Goal: Task Accomplishment & Management: Manage account settings

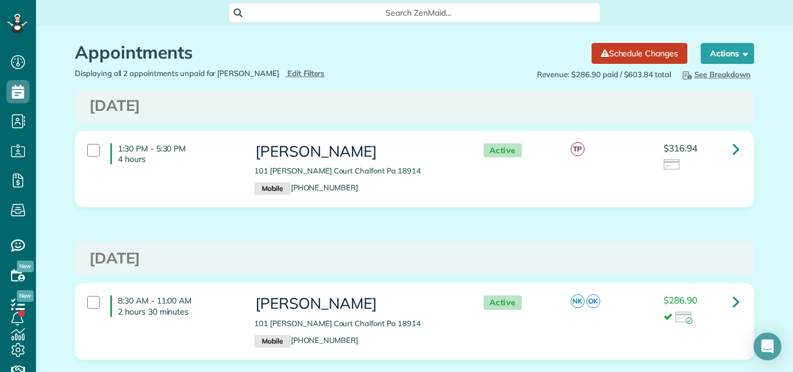
scroll to position [45, 0]
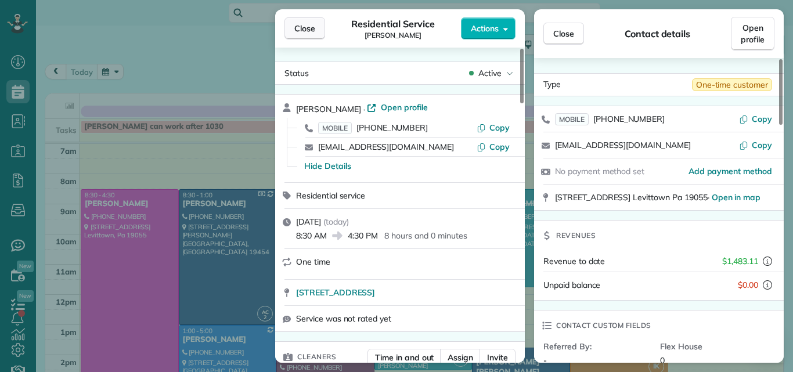
scroll to position [5, 5]
click at [312, 24] on span "Close" at bounding box center [304, 29] width 21 height 12
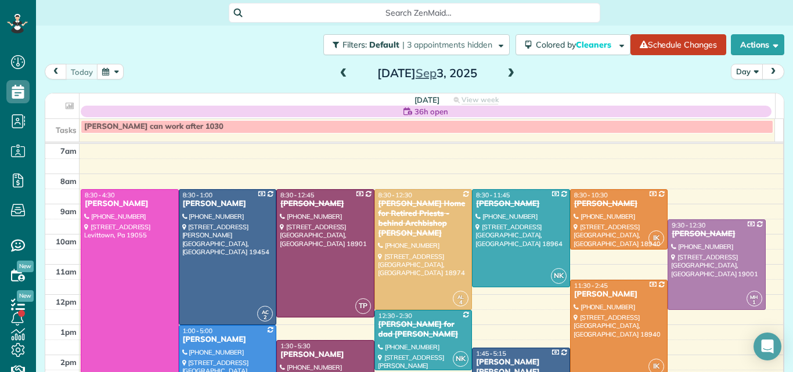
click at [509, 71] on span at bounding box center [510, 73] width 13 height 10
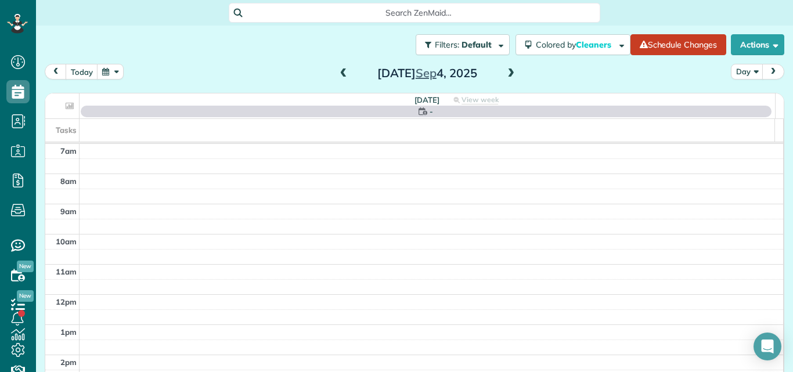
click at [509, 71] on span at bounding box center [510, 73] width 13 height 10
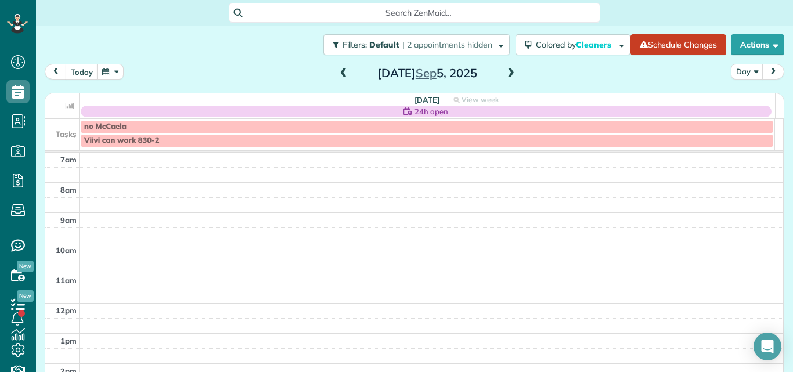
click at [337, 73] on span at bounding box center [343, 73] width 13 height 10
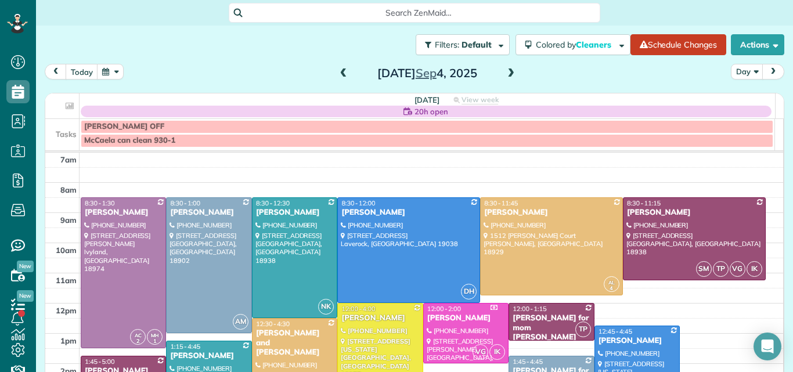
click at [509, 74] on span at bounding box center [510, 73] width 13 height 10
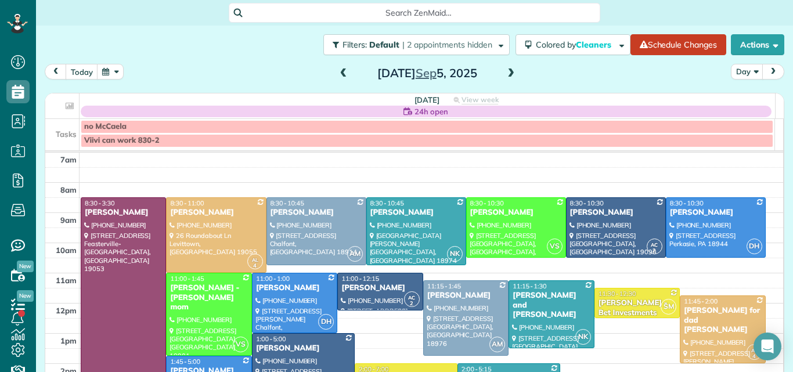
click at [124, 259] on div at bounding box center [123, 303] width 84 height 210
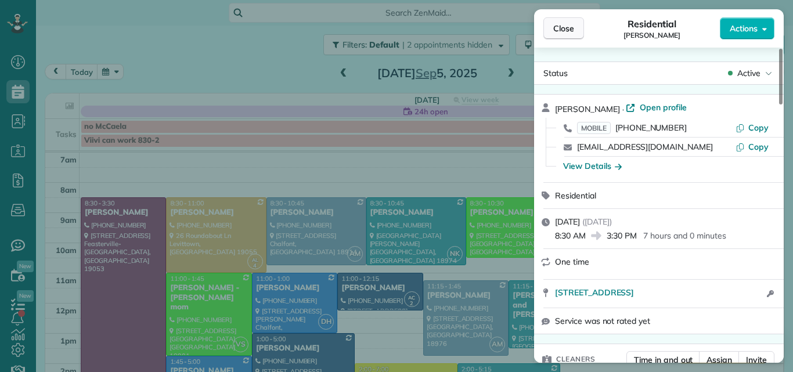
click at [568, 24] on span "Close" at bounding box center [563, 29] width 21 height 12
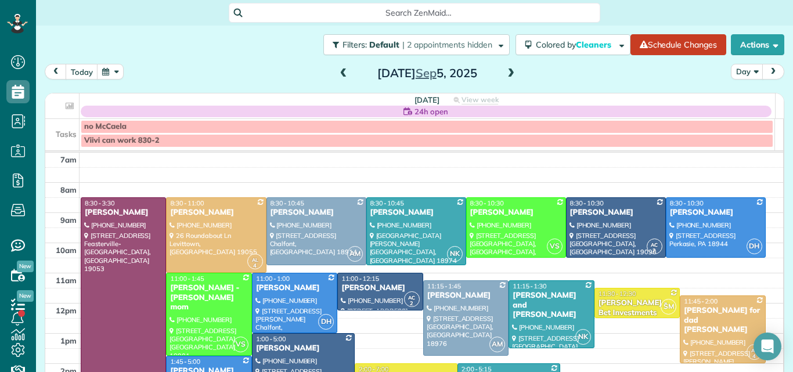
click at [508, 72] on span at bounding box center [510, 73] width 13 height 10
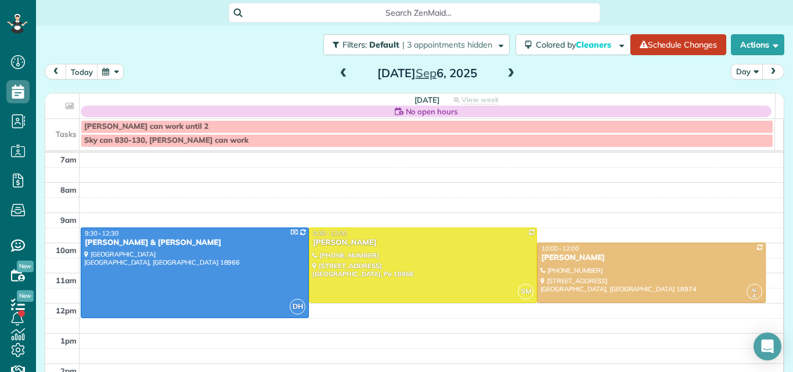
click at [507, 74] on span at bounding box center [510, 73] width 13 height 10
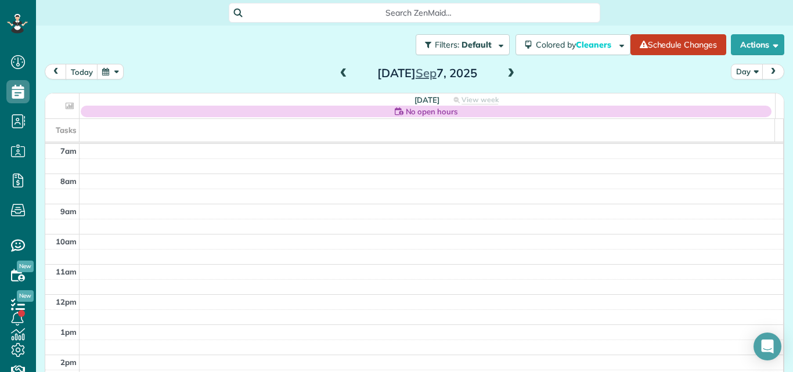
click at [507, 74] on span at bounding box center [510, 73] width 13 height 10
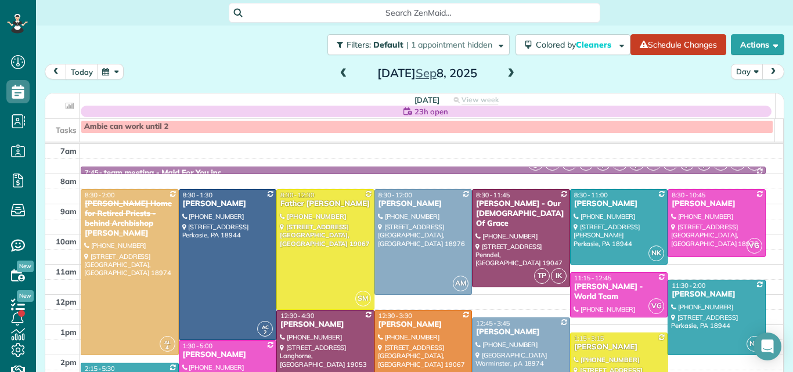
click at [507, 74] on span at bounding box center [510, 73] width 13 height 10
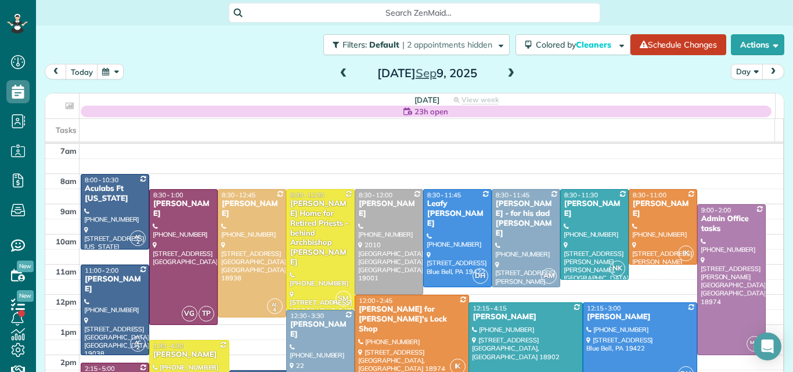
click at [507, 74] on span at bounding box center [510, 73] width 13 height 10
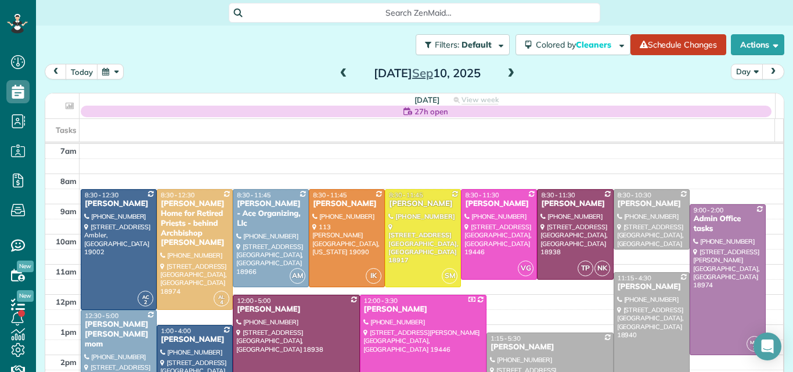
click at [645, 285] on div "Denny Miller" at bounding box center [651, 287] width 69 height 10
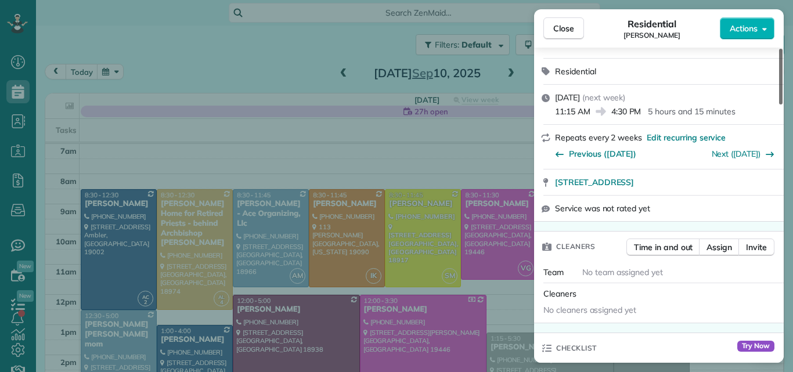
drag, startPoint x: 779, startPoint y: 89, endPoint x: 784, endPoint y: 110, distance: 21.4
click at [782, 104] on div at bounding box center [780, 77] width 3 height 56
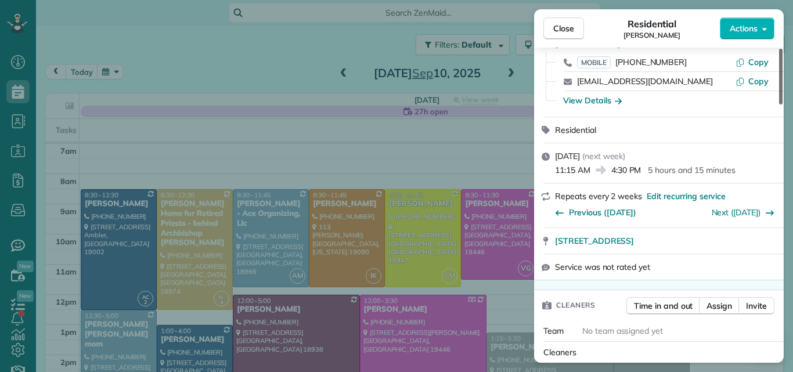
scroll to position [26, 0]
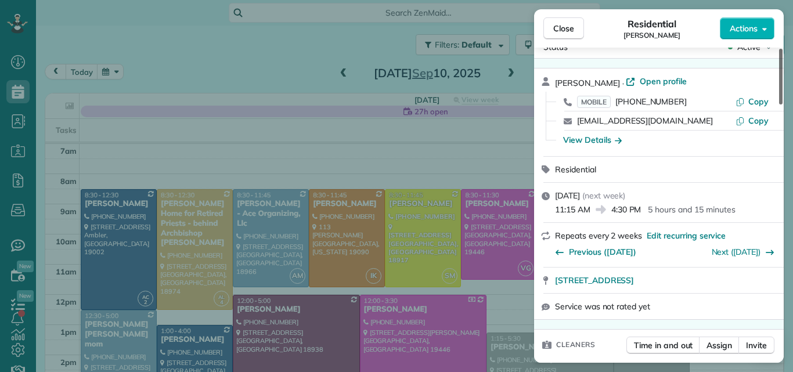
drag, startPoint x: 778, startPoint y: 98, endPoint x: 777, endPoint y: 81, distance: 16.3
click at [779, 81] on div at bounding box center [780, 77] width 3 height 56
click at [650, 76] on span "Open profile" at bounding box center [663, 81] width 47 height 12
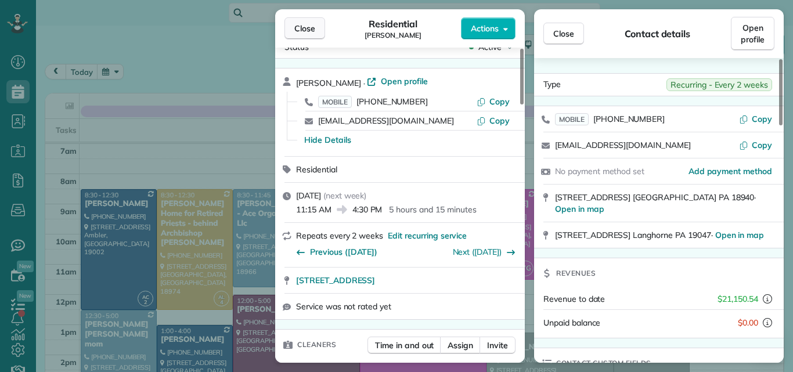
click at [312, 22] on button "Close" at bounding box center [304, 28] width 41 height 22
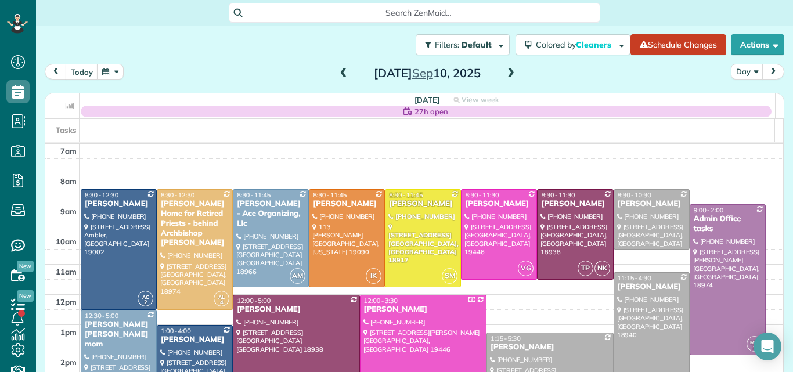
click at [337, 74] on span at bounding box center [343, 73] width 13 height 10
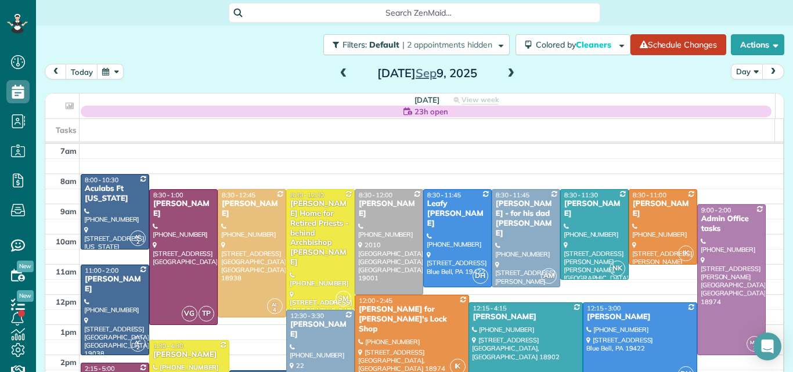
click at [337, 74] on span at bounding box center [343, 73] width 13 height 10
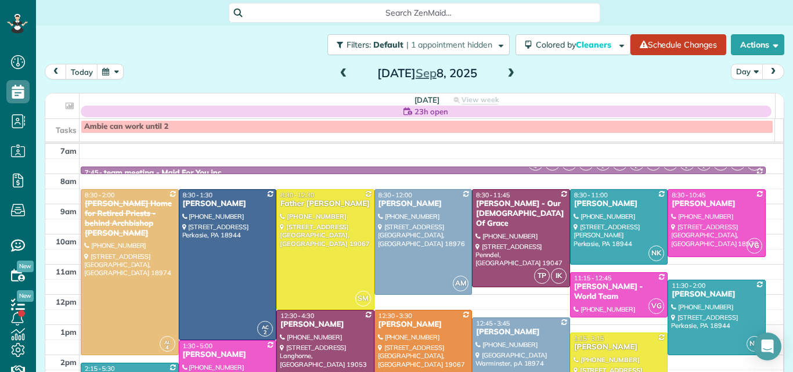
click at [337, 74] on span at bounding box center [343, 73] width 13 height 10
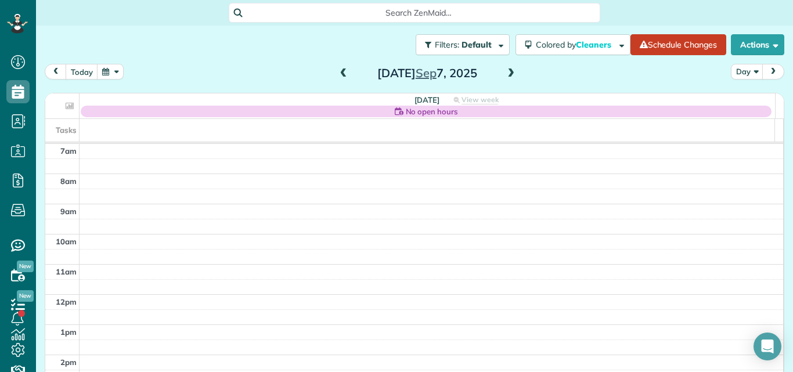
click at [337, 74] on span at bounding box center [343, 73] width 13 height 10
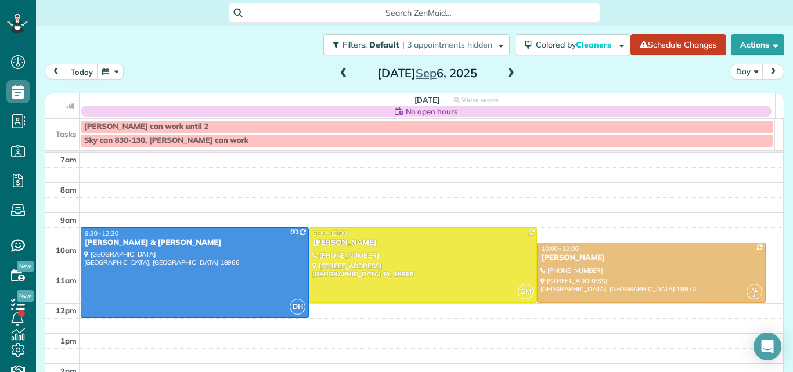
click at [337, 74] on span at bounding box center [343, 73] width 13 height 10
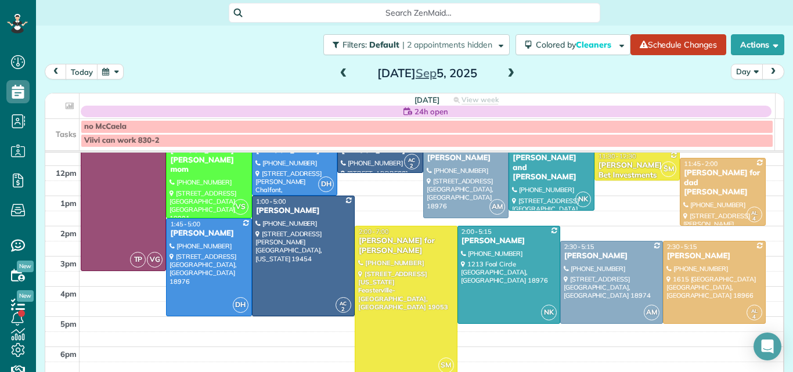
scroll to position [114, 0]
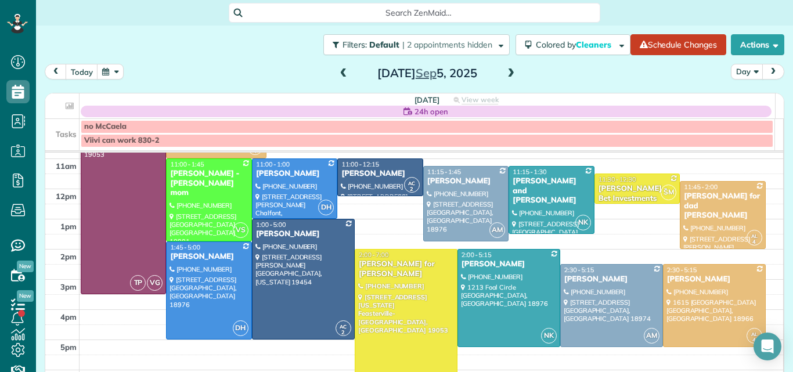
click at [436, 284] on div at bounding box center [406, 325] width 102 height 150
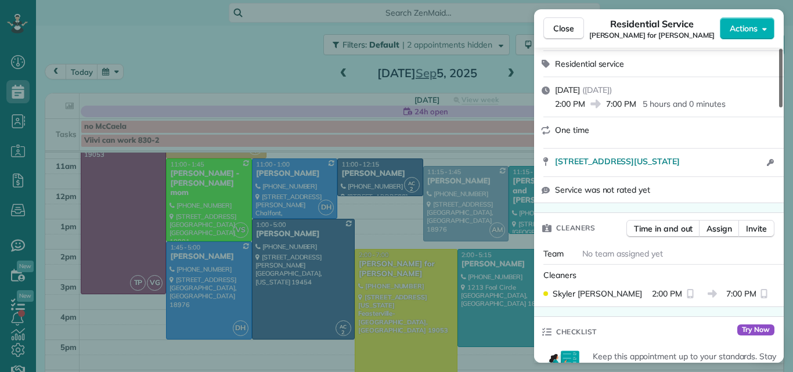
scroll to position [190, 0]
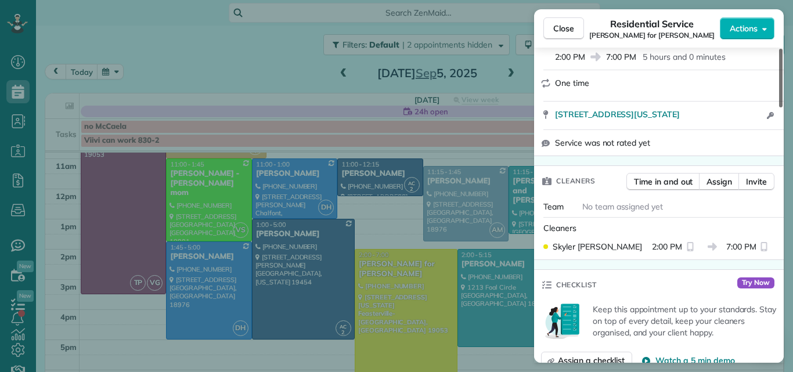
drag, startPoint x: 781, startPoint y: 98, endPoint x: 780, endPoint y: 133, distance: 35.4
click at [780, 107] on div at bounding box center [780, 78] width 3 height 59
click at [729, 176] on span "Assign" at bounding box center [719, 182] width 26 height 12
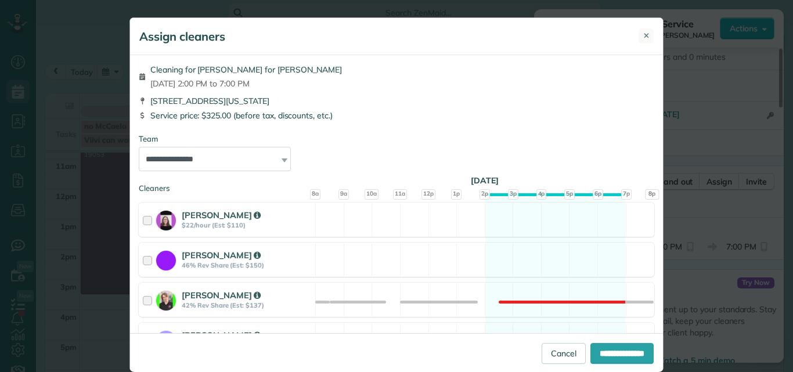
click at [643, 35] on span "✕" at bounding box center [646, 35] width 6 height 11
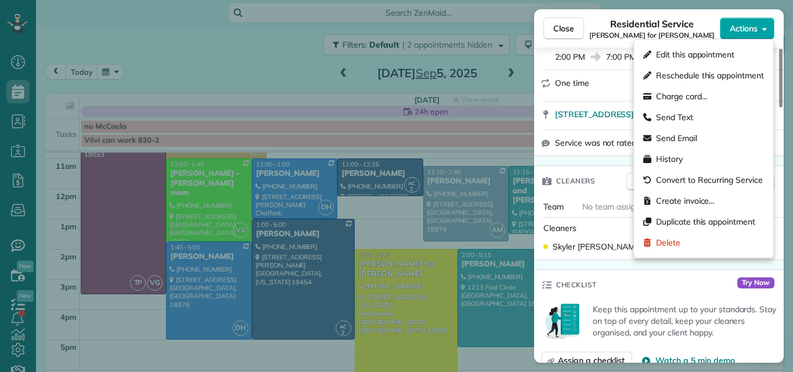
click at [743, 26] on span "Actions" at bounding box center [744, 29] width 28 height 12
click at [698, 51] on span "Edit this appointment" at bounding box center [695, 55] width 78 height 12
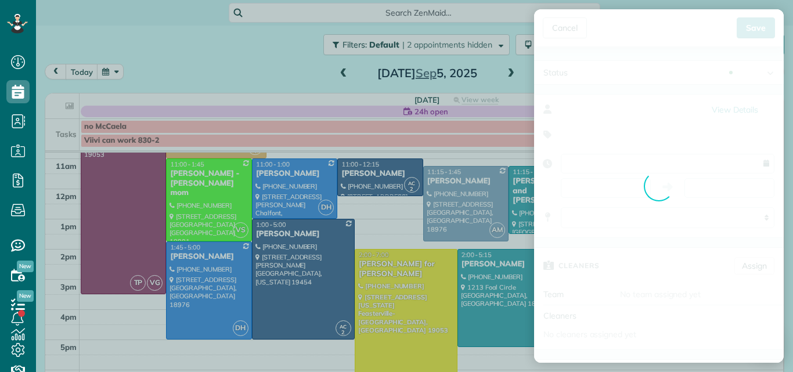
type input "**********"
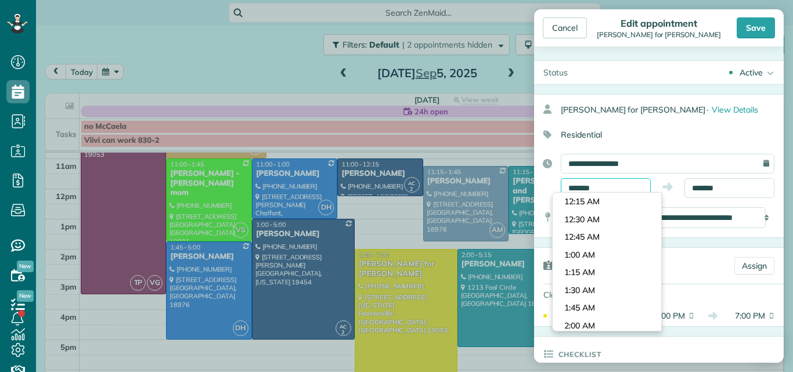
click at [576, 190] on input "*******" at bounding box center [606, 188] width 90 height 20
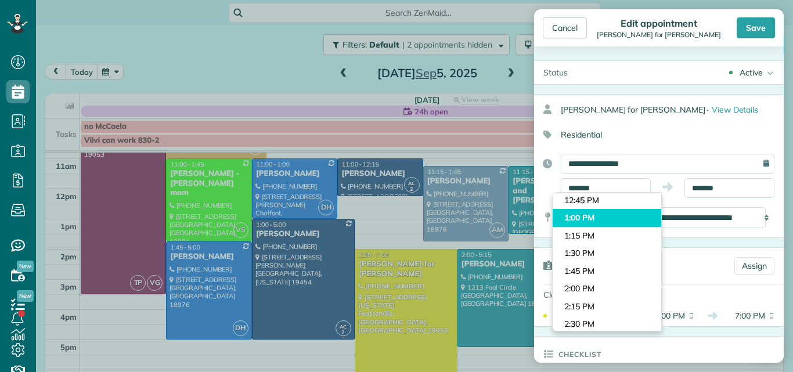
type input "*******"
click at [612, 211] on body "Dashboard Scheduling Calendar View List View Dispatch View - Weekly scheduling …" at bounding box center [396, 186] width 793 height 372
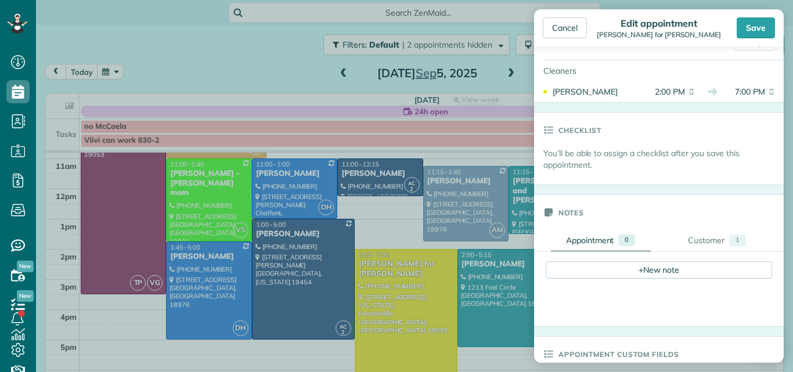
scroll to position [270, 0]
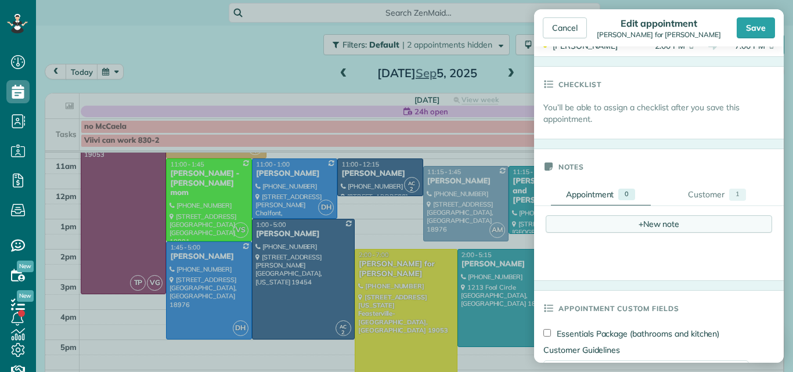
click at [649, 222] on div "+ New note" at bounding box center [659, 223] width 226 height 17
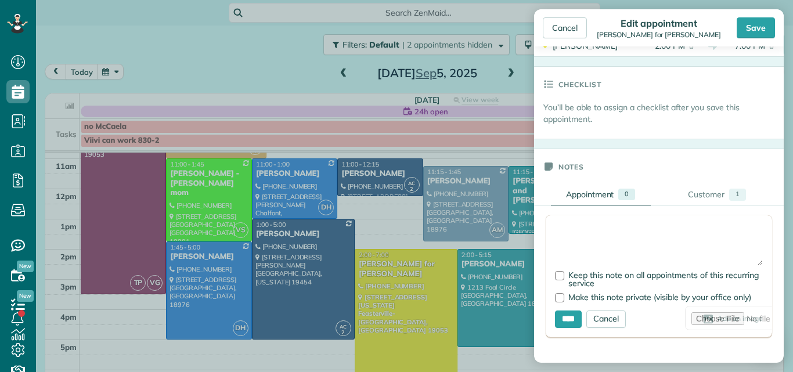
click at [574, 226] on textarea at bounding box center [659, 245] width 208 height 41
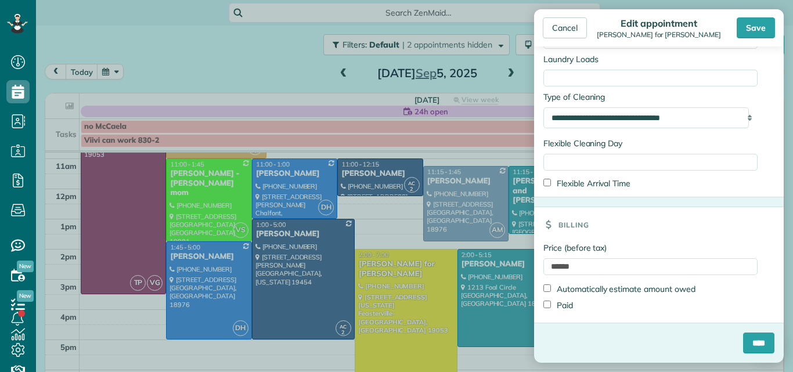
scroll to position [1079, 0]
type textarea "**********"
click at [598, 265] on input "******" at bounding box center [650, 266] width 214 height 17
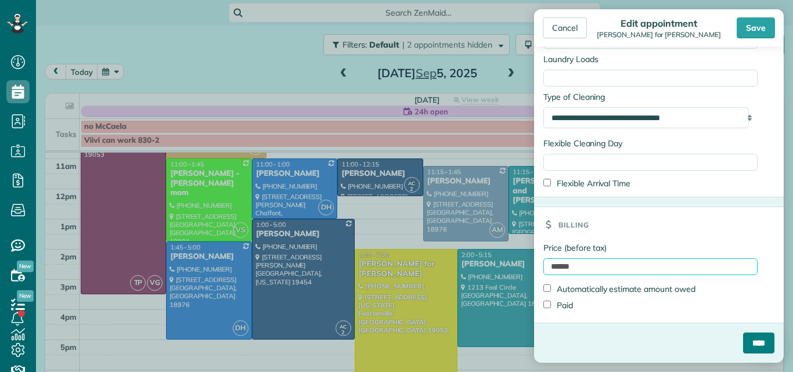
type input "******"
click at [743, 340] on input "****" at bounding box center [758, 343] width 31 height 21
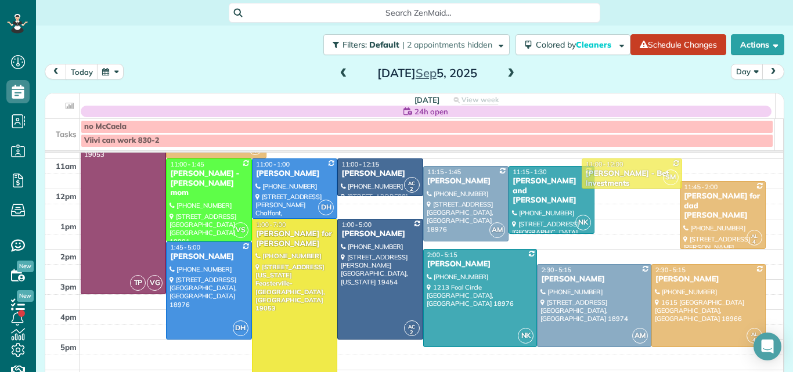
drag, startPoint x: 607, startPoint y: 185, endPoint x: 602, endPoint y: 171, distance: 14.1
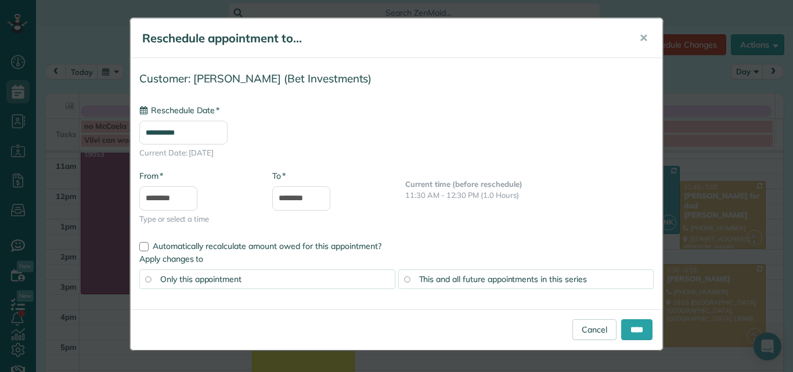
type input "**********"
click at [632, 324] on input "****" at bounding box center [636, 329] width 31 height 21
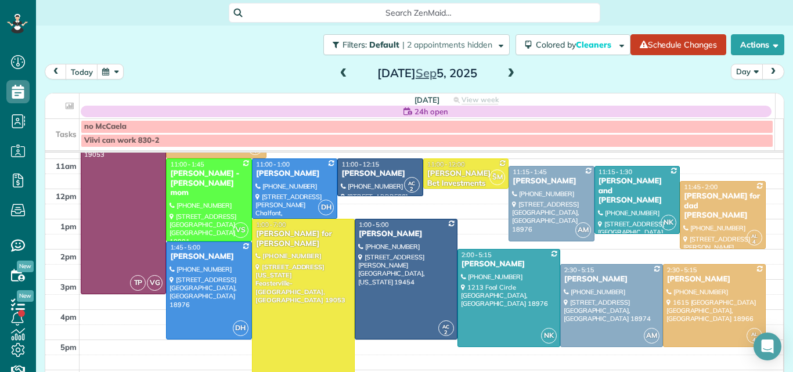
click at [504, 75] on span at bounding box center [510, 73] width 13 height 10
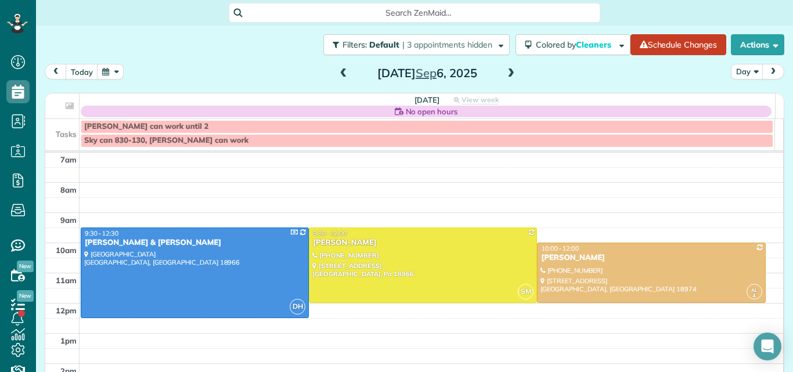
click at [342, 70] on span at bounding box center [343, 73] width 13 height 10
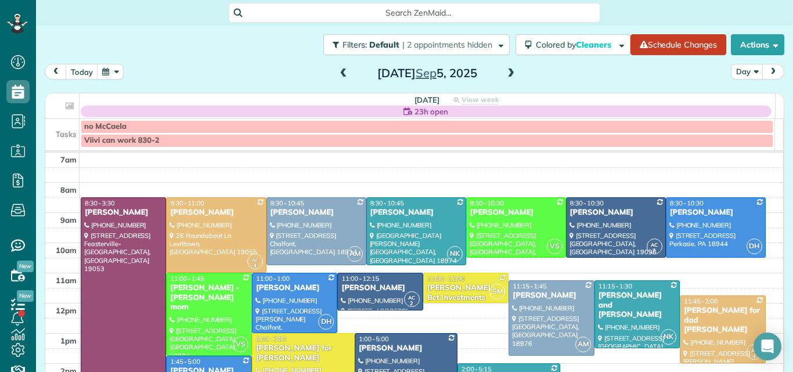
click at [308, 347] on div "[PERSON_NAME] for [PERSON_NAME]" at bounding box center [303, 354] width 96 height 20
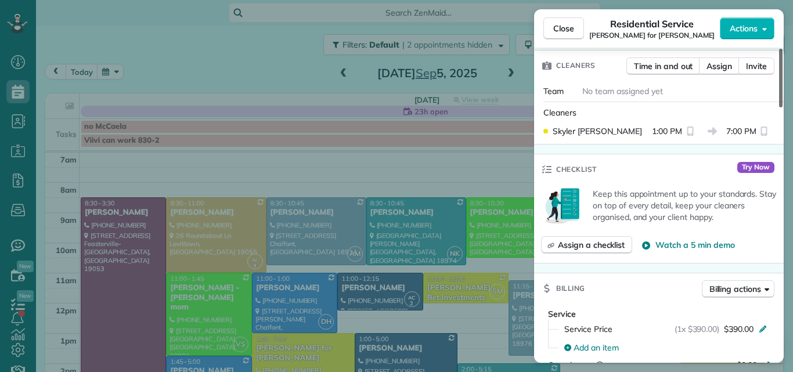
drag, startPoint x: 779, startPoint y: 92, endPoint x: 780, endPoint y: 149, distance: 56.9
click at [780, 107] on div at bounding box center [780, 78] width 3 height 59
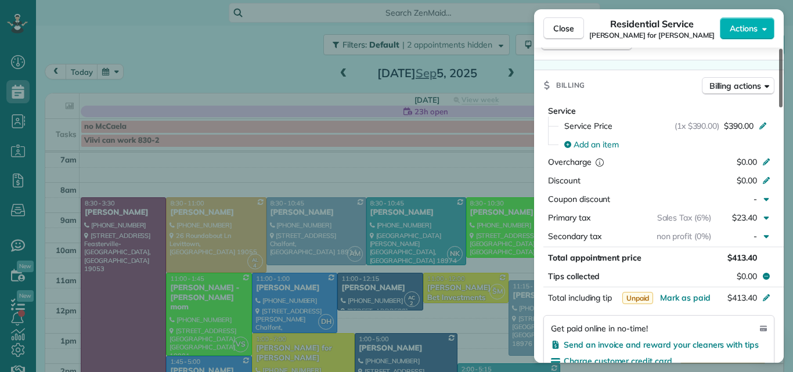
scroll to position [515, 0]
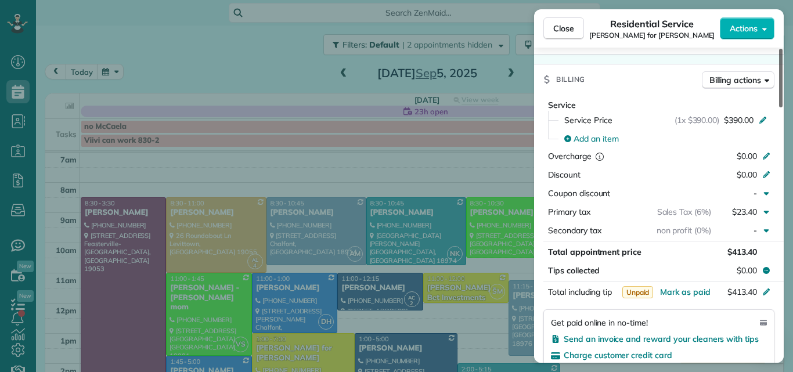
drag, startPoint x: 780, startPoint y: 149, endPoint x: 785, endPoint y: 188, distance: 39.3
click at [782, 107] on div at bounding box center [780, 78] width 3 height 59
click at [730, 74] on span "Billing actions" at bounding box center [735, 80] width 52 height 12
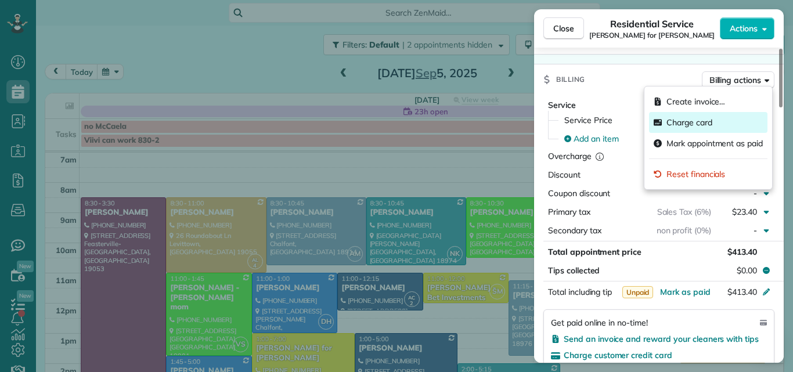
click at [687, 120] on span "Charge card" at bounding box center [689, 123] width 46 height 12
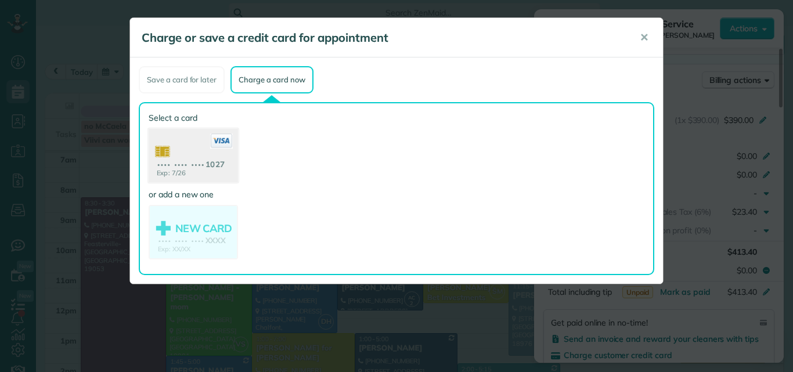
click at [190, 146] on use at bounding box center [193, 157] width 89 height 56
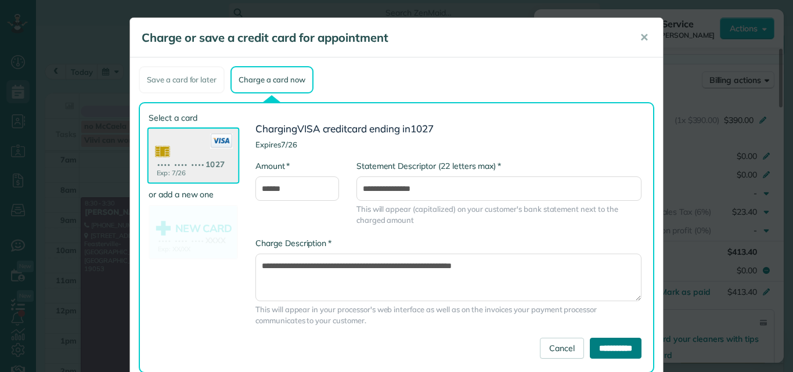
click at [591, 340] on input "**********" at bounding box center [616, 348] width 52 height 21
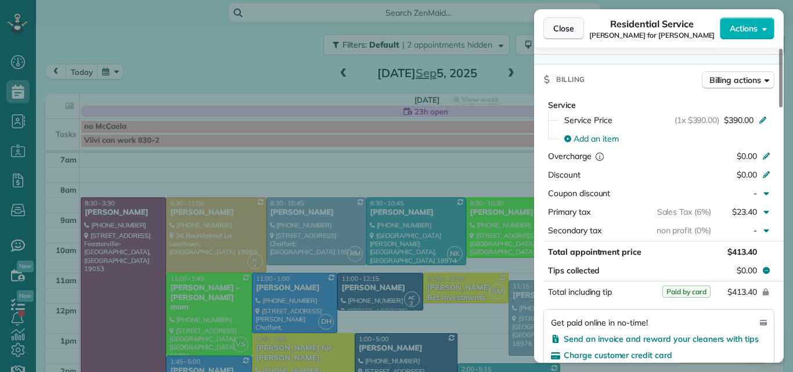
click at [555, 27] on span "Close" at bounding box center [563, 29] width 21 height 12
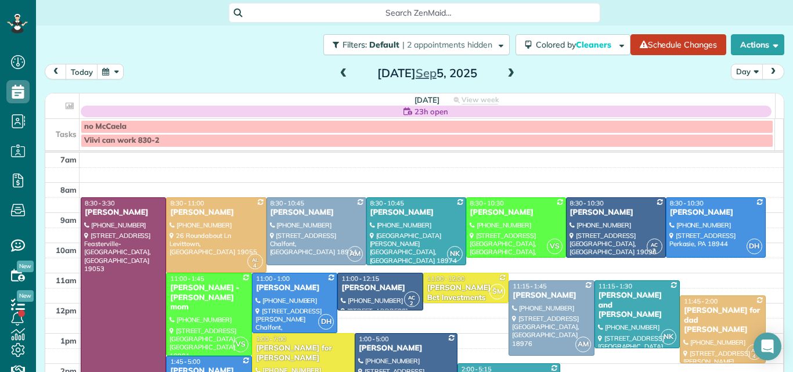
click at [506, 75] on span at bounding box center [510, 73] width 13 height 10
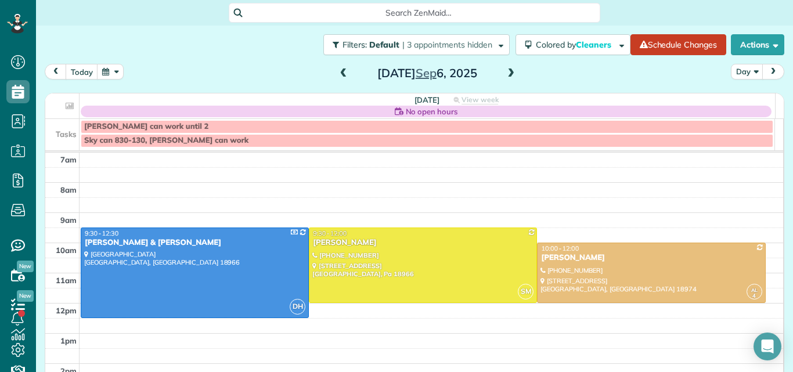
click at [505, 70] on span at bounding box center [510, 73] width 13 height 10
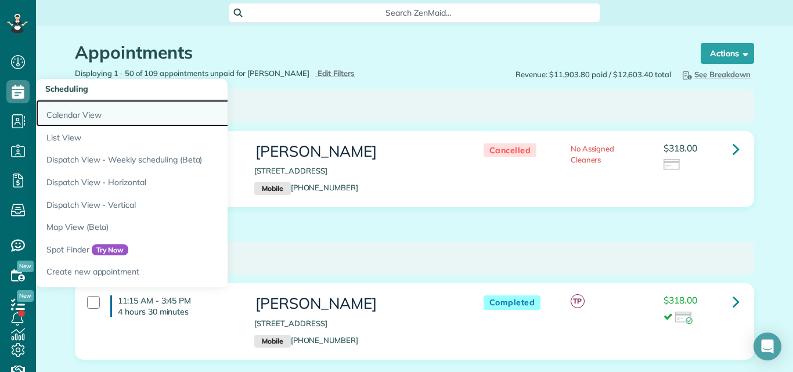
click at [49, 111] on link "Calendar View" at bounding box center [181, 113] width 290 height 27
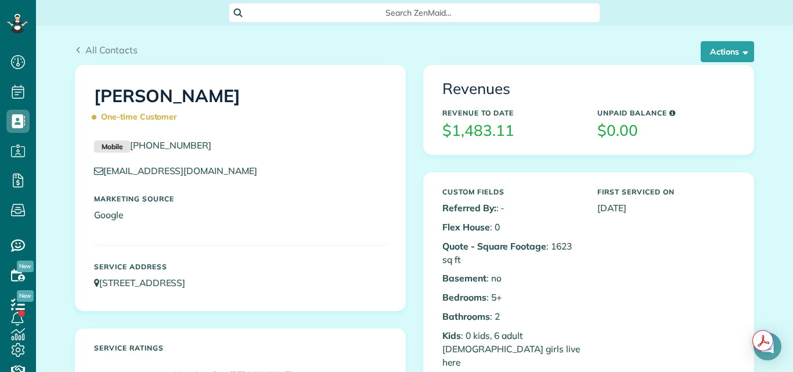
scroll to position [1042, 0]
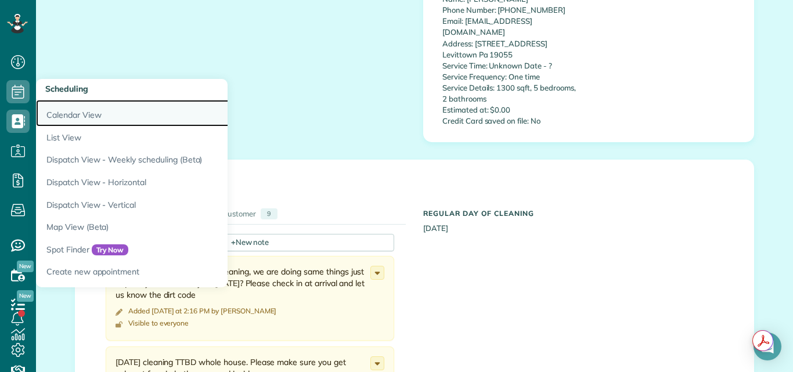
click at [49, 110] on link "Calendar View" at bounding box center [181, 113] width 290 height 27
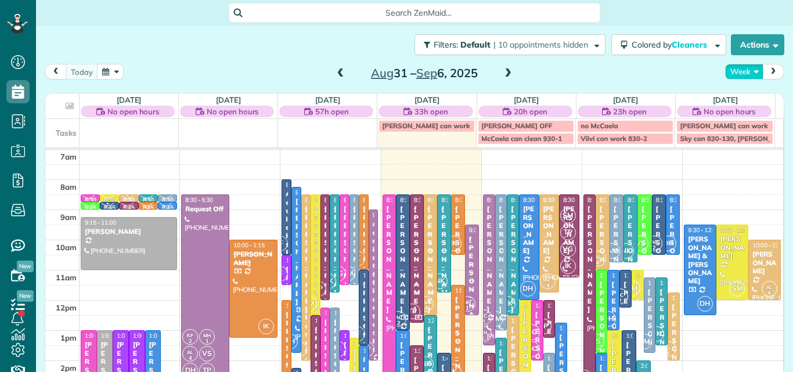
scroll to position [5, 5]
click at [738, 67] on button "Week" at bounding box center [744, 72] width 38 height 16
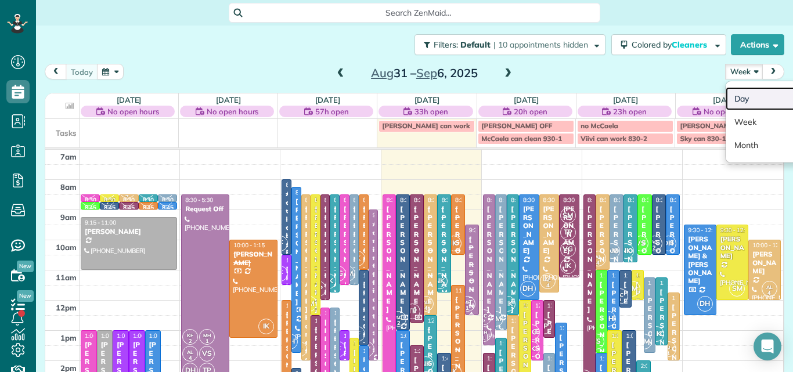
click at [731, 97] on link "Day" at bounding box center [772, 98] width 92 height 23
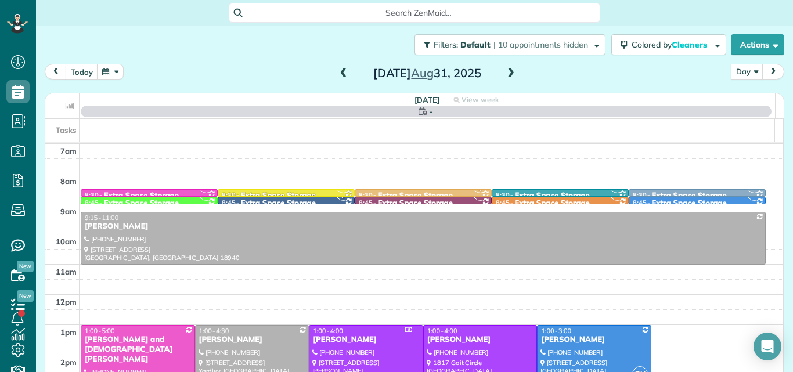
click at [506, 73] on span at bounding box center [510, 73] width 13 height 10
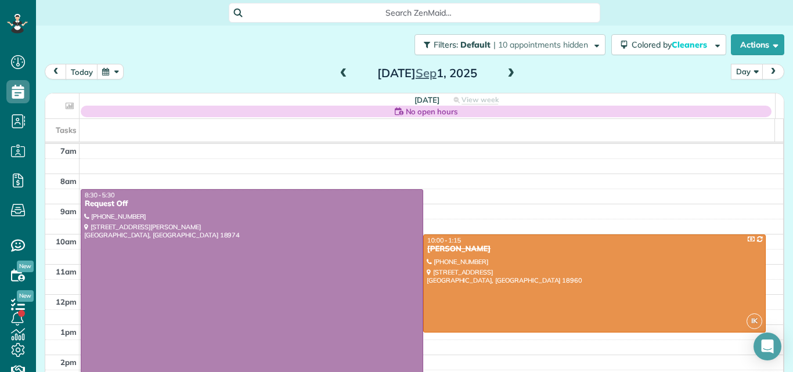
click at [506, 73] on span at bounding box center [510, 73] width 13 height 10
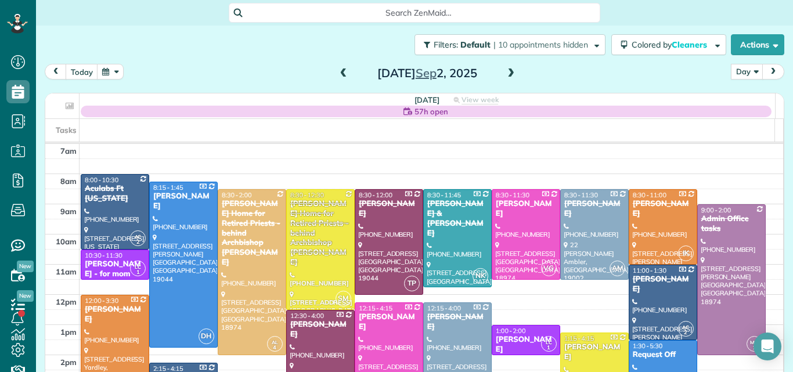
click at [506, 73] on span at bounding box center [510, 73] width 13 height 10
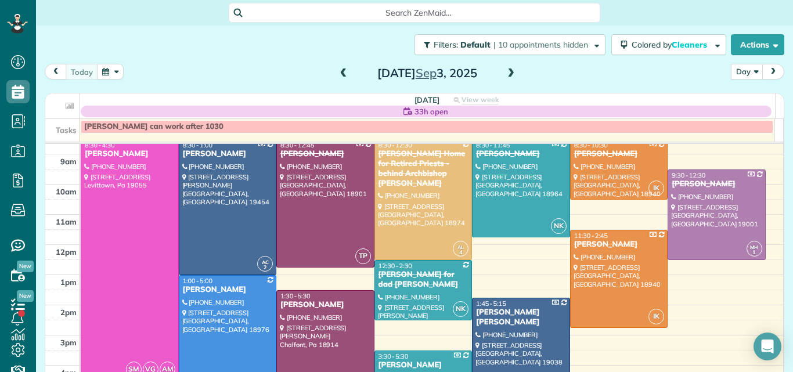
scroll to position [53, 0]
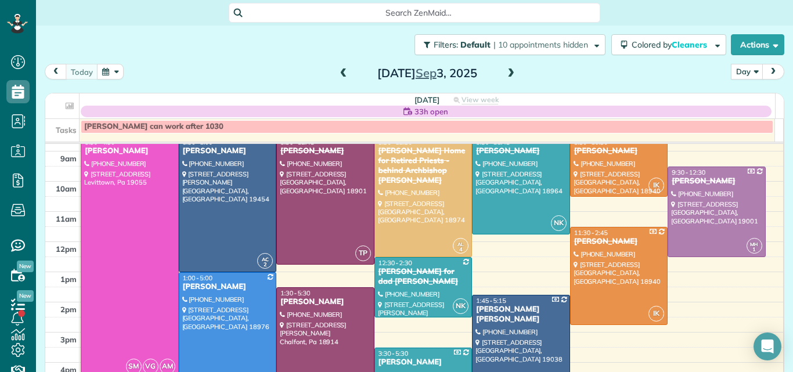
click at [131, 224] on div at bounding box center [129, 257] width 97 height 240
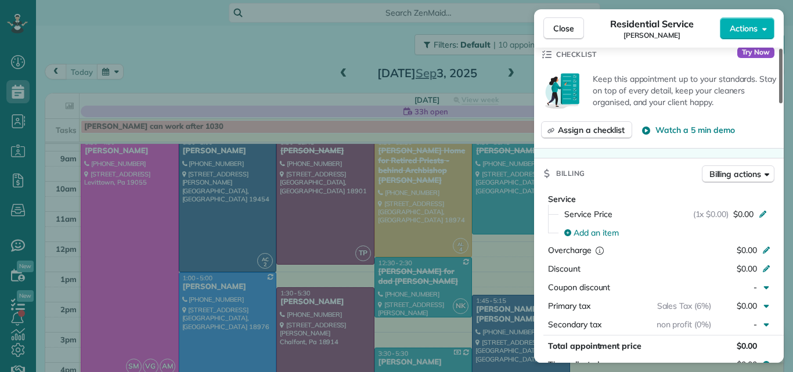
scroll to position [438, 0]
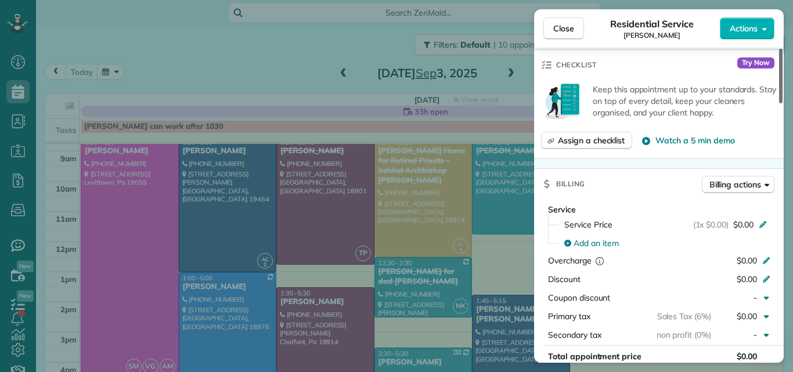
drag, startPoint x: 781, startPoint y: 91, endPoint x: 785, endPoint y: 166, distance: 75.5
click at [782, 103] on div at bounding box center [780, 76] width 3 height 55
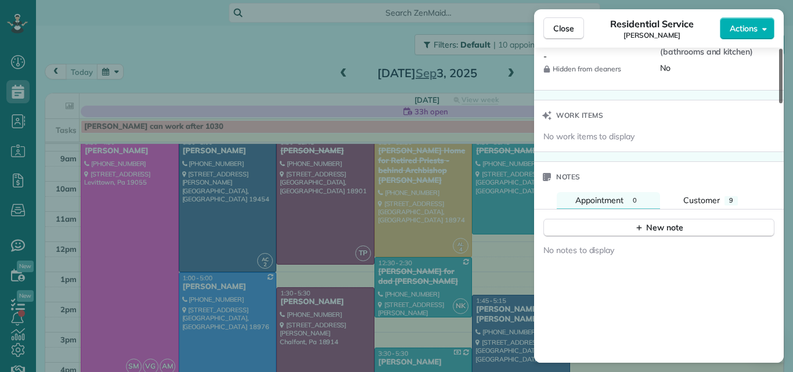
scroll to position [1173, 0]
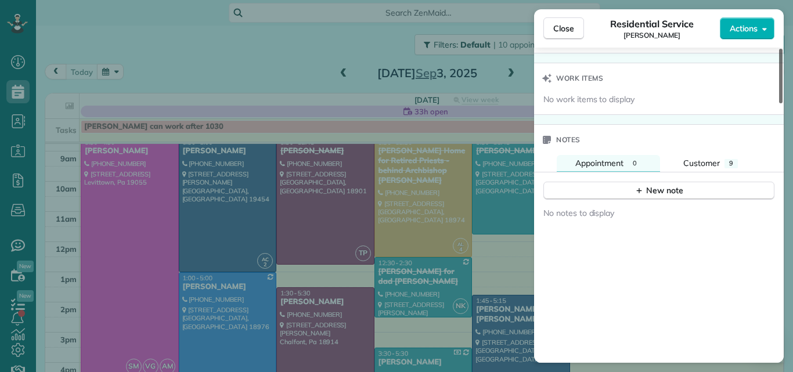
drag, startPoint x: 778, startPoint y: 162, endPoint x: 780, endPoint y: 288, distance: 126.5
click at [780, 103] on div at bounding box center [780, 76] width 3 height 55
click at [656, 188] on div "New note" at bounding box center [658, 191] width 49 height 12
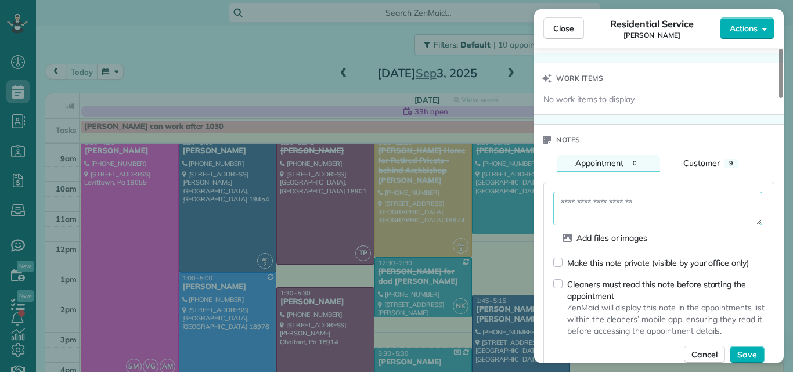
click at [568, 201] on textarea at bounding box center [657, 209] width 209 height 34
type textarea "**********"
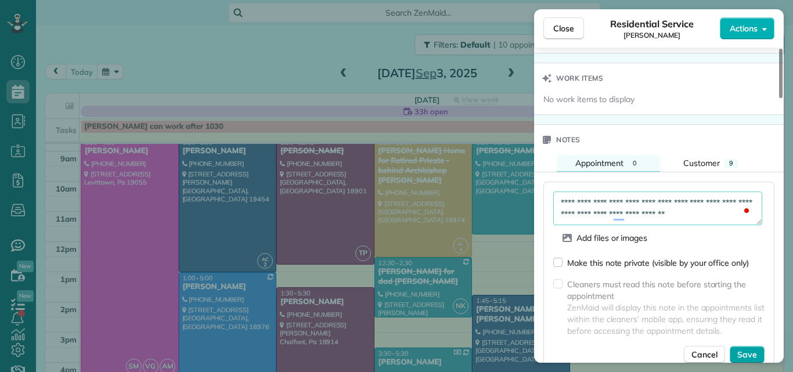
click at [739, 352] on span "Save" at bounding box center [747, 355] width 20 height 12
click at [740, 323] on span "ZenMaid will display this note in the appointments list within the cleaners’ mo…" at bounding box center [665, 319] width 197 height 35
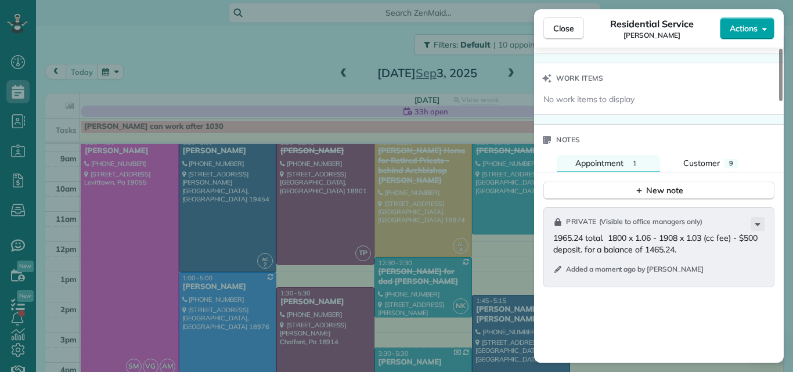
click at [737, 27] on span "Actions" at bounding box center [744, 29] width 28 height 12
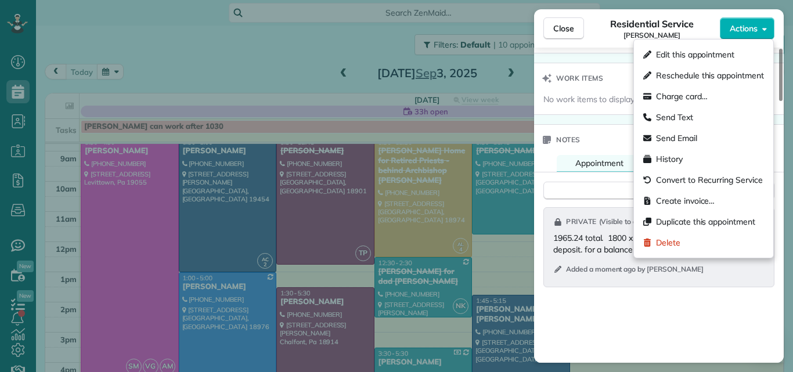
click at [600, 35] on div "Residential Service Kelly Swartz" at bounding box center [652, 28] width 136 height 23
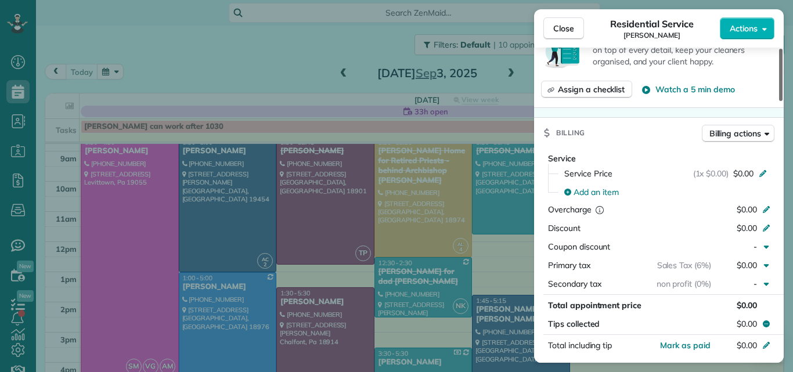
scroll to position [514, 0]
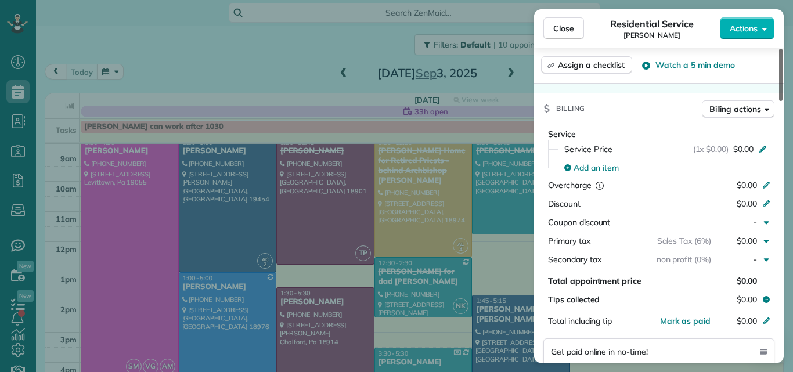
drag, startPoint x: 780, startPoint y: 251, endPoint x: 792, endPoint y: 141, distance: 110.4
click at [782, 101] on div at bounding box center [780, 75] width 3 height 52
click at [736, 103] on span "Billing actions" at bounding box center [735, 109] width 52 height 12
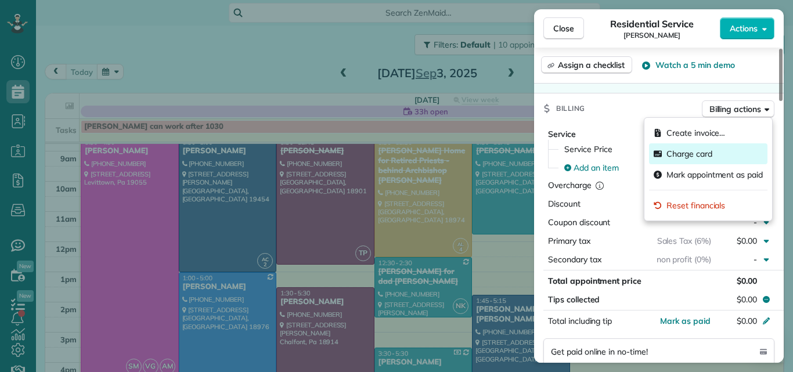
click at [702, 148] on span "Charge card" at bounding box center [689, 154] width 46 height 12
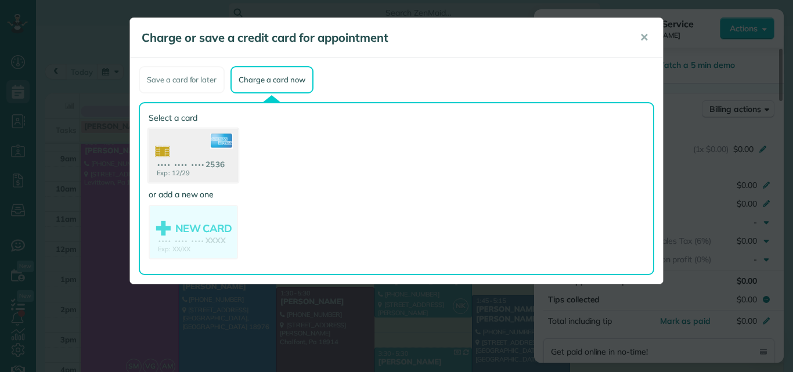
click at [190, 149] on use at bounding box center [193, 157] width 89 height 56
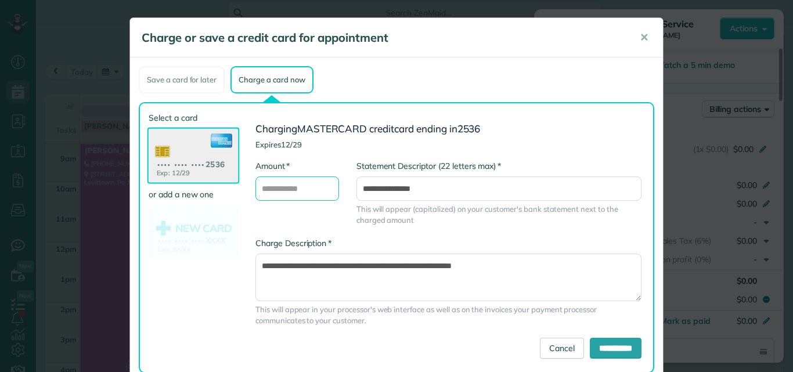
click at [257, 186] on input "* Amount" at bounding box center [297, 188] width 84 height 24
type input "********"
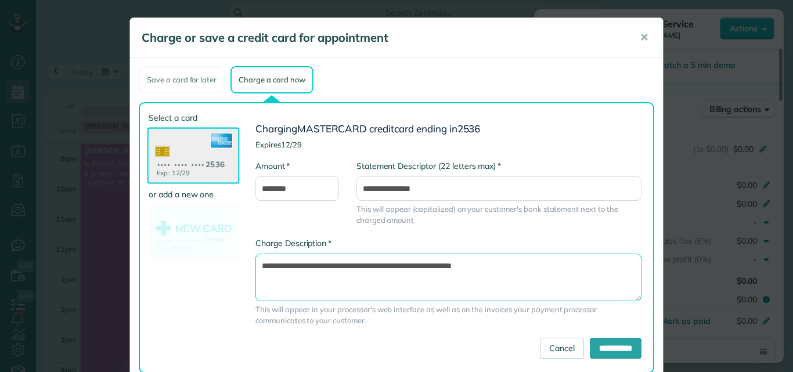
click at [257, 262] on textarea "**********" at bounding box center [448, 278] width 386 height 48
click at [540, 264] on textarea "**********" at bounding box center [448, 278] width 386 height 48
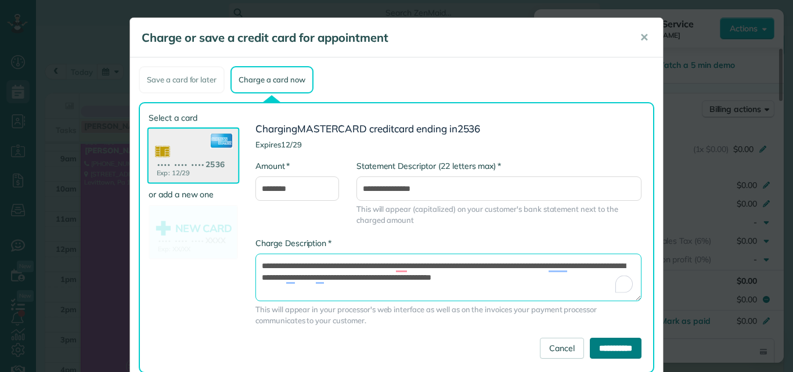
type textarea "**********"
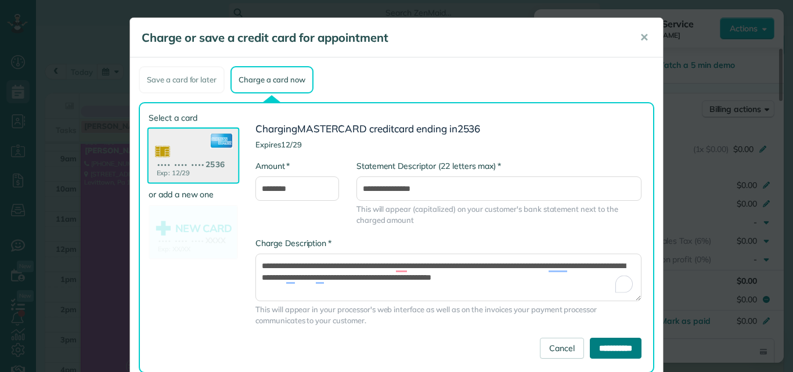
click at [590, 341] on input "**********" at bounding box center [616, 348] width 52 height 21
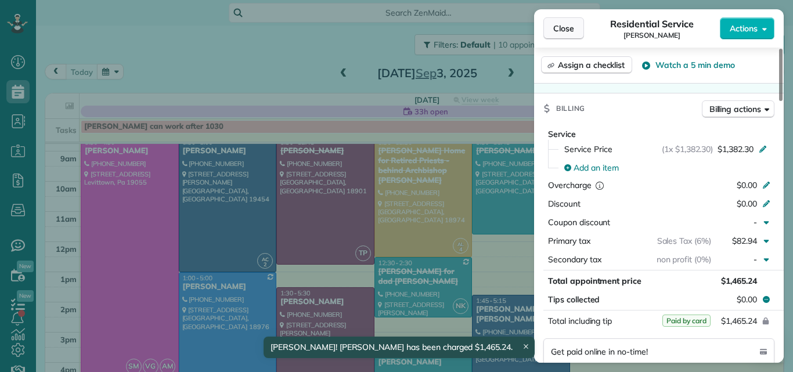
click at [563, 26] on span "Close" at bounding box center [563, 29] width 21 height 12
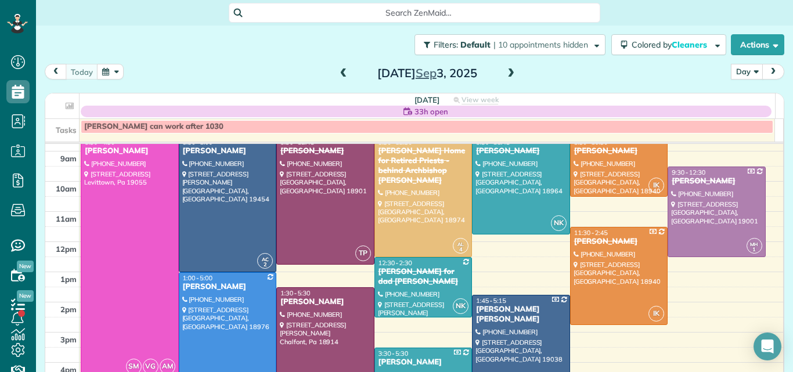
click at [508, 71] on span at bounding box center [510, 73] width 13 height 10
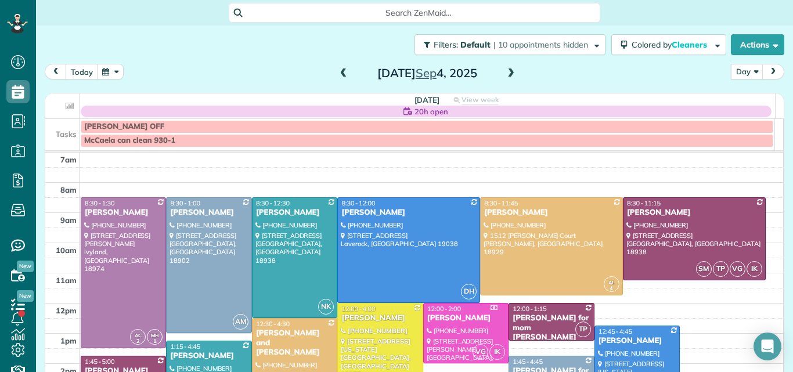
click at [508, 71] on span at bounding box center [510, 73] width 13 height 10
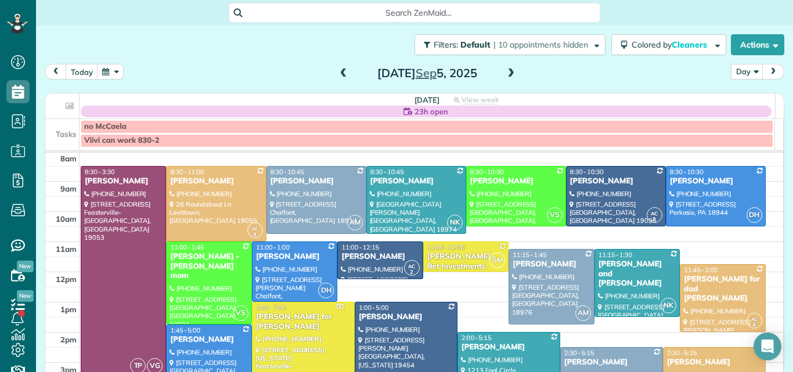
scroll to position [42, 0]
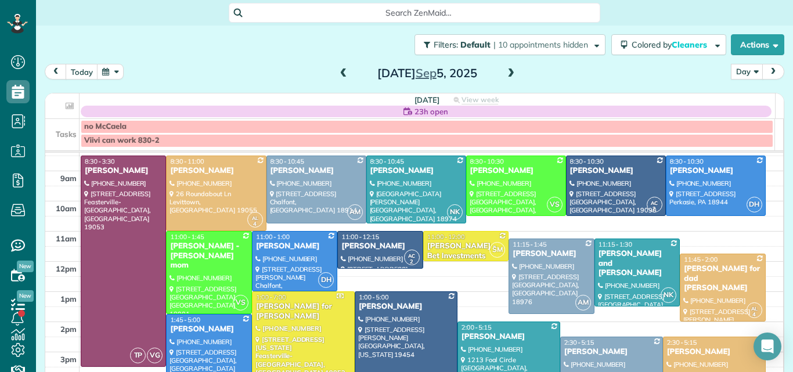
click at [337, 71] on span at bounding box center [343, 73] width 13 height 10
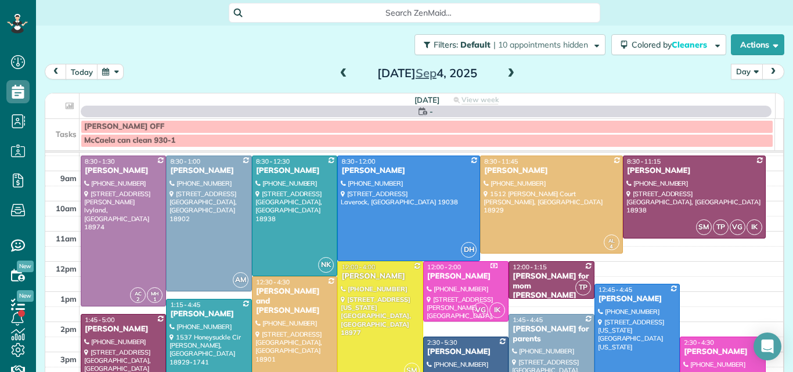
scroll to position [0, 0]
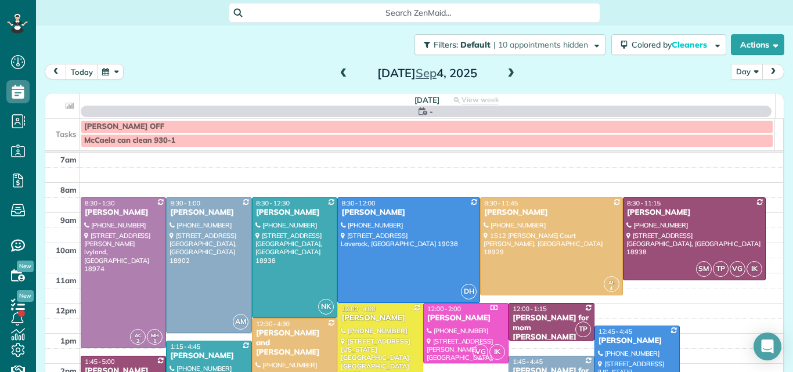
click at [337, 71] on span at bounding box center [343, 73] width 13 height 10
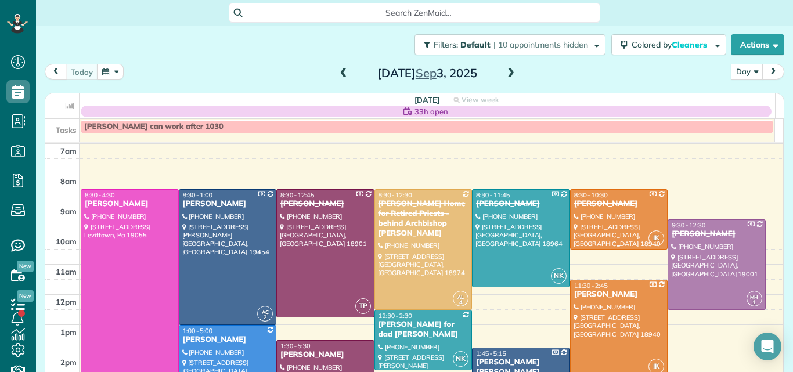
click at [608, 215] on div at bounding box center [619, 219] width 97 height 59
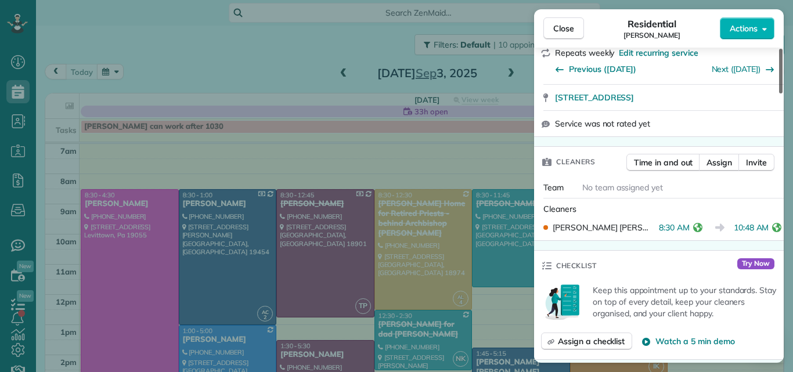
scroll to position [250, 0]
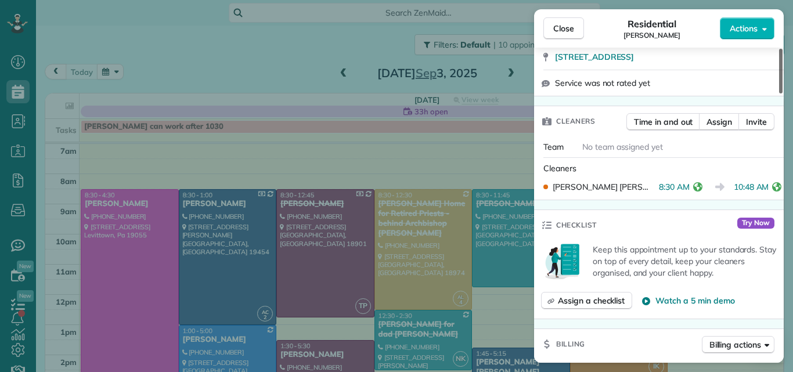
drag, startPoint x: 780, startPoint y: 79, endPoint x: 783, endPoint y: 114, distance: 35.5
click at [782, 93] on div at bounding box center [780, 71] width 3 height 45
click at [566, 32] on span "Close" at bounding box center [563, 29] width 21 height 12
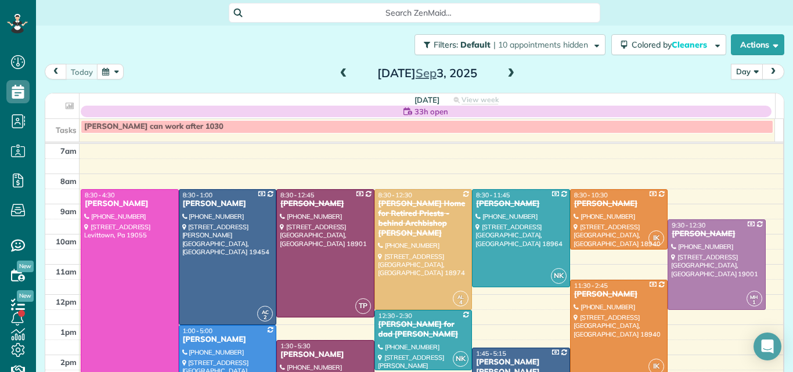
click at [571, 300] on div at bounding box center [619, 328] width 97 height 97
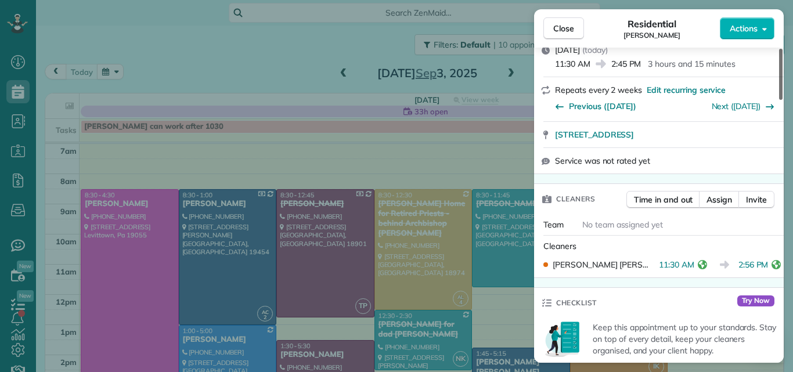
scroll to position [154, 0]
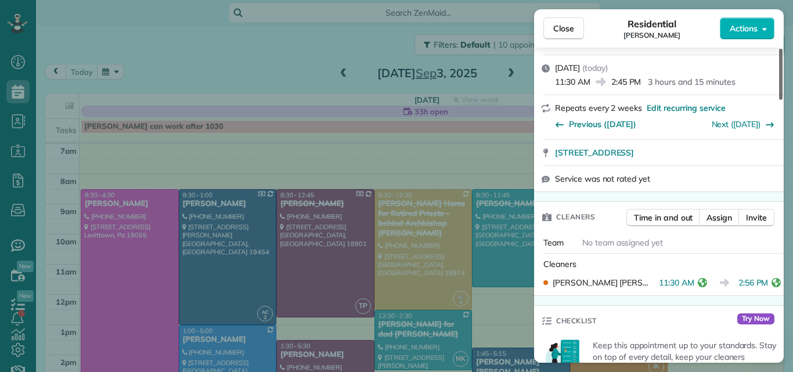
drag, startPoint x: 781, startPoint y: 88, endPoint x: 784, endPoint y: 113, distance: 25.1
click at [782, 100] on div at bounding box center [780, 74] width 3 height 51
click at [563, 27] on span "Close" at bounding box center [563, 29] width 21 height 12
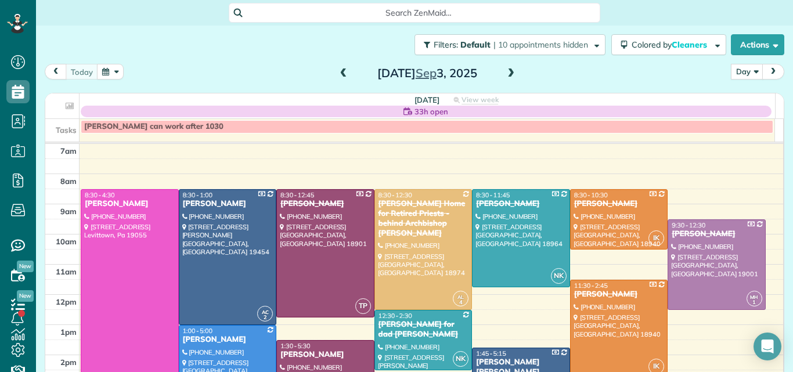
click at [505, 73] on span at bounding box center [510, 73] width 13 height 10
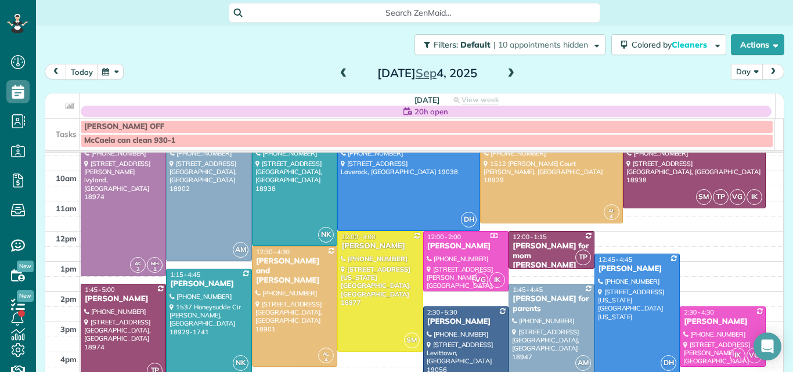
scroll to position [68, 0]
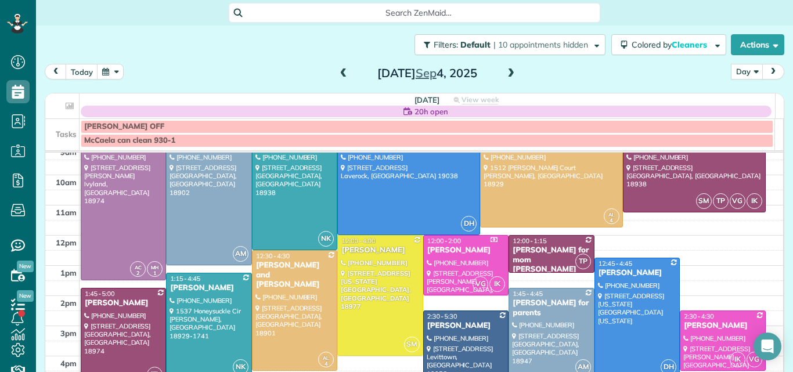
click at [107, 334] on div at bounding box center [123, 336] width 84 height 97
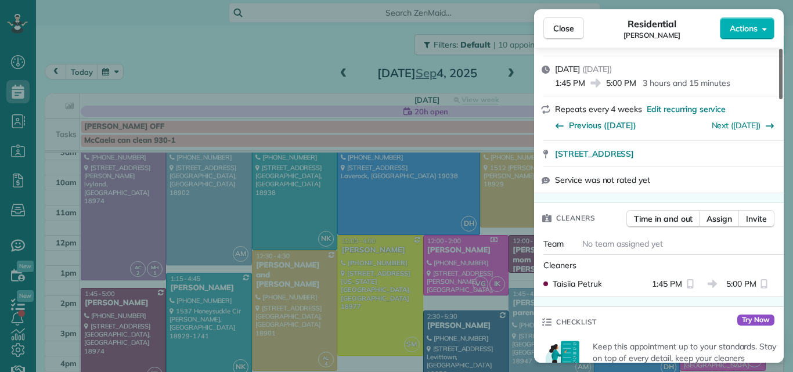
scroll to position [167, 0]
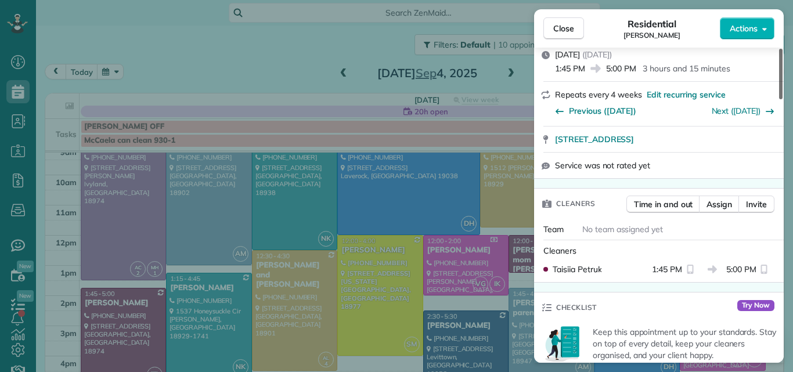
drag, startPoint x: 780, startPoint y: 77, endPoint x: 778, endPoint y: 103, distance: 26.8
click at [779, 99] on div at bounding box center [780, 74] width 3 height 50
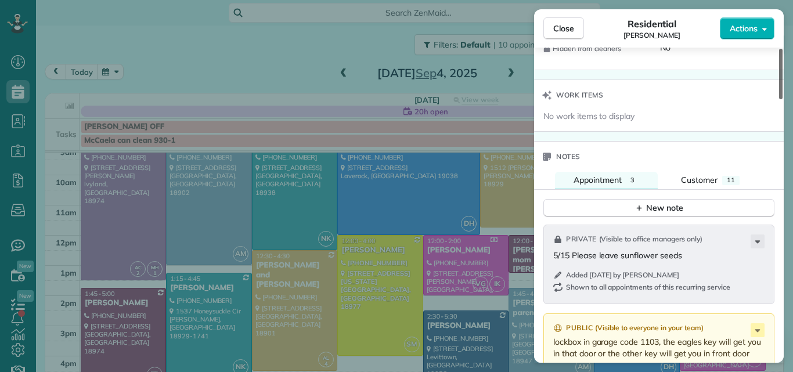
scroll to position [1139, 0]
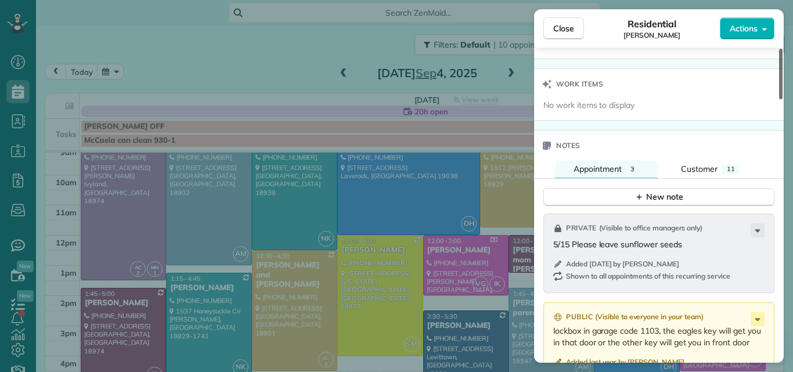
drag, startPoint x: 778, startPoint y: 107, endPoint x: 789, endPoint y: 262, distance: 155.3
click at [782, 99] on div at bounding box center [780, 74] width 3 height 50
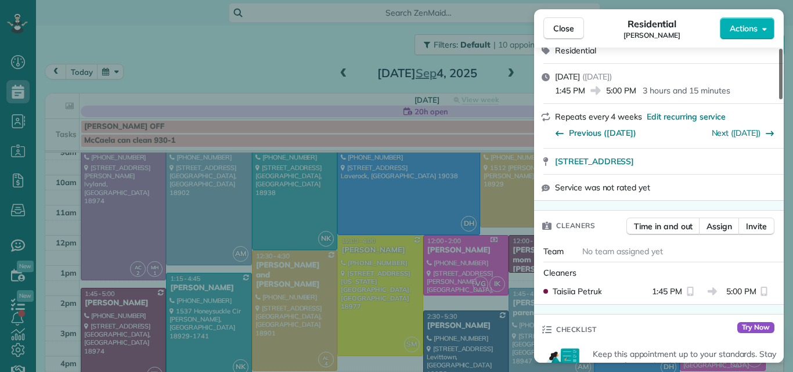
scroll to position [135, 0]
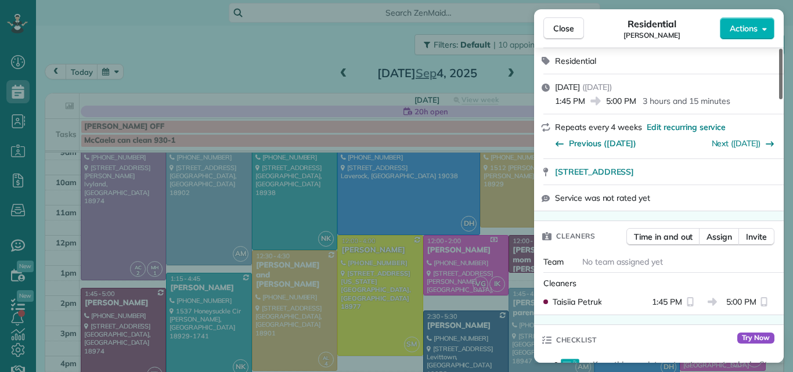
drag, startPoint x: 781, startPoint y: 238, endPoint x: 770, endPoint y: 78, distance: 160.6
click at [779, 78] on div at bounding box center [780, 74] width 3 height 50
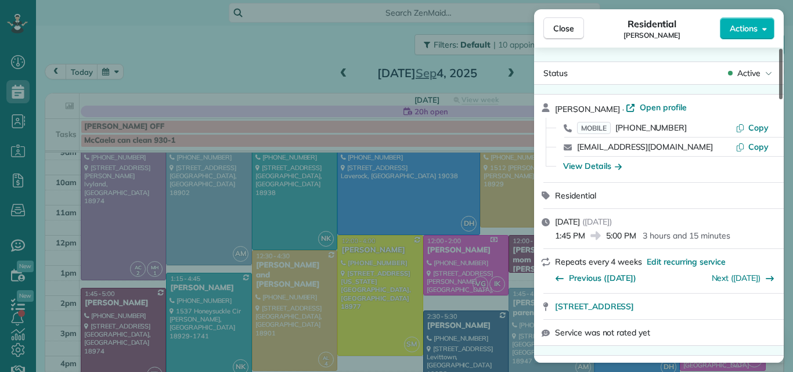
drag, startPoint x: 780, startPoint y: 82, endPoint x: 781, endPoint y: 56, distance: 26.1
click at [781, 56] on div at bounding box center [780, 74] width 3 height 50
click at [672, 109] on span "Open profile" at bounding box center [663, 108] width 47 height 12
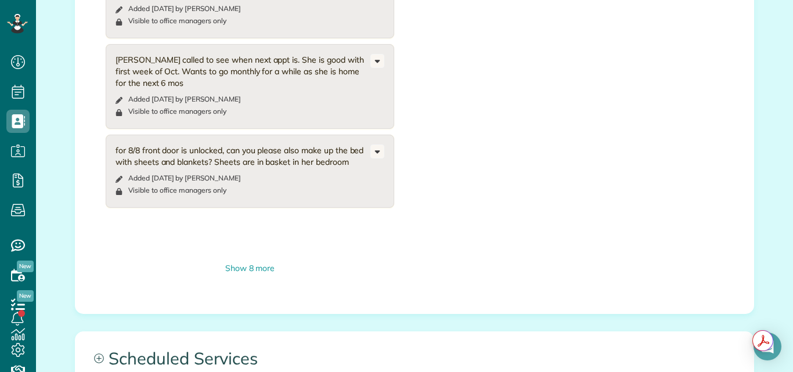
scroll to position [980, 0]
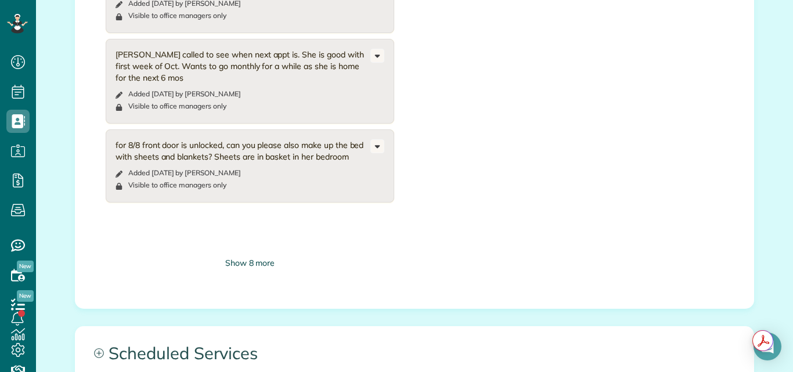
click at [223, 257] on div "Show 8 more" at bounding box center [250, 263] width 288 height 12
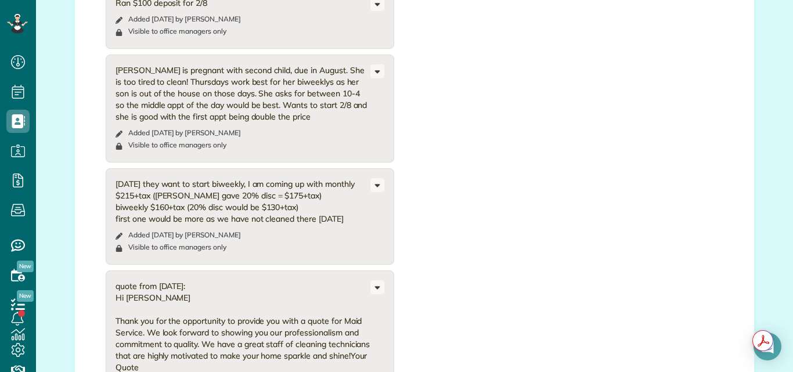
scroll to position [0, 0]
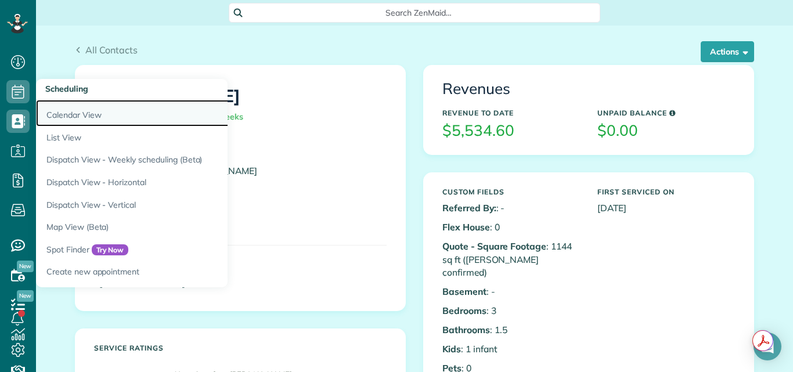
click at [62, 115] on link "Calendar View" at bounding box center [181, 113] width 290 height 27
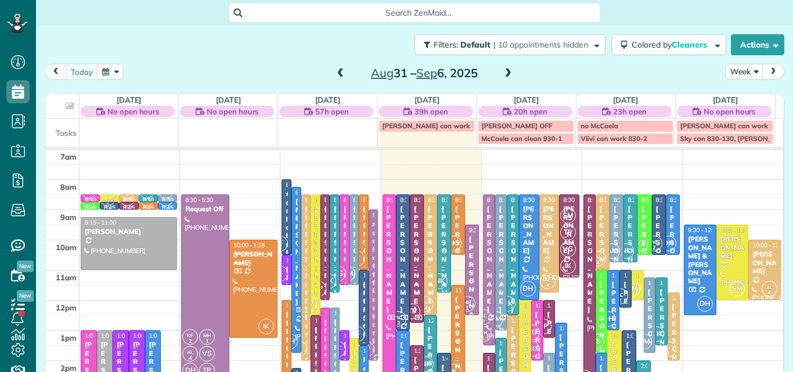
scroll to position [5, 5]
click at [501, 71] on span at bounding box center [507, 73] width 13 height 10
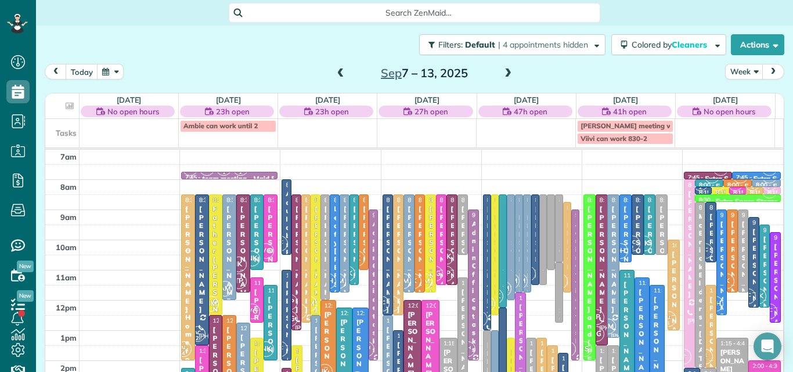
click at [338, 74] on span at bounding box center [340, 73] width 13 height 10
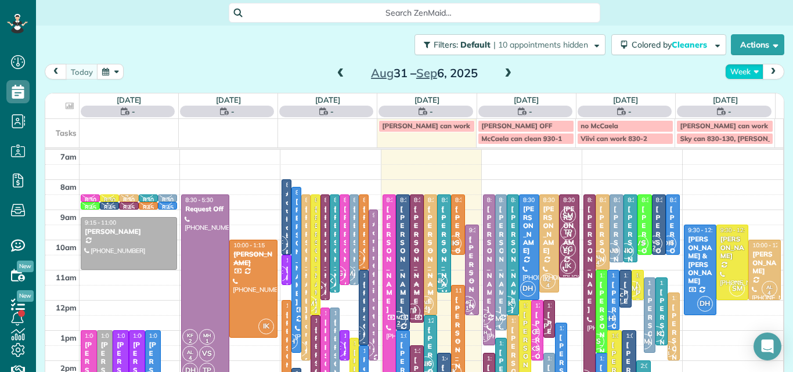
click at [730, 70] on button "Week" at bounding box center [744, 72] width 38 height 16
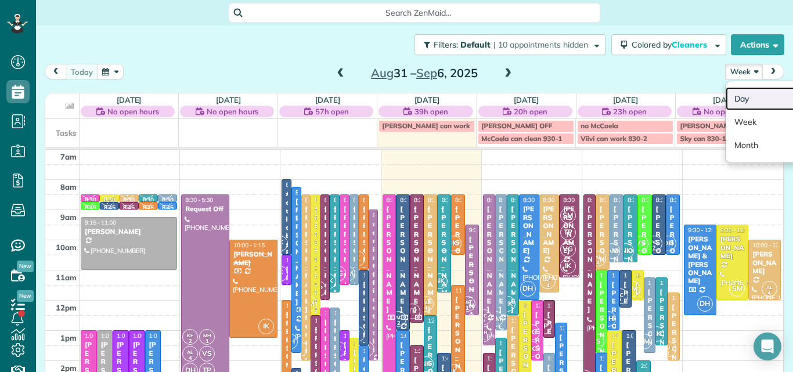
click at [730, 99] on link "Day" at bounding box center [772, 98] width 92 height 23
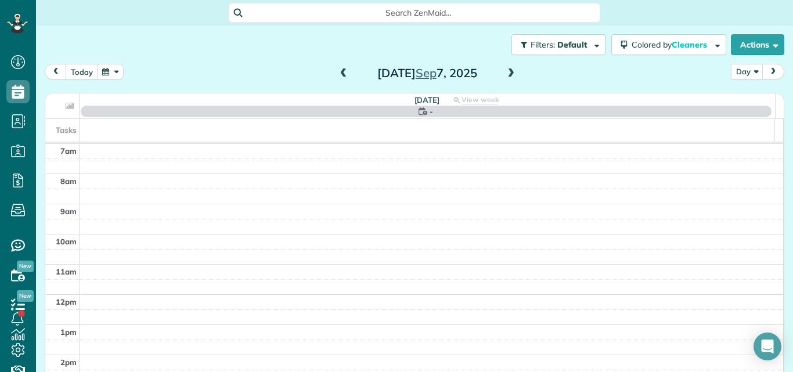
click at [506, 73] on span at bounding box center [510, 73] width 13 height 10
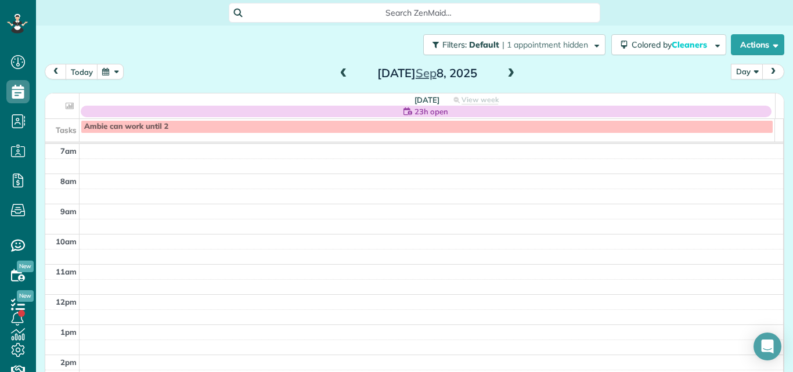
click at [506, 73] on span at bounding box center [510, 73] width 13 height 10
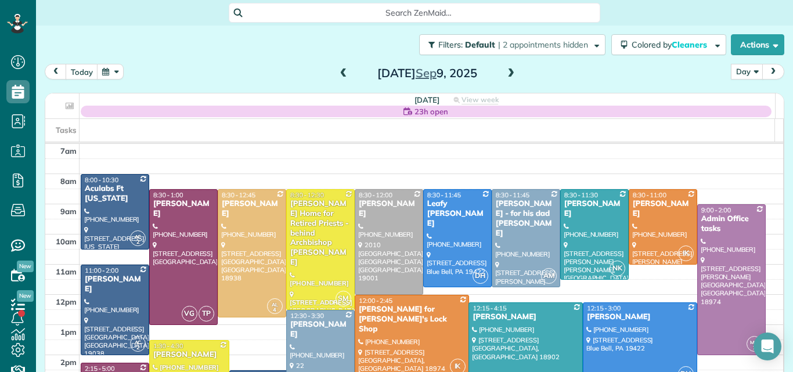
click at [506, 73] on span at bounding box center [510, 73] width 13 height 10
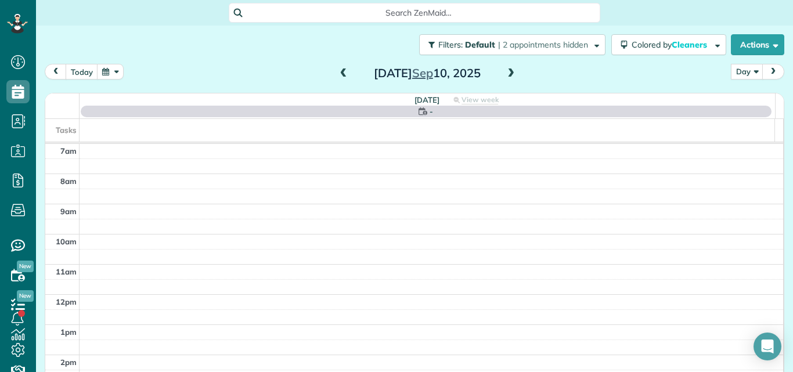
click at [506, 73] on span at bounding box center [510, 73] width 13 height 10
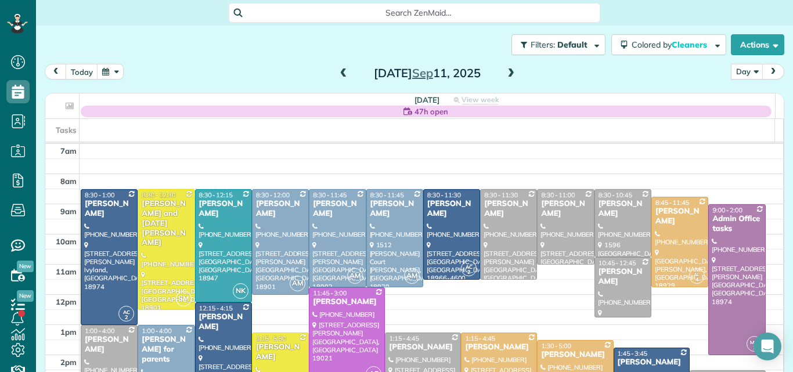
click at [337, 69] on span at bounding box center [343, 73] width 13 height 10
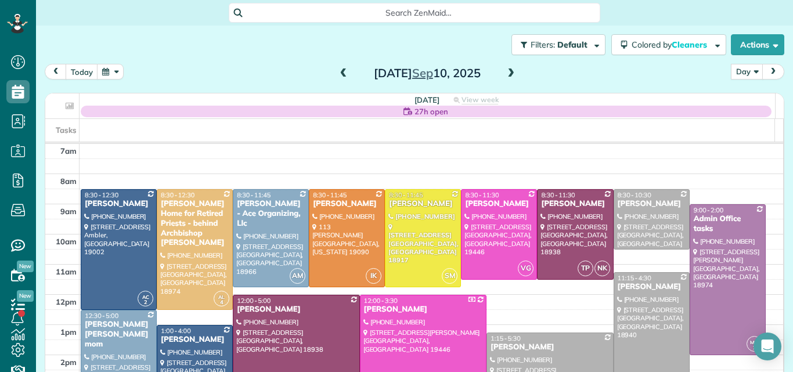
click at [337, 69] on span at bounding box center [343, 73] width 13 height 10
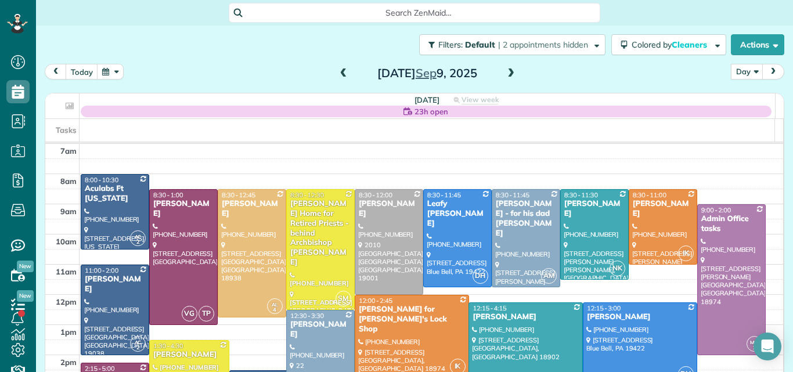
click at [337, 69] on span at bounding box center [343, 73] width 13 height 10
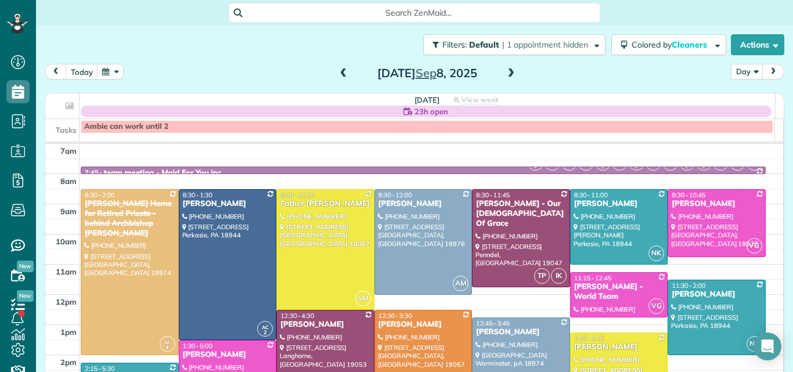
click at [337, 69] on span at bounding box center [343, 73] width 13 height 10
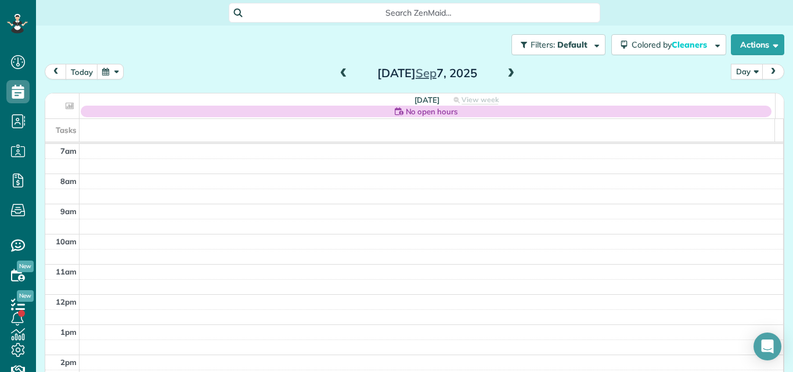
click at [337, 69] on span at bounding box center [343, 73] width 13 height 10
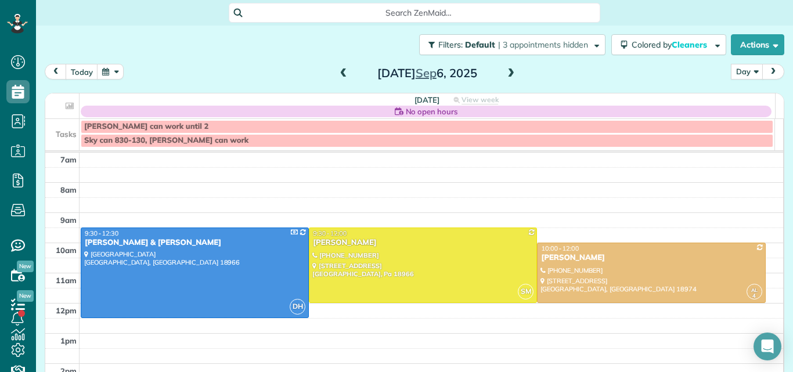
click at [337, 69] on span at bounding box center [343, 73] width 13 height 10
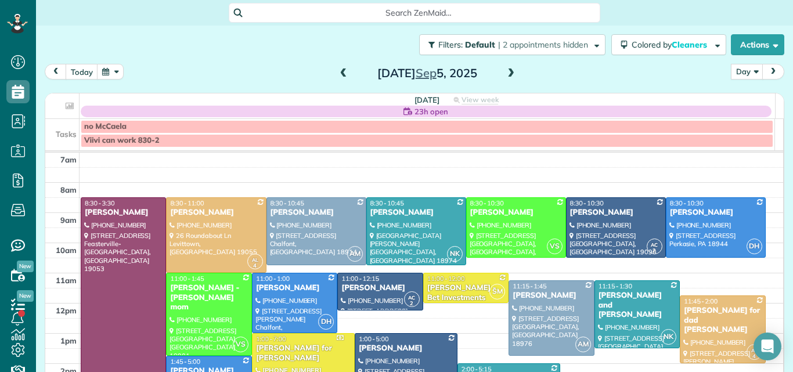
click at [507, 70] on span at bounding box center [510, 73] width 13 height 10
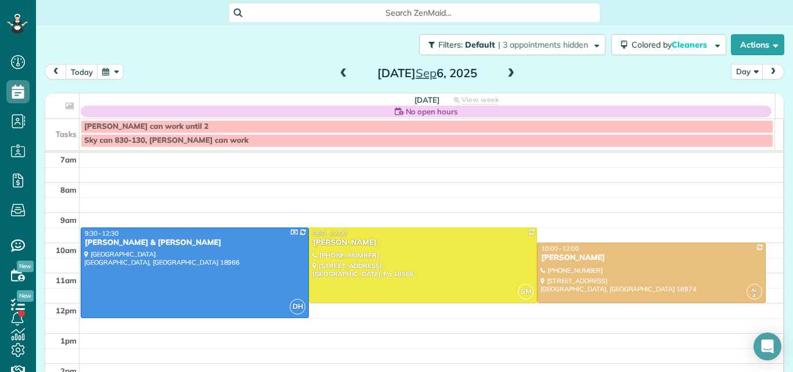
click at [337, 71] on span at bounding box center [343, 73] width 13 height 10
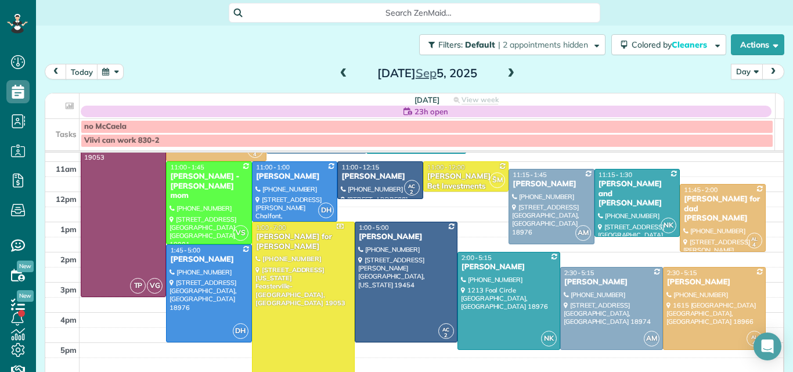
scroll to position [109, 0]
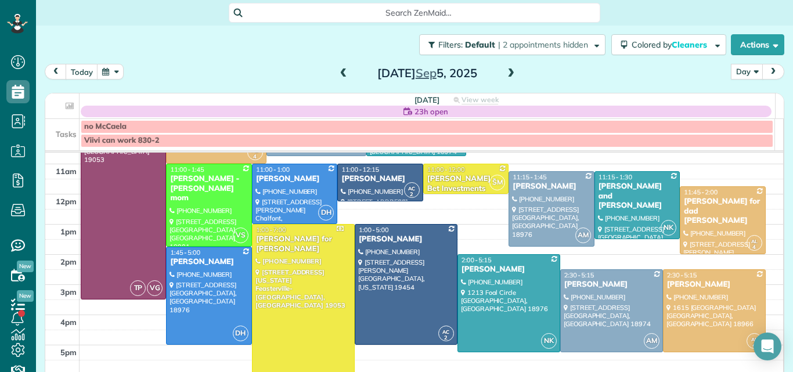
click at [507, 74] on span at bounding box center [510, 73] width 13 height 10
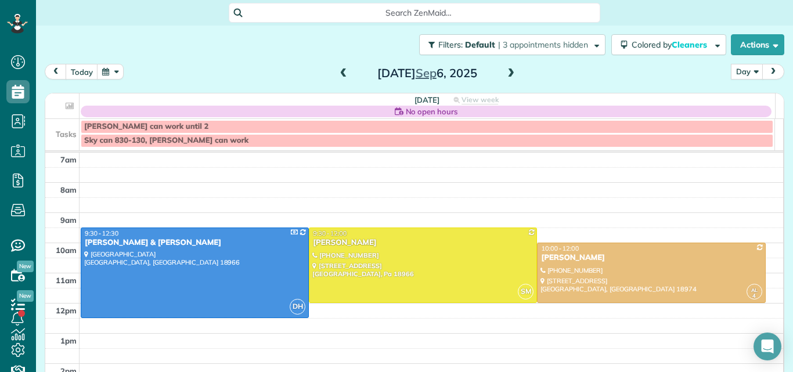
click at [507, 74] on span at bounding box center [510, 73] width 13 height 10
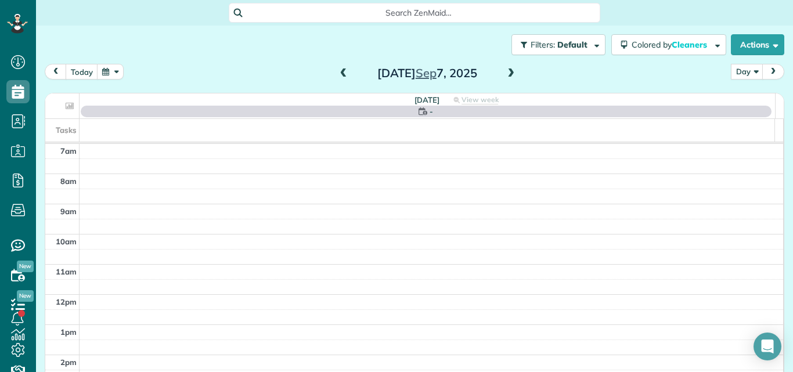
click at [507, 74] on span at bounding box center [510, 73] width 13 height 10
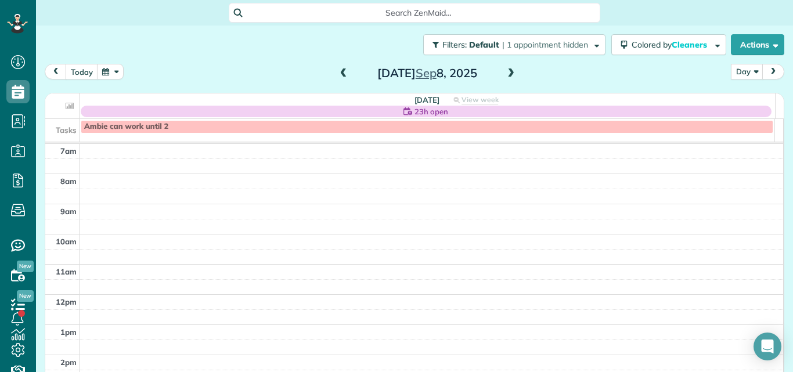
click at [337, 74] on span at bounding box center [343, 73] width 13 height 10
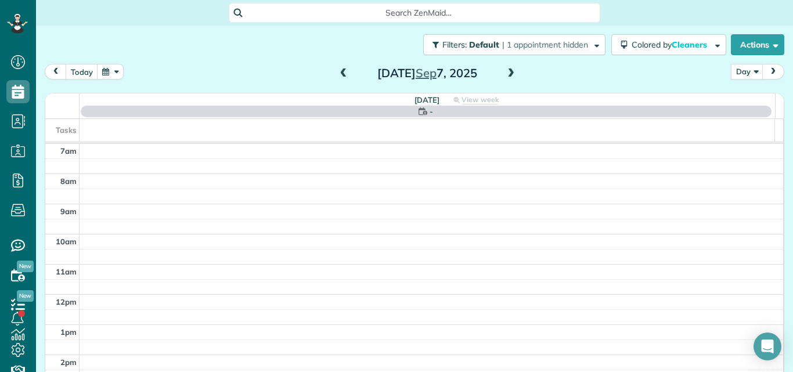
click at [337, 74] on span at bounding box center [343, 73] width 13 height 10
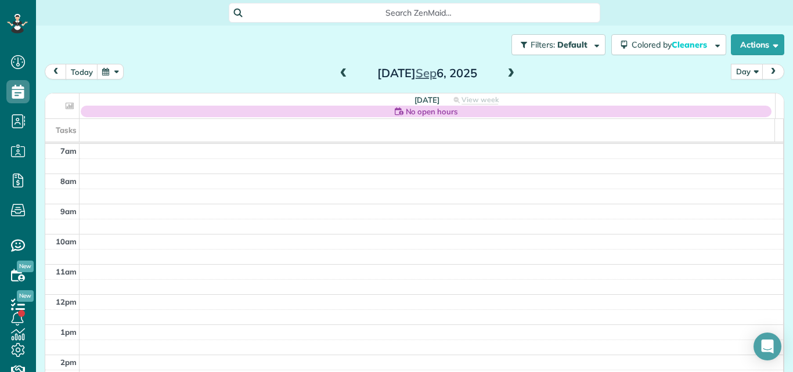
click at [337, 74] on span at bounding box center [343, 73] width 13 height 10
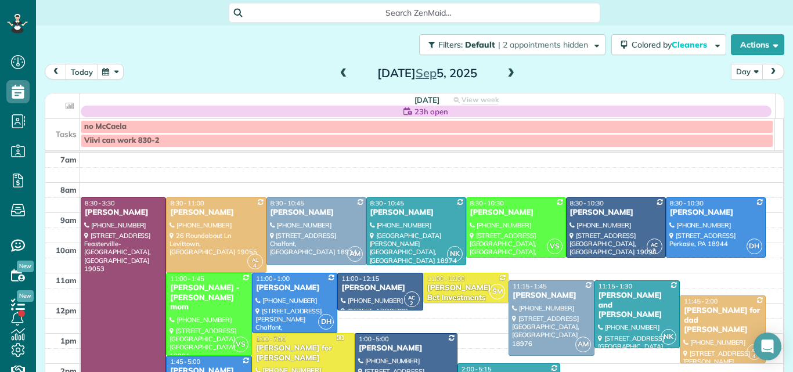
click at [504, 70] on span at bounding box center [510, 73] width 13 height 10
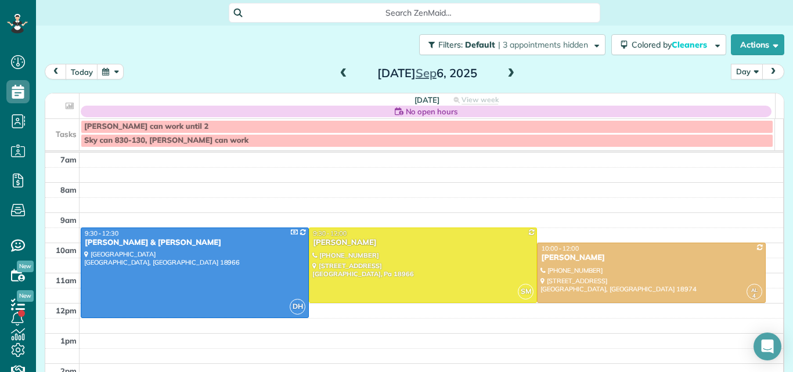
click at [504, 70] on span at bounding box center [510, 73] width 13 height 10
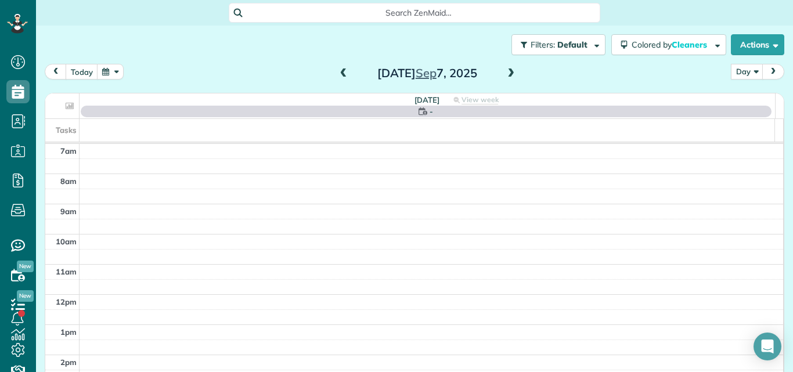
click at [504, 70] on span at bounding box center [510, 73] width 13 height 10
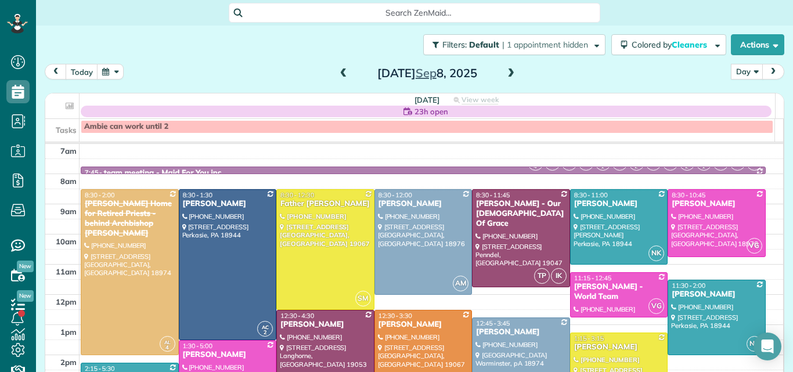
click at [504, 70] on span at bounding box center [510, 73] width 13 height 10
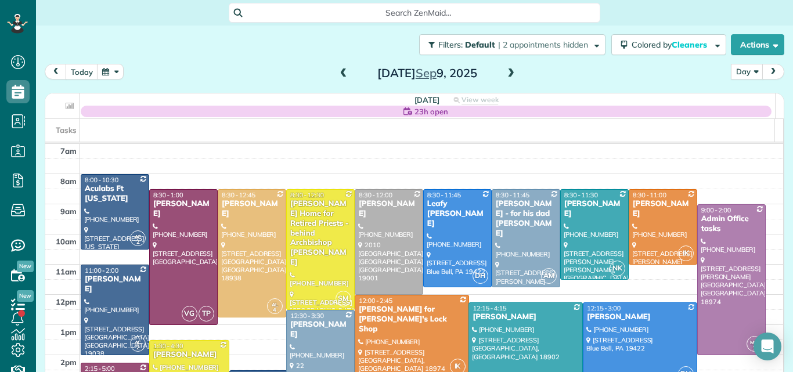
click at [504, 70] on span at bounding box center [510, 73] width 13 height 10
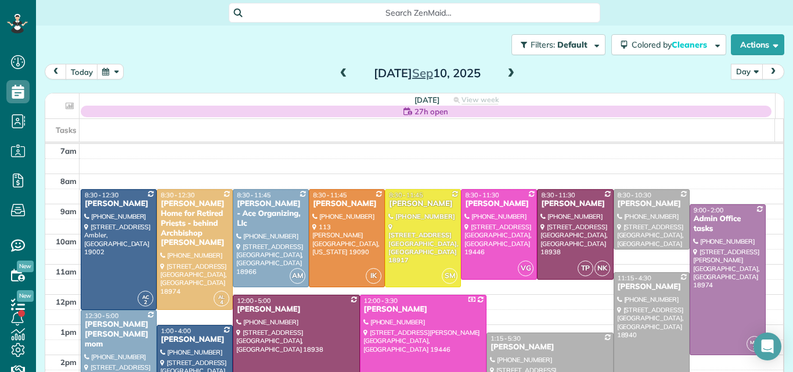
click at [504, 71] on span at bounding box center [510, 73] width 13 height 10
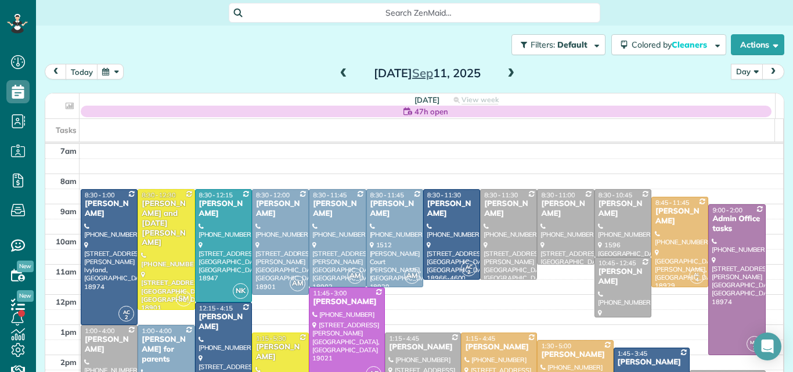
click at [507, 73] on span at bounding box center [510, 73] width 13 height 10
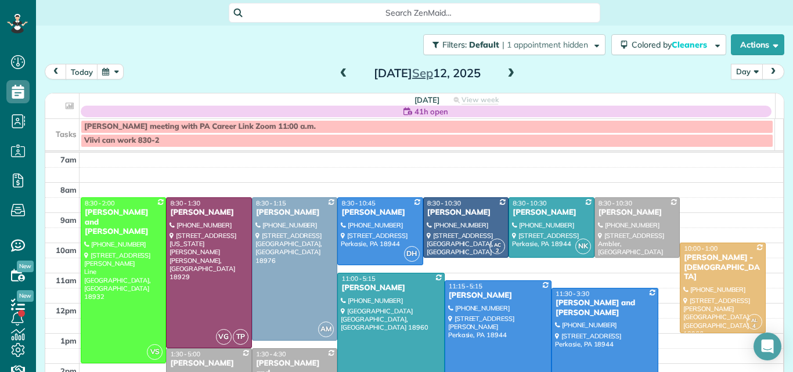
click at [507, 73] on span at bounding box center [510, 73] width 13 height 10
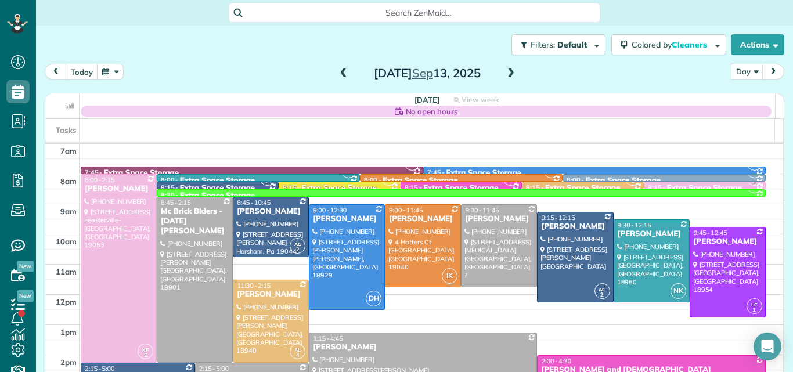
click at [337, 70] on span at bounding box center [343, 73] width 13 height 10
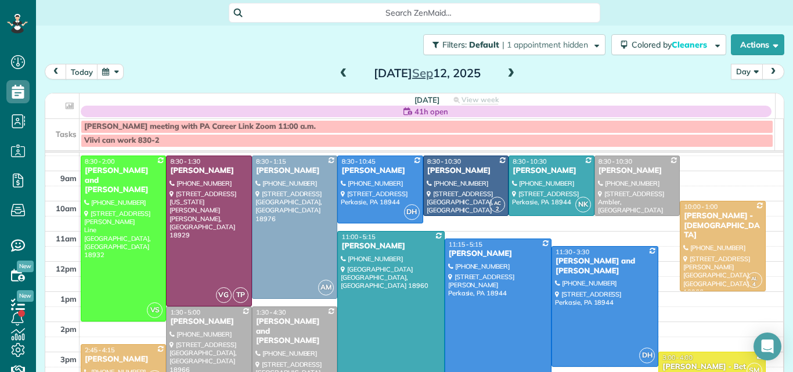
scroll to position [74, 0]
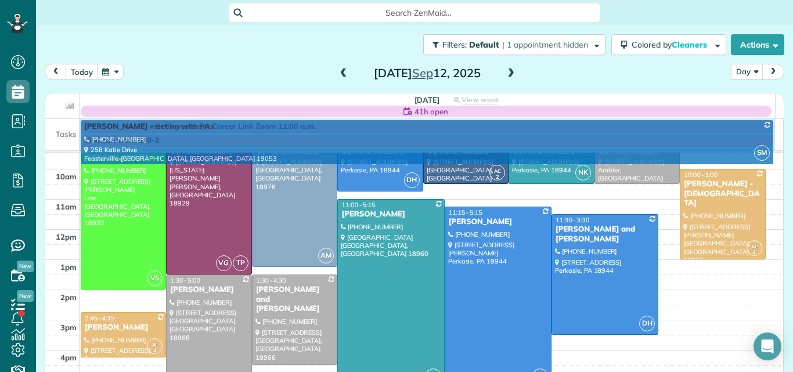
drag, startPoint x: 709, startPoint y: 342, endPoint x: 726, endPoint y: 123, distance: 220.1
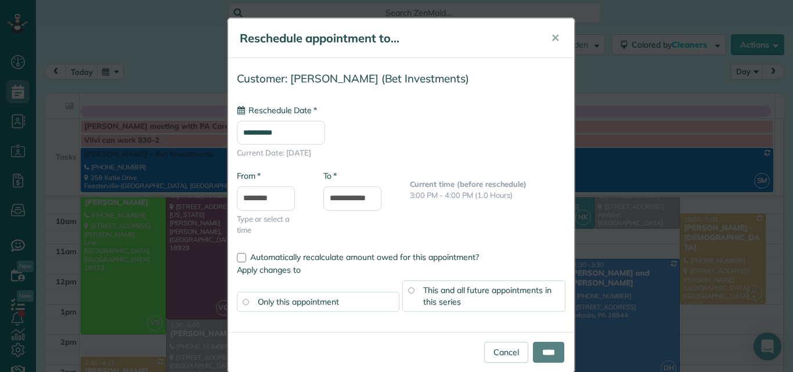
type input "**********"
click at [537, 349] on input "****" at bounding box center [548, 352] width 31 height 21
type input "**********"
click at [498, 349] on link "Cancel" at bounding box center [506, 352] width 44 height 21
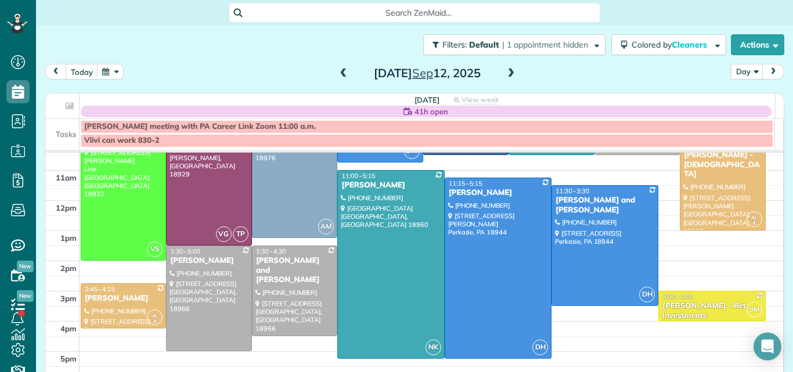
scroll to position [109, 0]
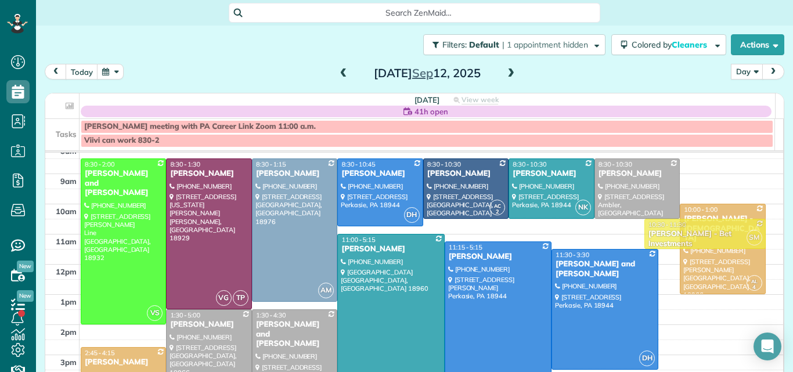
drag, startPoint x: 718, startPoint y: 299, endPoint x: 717, endPoint y: 160, distance: 139.3
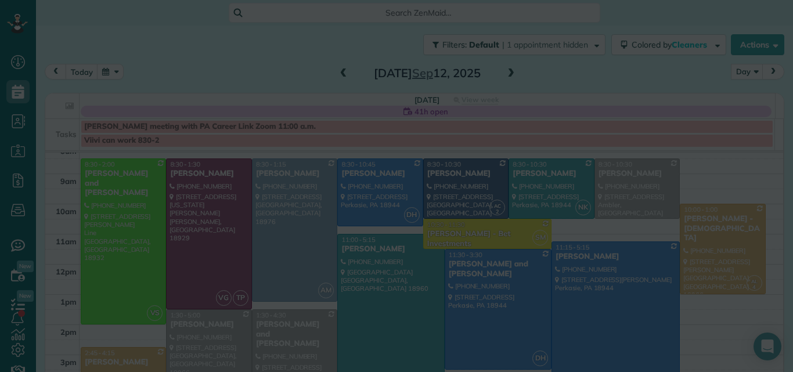
scroll to position [35, 0]
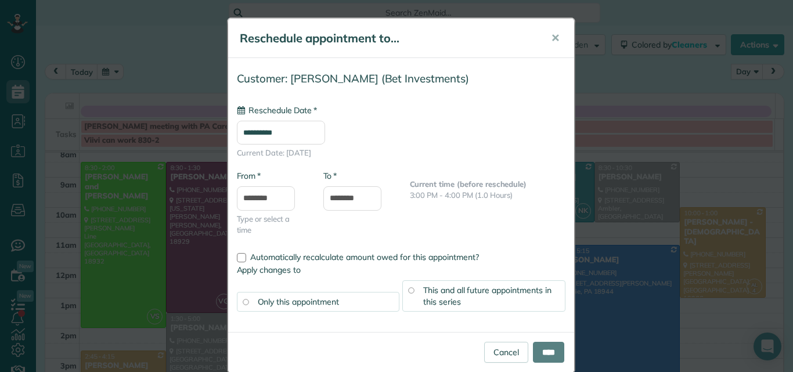
type input "**********"
click at [554, 38] on span "✕" at bounding box center [555, 37] width 9 height 13
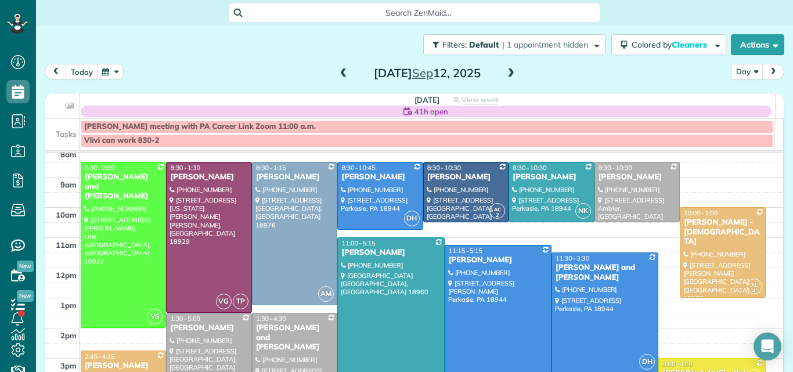
click at [507, 73] on span at bounding box center [510, 73] width 13 height 10
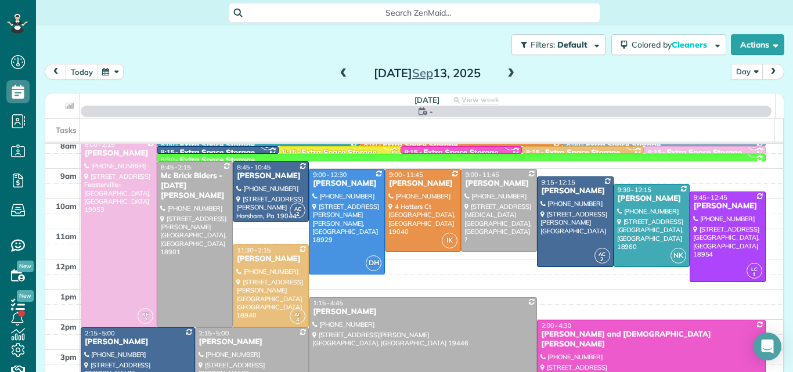
scroll to position [0, 0]
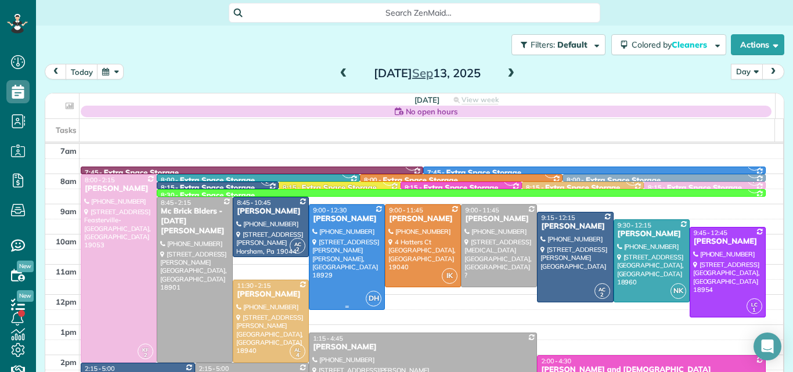
click at [335, 242] on div at bounding box center [346, 257] width 75 height 104
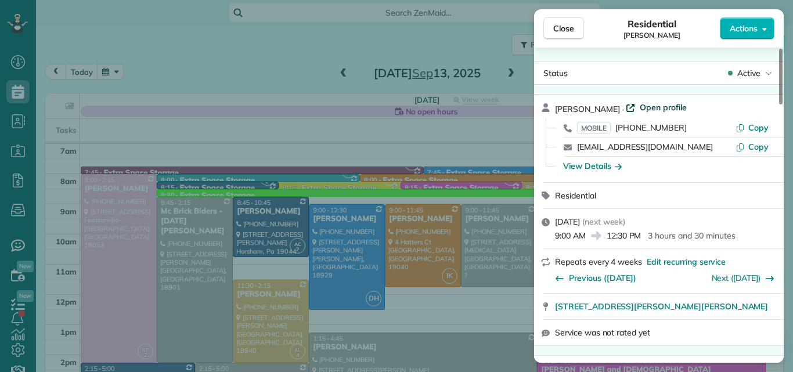
click at [652, 106] on span "Open profile" at bounding box center [663, 108] width 47 height 12
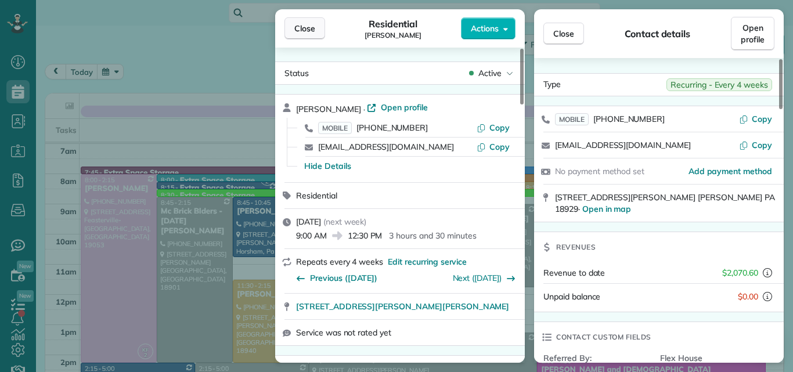
click at [309, 28] on span "Close" at bounding box center [304, 29] width 21 height 12
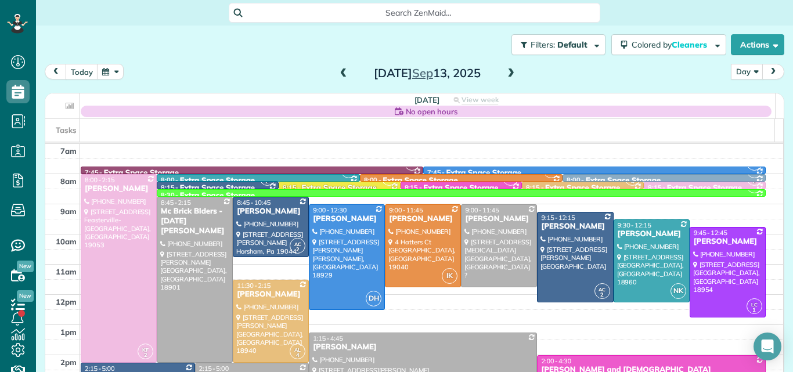
click at [506, 71] on span at bounding box center [510, 73] width 13 height 10
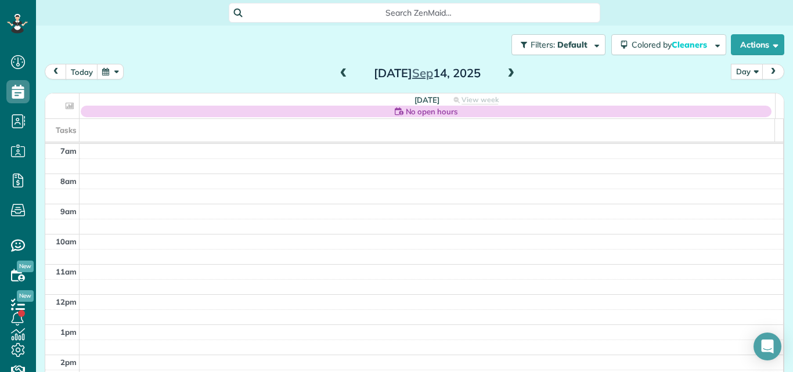
click at [339, 75] on span at bounding box center [343, 73] width 13 height 10
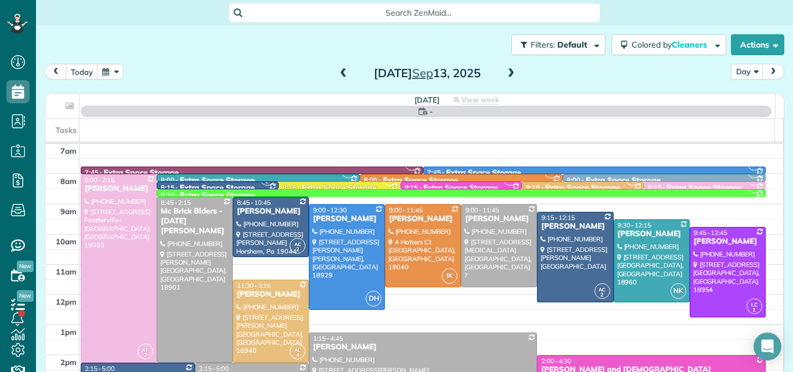
click at [339, 75] on span at bounding box center [343, 73] width 13 height 10
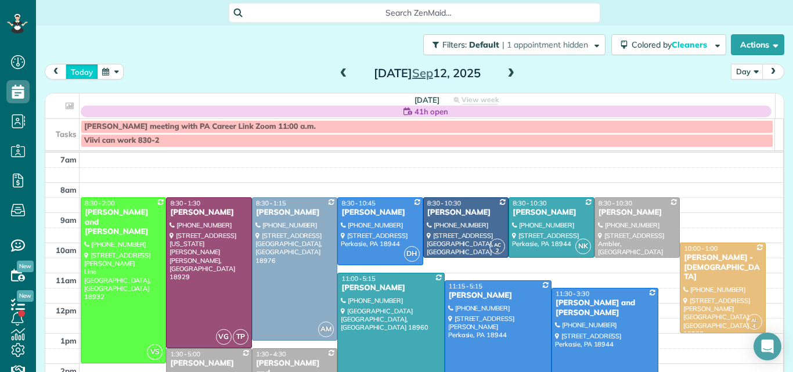
click at [81, 74] on button "today" at bounding box center [82, 72] width 33 height 16
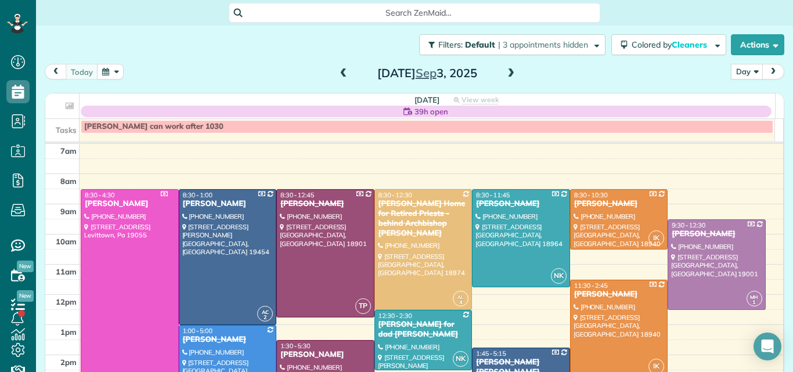
click at [508, 73] on span at bounding box center [510, 73] width 13 height 10
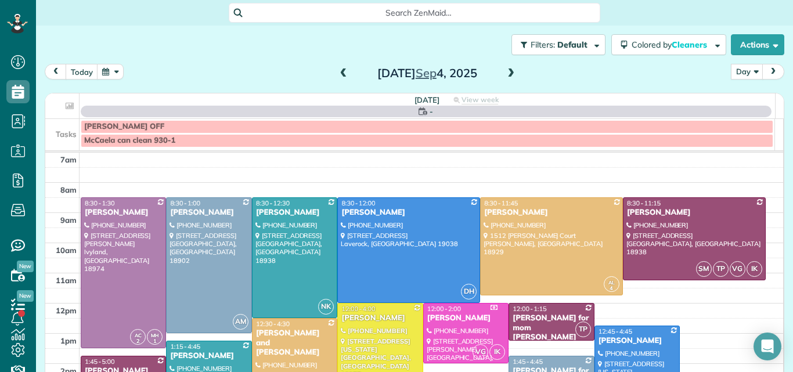
click at [508, 73] on span at bounding box center [510, 73] width 13 height 10
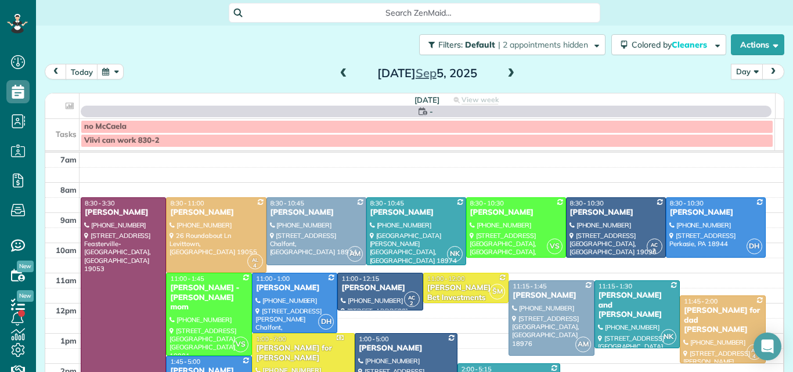
click at [508, 73] on span at bounding box center [510, 73] width 13 height 10
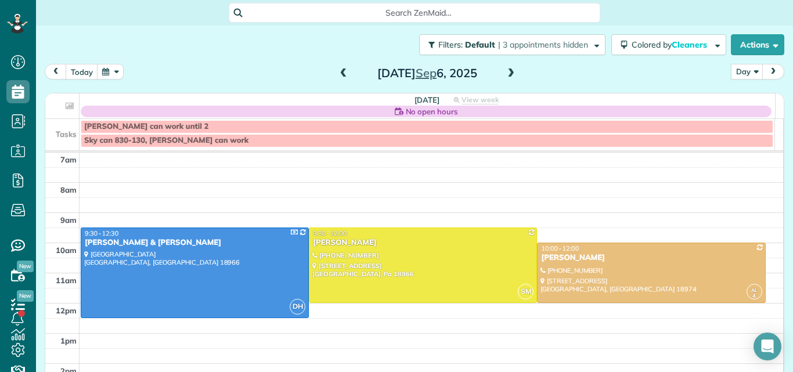
click at [508, 73] on span at bounding box center [510, 73] width 13 height 10
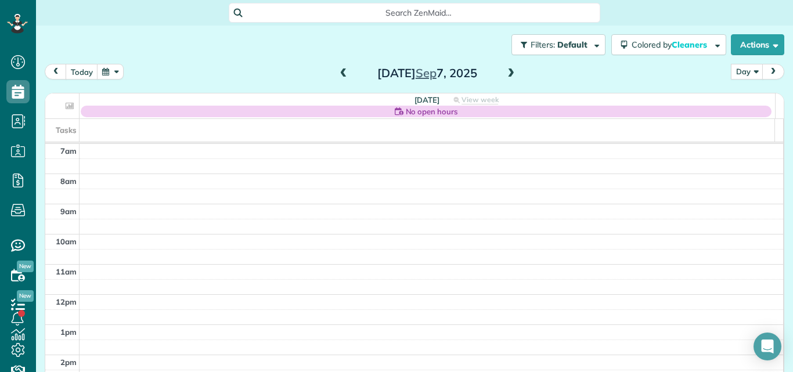
click at [508, 73] on span at bounding box center [510, 73] width 13 height 10
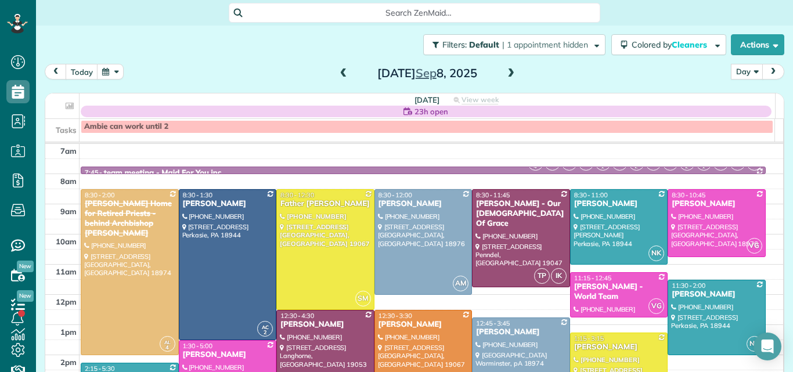
click at [505, 70] on span at bounding box center [510, 73] width 13 height 10
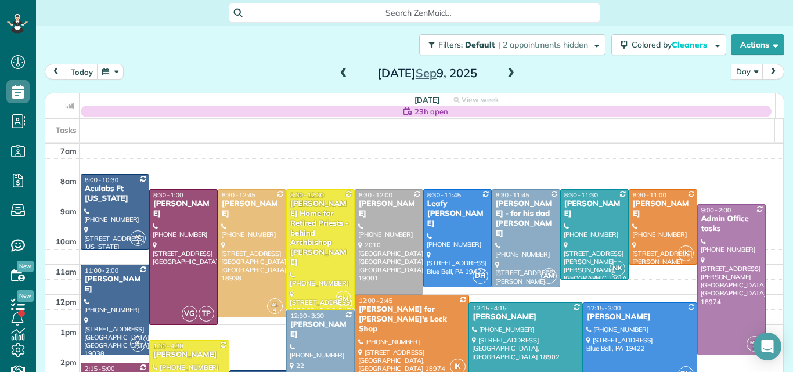
click at [507, 70] on span at bounding box center [510, 73] width 13 height 10
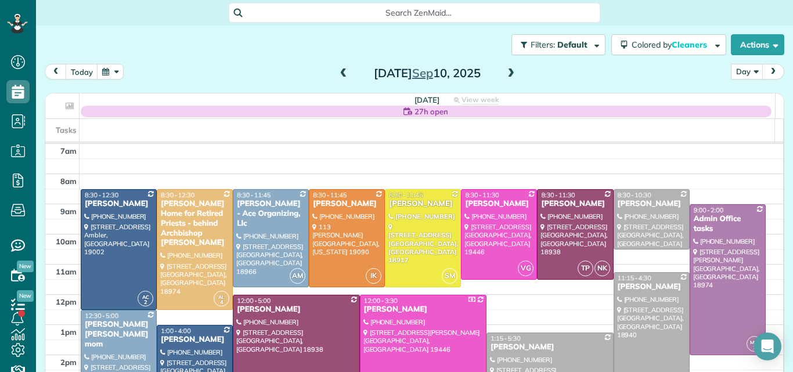
click at [507, 70] on span at bounding box center [510, 73] width 13 height 10
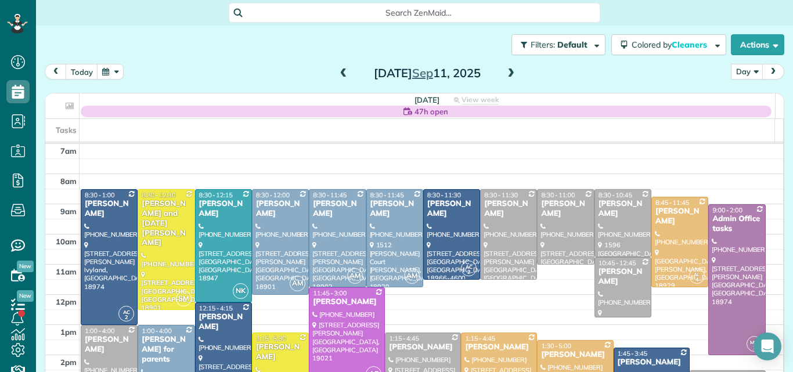
click at [504, 72] on span at bounding box center [510, 73] width 13 height 10
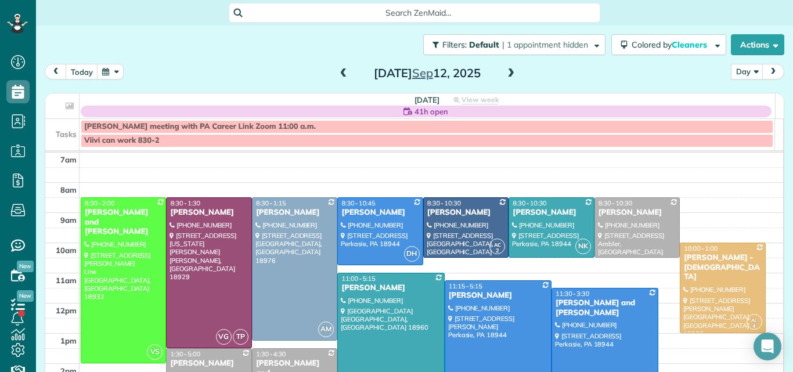
click at [506, 71] on span at bounding box center [510, 73] width 13 height 10
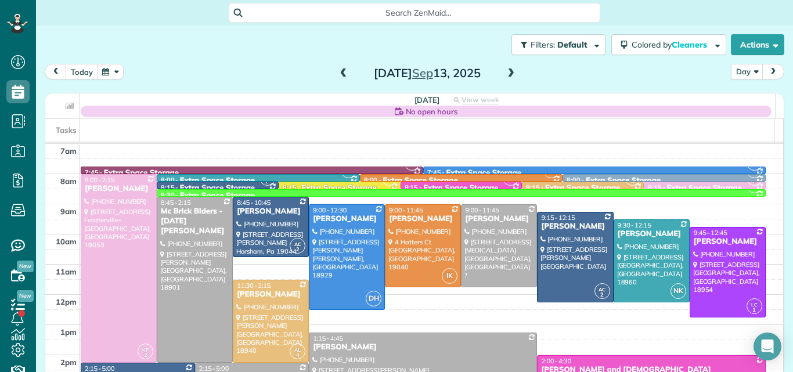
click at [340, 71] on span at bounding box center [343, 73] width 13 height 10
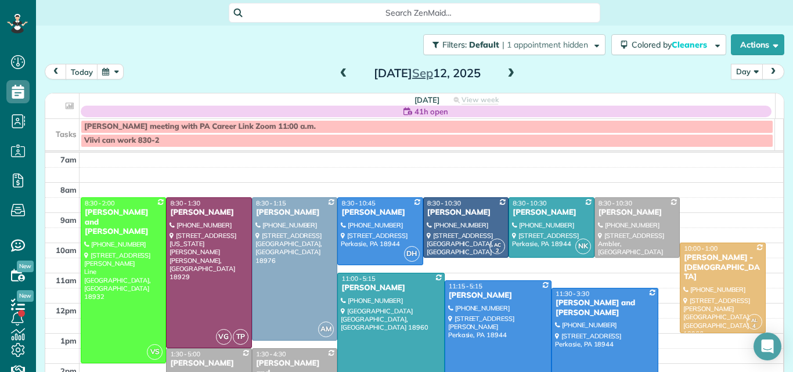
click at [340, 71] on span at bounding box center [343, 73] width 13 height 10
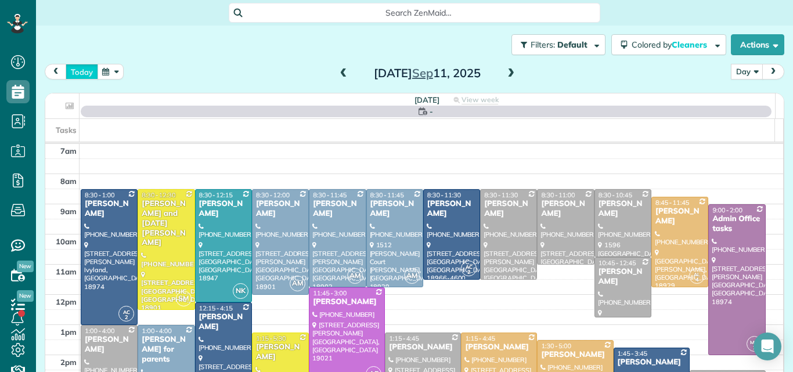
click at [82, 68] on button "today" at bounding box center [82, 72] width 33 height 16
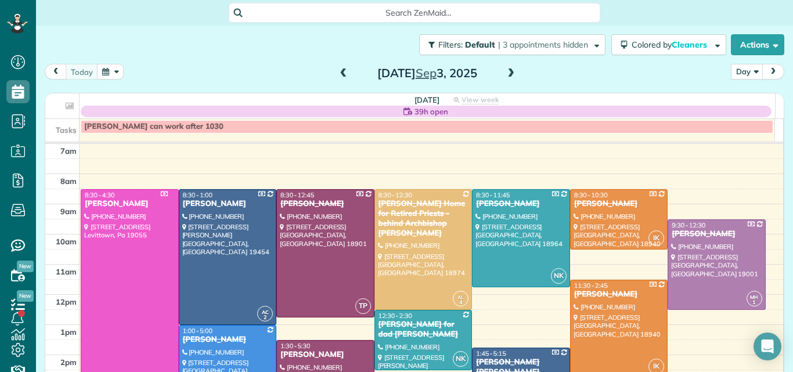
click at [508, 70] on span at bounding box center [510, 73] width 13 height 10
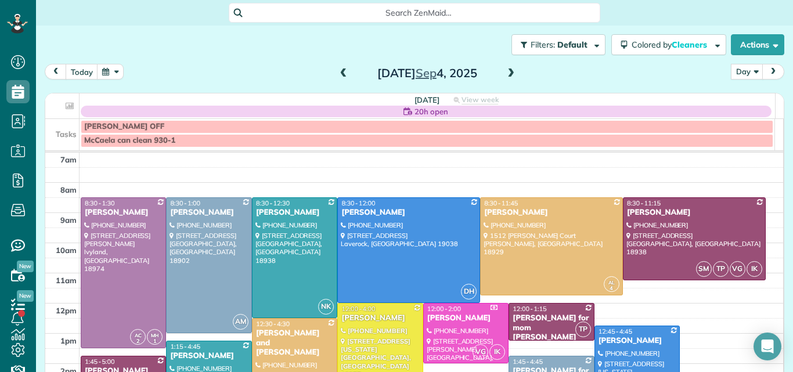
click at [508, 70] on span at bounding box center [510, 73] width 13 height 10
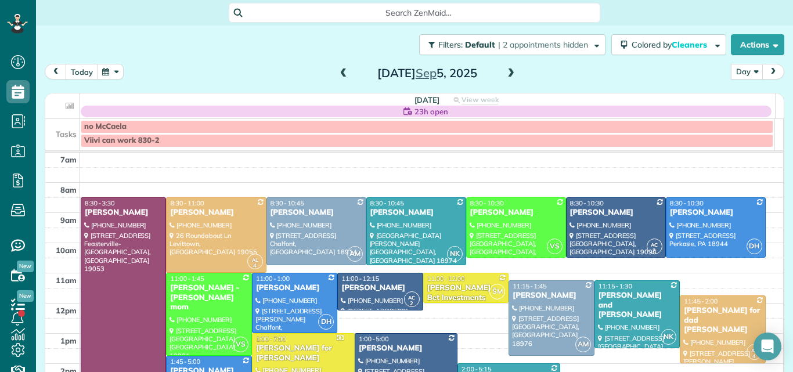
click at [506, 74] on span at bounding box center [510, 73] width 13 height 10
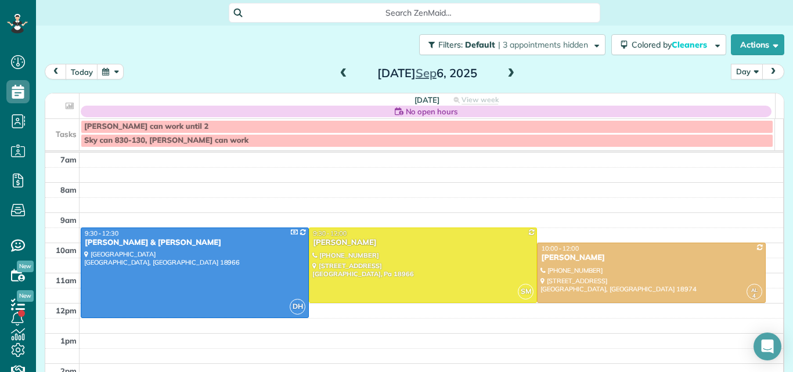
click at [506, 74] on span at bounding box center [510, 73] width 13 height 10
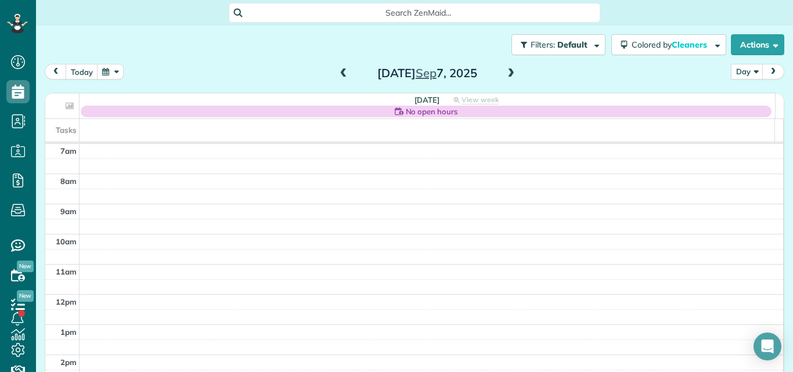
click at [506, 74] on span at bounding box center [510, 73] width 13 height 10
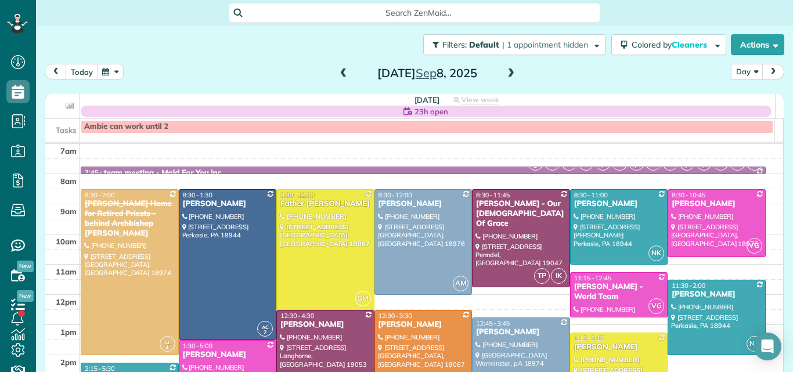
click at [506, 74] on span at bounding box center [510, 73] width 13 height 10
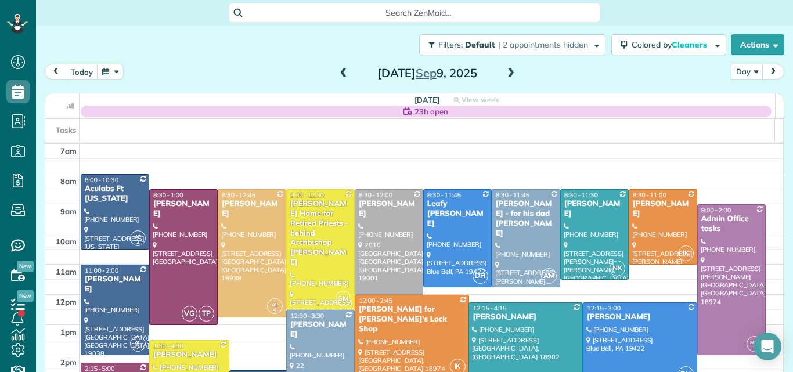
click at [506, 74] on span at bounding box center [510, 73] width 13 height 10
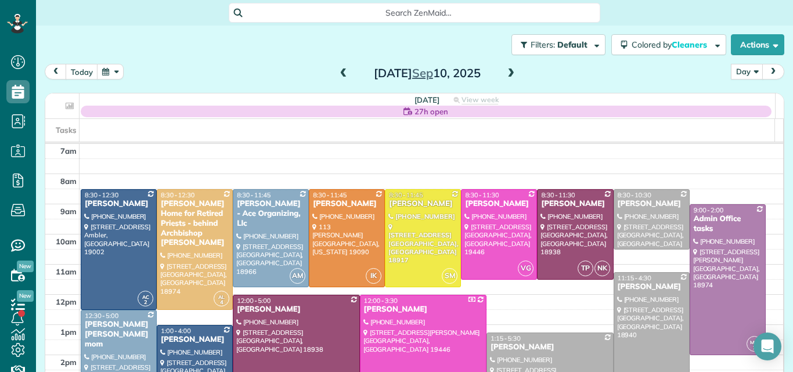
click at [506, 74] on span at bounding box center [510, 73] width 13 height 10
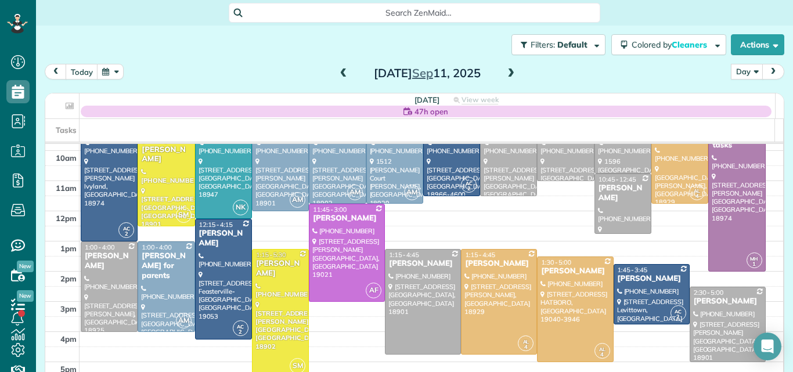
scroll to position [105, 0]
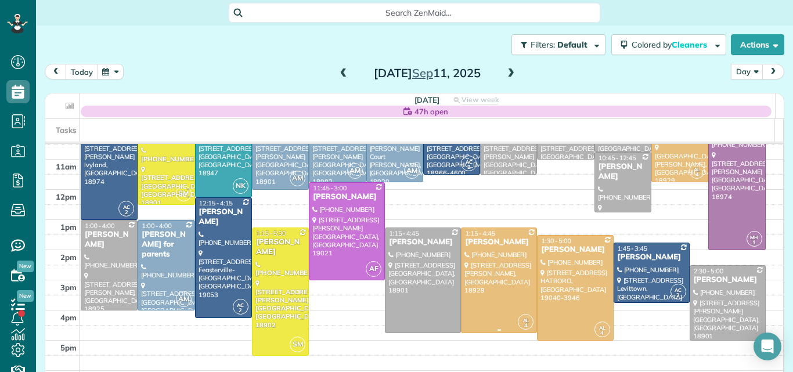
click at [485, 247] on div "Heather Giampapa" at bounding box center [498, 242] width 69 height 10
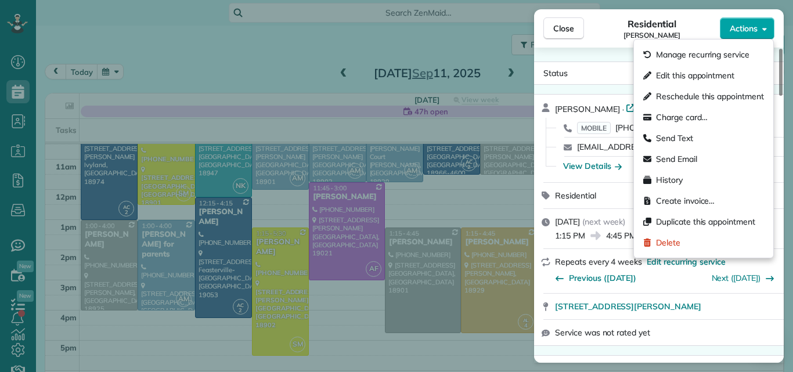
click at [744, 25] on span "Actions" at bounding box center [744, 29] width 28 height 12
click at [608, 28] on div "Residential Heather Giampapa" at bounding box center [652, 28] width 136 height 23
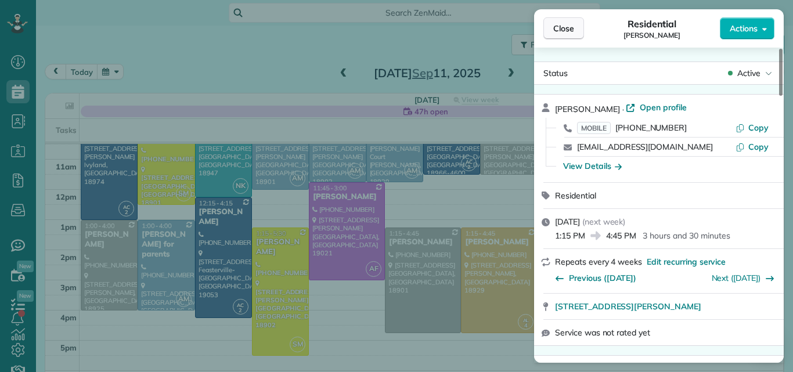
click at [568, 27] on span "Close" at bounding box center [563, 29] width 21 height 12
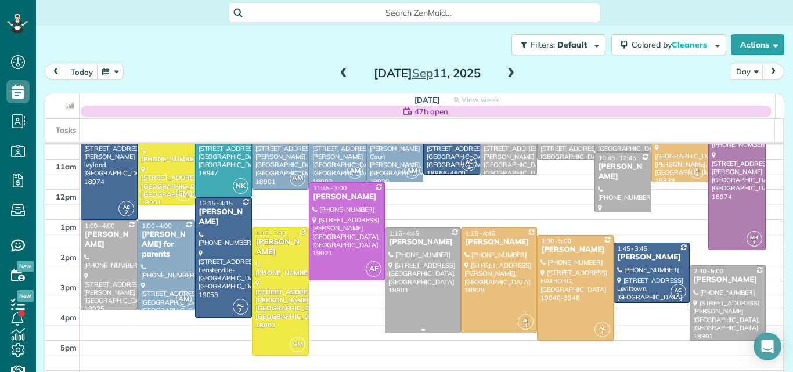
click at [422, 255] on div at bounding box center [422, 280] width 75 height 104
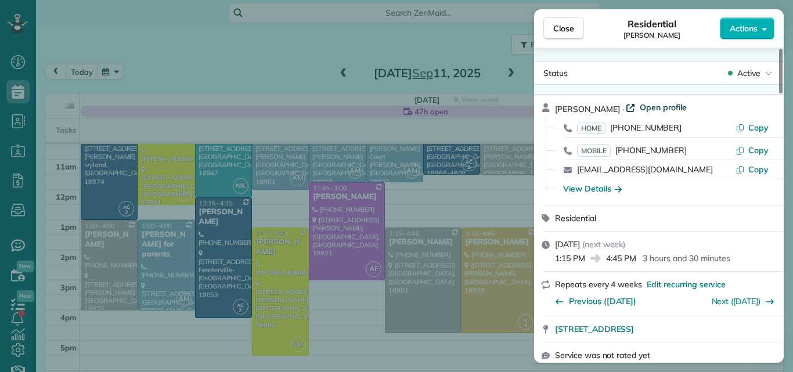
click at [668, 104] on span "Open profile" at bounding box center [663, 108] width 47 height 12
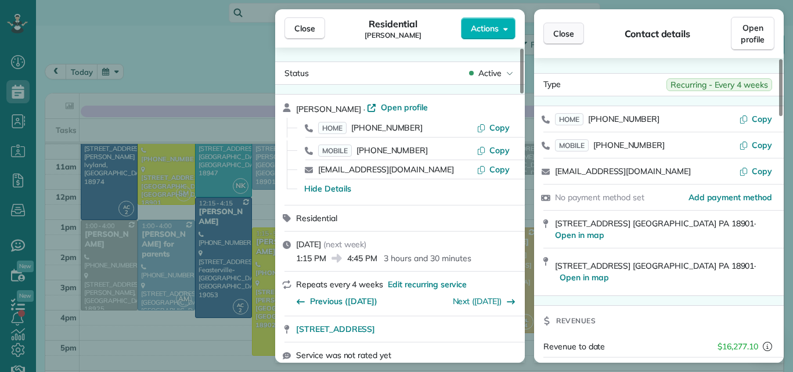
click at [569, 38] on span "Close" at bounding box center [563, 34] width 21 height 12
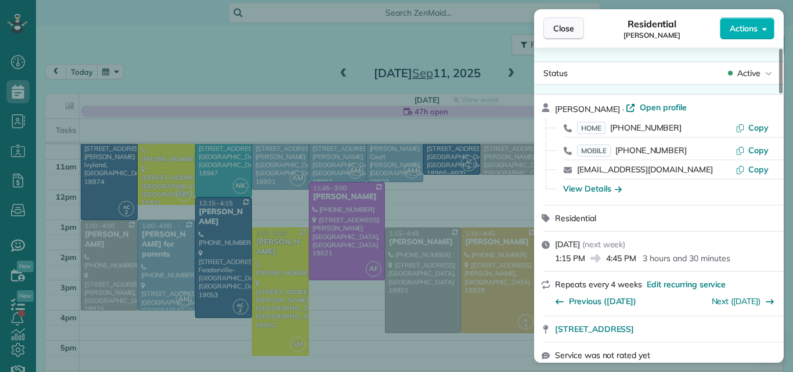
click at [561, 24] on span "Close" at bounding box center [563, 29] width 21 height 12
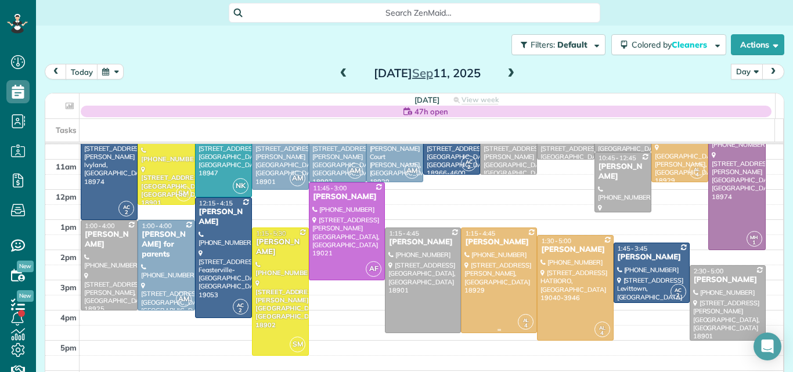
click at [482, 277] on div at bounding box center [498, 280] width 75 height 104
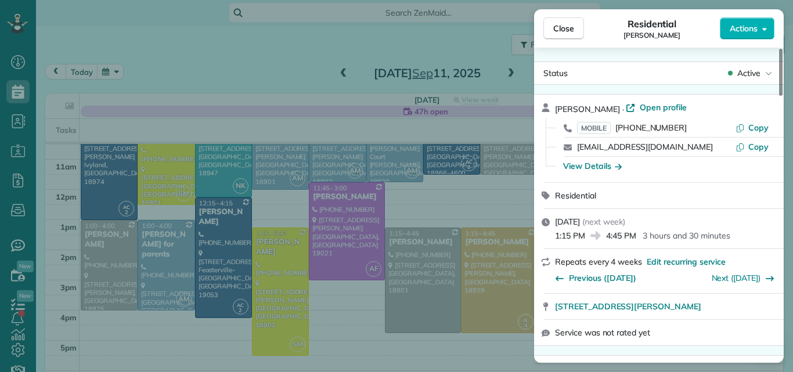
drag, startPoint x: 781, startPoint y: 77, endPoint x: 792, endPoint y: 56, distance: 23.1
click at [782, 57] on div at bounding box center [780, 72] width 3 height 47
click at [666, 107] on span "Open profile" at bounding box center [663, 108] width 47 height 12
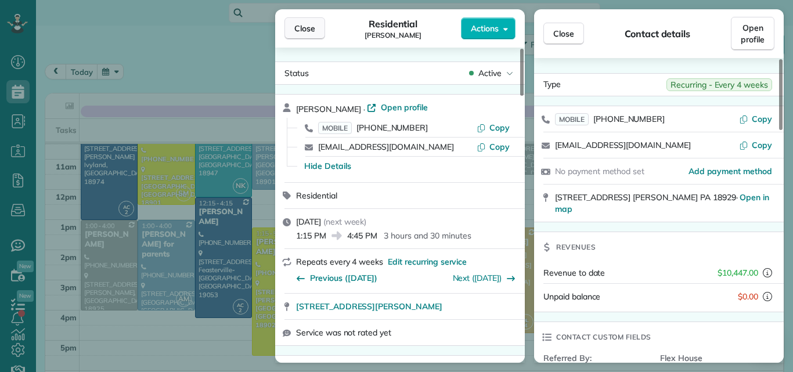
click at [307, 26] on span "Close" at bounding box center [304, 29] width 21 height 12
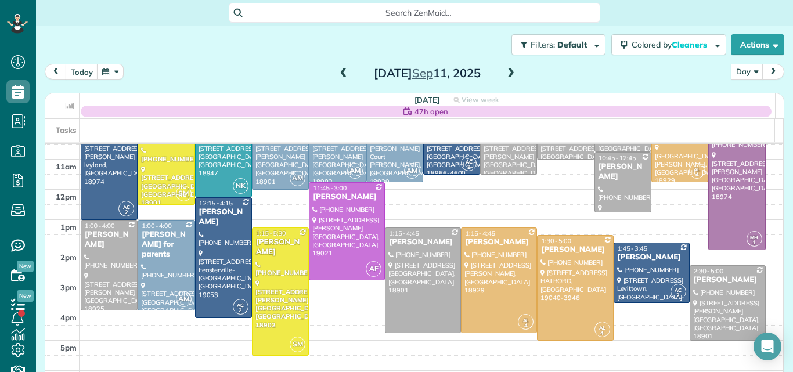
click at [338, 69] on span at bounding box center [343, 73] width 13 height 10
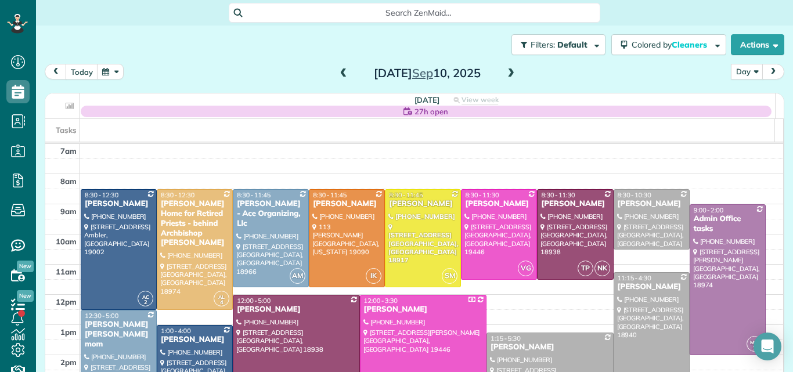
click at [338, 69] on span at bounding box center [343, 73] width 13 height 10
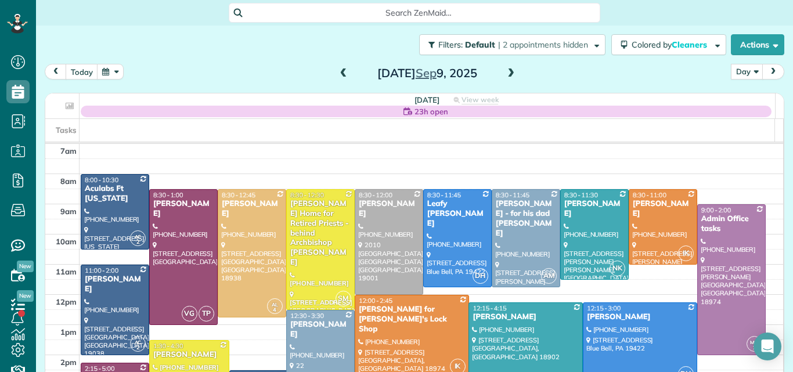
click at [338, 69] on span at bounding box center [343, 73] width 13 height 10
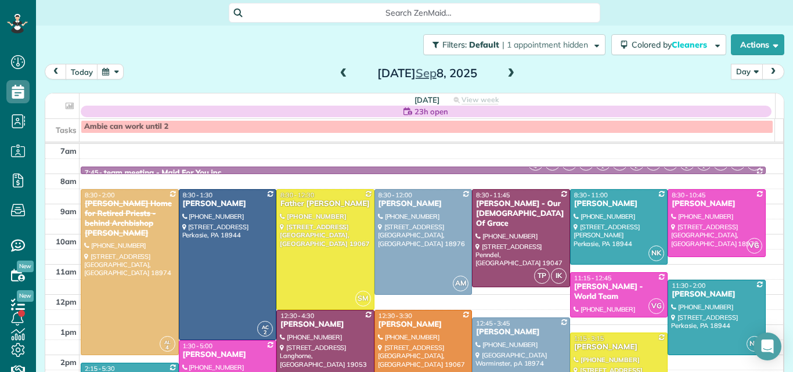
click at [506, 71] on span at bounding box center [510, 73] width 13 height 10
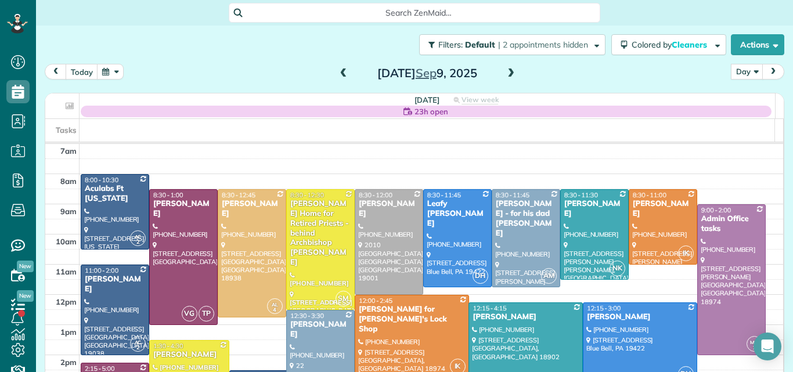
click at [499, 335] on div at bounding box center [525, 363] width 113 height 120
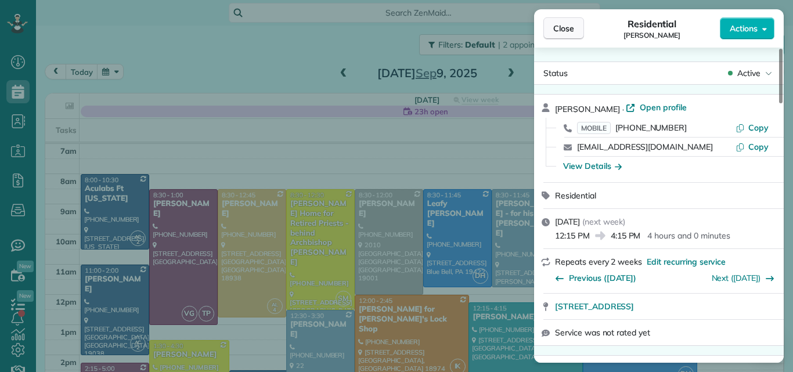
click at [568, 28] on span "Close" at bounding box center [563, 29] width 21 height 12
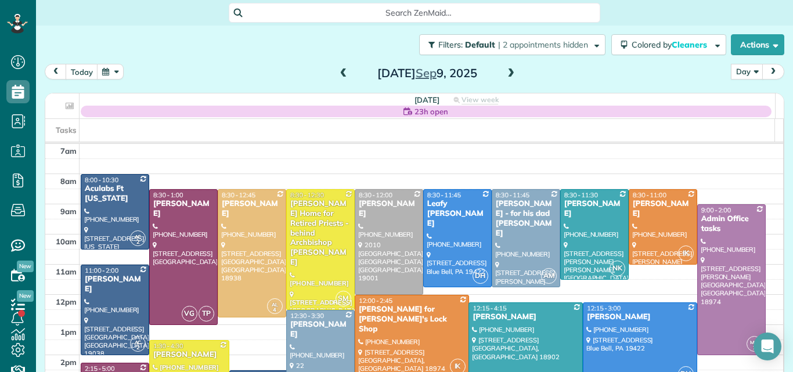
click at [506, 74] on span at bounding box center [510, 73] width 13 height 10
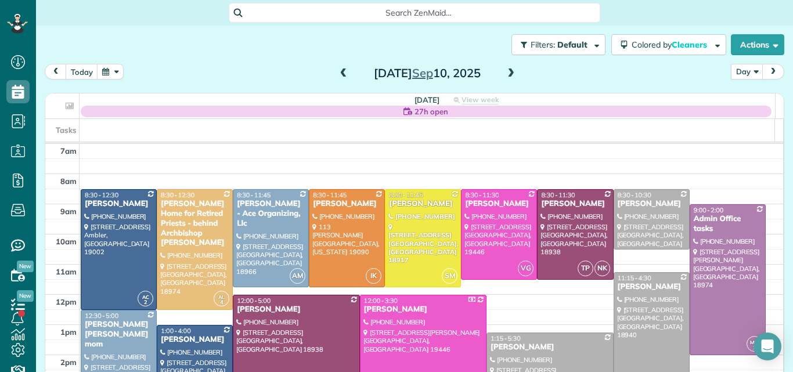
click at [507, 75] on span at bounding box center [510, 73] width 13 height 10
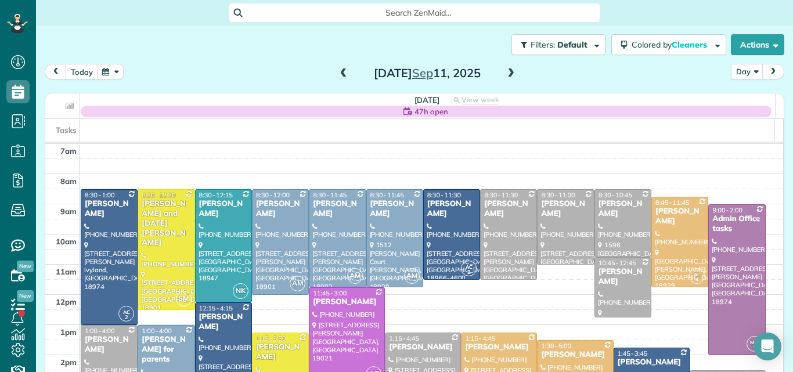
click at [493, 212] on div at bounding box center [509, 234] width 56 height 89
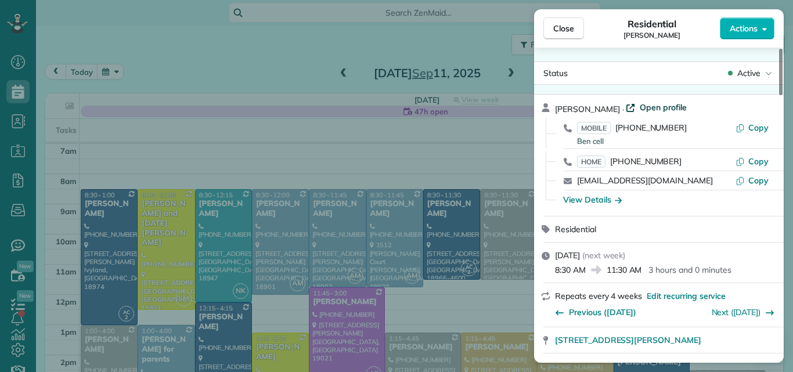
click at [647, 107] on span "Open profile" at bounding box center [663, 108] width 47 height 12
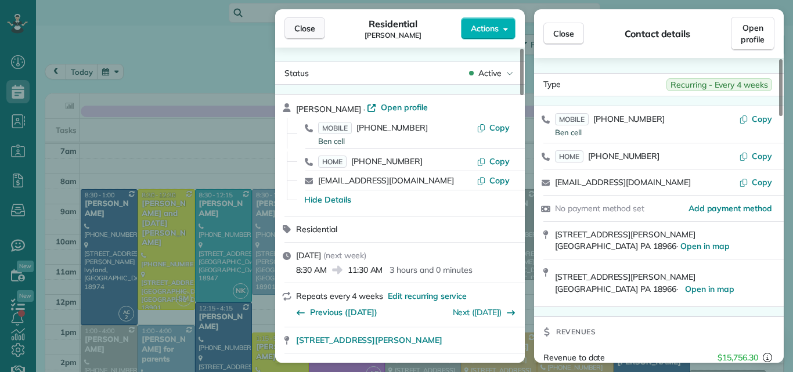
click at [305, 27] on span "Close" at bounding box center [304, 29] width 21 height 12
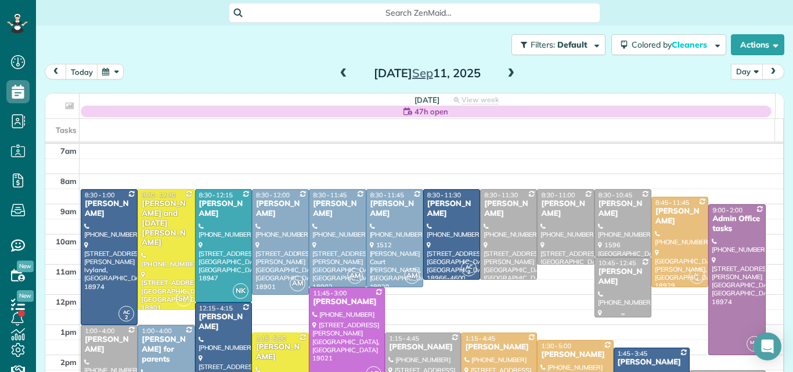
click at [602, 280] on div "Pat McGrogan" at bounding box center [623, 277] width 50 height 20
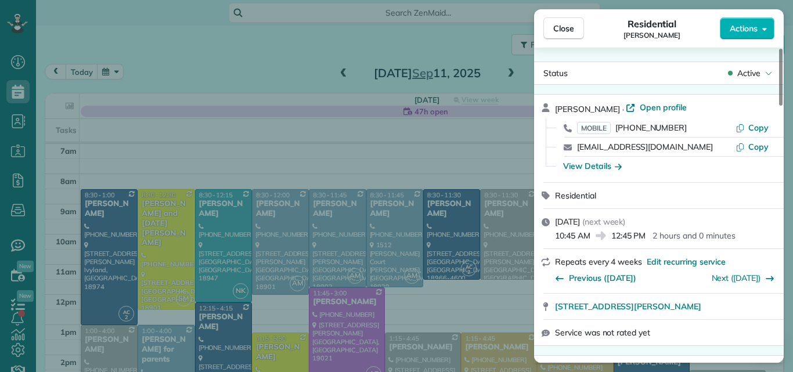
click at [651, 103] on span "Open profile" at bounding box center [663, 108] width 47 height 12
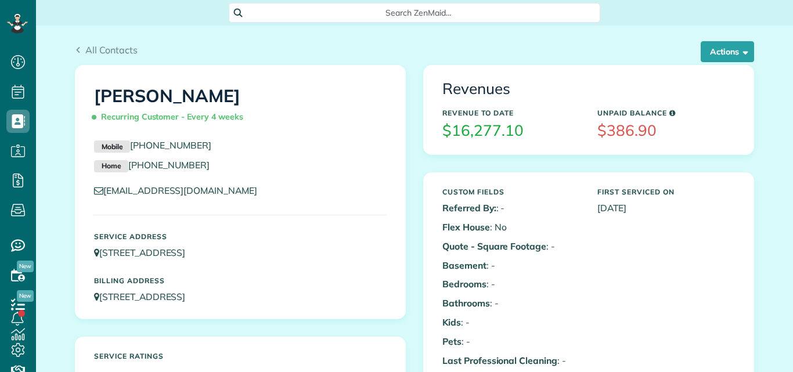
scroll to position [5, 5]
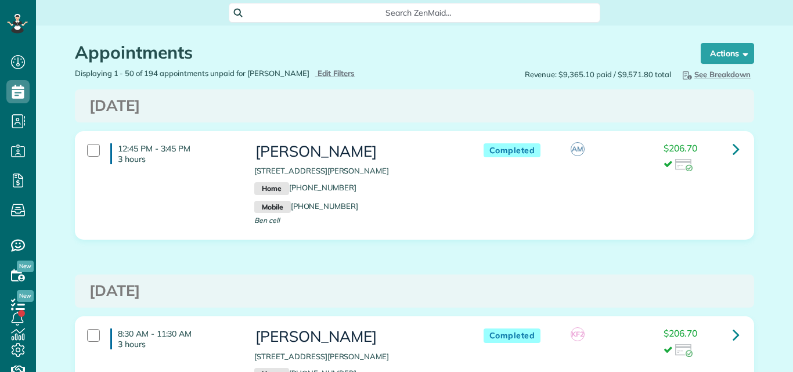
scroll to position [5, 5]
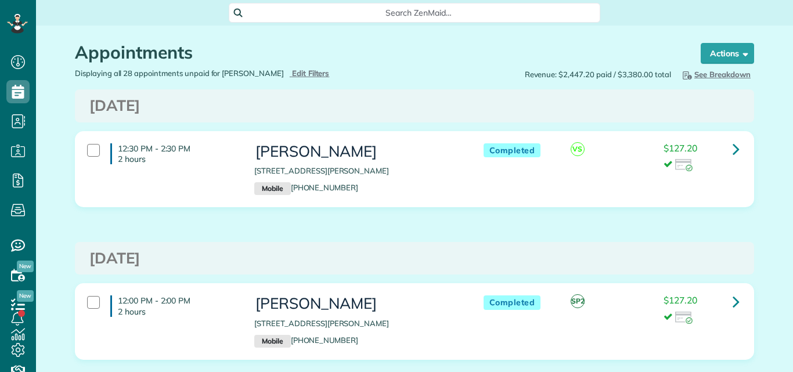
scroll to position [5, 5]
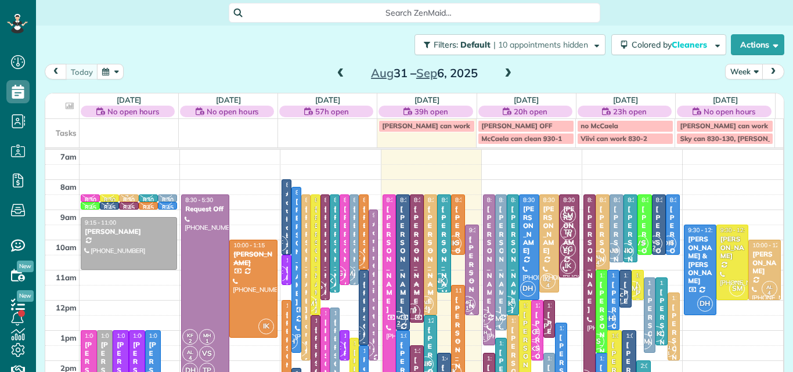
scroll to position [5, 5]
click at [501, 76] on span at bounding box center [507, 73] width 13 height 10
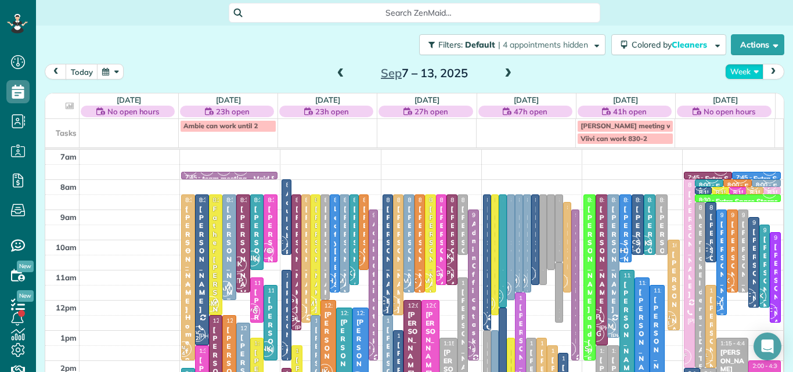
click at [725, 70] on button "Week" at bounding box center [744, 72] width 38 height 16
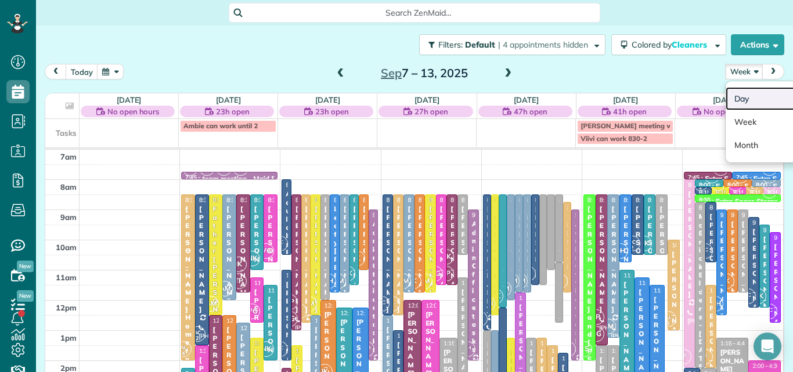
click at [730, 96] on link "Day" at bounding box center [772, 98] width 92 height 23
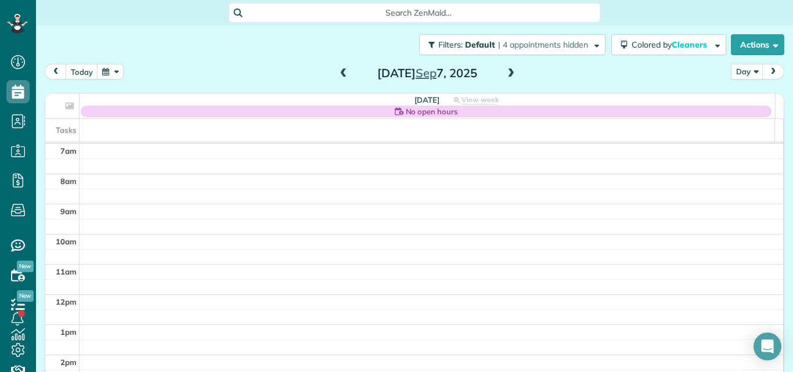
click at [508, 74] on span at bounding box center [510, 73] width 13 height 10
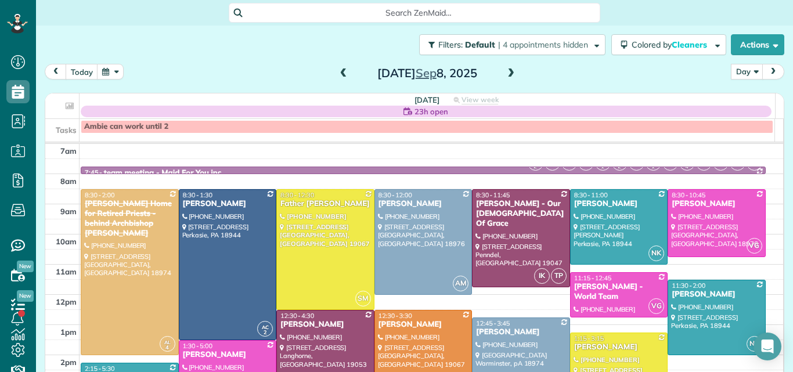
click at [508, 74] on span at bounding box center [510, 73] width 13 height 10
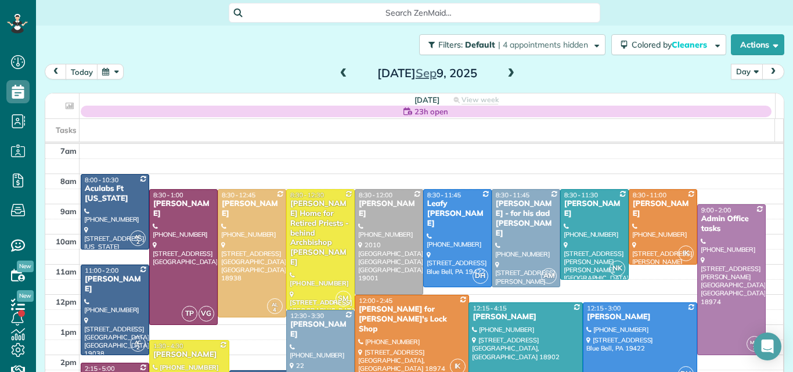
click at [508, 74] on span at bounding box center [510, 73] width 13 height 10
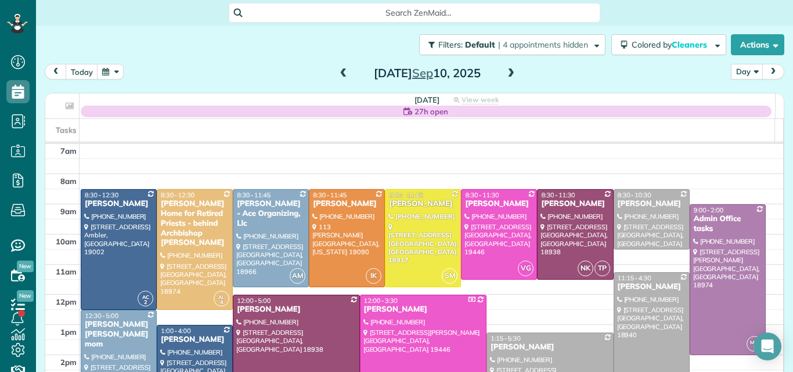
click at [505, 75] on span at bounding box center [510, 73] width 13 height 10
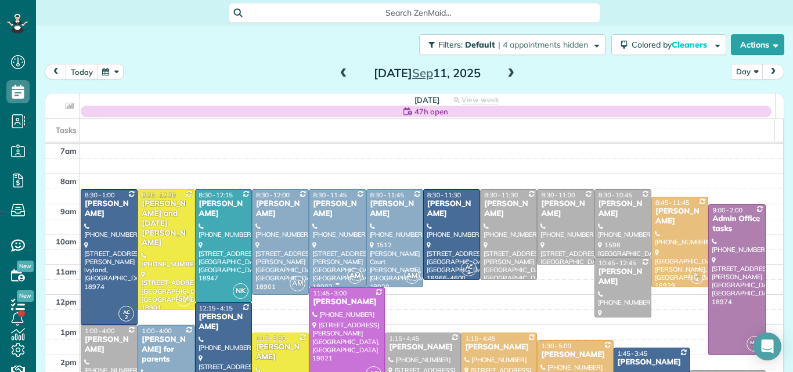
click at [313, 220] on div at bounding box center [337, 238] width 56 height 97
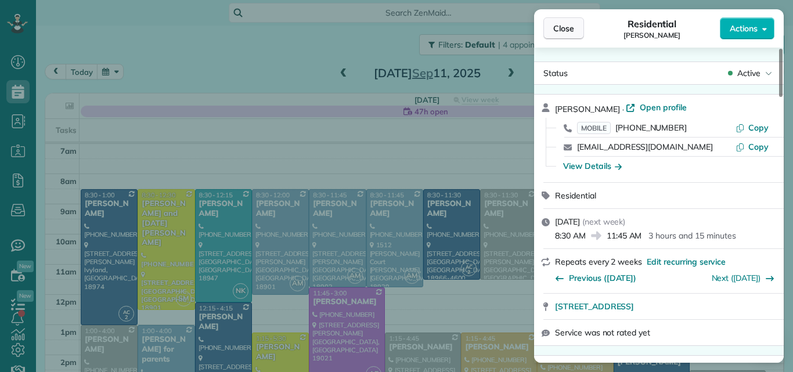
click at [565, 20] on button "Close" at bounding box center [563, 28] width 41 height 22
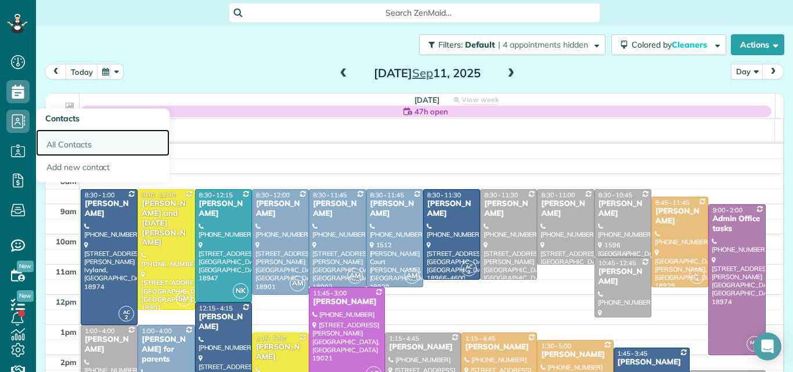
click at [50, 144] on link "All Contacts" at bounding box center [102, 142] width 133 height 27
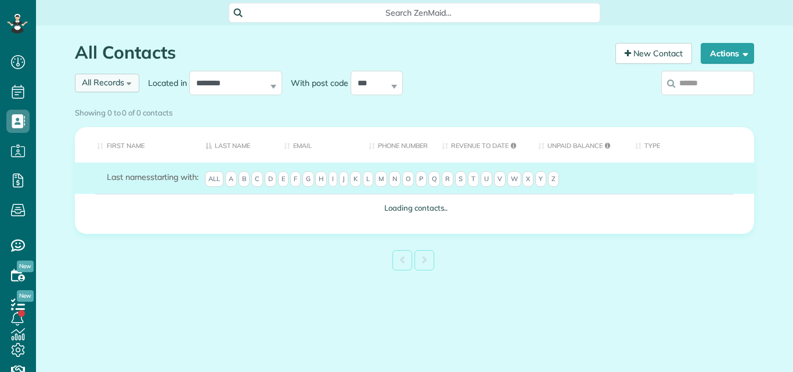
scroll to position [5, 5]
click at [99, 103] on div "Showing 0 to 0 of 0 contacts" at bounding box center [414, 111] width 679 height 16
click at [98, 103] on div "Showing 0 to 0 of 0 contacts" at bounding box center [414, 111] width 679 height 16
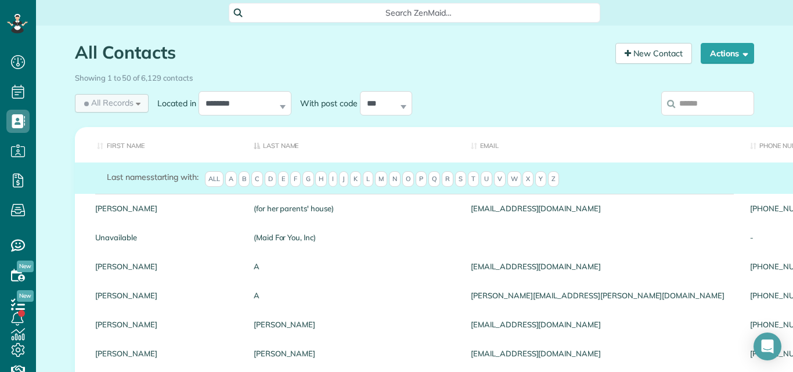
click at [110, 102] on span "All Records" at bounding box center [108, 103] width 52 height 12
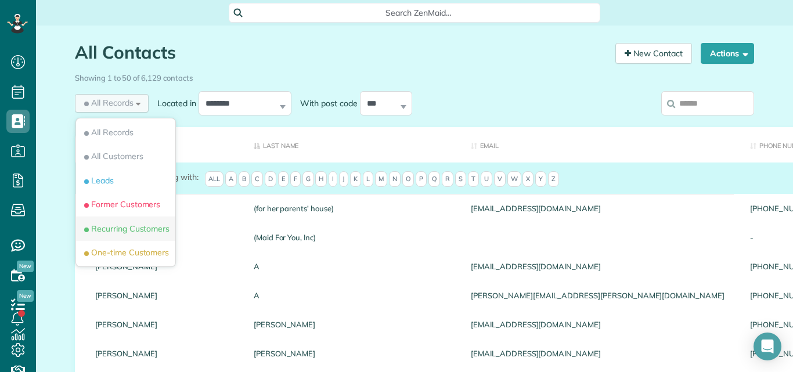
click at [106, 220] on li "Recurring Customers" at bounding box center [125, 228] width 99 height 24
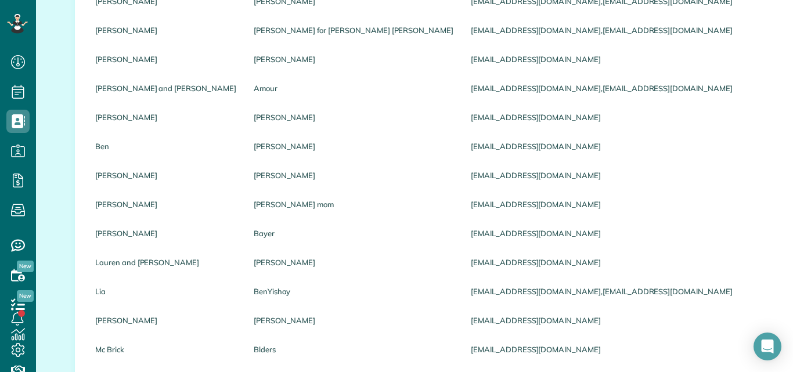
scroll to position [0, 0]
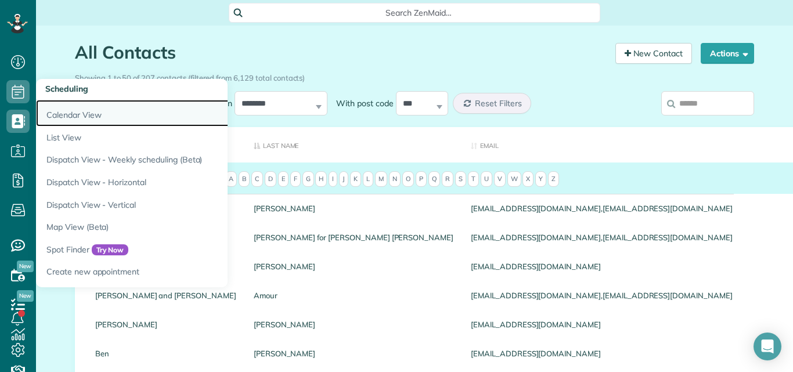
click at [67, 111] on link "Calendar View" at bounding box center [181, 113] width 290 height 27
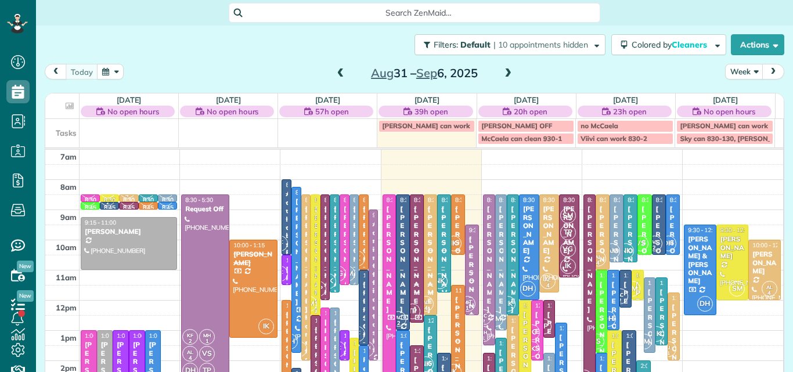
scroll to position [5, 5]
click at [726, 71] on button "Week" at bounding box center [744, 72] width 38 height 16
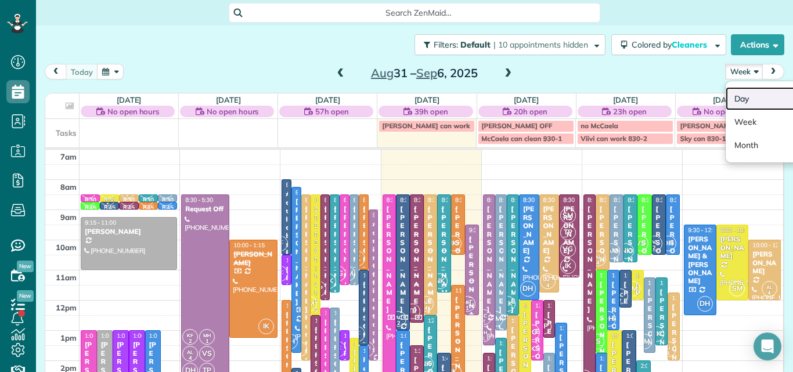
click at [730, 95] on link "Day" at bounding box center [772, 98] width 92 height 23
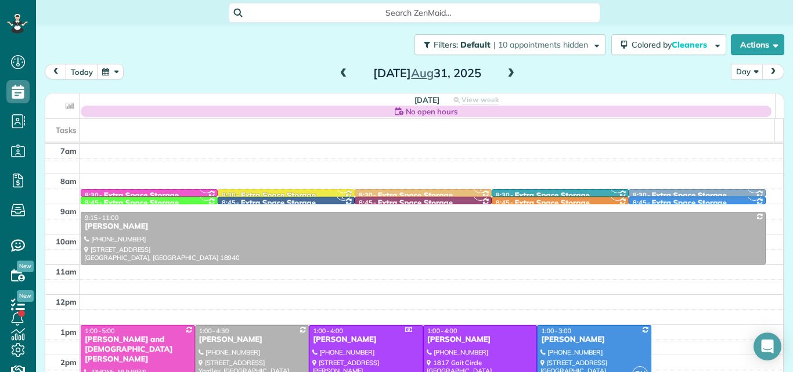
click at [504, 74] on span at bounding box center [510, 73] width 13 height 10
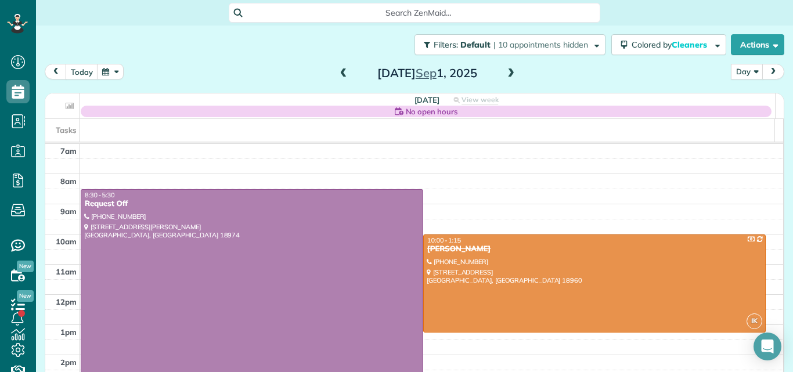
click at [504, 74] on span at bounding box center [510, 73] width 13 height 10
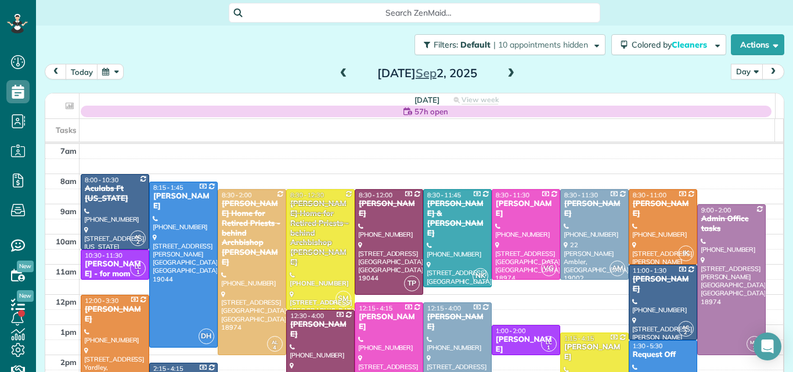
click at [504, 74] on span at bounding box center [510, 73] width 13 height 10
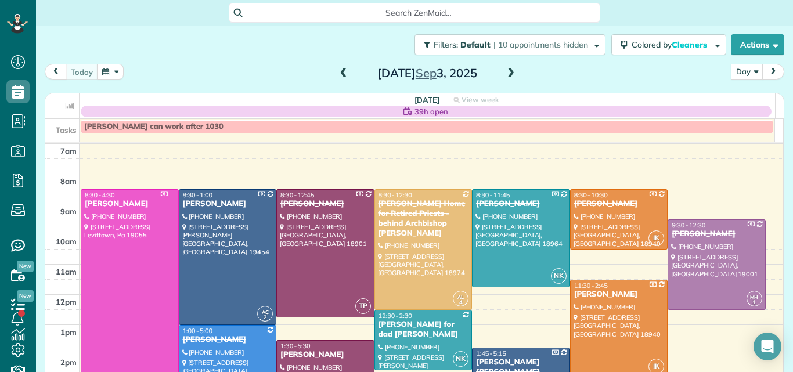
click at [504, 74] on span at bounding box center [510, 73] width 13 height 10
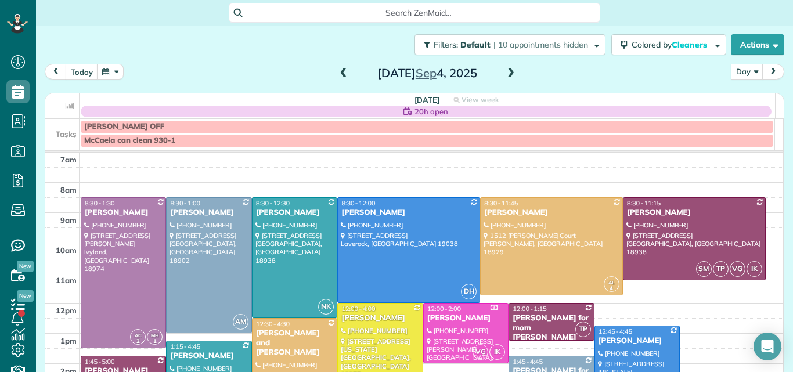
click at [504, 74] on span at bounding box center [510, 73] width 13 height 10
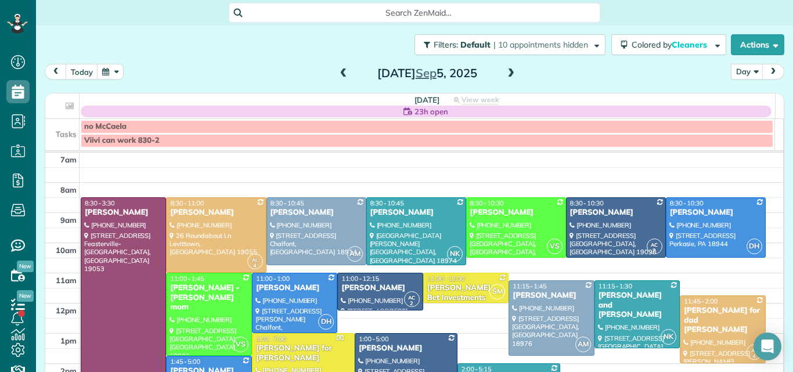
click at [504, 71] on span at bounding box center [510, 73] width 13 height 10
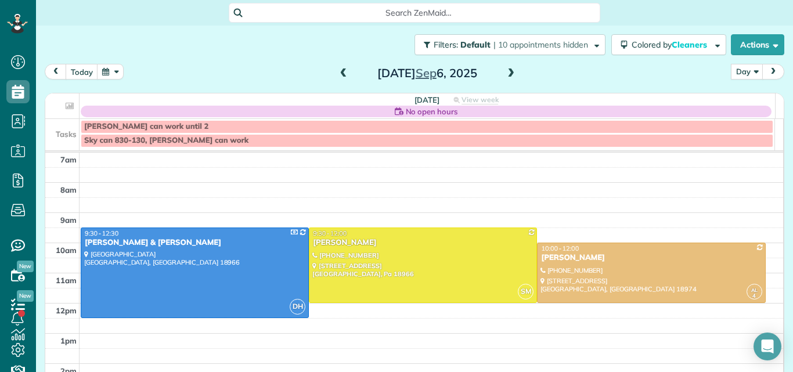
click at [504, 71] on span at bounding box center [510, 73] width 13 height 10
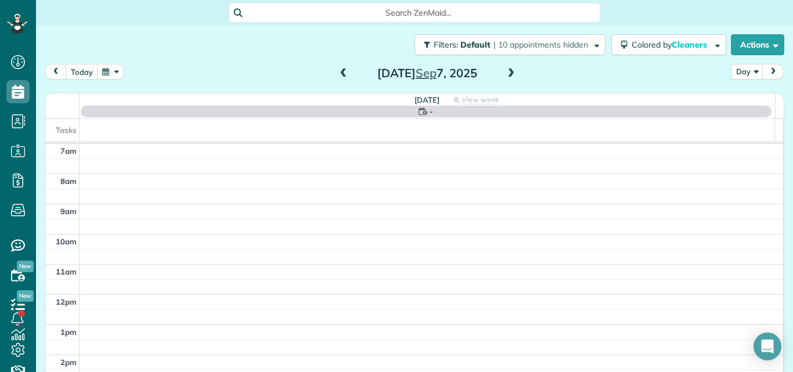
click at [504, 71] on span at bounding box center [510, 73] width 13 height 10
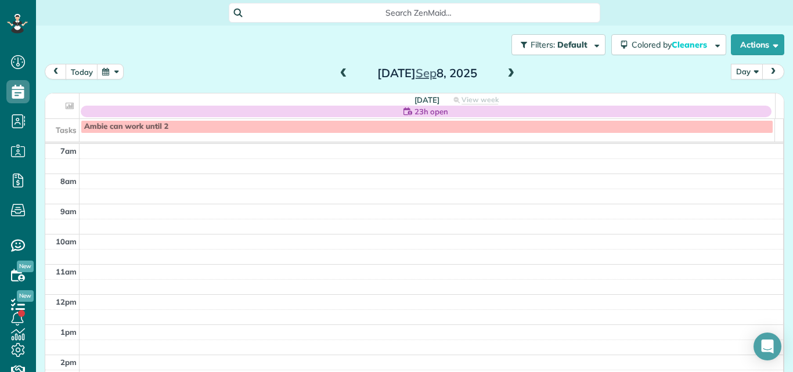
click at [339, 72] on span at bounding box center [343, 73] width 13 height 10
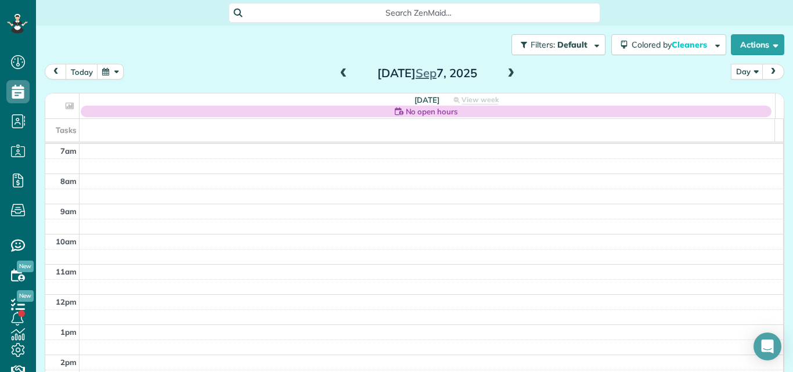
click at [507, 70] on span at bounding box center [510, 73] width 13 height 10
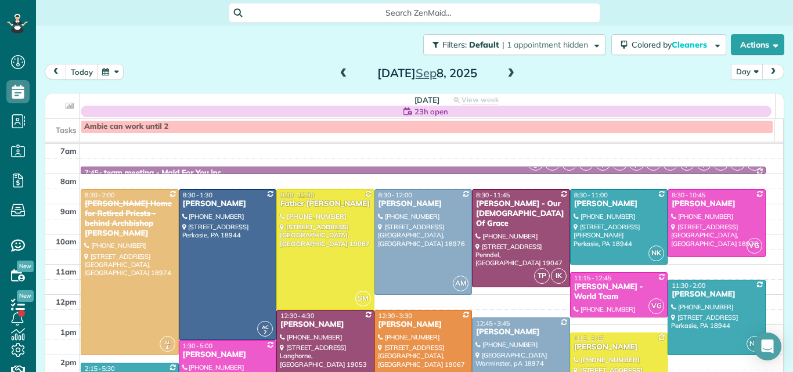
click at [507, 70] on span at bounding box center [510, 73] width 13 height 10
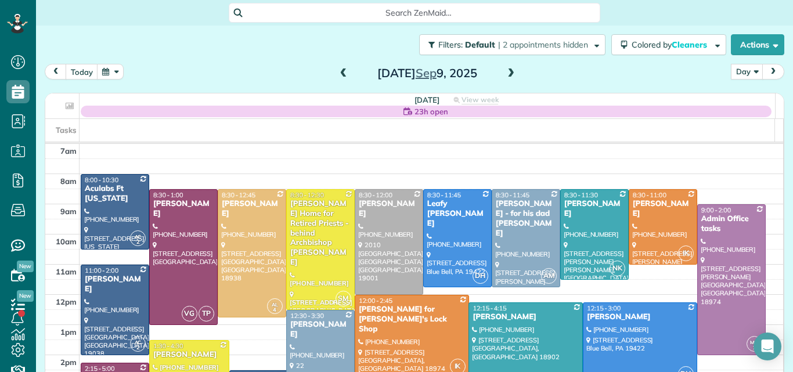
click at [507, 70] on span at bounding box center [510, 73] width 13 height 10
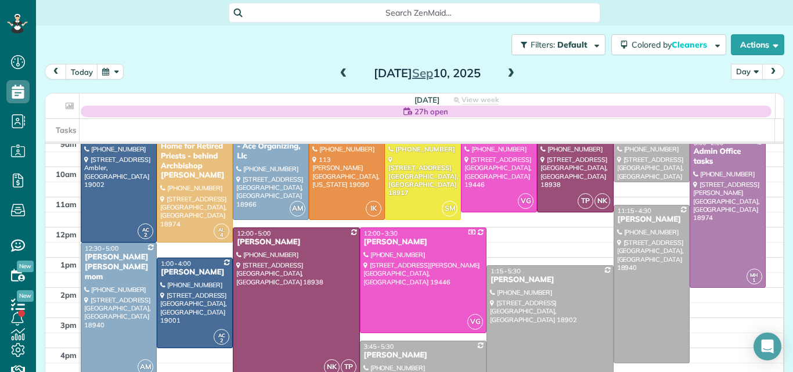
scroll to position [74, 0]
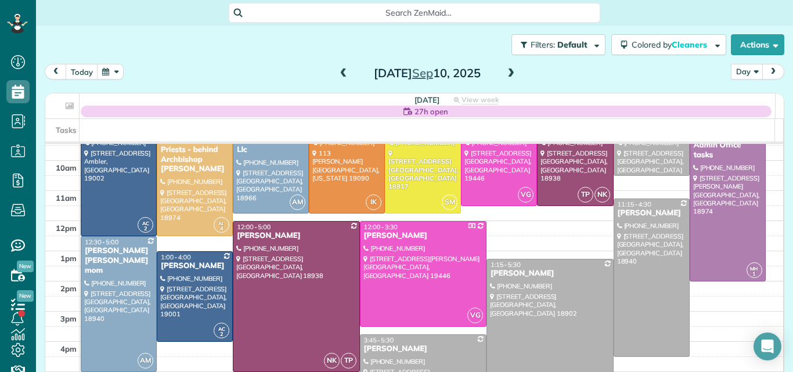
click at [500, 322] on div at bounding box center [549, 322] width 125 height 127
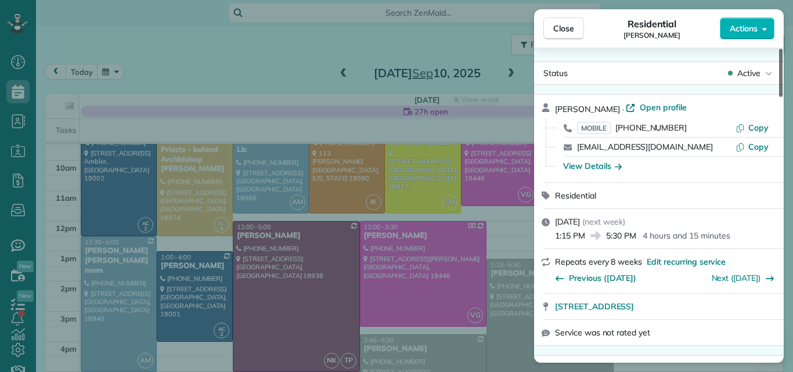
drag, startPoint x: 780, startPoint y: 81, endPoint x: 772, endPoint y: 68, distance: 15.1
click at [779, 68] on div at bounding box center [780, 73] width 3 height 48
click at [658, 108] on span "Open profile" at bounding box center [663, 108] width 47 height 12
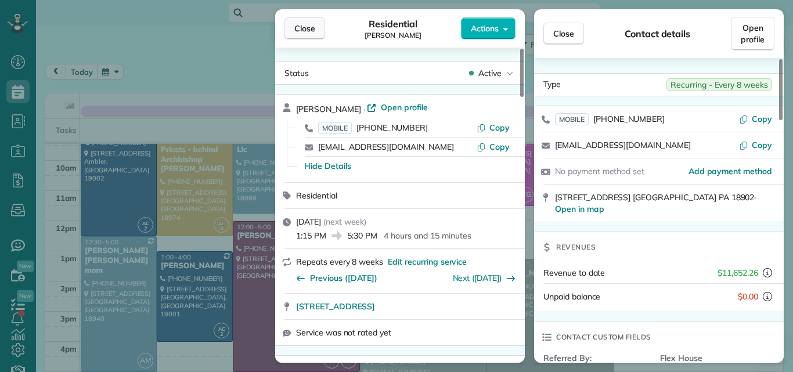
click at [300, 23] on span "Close" at bounding box center [304, 29] width 21 height 12
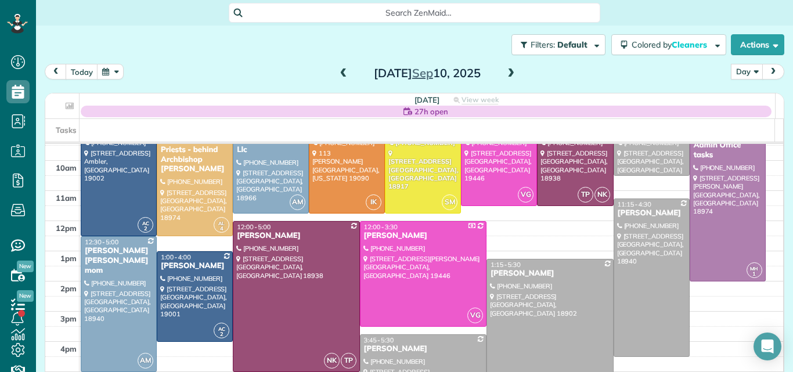
click at [490, 279] on div at bounding box center [549, 322] width 125 height 127
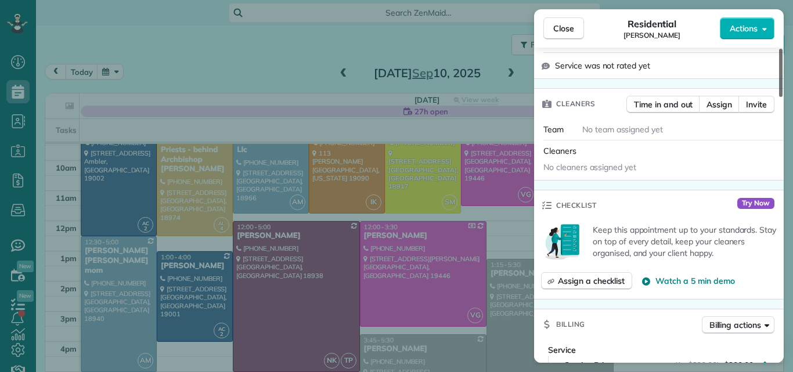
scroll to position [168, 0]
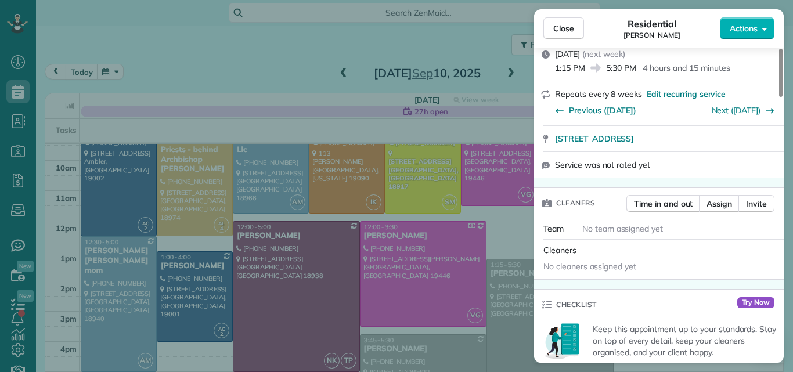
drag, startPoint x: 780, startPoint y: 57, endPoint x: 781, endPoint y: 44, distance: 14.0
click at [781, 51] on div at bounding box center [780, 73] width 3 height 48
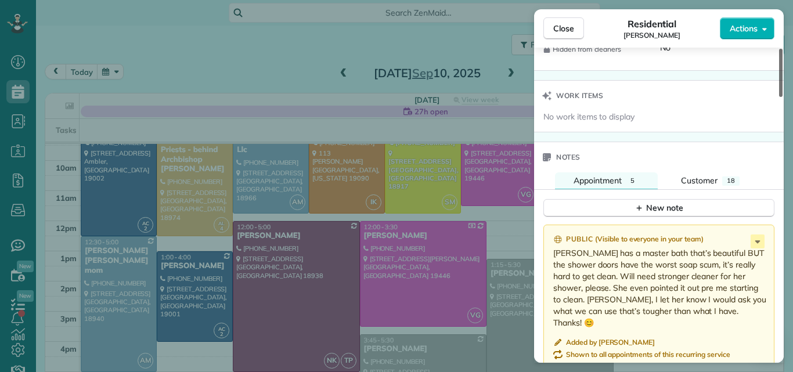
scroll to position [1134, 0]
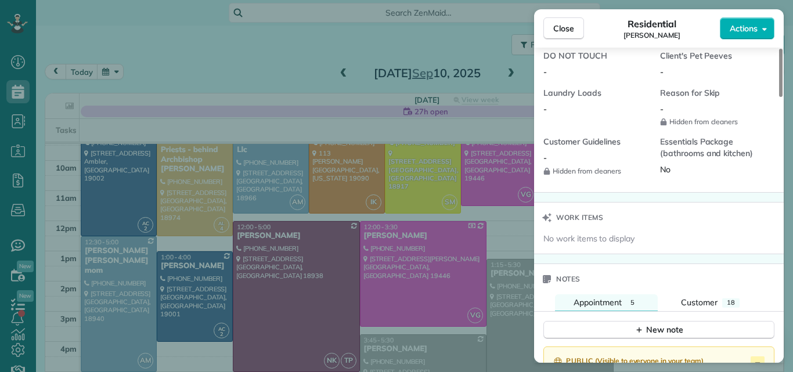
drag, startPoint x: 778, startPoint y: 54, endPoint x: 787, endPoint y: 201, distance: 147.7
click at [782, 97] on div at bounding box center [780, 73] width 3 height 48
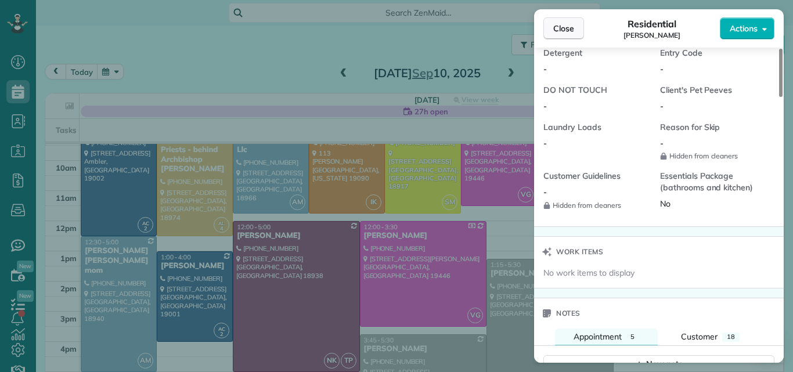
click at [561, 28] on span "Close" at bounding box center [563, 29] width 21 height 12
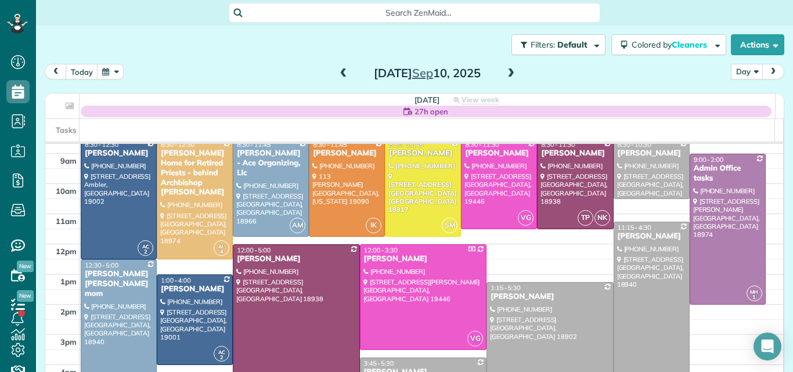
scroll to position [27, 0]
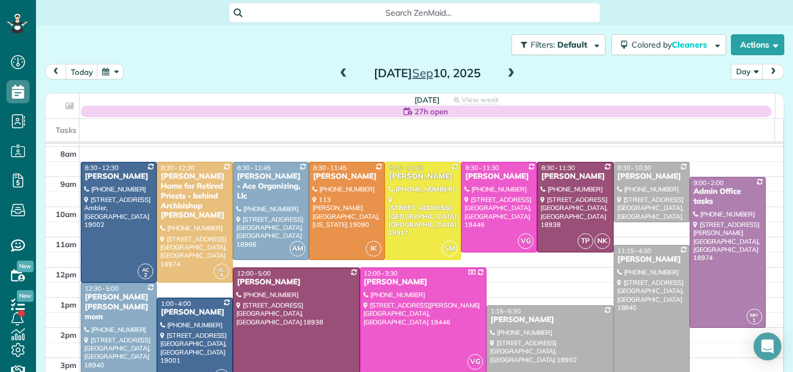
click at [504, 74] on span at bounding box center [510, 73] width 13 height 10
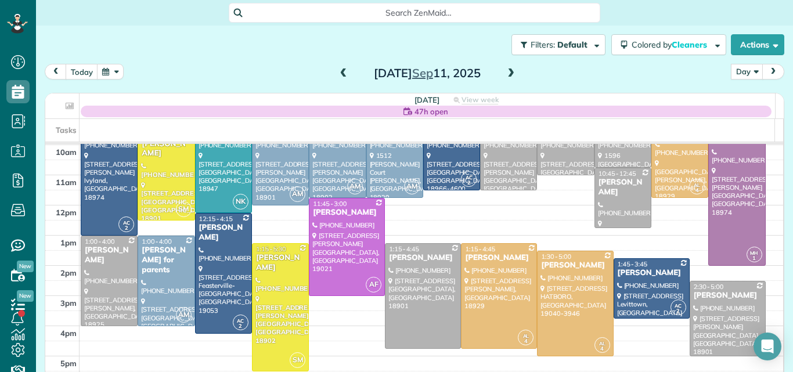
scroll to position [95, 0]
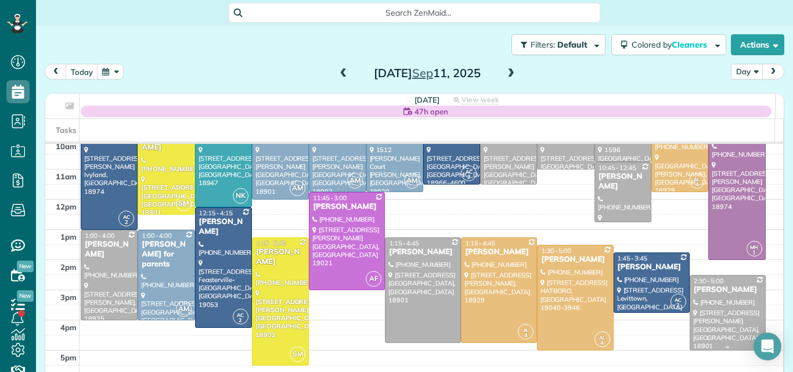
click at [707, 314] on div at bounding box center [727, 313] width 75 height 74
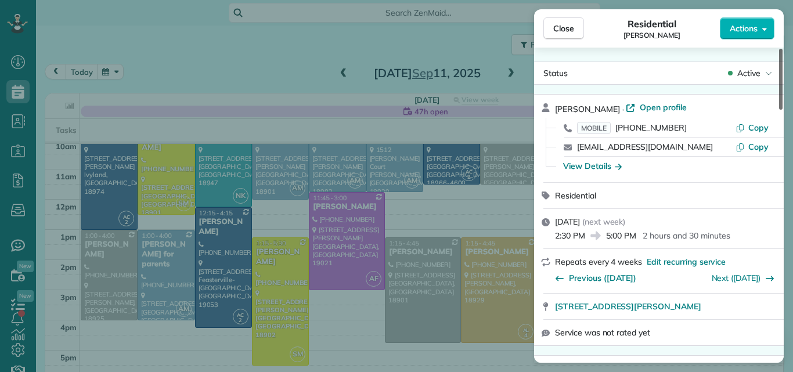
drag, startPoint x: 781, startPoint y: 78, endPoint x: 782, endPoint y: 53, distance: 25.6
click at [782, 53] on div at bounding box center [780, 79] width 3 height 61
click at [673, 104] on span "Open profile" at bounding box center [663, 108] width 47 height 12
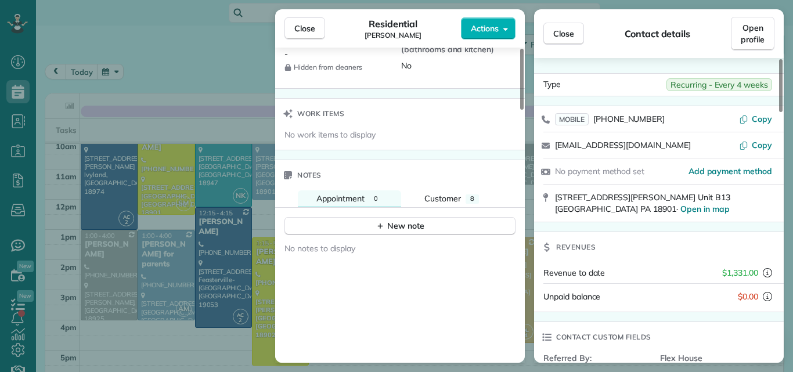
scroll to position [1177, 0]
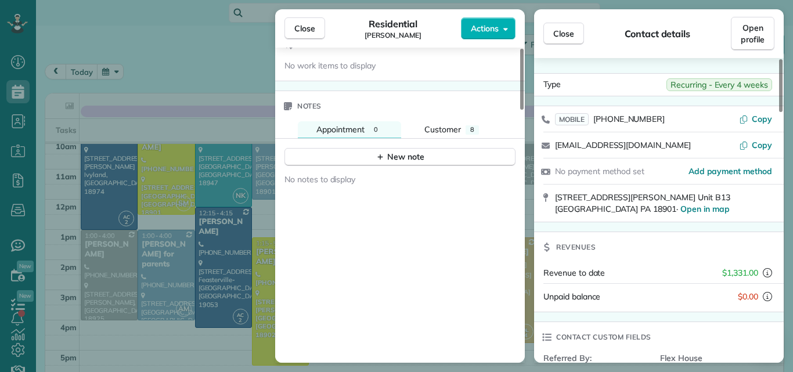
drag, startPoint x: 520, startPoint y: 67, endPoint x: 504, endPoint y: 295, distance: 228.6
click at [520, 110] on div at bounding box center [521, 79] width 3 height 61
click at [308, 24] on span "Close" at bounding box center [304, 29] width 21 height 12
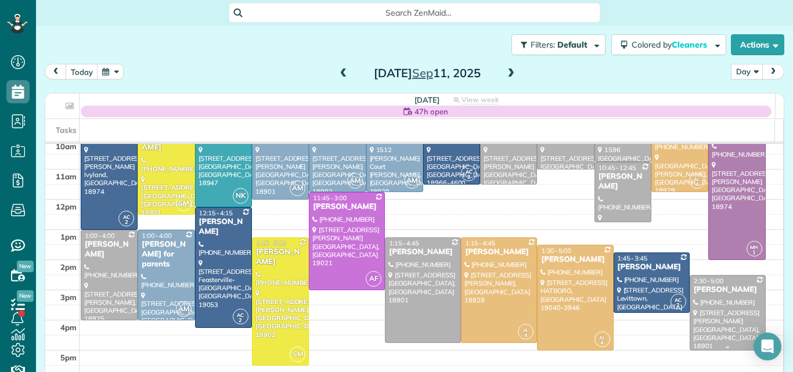
click at [715, 295] on div at bounding box center [727, 313] width 75 height 74
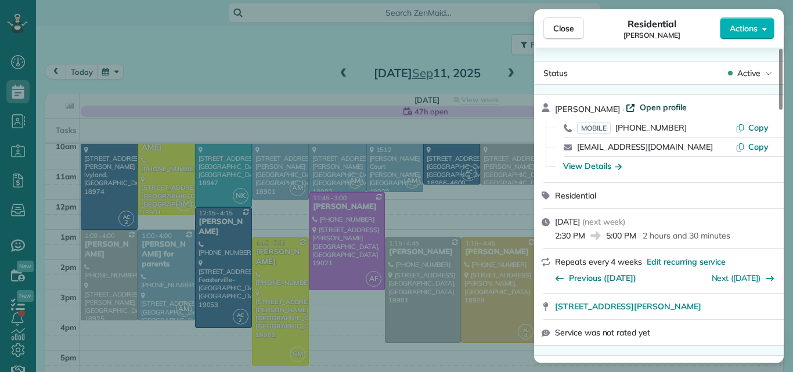
click at [670, 108] on span "Open profile" at bounding box center [663, 108] width 47 height 12
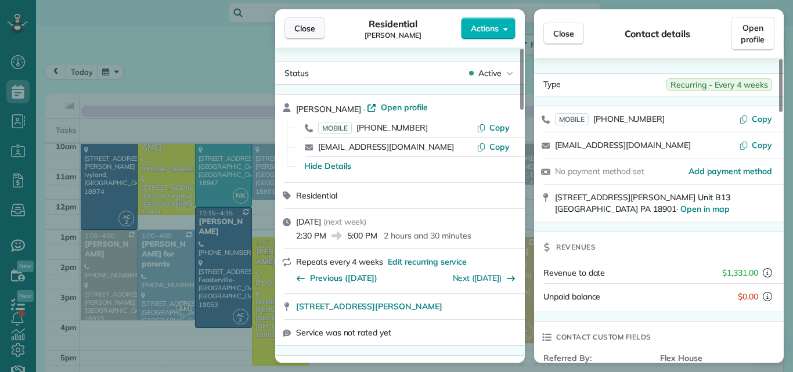
click at [301, 26] on span "Close" at bounding box center [304, 29] width 21 height 12
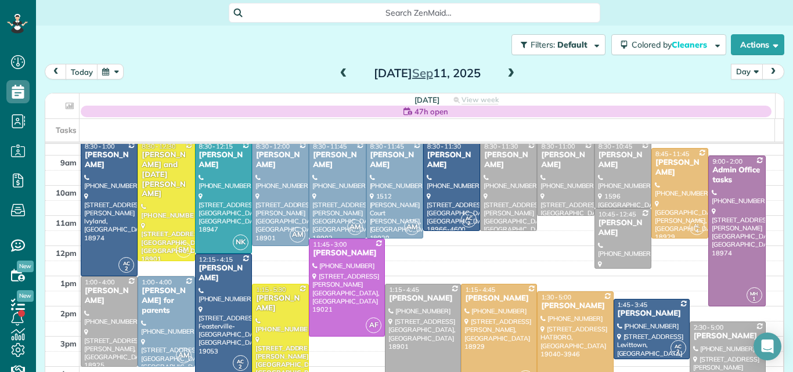
scroll to position [26, 0]
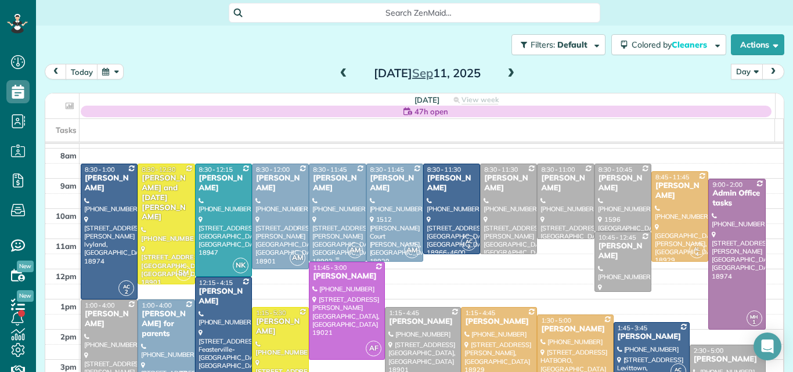
click at [319, 213] on div at bounding box center [337, 212] width 56 height 97
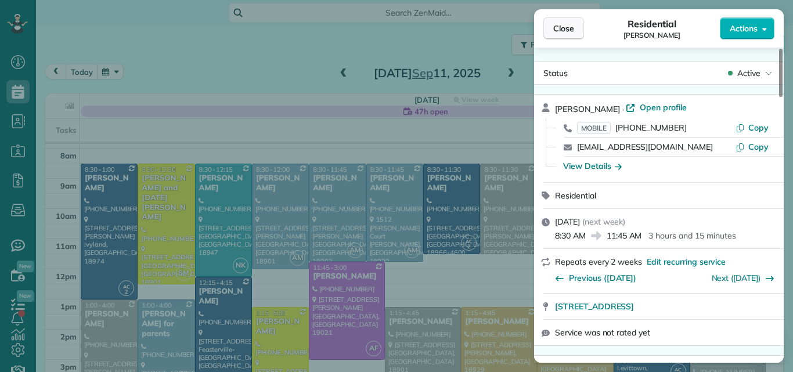
click at [561, 27] on span "Close" at bounding box center [563, 29] width 21 height 12
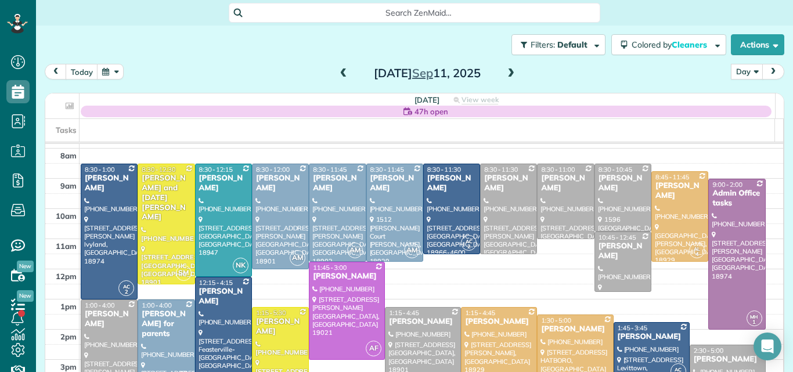
click at [400, 331] on div at bounding box center [422, 360] width 75 height 104
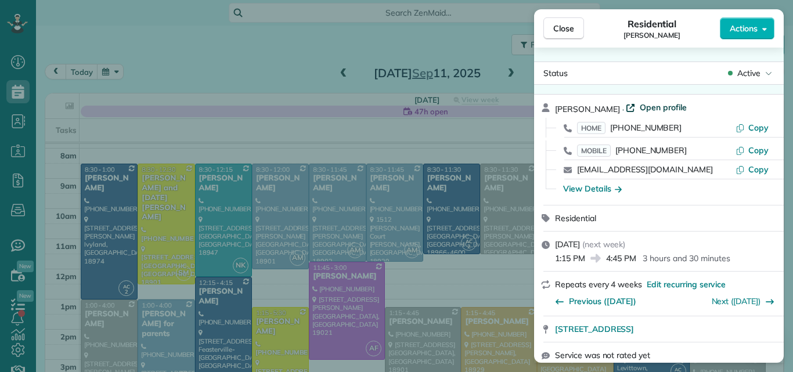
click at [654, 107] on span "Open profile" at bounding box center [663, 108] width 47 height 12
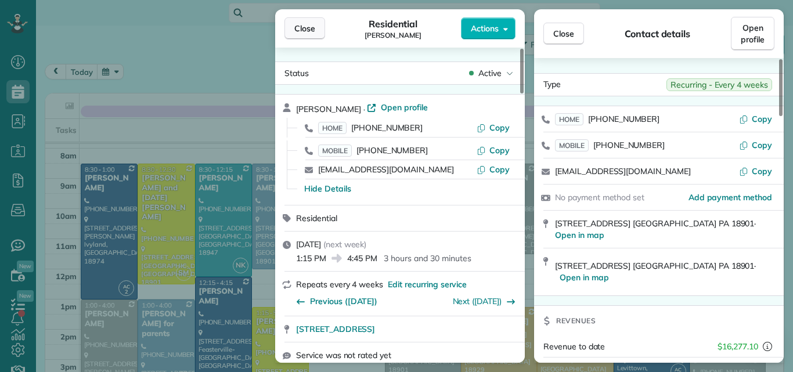
click at [306, 25] on span "Close" at bounding box center [304, 29] width 21 height 12
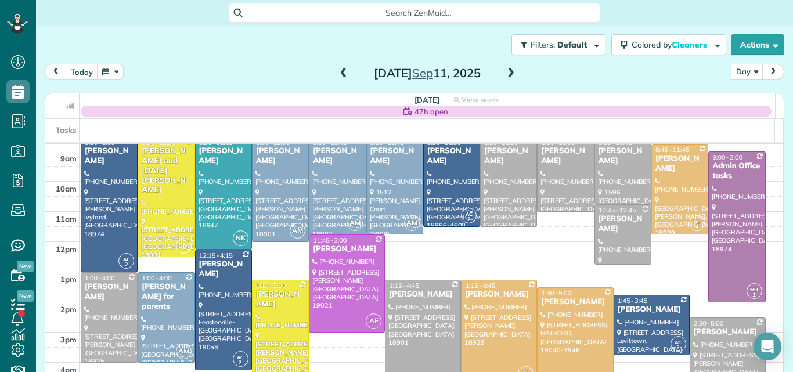
scroll to position [81, 0]
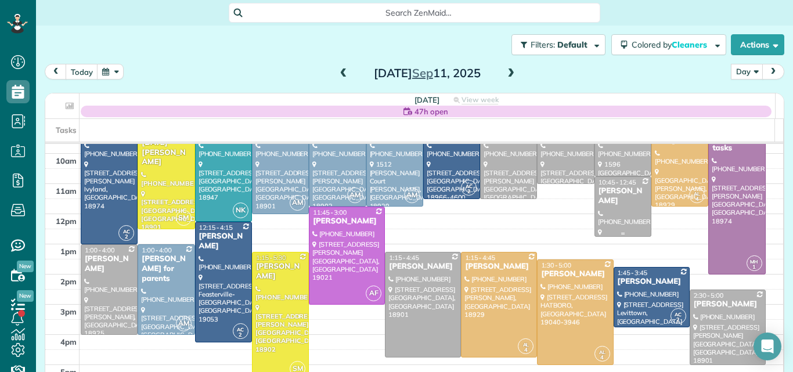
click at [598, 199] on div "Pat McGrogan" at bounding box center [623, 196] width 50 height 20
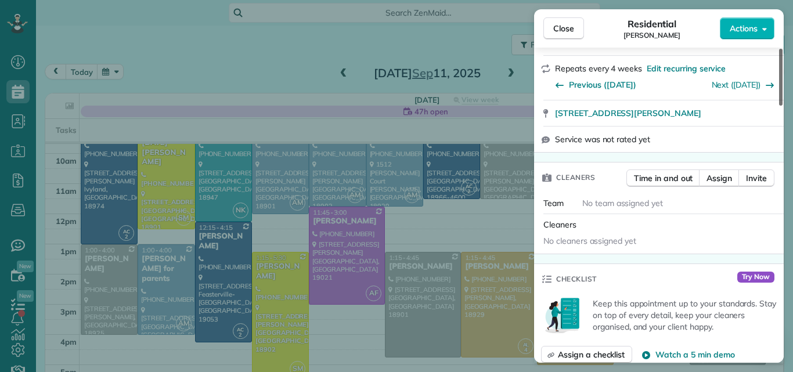
drag, startPoint x: 778, startPoint y: 73, endPoint x: 779, endPoint y: 104, distance: 30.8
click at [779, 104] on div at bounding box center [780, 77] width 3 height 57
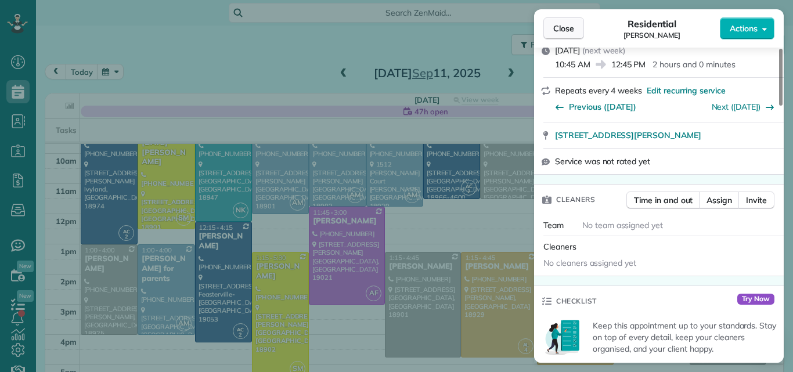
click at [565, 26] on span "Close" at bounding box center [563, 29] width 21 height 12
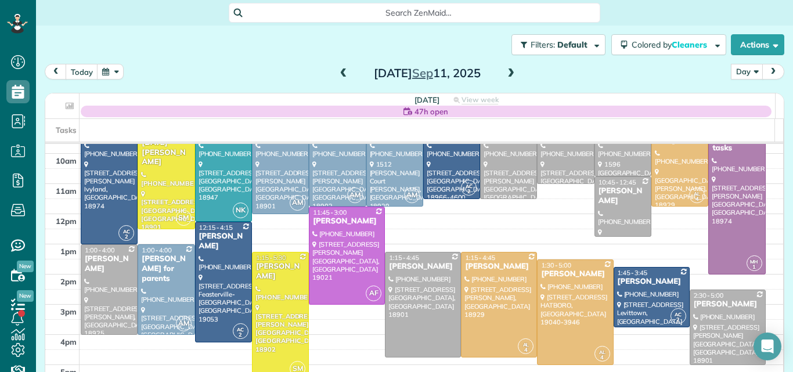
click at [507, 71] on span at bounding box center [510, 73] width 13 height 10
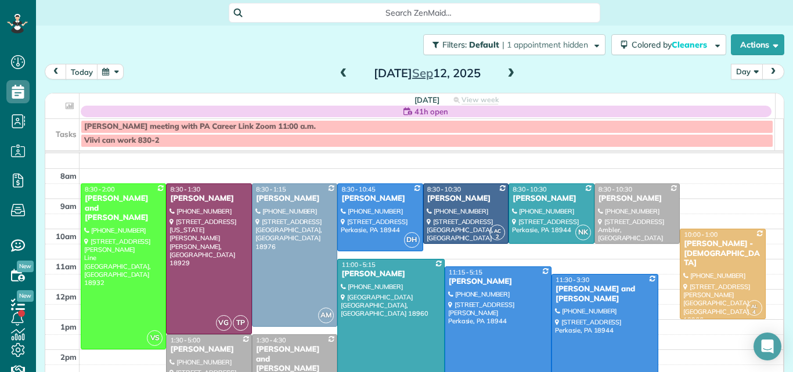
scroll to position [33, 0]
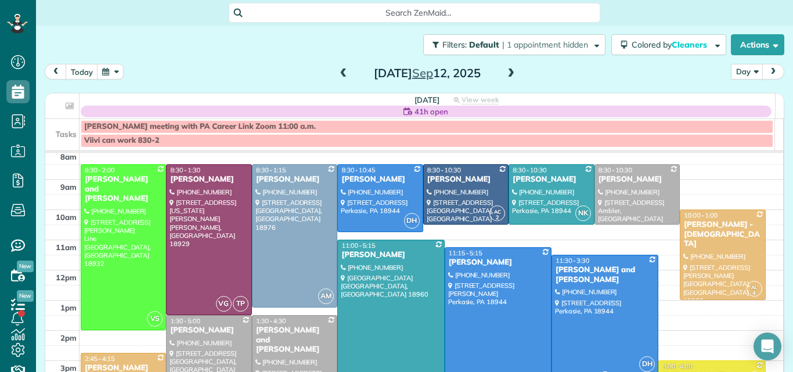
click at [578, 321] on div at bounding box center [605, 315] width 106 height 120
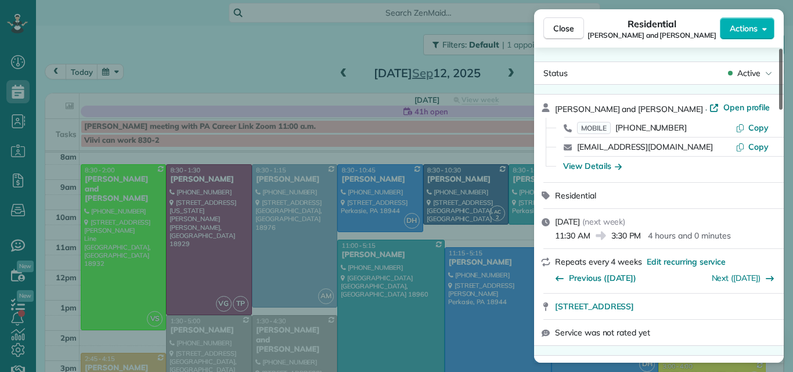
drag, startPoint x: 781, startPoint y: 95, endPoint x: 781, endPoint y: 83, distance: 12.2
click at [781, 83] on div at bounding box center [780, 79] width 3 height 61
click at [565, 20] on button "Close" at bounding box center [563, 28] width 41 height 22
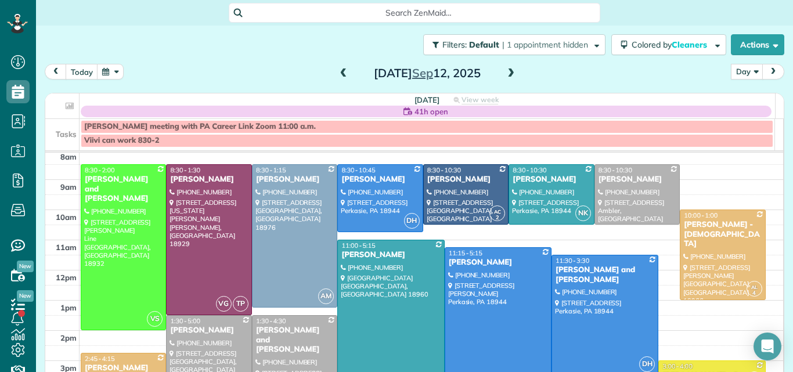
scroll to position [27, 0]
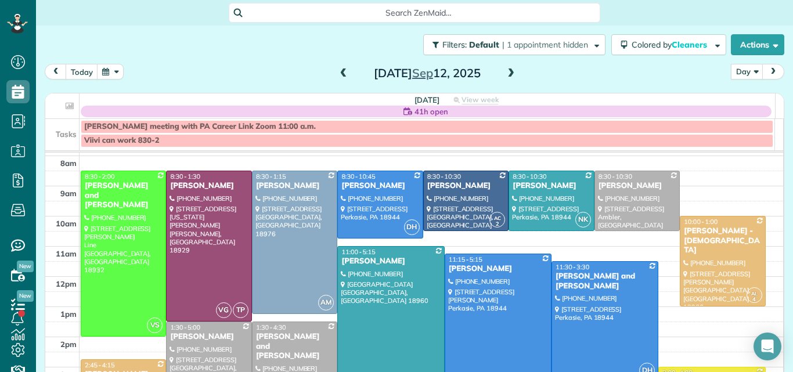
click at [506, 70] on span at bounding box center [510, 73] width 13 height 10
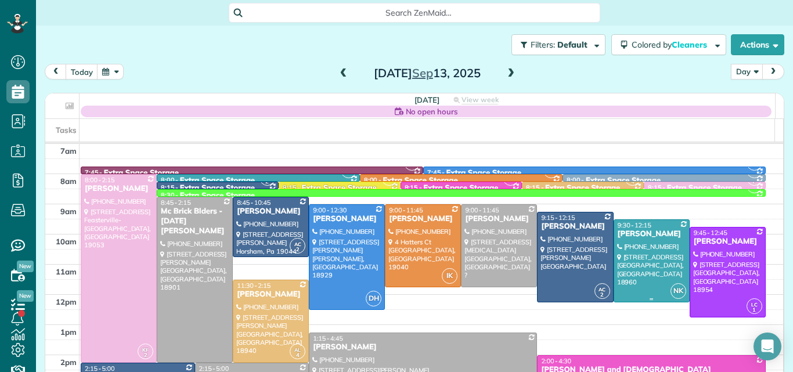
click at [627, 265] on div at bounding box center [651, 261] width 75 height 82
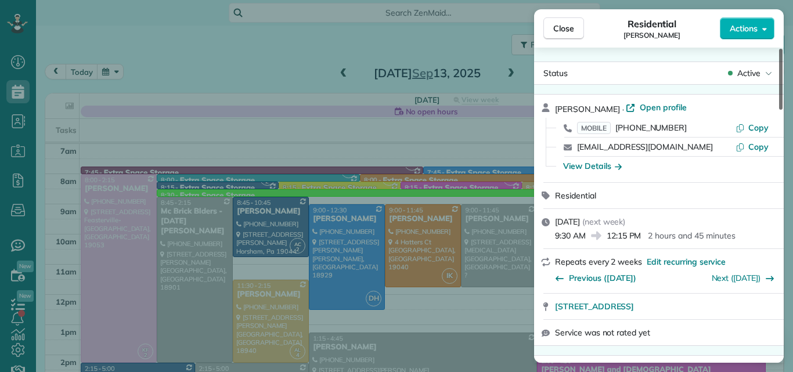
drag, startPoint x: 779, startPoint y: 81, endPoint x: 789, endPoint y: 64, distance: 19.3
click at [782, 64] on div at bounding box center [780, 79] width 3 height 61
click at [655, 104] on span "Open profile" at bounding box center [663, 108] width 47 height 12
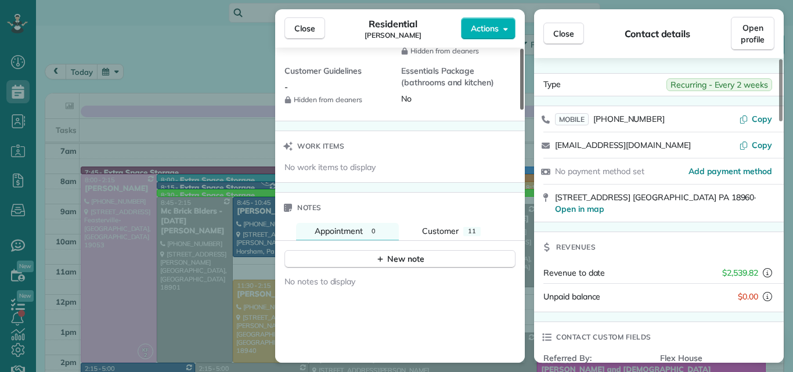
drag, startPoint x: 522, startPoint y: 85, endPoint x: 517, endPoint y: 294, distance: 209.0
click at [520, 110] on div at bounding box center [521, 79] width 3 height 61
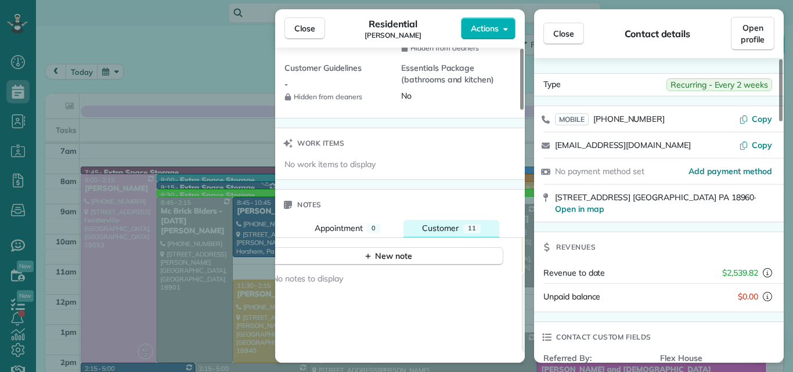
click at [440, 228] on span "Customer" at bounding box center [440, 228] width 37 height 10
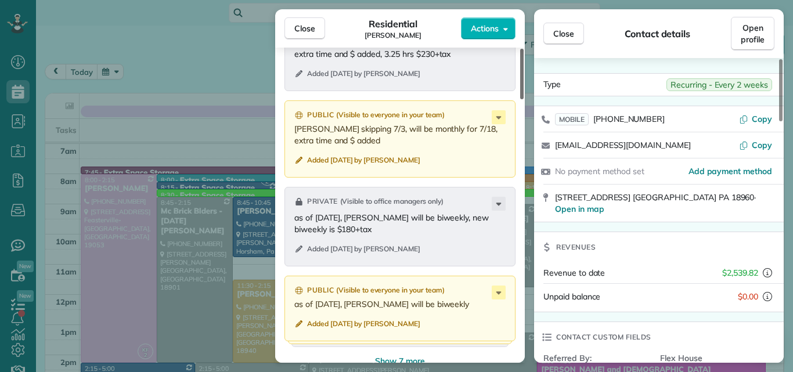
scroll to position [1402, 0]
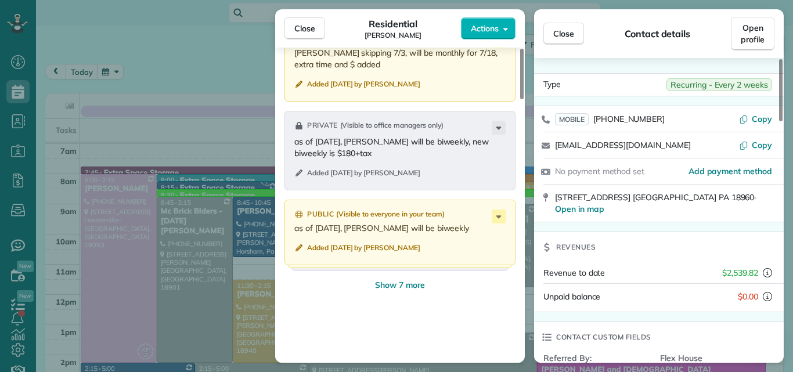
drag, startPoint x: 522, startPoint y: 249, endPoint x: 510, endPoint y: 308, distance: 60.0
click at [520, 99] on div at bounding box center [521, 74] width 3 height 50
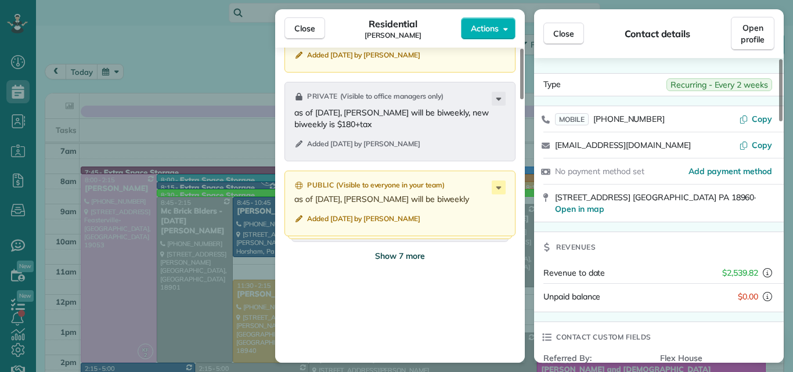
click at [416, 257] on span "Show 7 more" at bounding box center [400, 256] width 50 height 12
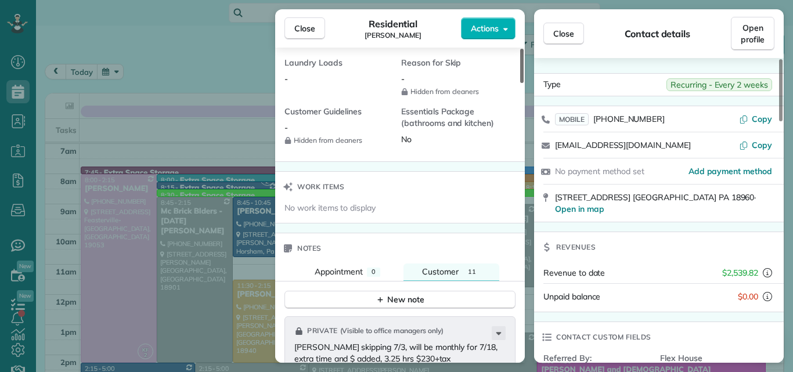
scroll to position [1026, 0]
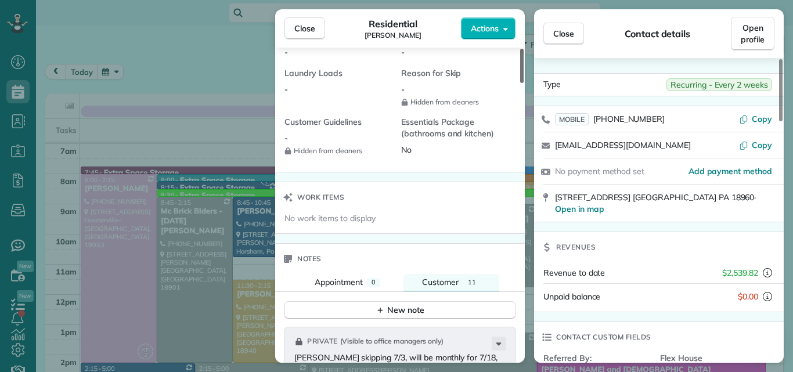
drag, startPoint x: 521, startPoint y: 218, endPoint x: 523, endPoint y: 172, distance: 45.3
click at [523, 83] on div at bounding box center [521, 66] width 3 height 34
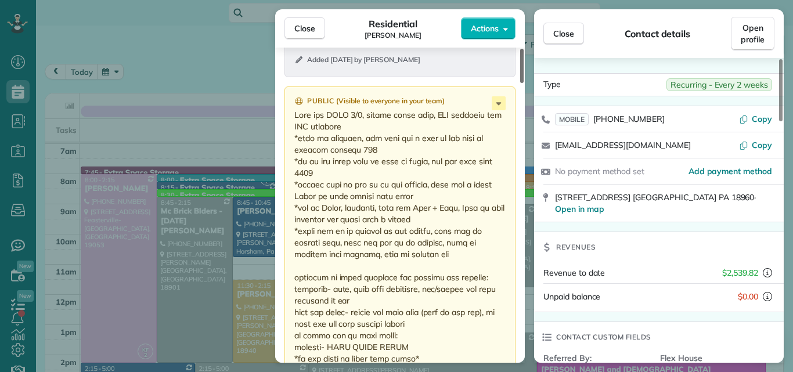
scroll to position [1785, 0]
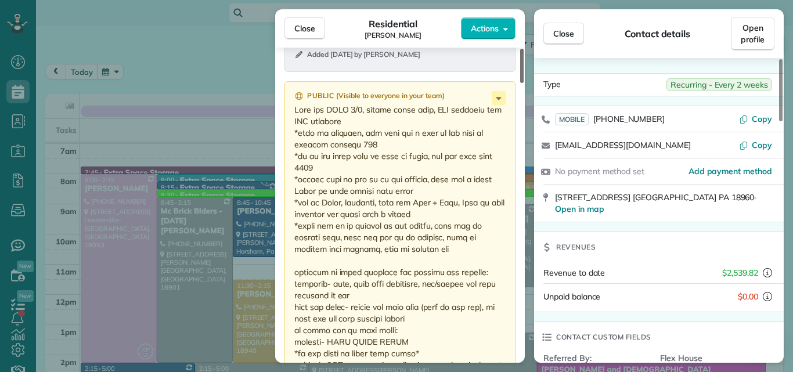
drag, startPoint x: 520, startPoint y: 180, endPoint x: 507, endPoint y: 262, distance: 82.8
click at [520, 83] on div at bounding box center [521, 66] width 3 height 34
click at [559, 32] on span "Close" at bounding box center [563, 34] width 21 height 12
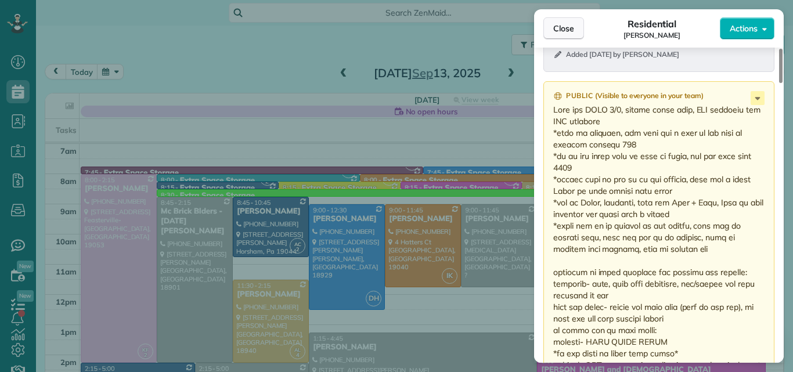
click at [557, 21] on button "Close" at bounding box center [563, 28] width 41 height 22
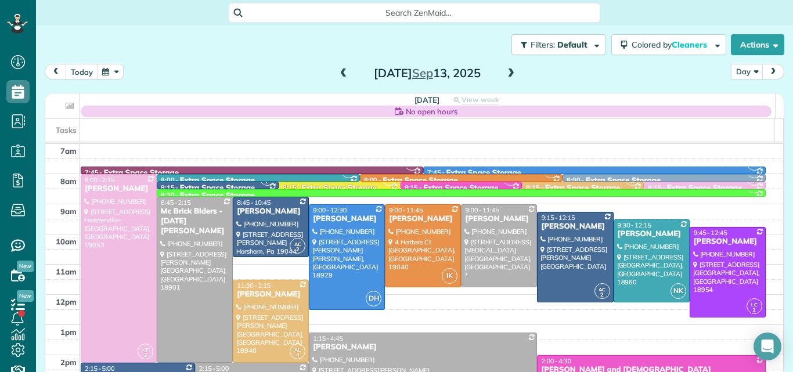
click at [504, 70] on span at bounding box center [510, 73] width 13 height 10
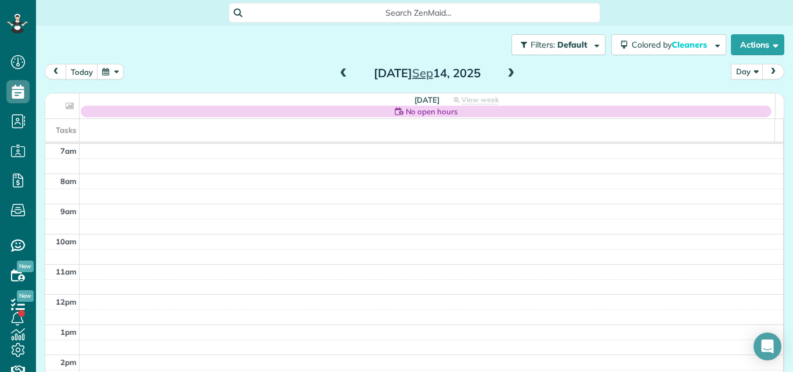
click at [338, 68] on span at bounding box center [343, 73] width 13 height 17
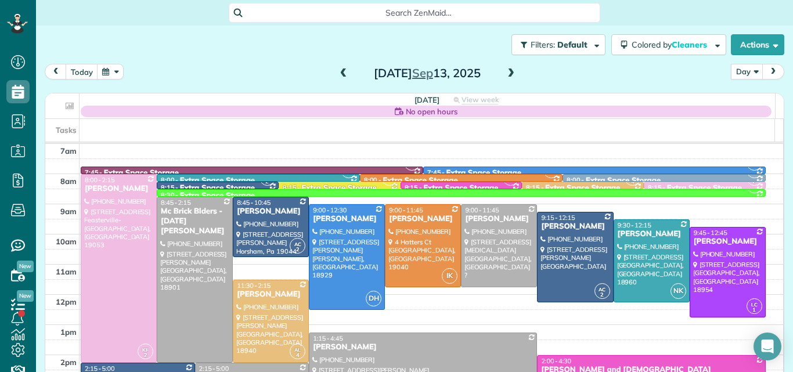
click at [338, 68] on span at bounding box center [343, 73] width 13 height 17
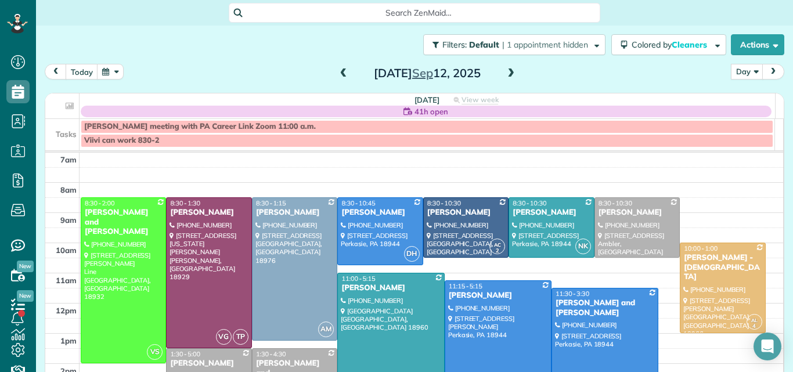
click at [338, 68] on span at bounding box center [343, 73] width 13 height 17
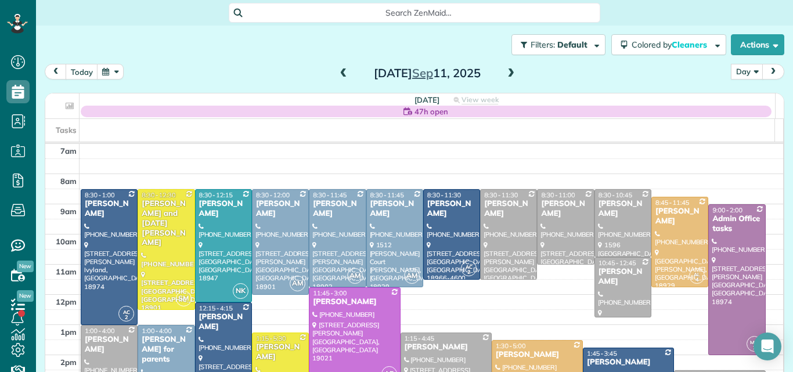
click at [338, 68] on span at bounding box center [343, 73] width 13 height 17
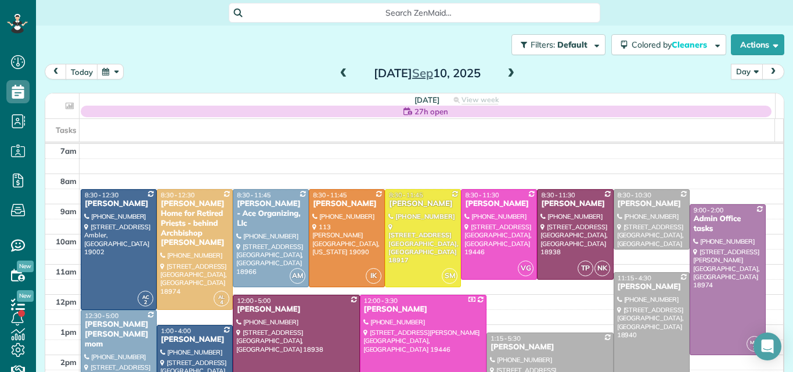
click at [338, 69] on span at bounding box center [343, 73] width 13 height 10
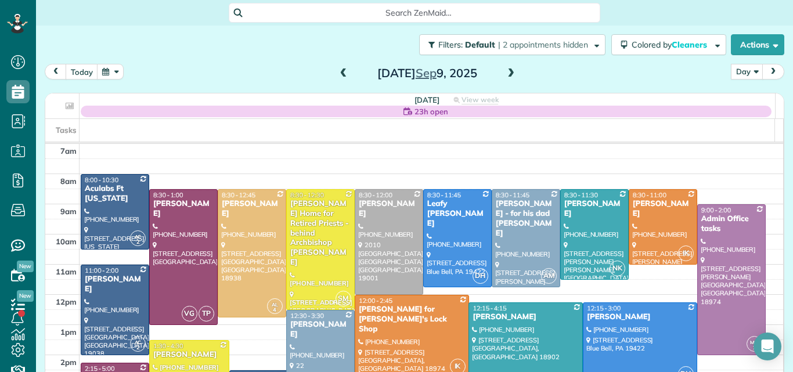
click at [342, 70] on span at bounding box center [343, 73] width 13 height 10
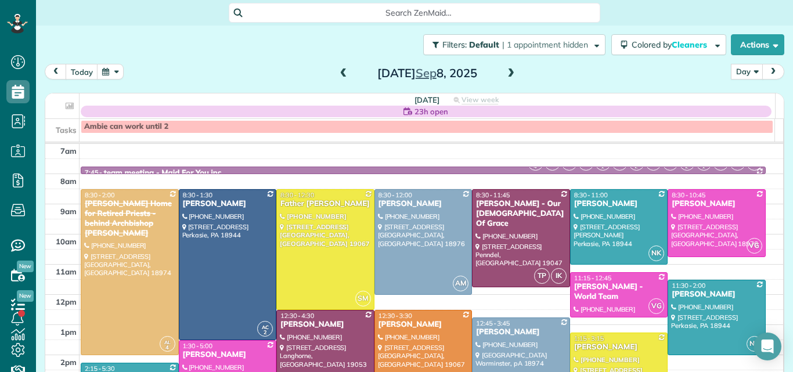
click at [506, 72] on span at bounding box center [510, 73] width 13 height 10
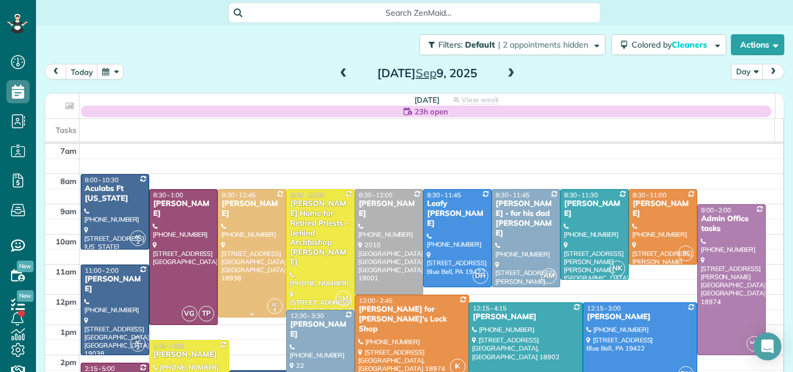
click at [255, 222] on div at bounding box center [251, 253] width 67 height 127
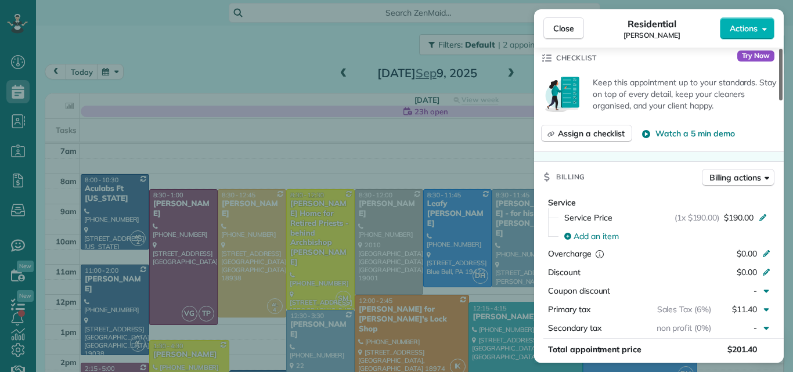
scroll to position [438, 0]
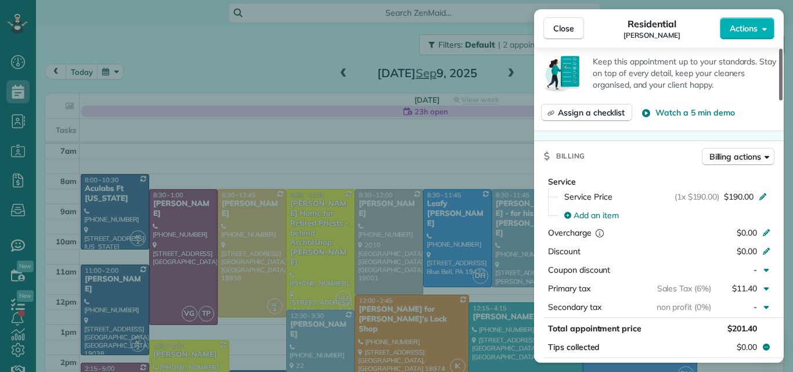
drag, startPoint x: 780, startPoint y: 77, endPoint x: 789, endPoint y: 149, distance: 72.5
click at [782, 100] on div at bounding box center [780, 75] width 3 height 52
drag, startPoint x: 789, startPoint y: 149, endPoint x: 234, endPoint y: 248, distance: 563.6
click at [792, 160] on div "Close Residential Sabira De Piero Actions Status Active Sabira De Piero · Open …" at bounding box center [396, 186] width 793 height 372
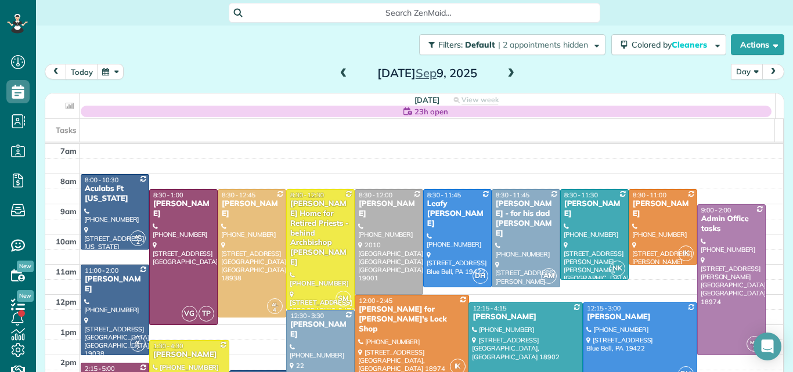
click at [337, 74] on span at bounding box center [343, 73] width 13 height 10
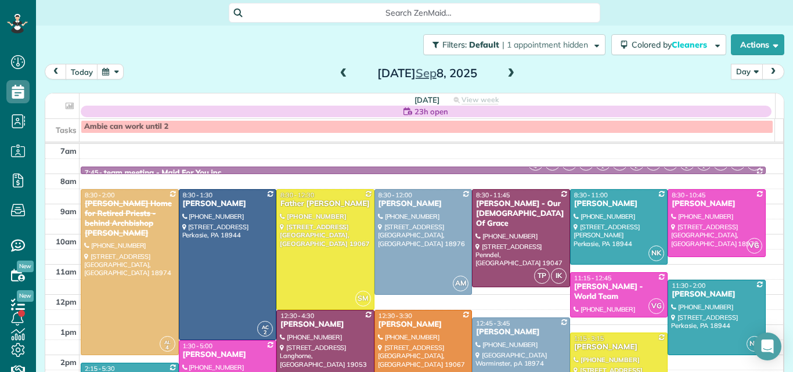
click at [337, 74] on span at bounding box center [343, 73] width 13 height 10
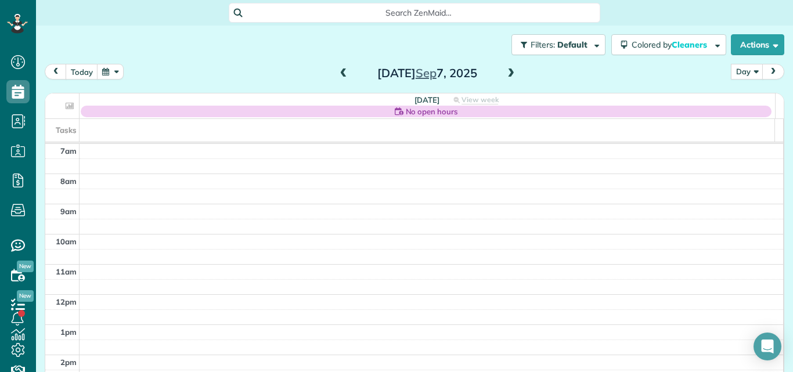
click at [337, 74] on span at bounding box center [343, 73] width 13 height 10
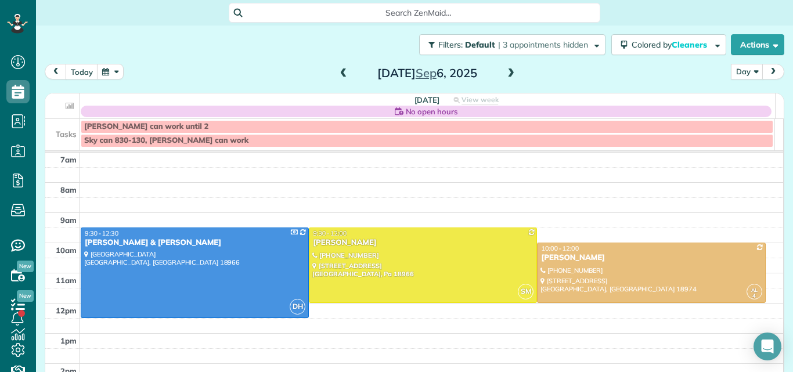
click at [337, 74] on span at bounding box center [343, 73] width 13 height 10
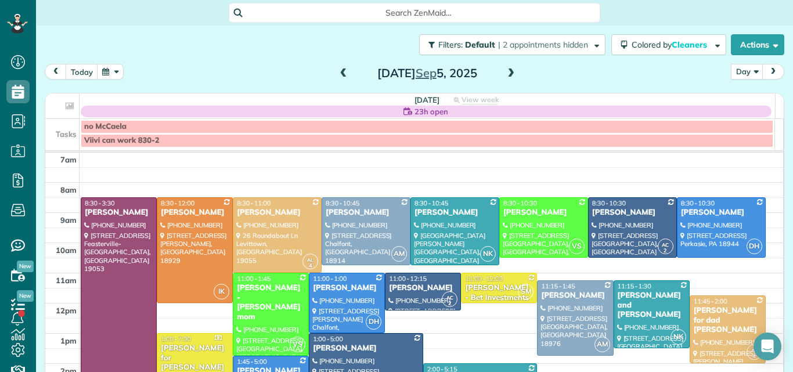
click at [337, 74] on span at bounding box center [343, 73] width 13 height 10
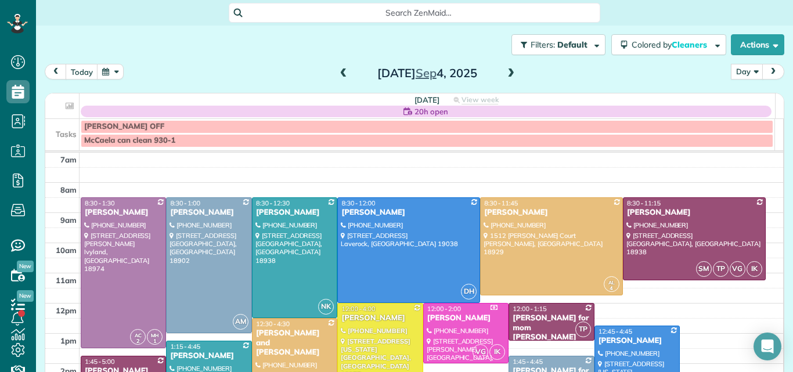
click at [507, 76] on span at bounding box center [510, 73] width 13 height 10
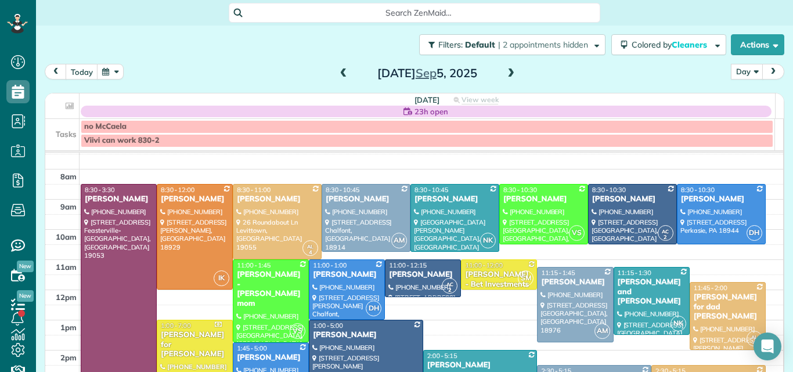
scroll to position [12, 0]
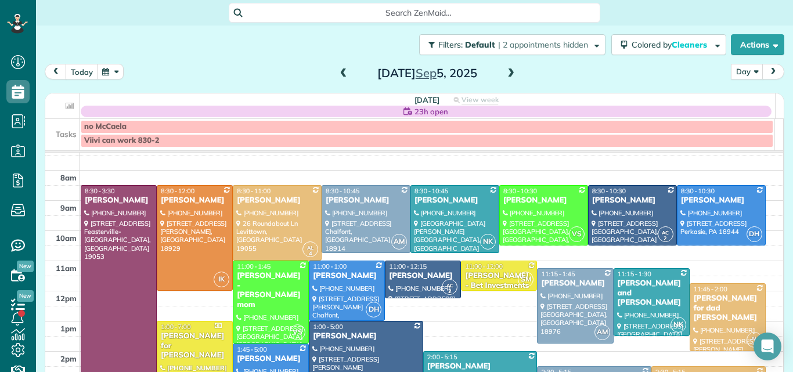
click at [508, 71] on span at bounding box center [510, 73] width 13 height 10
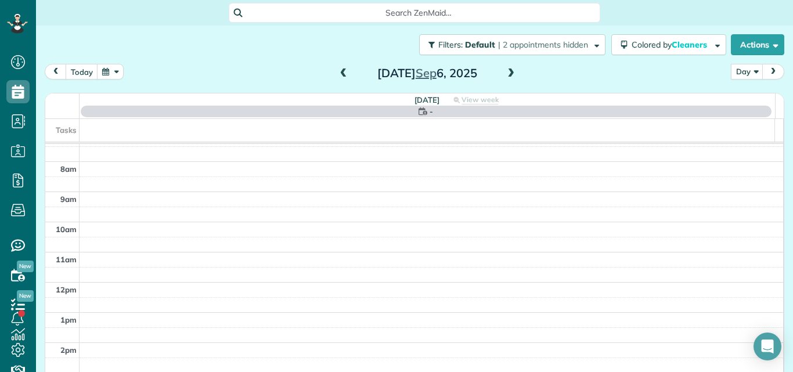
scroll to position [0, 0]
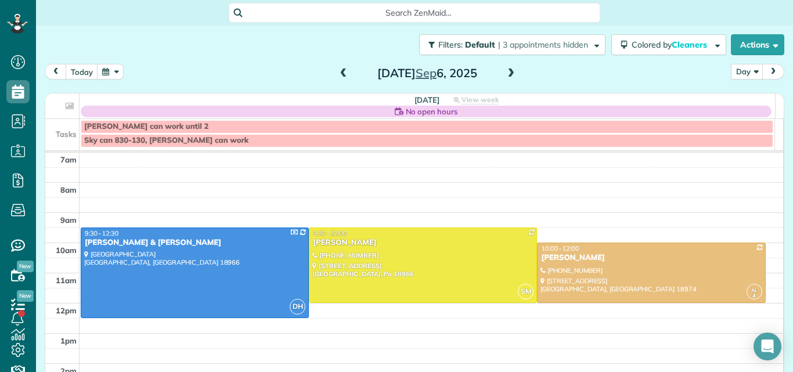
click at [337, 75] on span at bounding box center [343, 73] width 13 height 10
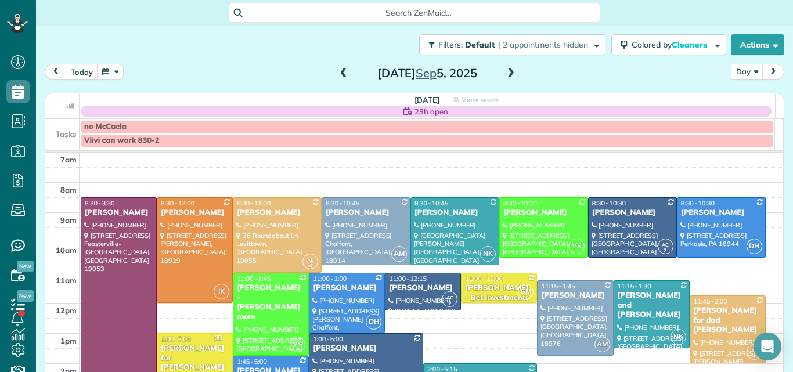
click at [337, 75] on span at bounding box center [343, 73] width 13 height 10
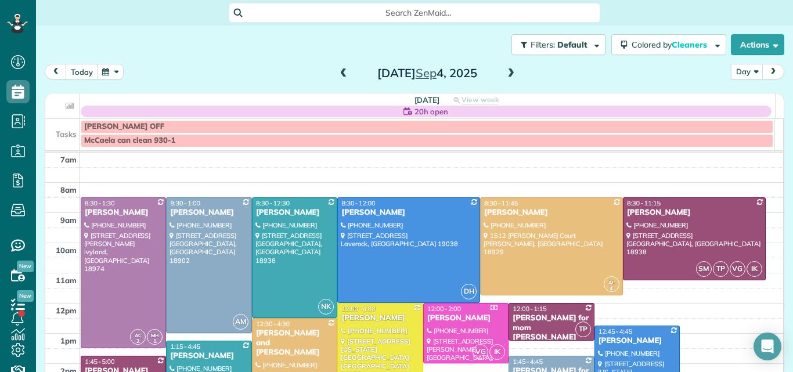
click at [507, 73] on span at bounding box center [510, 73] width 13 height 10
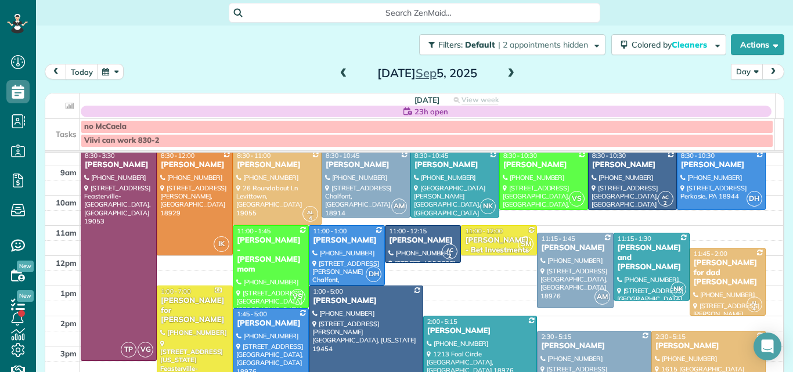
scroll to position [35, 0]
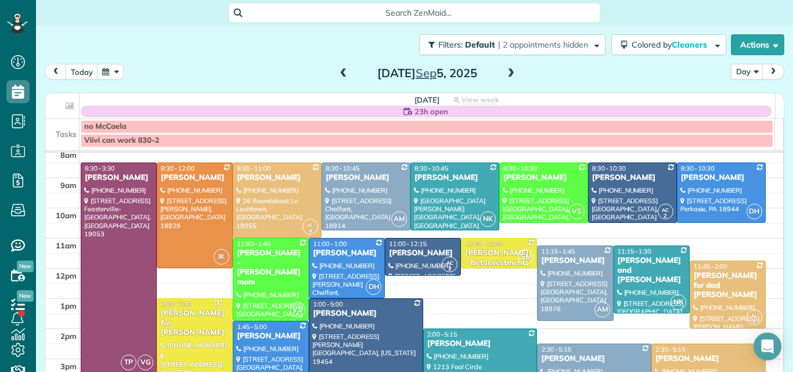
click at [499, 72] on div "Friday Sep 5, 2025" at bounding box center [427, 73] width 186 height 19
click at [504, 72] on span at bounding box center [510, 73] width 13 height 10
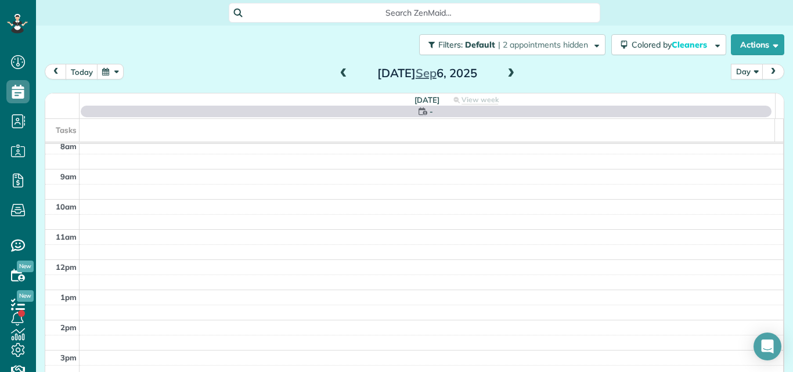
scroll to position [0, 0]
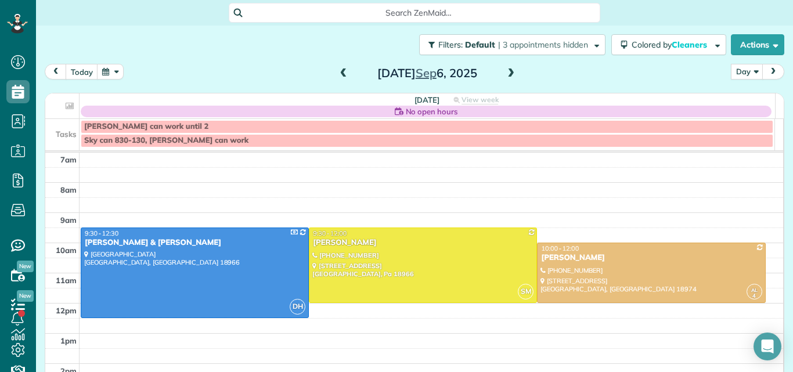
click at [340, 71] on span at bounding box center [343, 73] width 13 height 10
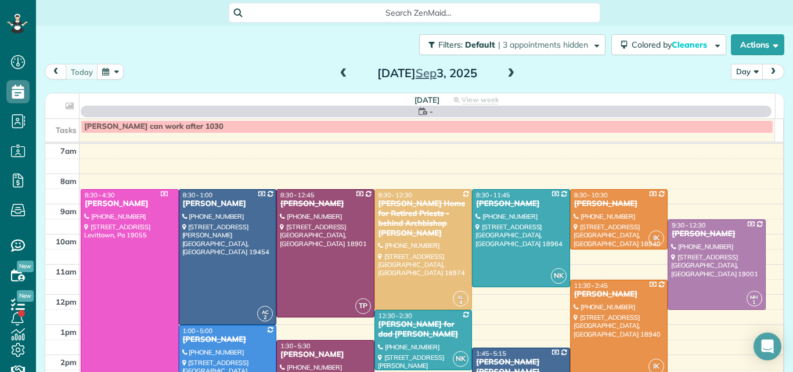
click at [340, 71] on span at bounding box center [343, 73] width 13 height 10
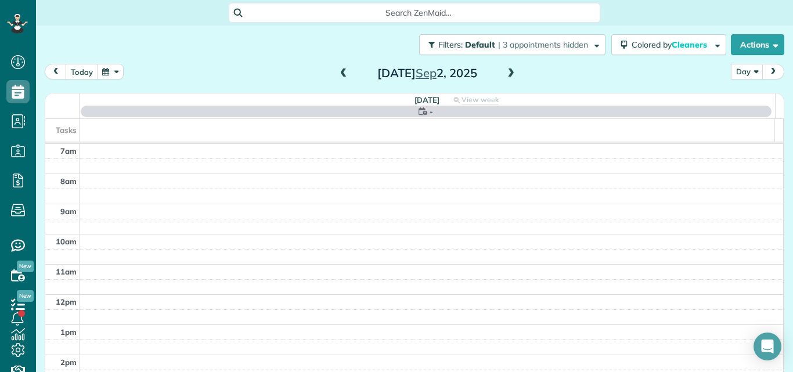
click at [340, 71] on span at bounding box center [343, 73] width 13 height 10
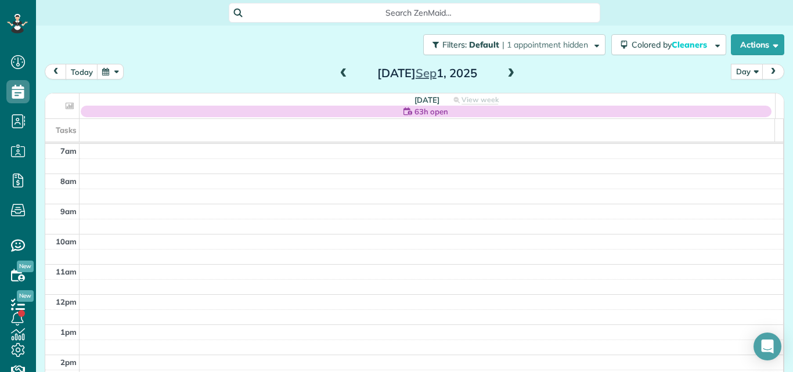
click at [340, 71] on span at bounding box center [343, 73] width 13 height 10
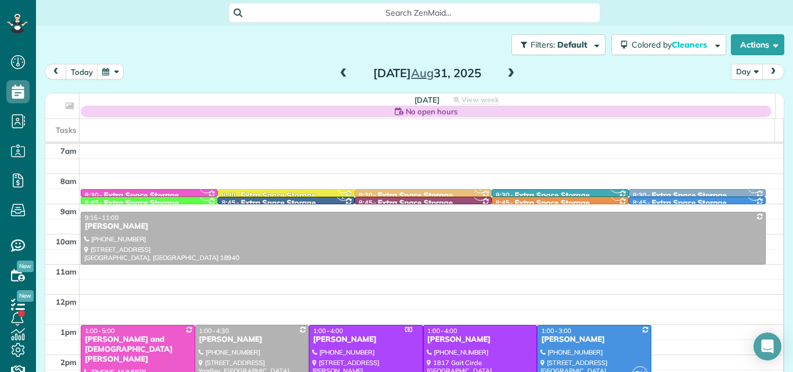
click at [506, 71] on span at bounding box center [510, 73] width 13 height 10
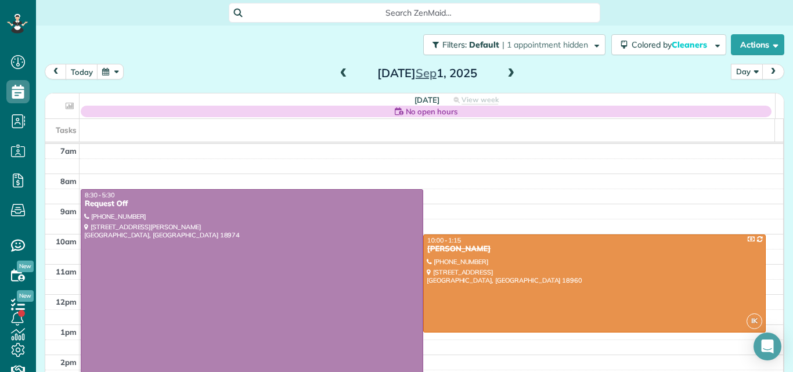
click at [506, 71] on span at bounding box center [510, 73] width 13 height 10
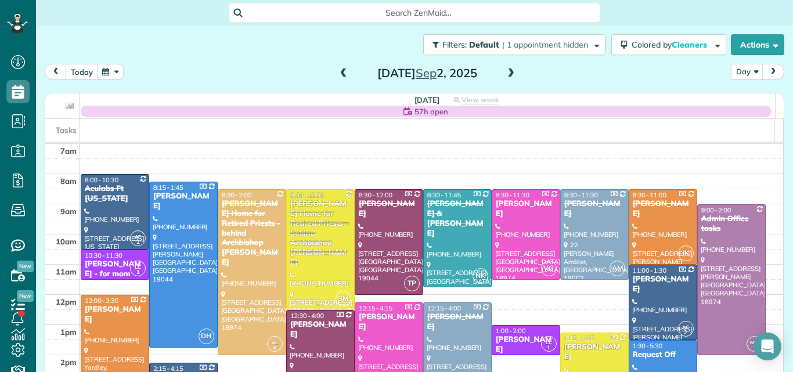
drag, startPoint x: 382, startPoint y: 75, endPoint x: 347, endPoint y: 73, distance: 36.1
click at [347, 73] on div "Tuesday Sep 2, 2025" at bounding box center [427, 73] width 186 height 19
click at [337, 73] on span at bounding box center [343, 73] width 13 height 10
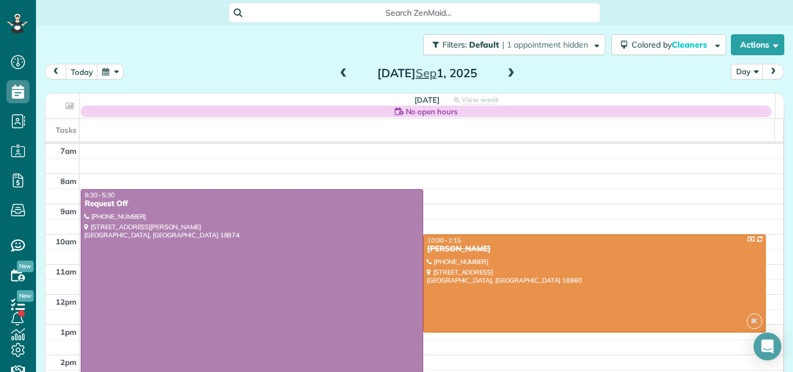
click at [504, 72] on span at bounding box center [510, 73] width 13 height 10
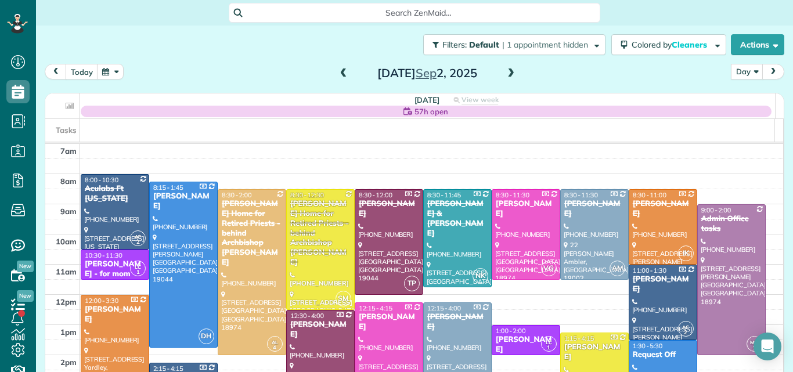
click at [504, 72] on span at bounding box center [510, 73] width 13 height 10
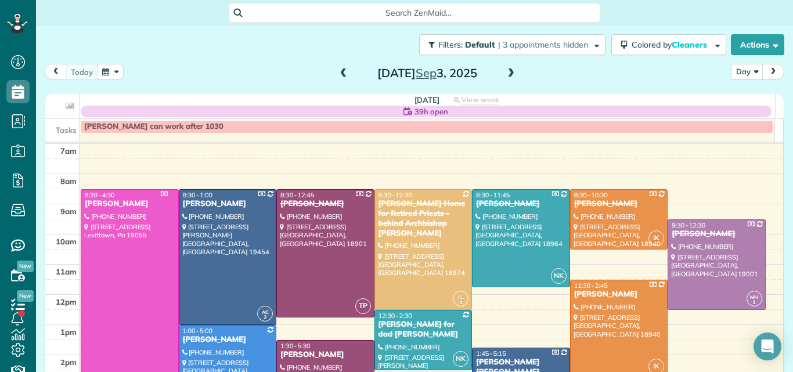
click at [504, 72] on span at bounding box center [510, 73] width 13 height 10
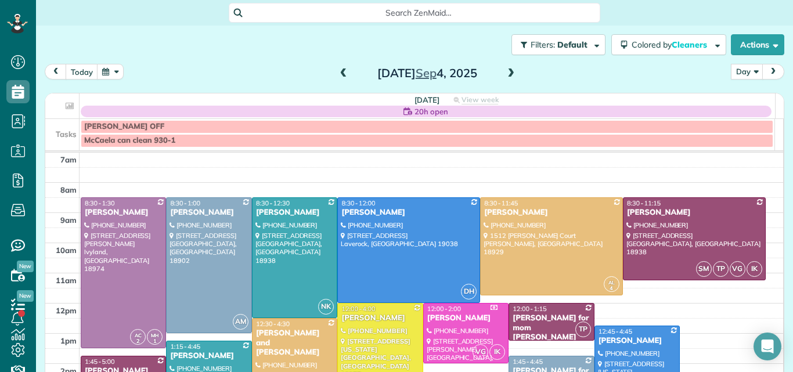
click at [504, 72] on span at bounding box center [510, 73] width 13 height 10
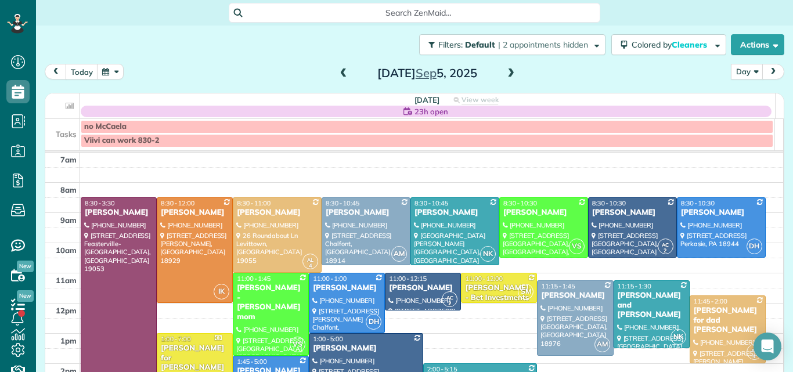
click at [504, 72] on span at bounding box center [510, 73] width 13 height 10
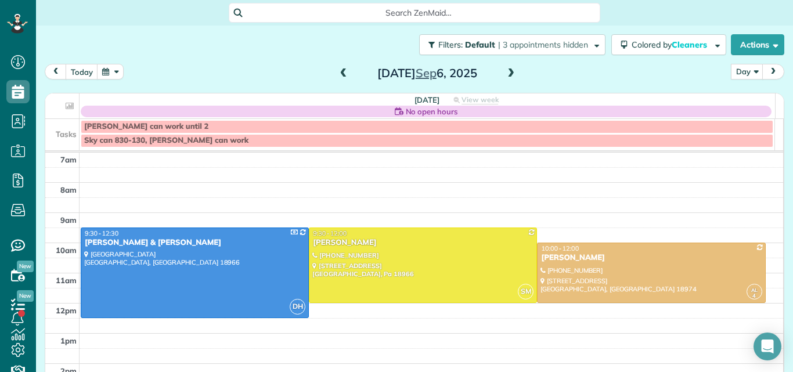
click at [504, 72] on span at bounding box center [510, 73] width 13 height 10
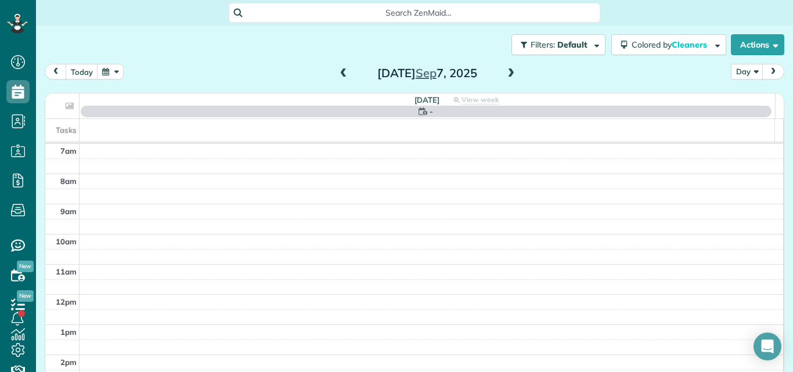
click at [504, 72] on span at bounding box center [510, 73] width 13 height 10
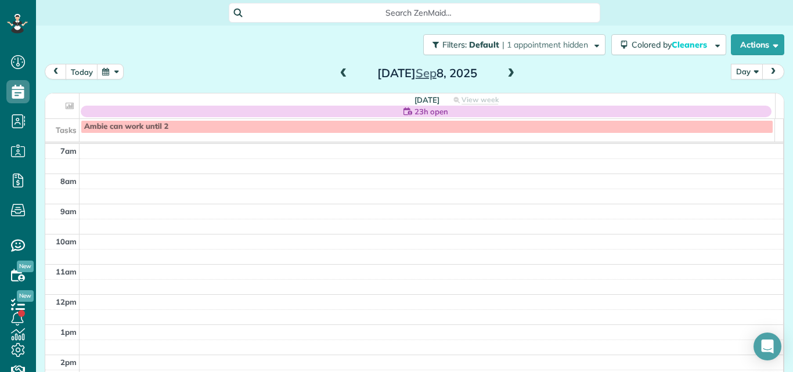
click at [504, 72] on span at bounding box center [510, 73] width 13 height 10
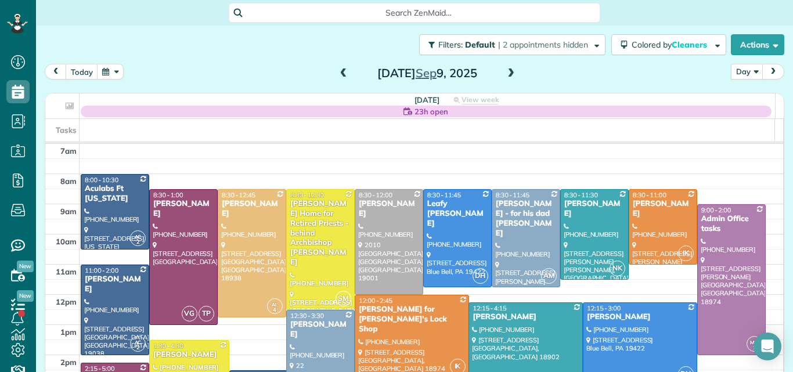
click at [504, 214] on div "Jared Marks - for his dad Marc" at bounding box center [526, 218] width 62 height 39
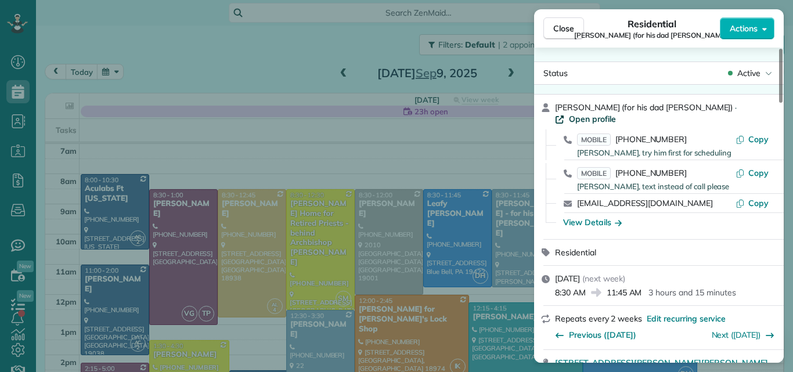
click at [616, 113] on span "Open profile" at bounding box center [592, 119] width 47 height 12
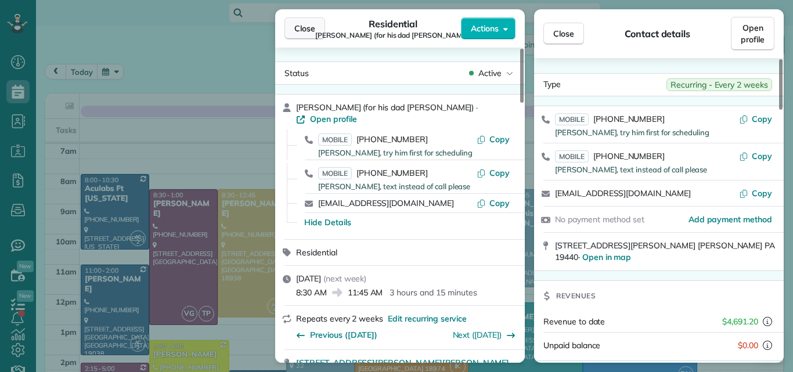
click at [306, 30] on span "Close" at bounding box center [304, 29] width 21 height 12
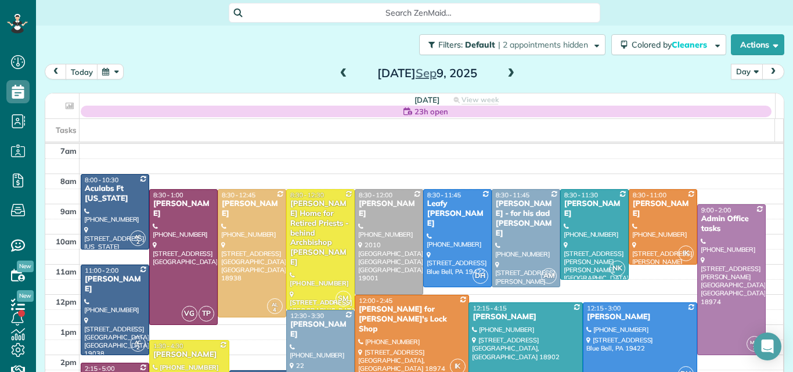
click at [338, 68] on span at bounding box center [343, 73] width 13 height 10
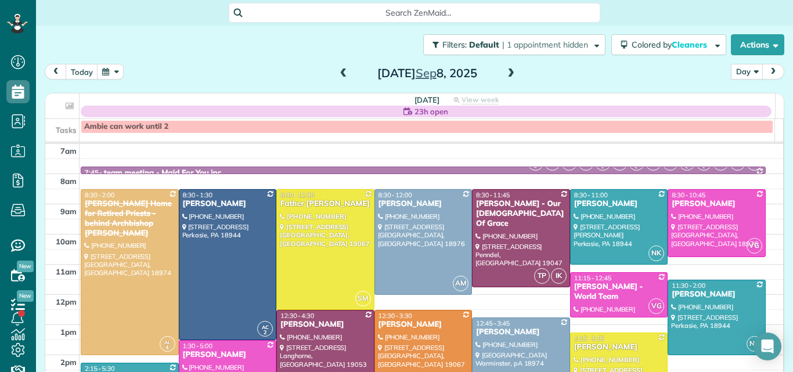
click at [338, 68] on span at bounding box center [343, 73] width 13 height 10
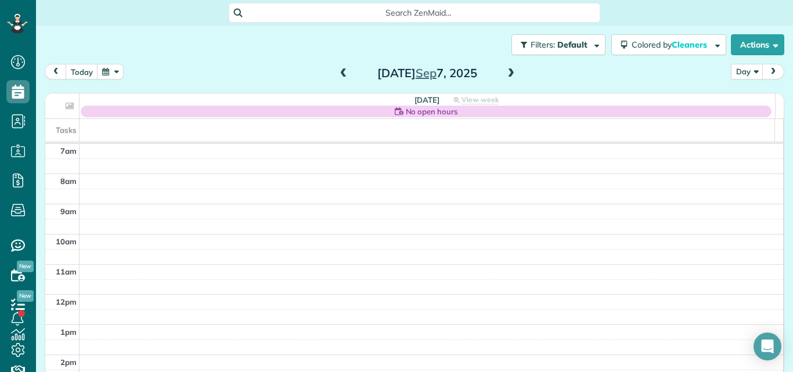
click at [338, 68] on span at bounding box center [343, 73] width 13 height 10
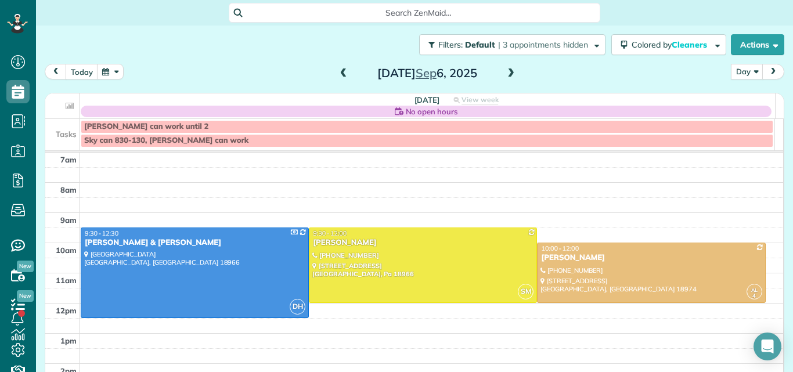
click at [338, 68] on span at bounding box center [343, 73] width 13 height 10
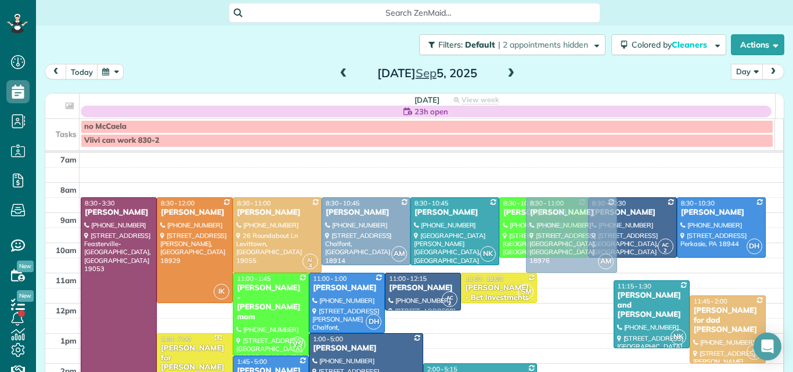
drag, startPoint x: 550, startPoint y: 302, endPoint x: 551, endPoint y: 217, distance: 85.3
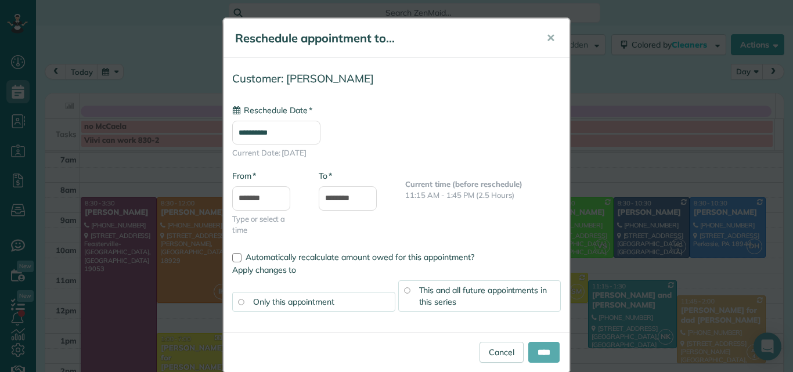
type input "**********"
click at [536, 348] on input "****" at bounding box center [543, 352] width 31 height 21
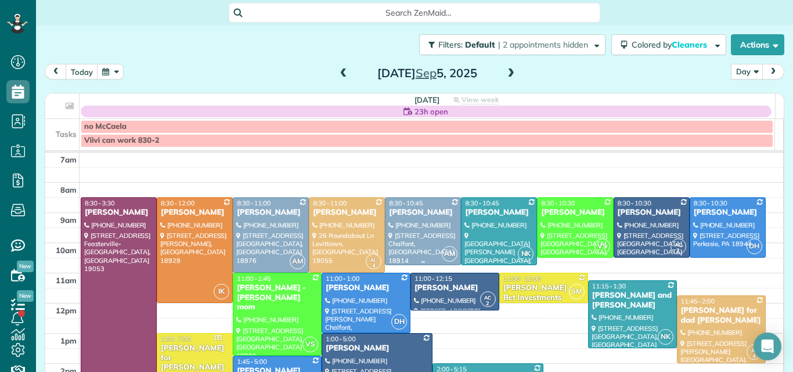
click at [427, 233] on div at bounding box center [422, 231] width 75 height 67
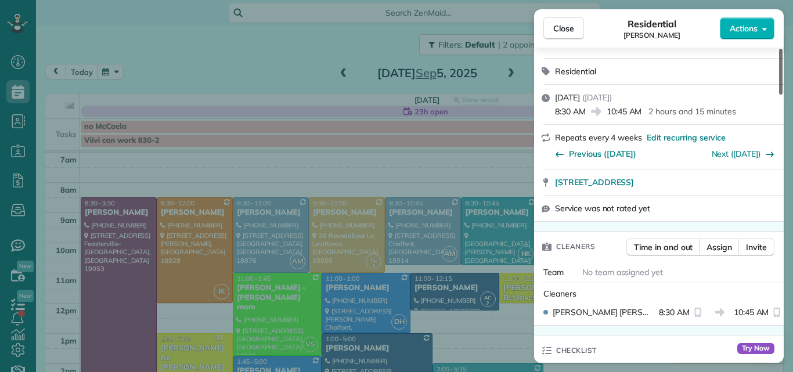
scroll to position [148, 0]
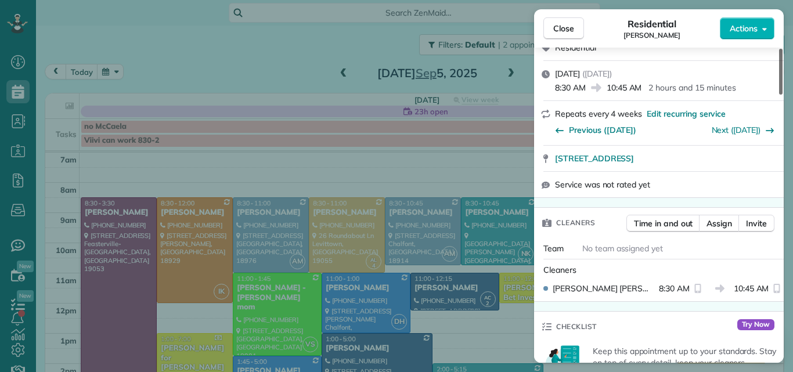
drag, startPoint x: 780, startPoint y: 82, endPoint x: 779, endPoint y: 103, distance: 21.5
click at [779, 95] on div at bounding box center [780, 72] width 3 height 46
click at [719, 221] on span "Assign" at bounding box center [719, 224] width 26 height 12
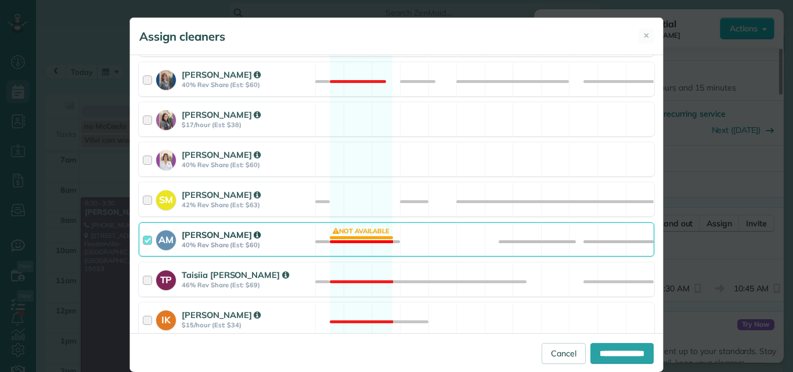
scroll to position [353, 0]
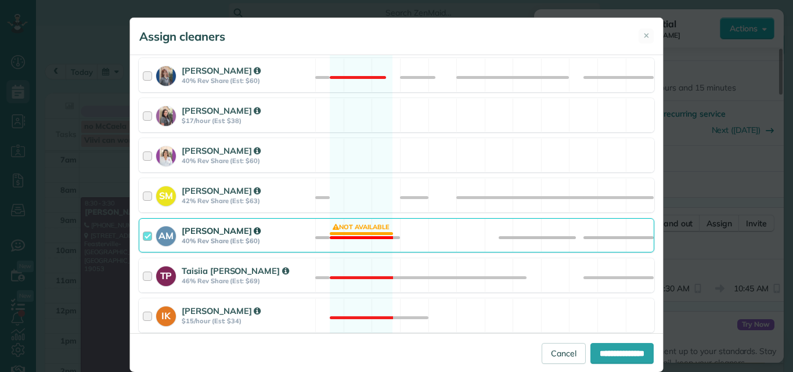
click at [143, 233] on div at bounding box center [149, 235] width 13 height 21
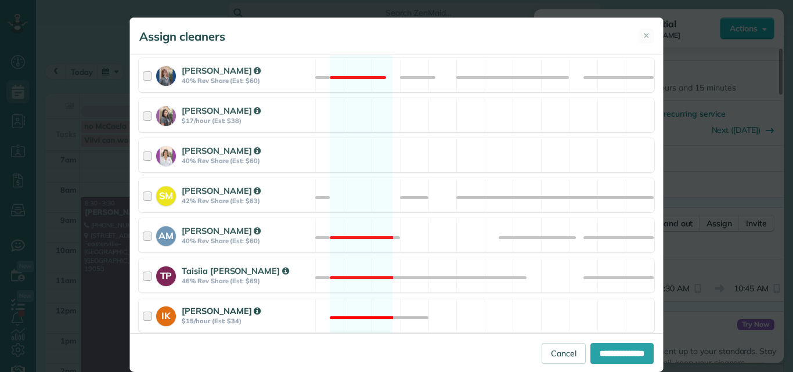
click at [143, 316] on div at bounding box center [149, 315] width 13 height 21
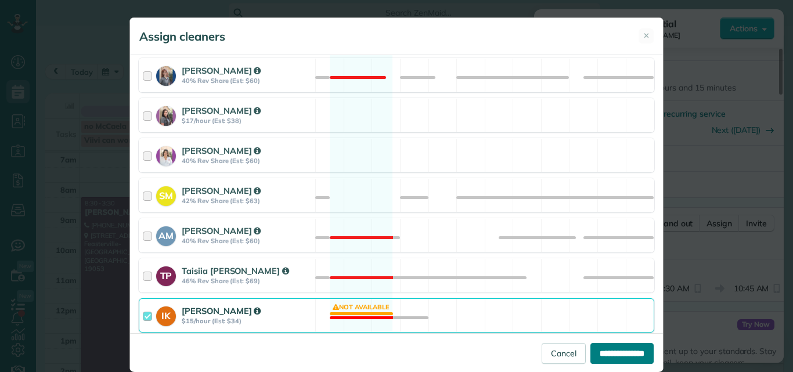
click at [619, 348] on input "**********" at bounding box center [621, 353] width 63 height 21
type input "**********"
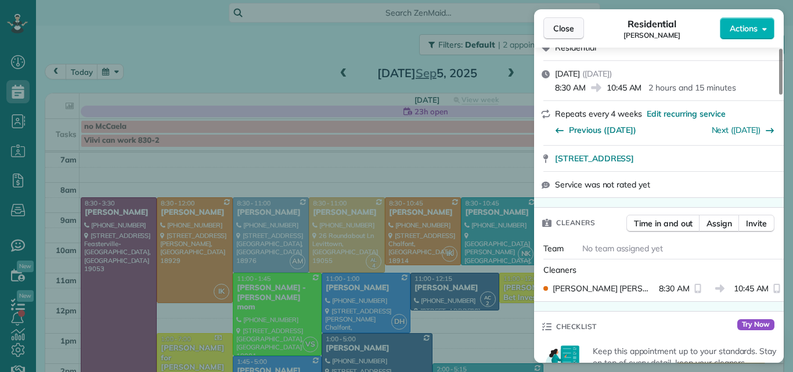
click at [558, 23] on span "Close" at bounding box center [563, 29] width 21 height 12
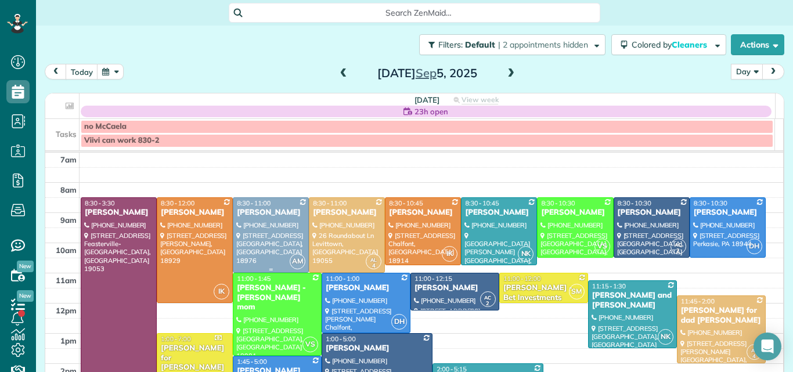
click at [280, 214] on div "Leslie Valentine" at bounding box center [270, 213] width 69 height 10
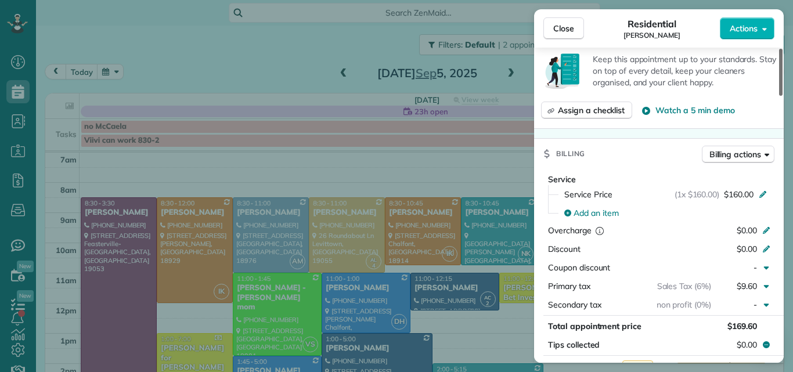
scroll to position [532, 0]
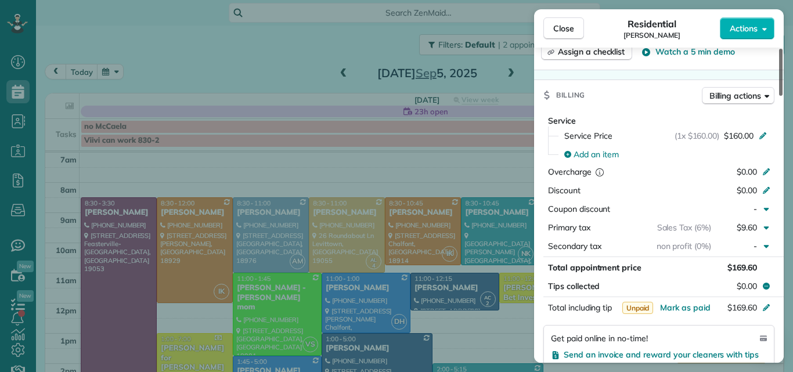
drag, startPoint x: 780, startPoint y: 72, endPoint x: 770, endPoint y: 151, distance: 79.5
click at [779, 96] on div at bounding box center [780, 72] width 3 height 47
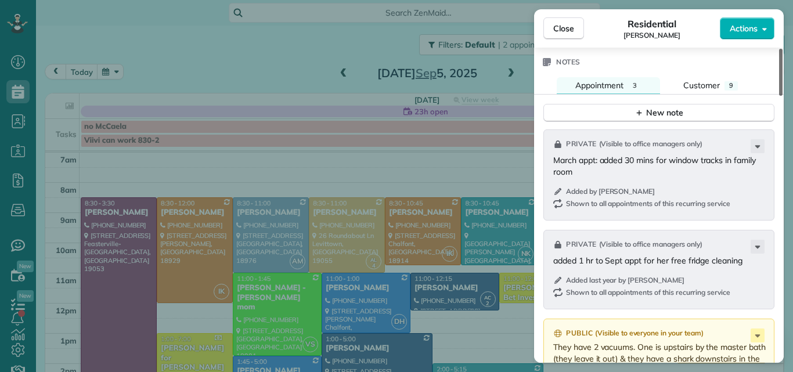
scroll to position [1268, 0]
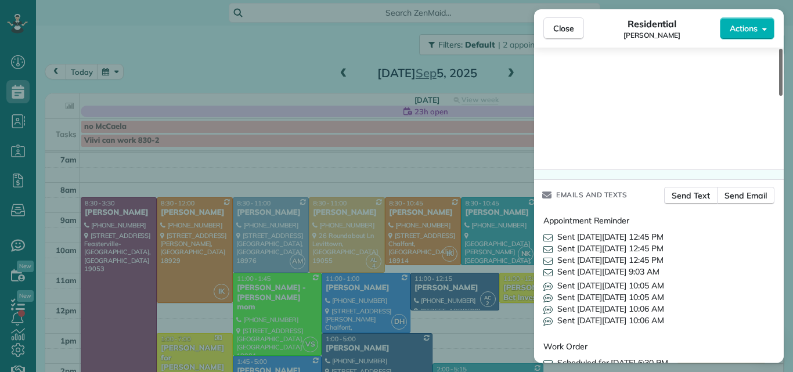
drag, startPoint x: 782, startPoint y: 135, endPoint x: 779, endPoint y: 313, distance: 178.2
click at [779, 96] on div at bounding box center [780, 72] width 3 height 47
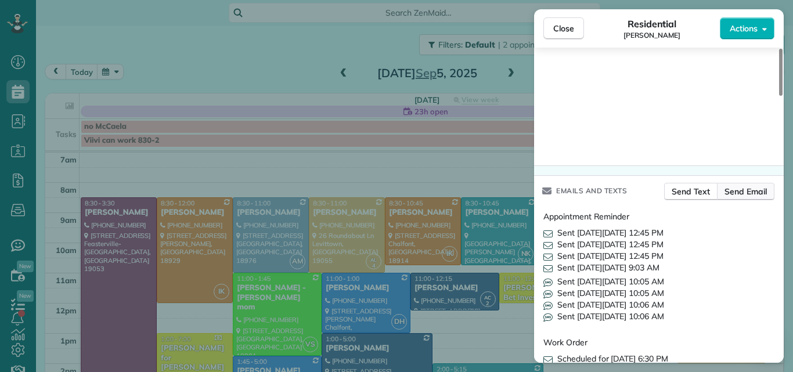
click at [741, 187] on span "Send Email" at bounding box center [745, 192] width 42 height 12
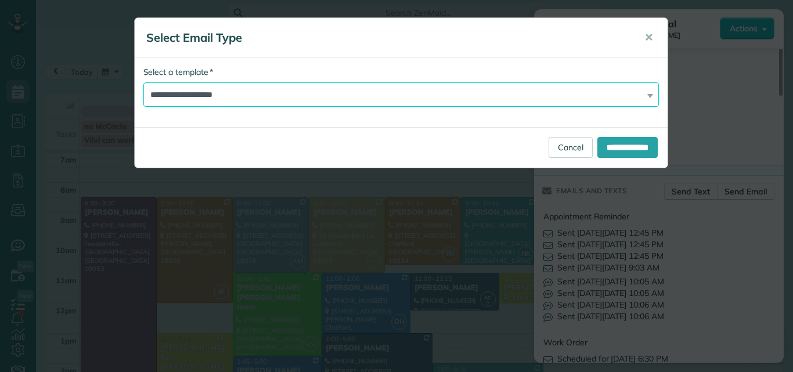
click at [305, 95] on select "**********" at bounding box center [400, 94] width 515 height 24
select select "*****"
click at [143, 82] on select "**********" at bounding box center [400, 94] width 515 height 24
click at [598, 144] on input "**********" at bounding box center [627, 147] width 60 height 21
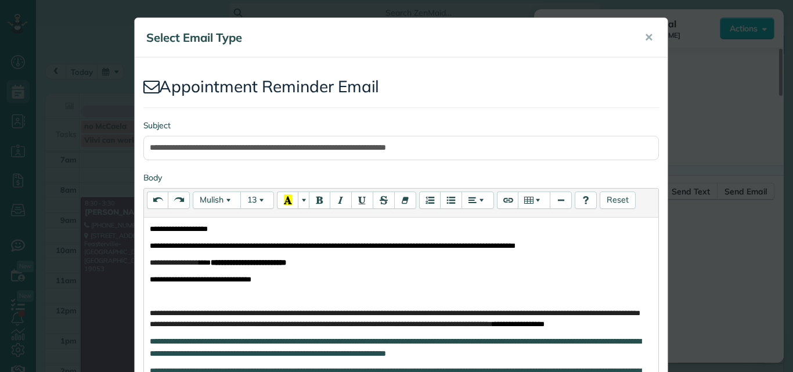
click at [241, 232] on p "**********" at bounding box center [401, 228] width 503 height 11
click at [316, 200] on icon "Bold (CTRL+B)" at bounding box center [320, 199] width 8 height 10
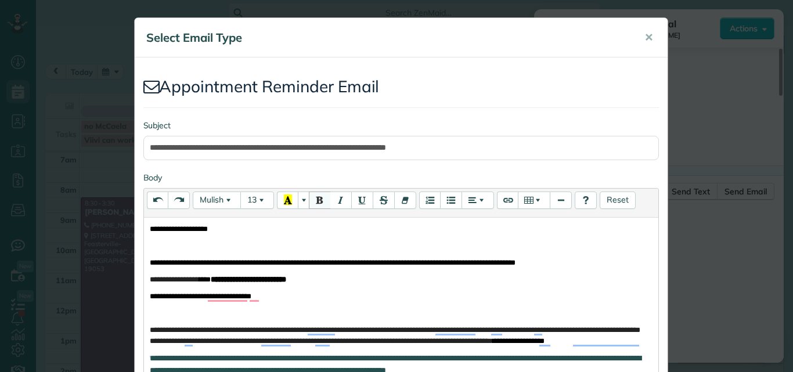
click at [316, 201] on icon "Bold (CTRL+B)" at bounding box center [320, 199] width 8 height 10
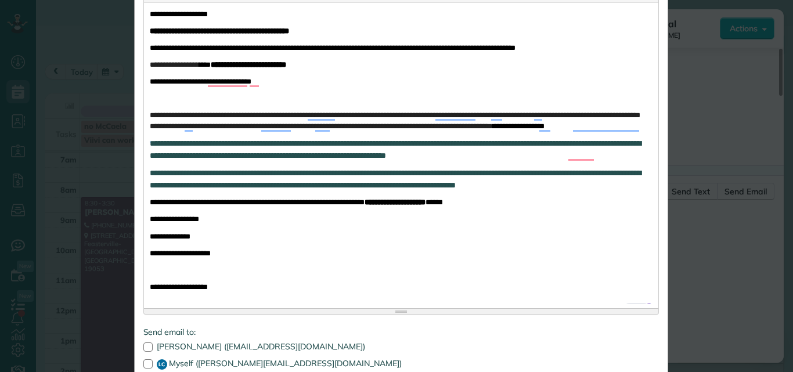
scroll to position [305, 0]
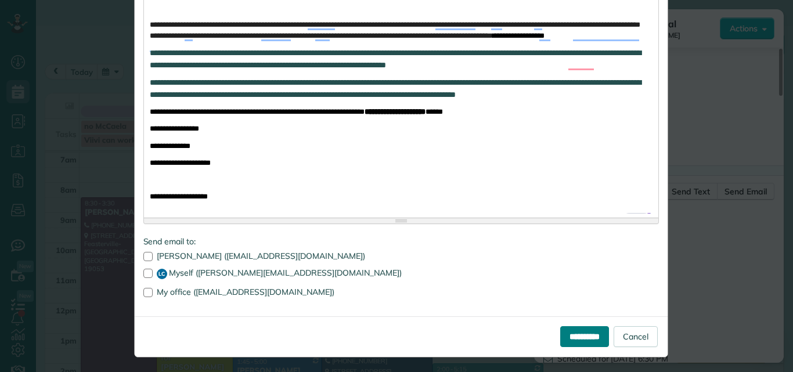
click at [579, 347] on input "**********" at bounding box center [584, 336] width 49 height 21
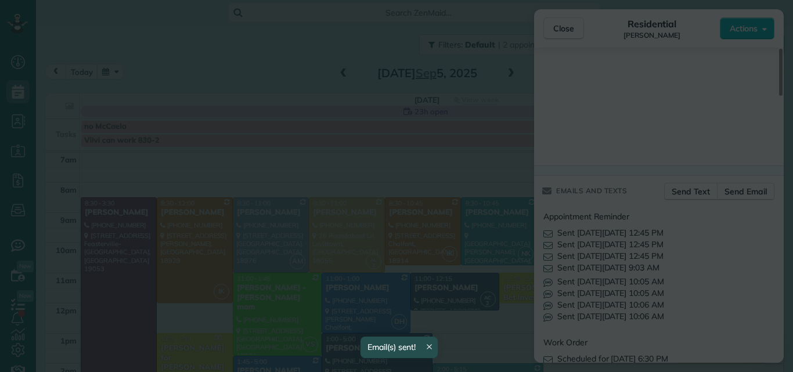
scroll to position [0, 0]
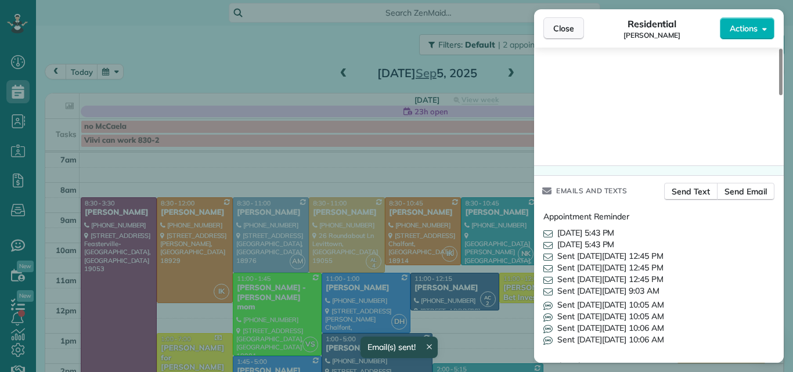
click at [571, 30] on span "Close" at bounding box center [563, 29] width 21 height 12
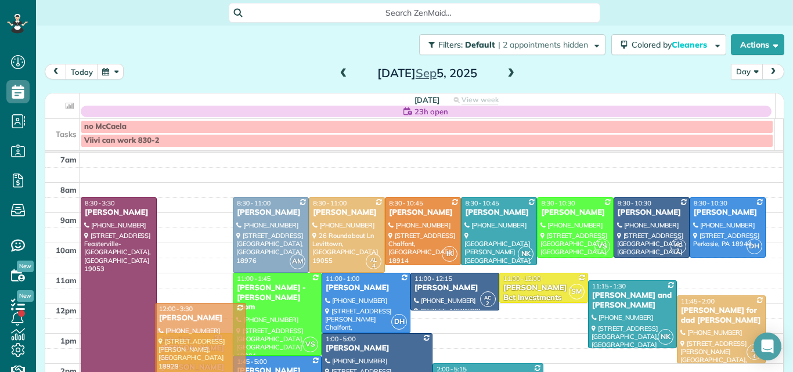
drag, startPoint x: 180, startPoint y: 222, endPoint x: 176, endPoint y: 325, distance: 102.8
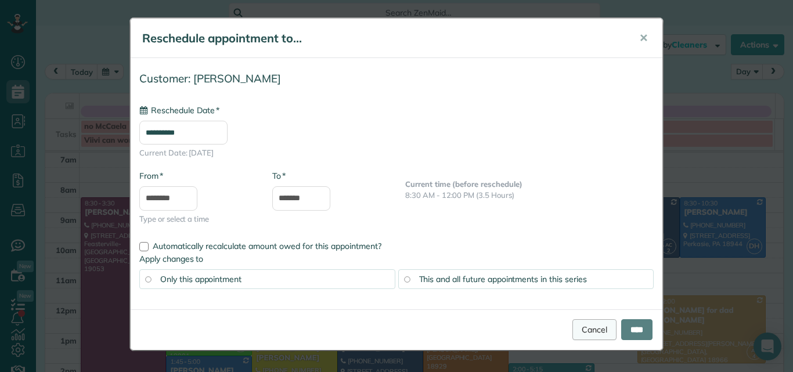
type input "**********"
click at [633, 329] on input "****" at bounding box center [636, 329] width 31 height 21
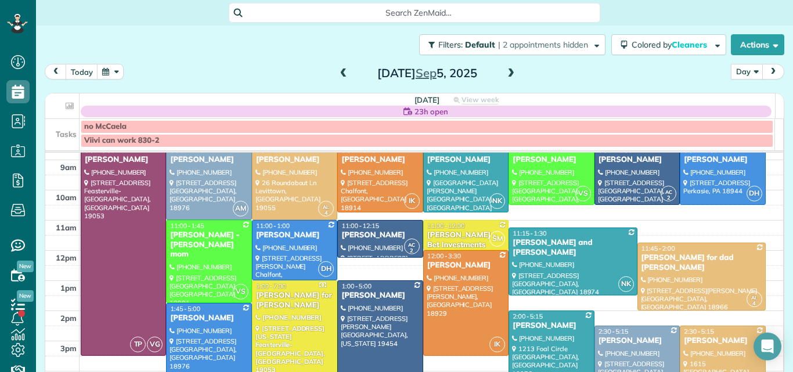
scroll to position [37, 0]
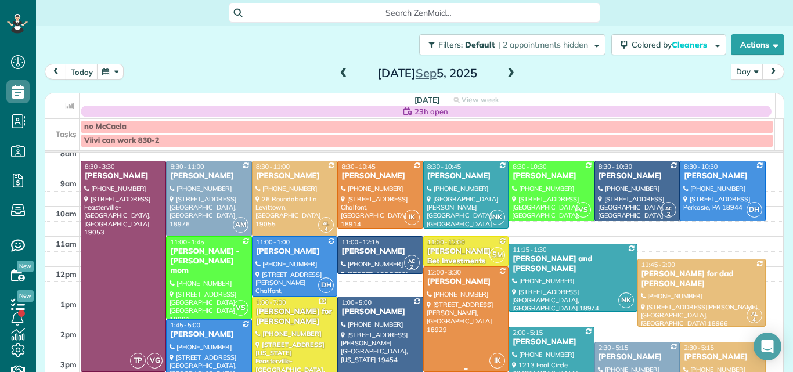
click at [442, 294] on div at bounding box center [466, 319] width 84 height 104
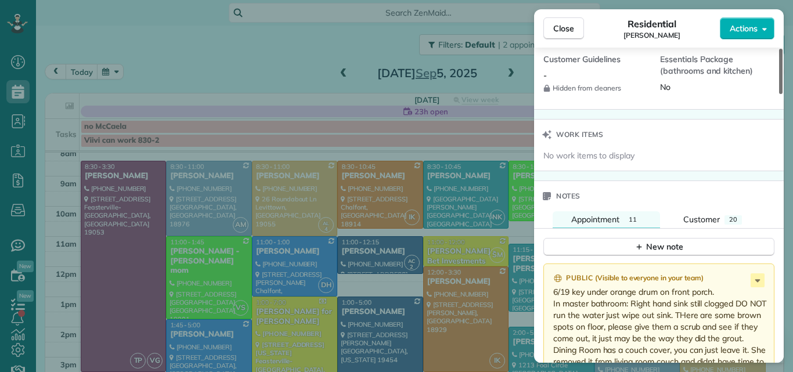
scroll to position [1177, 0]
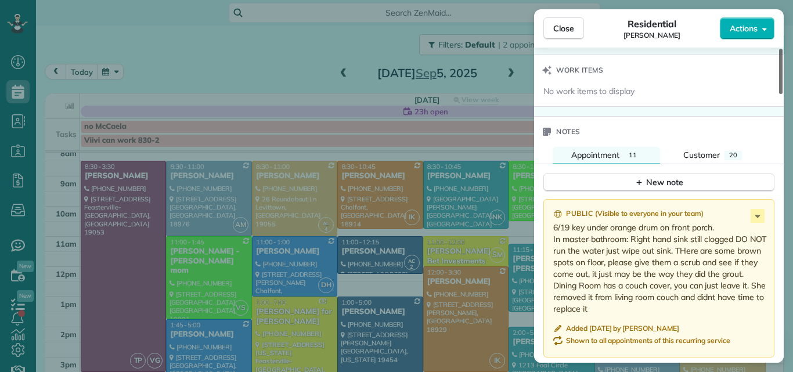
drag, startPoint x: 779, startPoint y: 72, endPoint x: 770, endPoint y: 240, distance: 168.6
click at [779, 94] on div at bounding box center [780, 71] width 3 height 45
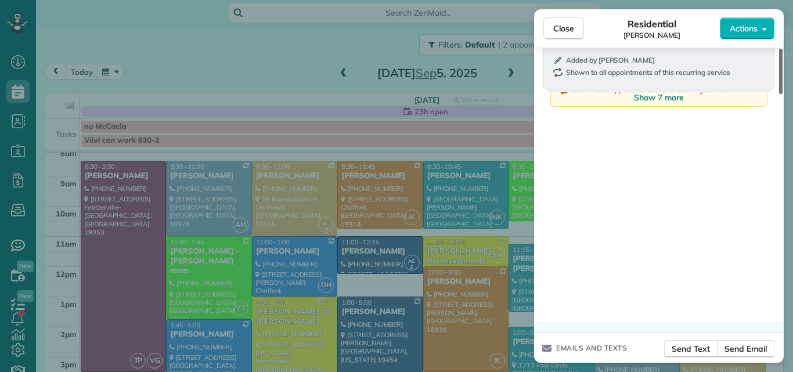
scroll to position [1871, 0]
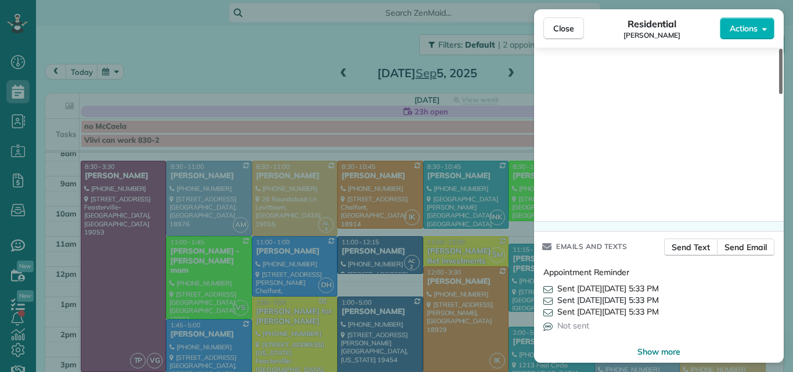
drag, startPoint x: 780, startPoint y: 222, endPoint x: 778, endPoint y: 327, distance: 104.5
click at [779, 94] on div at bounding box center [780, 71] width 3 height 45
click at [737, 241] on span "Send Email" at bounding box center [745, 247] width 42 height 12
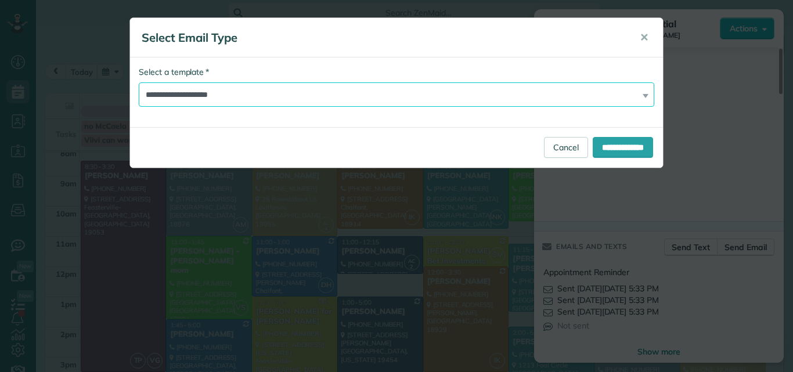
click at [434, 92] on select "**********" at bounding box center [396, 94] width 515 height 24
select select "*****"
click at [139, 82] on select "**********" at bounding box center [396, 94] width 515 height 24
click at [630, 149] on input "**********" at bounding box center [623, 147] width 60 height 21
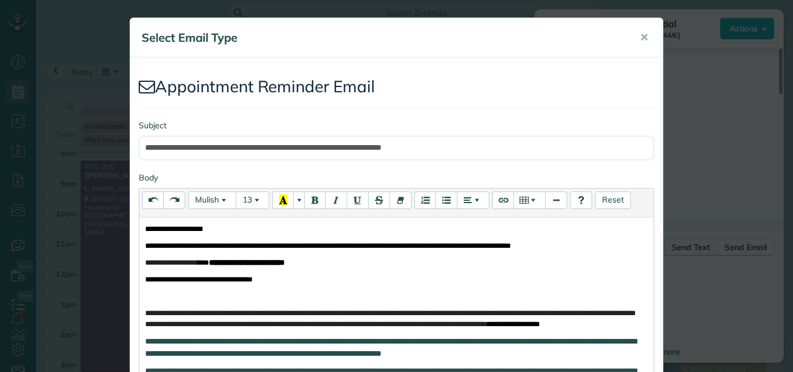
click at [268, 227] on p "**********" at bounding box center [396, 228] width 503 height 11
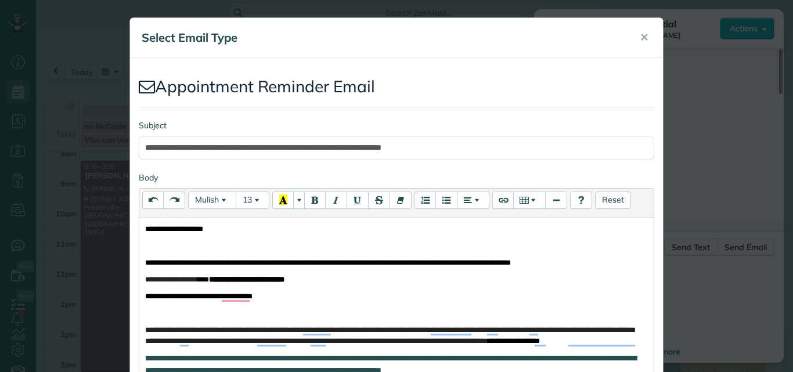
click at [267, 227] on p "**********" at bounding box center [396, 228] width 503 height 11
click at [312, 198] on icon "Bold (CTRL+B)" at bounding box center [315, 199] width 8 height 10
click at [163, 246] on p "To enrich screen reader interactions, please activate Accessibility in Grammarl…" at bounding box center [396, 245] width 503 height 11
click at [311, 196] on icon "Bold (CTRL+B)" at bounding box center [315, 199] width 8 height 10
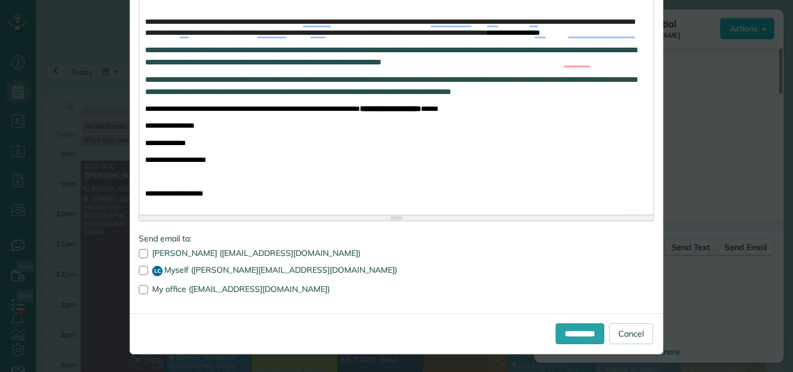
scroll to position [331, 0]
click at [589, 331] on input "**********" at bounding box center [579, 333] width 49 height 21
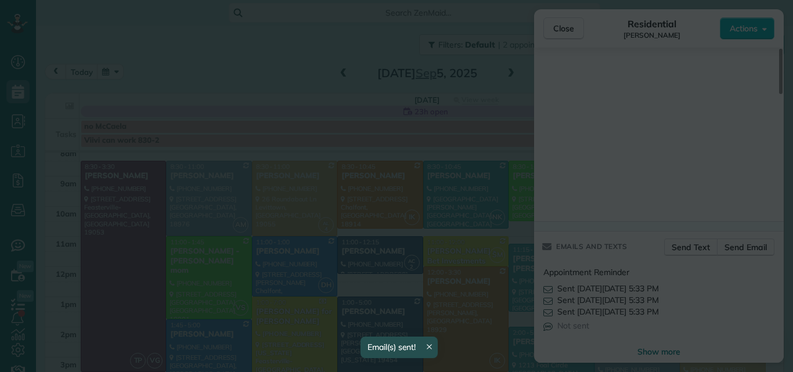
scroll to position [0, 0]
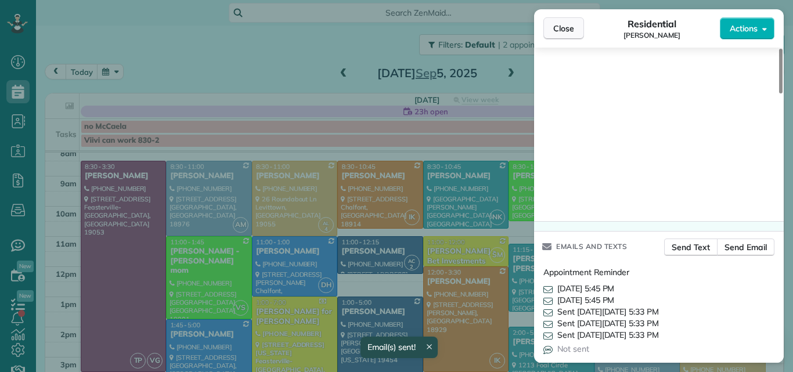
click at [566, 25] on span "Close" at bounding box center [563, 29] width 21 height 12
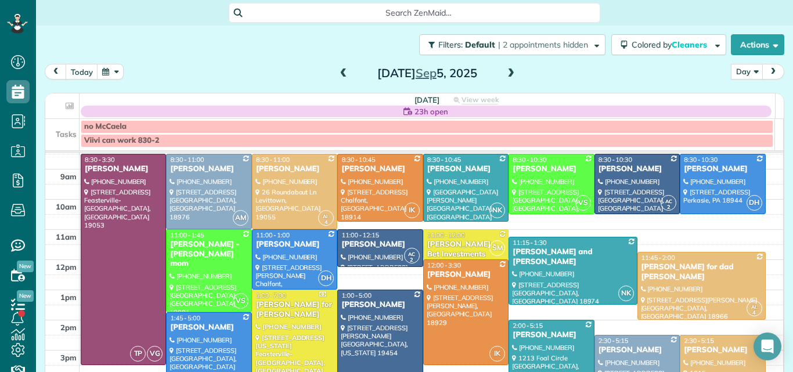
scroll to position [37, 0]
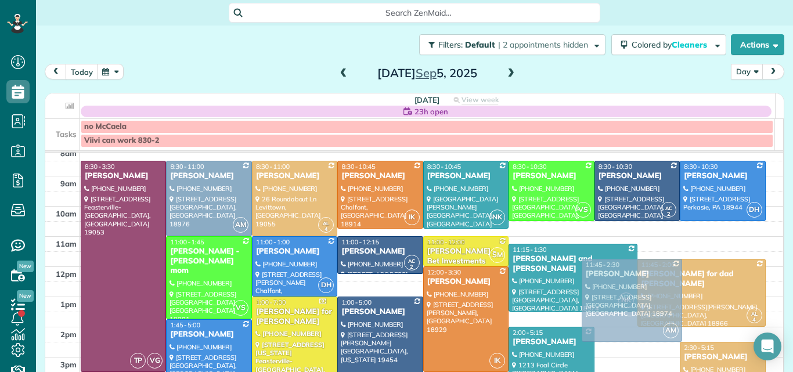
drag, startPoint x: 597, startPoint y: 349, endPoint x: 605, endPoint y: 264, distance: 86.3
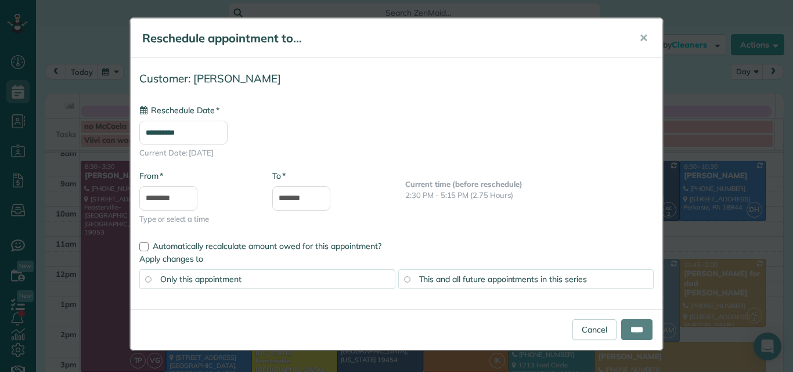
type input "**********"
click at [634, 327] on input "****" at bounding box center [636, 329] width 31 height 21
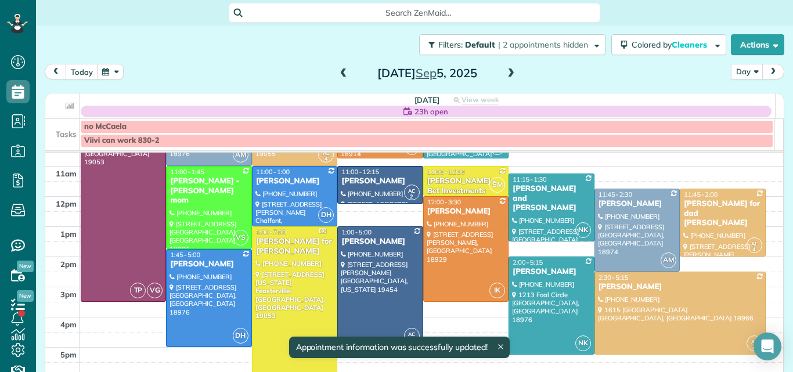
scroll to position [121, 0]
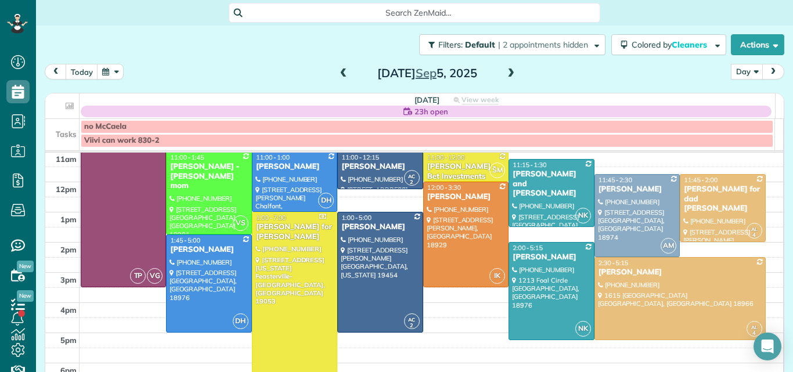
click at [509, 75] on span at bounding box center [510, 73] width 13 height 10
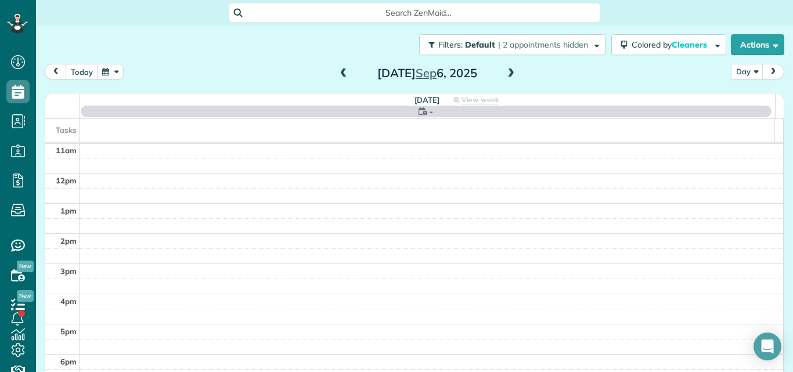
scroll to position [0, 0]
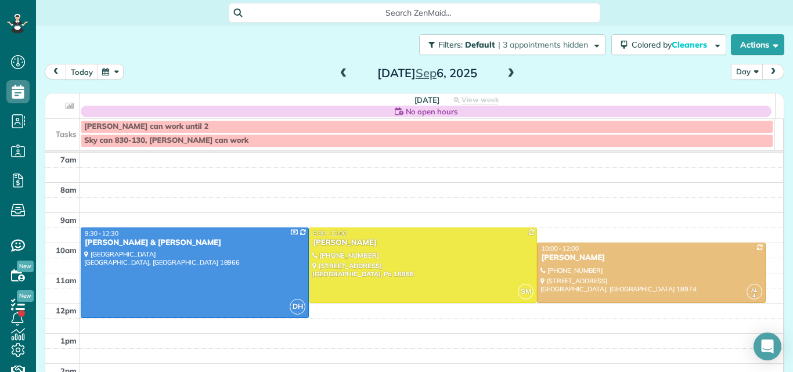
click at [340, 73] on span at bounding box center [343, 73] width 13 height 10
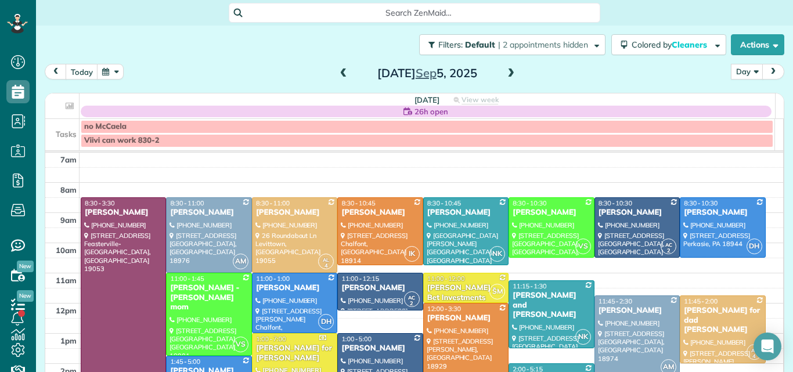
click at [506, 72] on span at bounding box center [510, 73] width 13 height 10
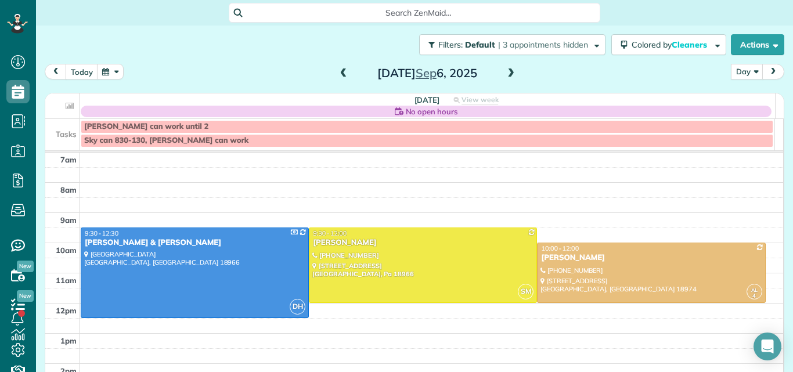
click at [504, 76] on span at bounding box center [510, 73] width 13 height 10
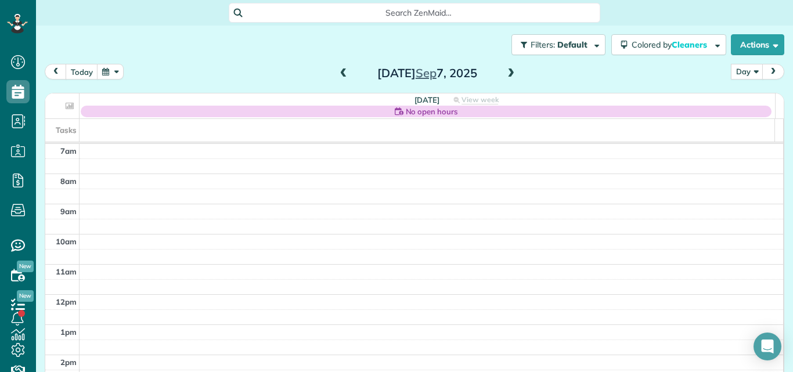
click at [340, 73] on span at bounding box center [343, 73] width 13 height 10
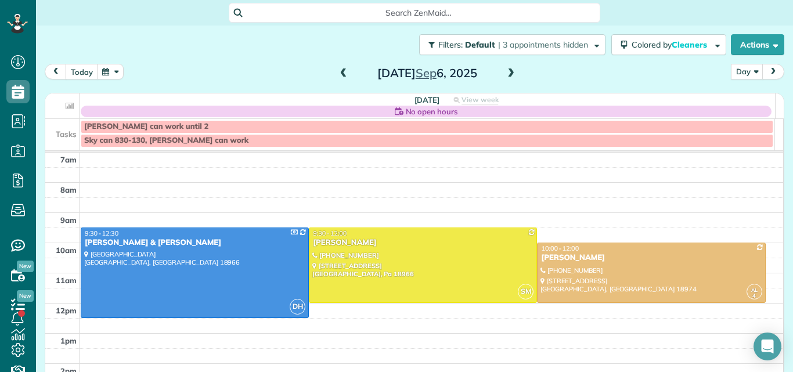
click at [340, 73] on span at bounding box center [343, 73] width 13 height 10
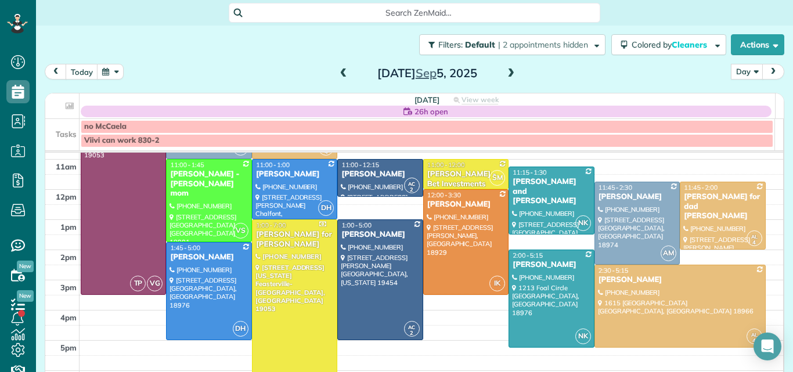
scroll to position [117, 0]
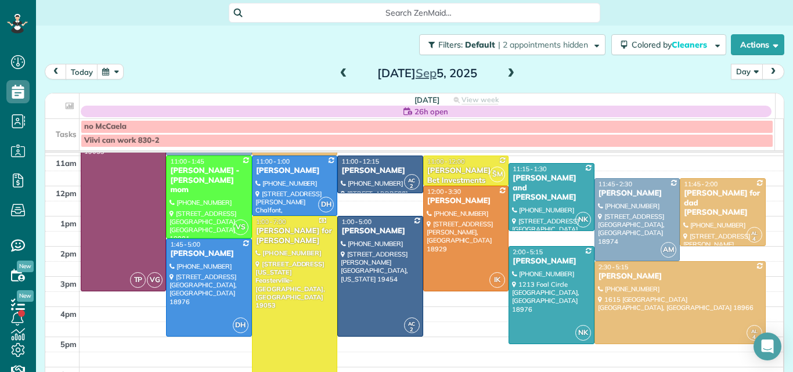
click at [341, 72] on span at bounding box center [343, 73] width 13 height 10
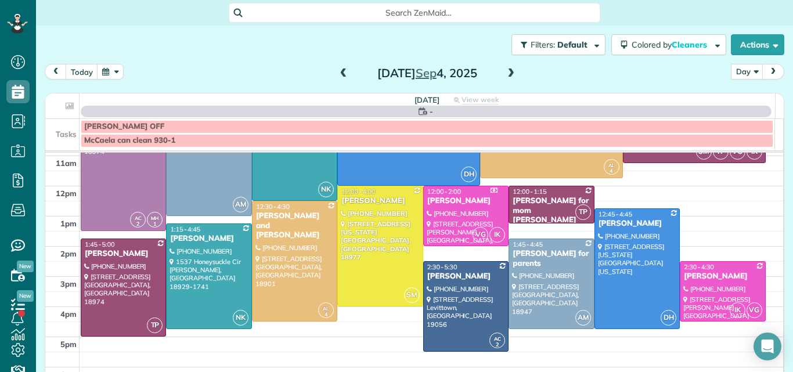
scroll to position [0, 0]
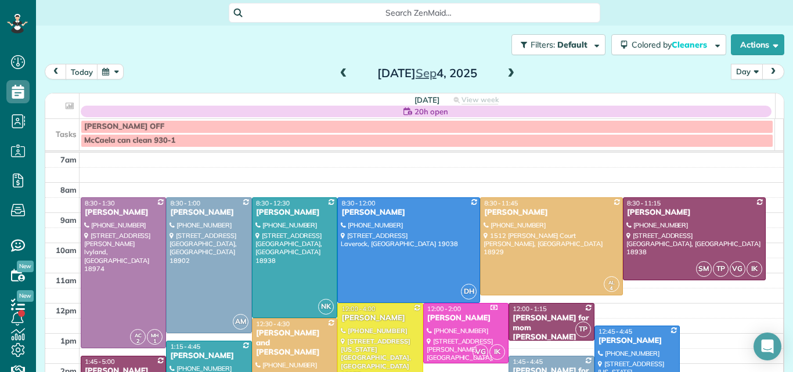
click at [341, 72] on span at bounding box center [343, 73] width 13 height 10
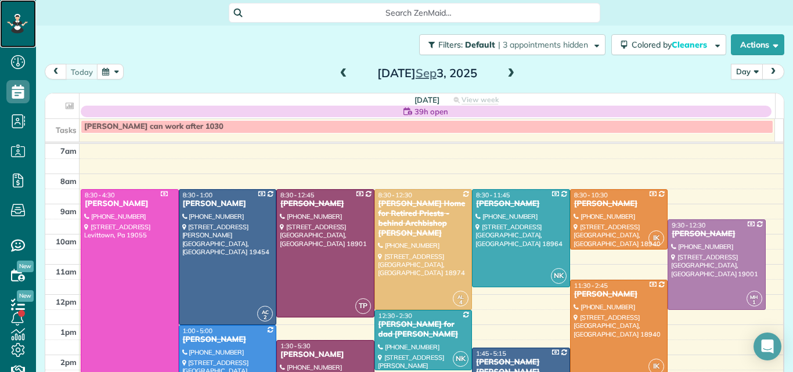
click at [21, 21] on icon at bounding box center [20, 22] width 3 height 3
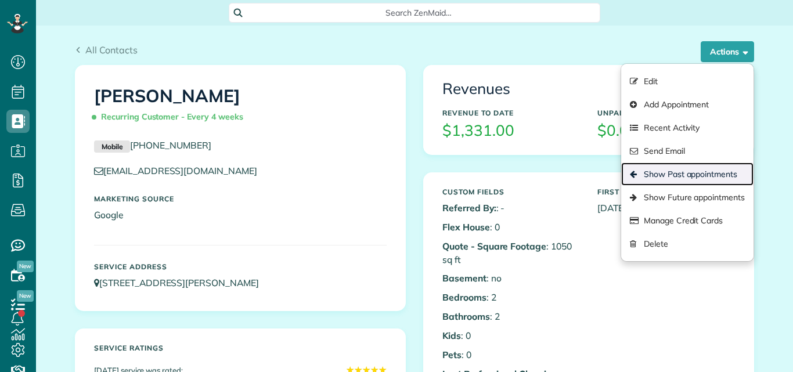
scroll to position [5, 5]
click at [680, 173] on link "Show Past appointments" at bounding box center [687, 174] width 132 height 23
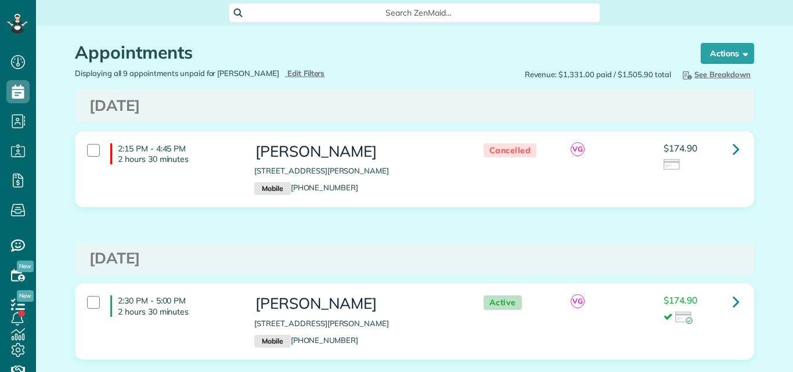
scroll to position [5, 5]
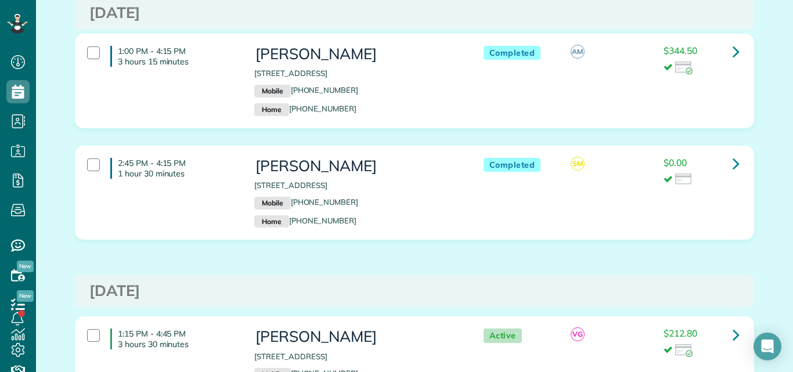
scroll to position [966, 0]
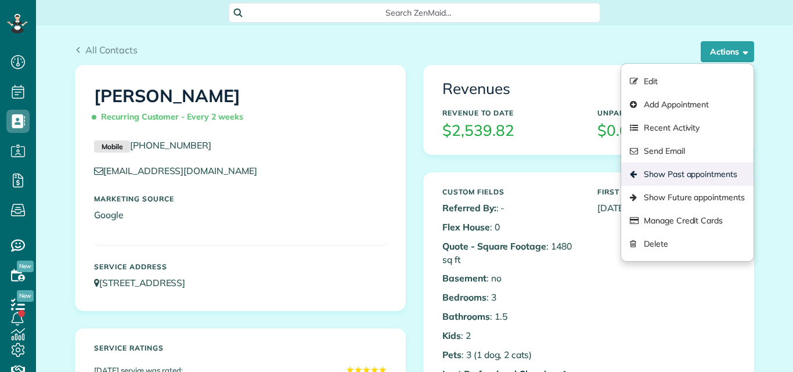
scroll to position [5, 5]
click at [680, 169] on link "Show Past appointments" at bounding box center [687, 174] width 132 height 23
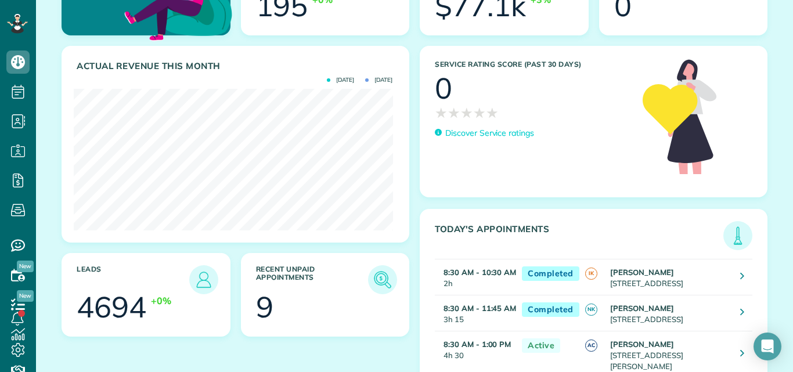
scroll to position [159, 0]
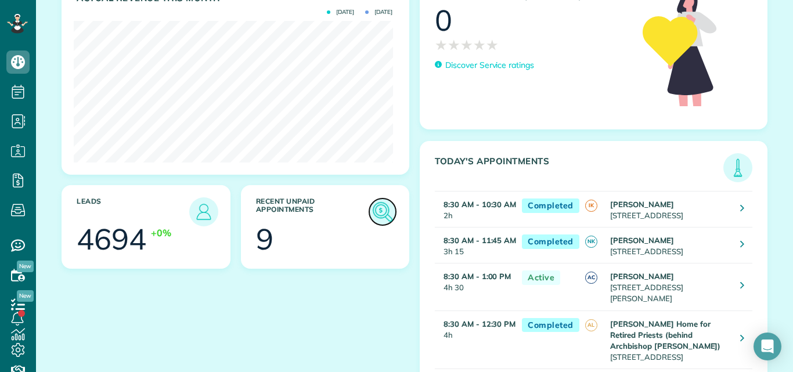
click at [375, 213] on img at bounding box center [382, 212] width 27 height 27
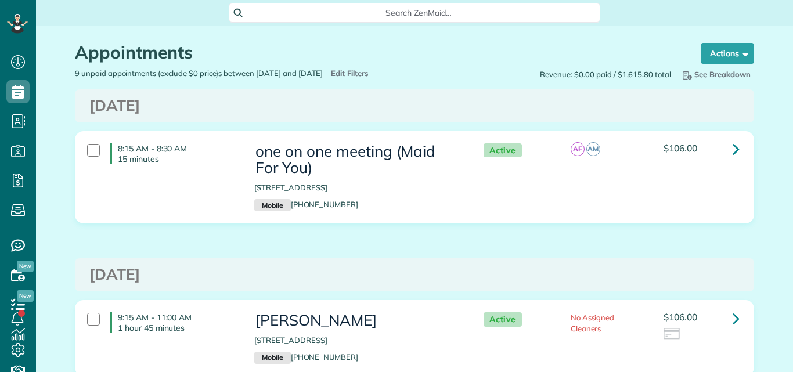
scroll to position [5, 5]
click at [369, 70] on span "Edit Filters" at bounding box center [350, 72] width 38 height 9
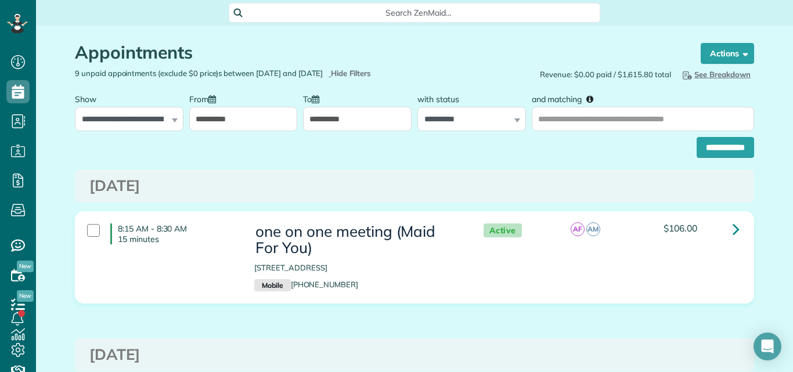
click at [264, 121] on input "**********" at bounding box center [243, 119] width 109 height 24
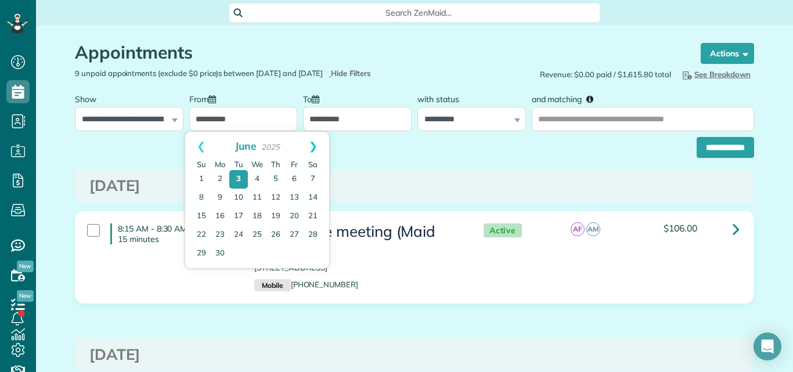
click at [315, 147] on link "Next" at bounding box center [313, 146] width 32 height 29
click at [256, 176] on link "3" at bounding box center [257, 179] width 16 height 16
type input "**********"
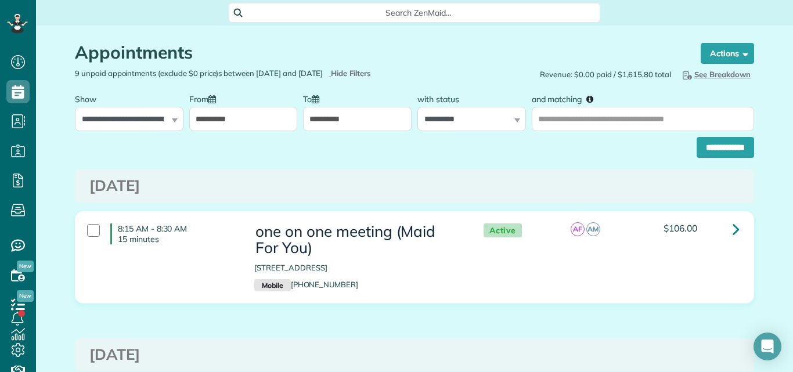
click at [345, 116] on input "**********" at bounding box center [357, 119] width 109 height 24
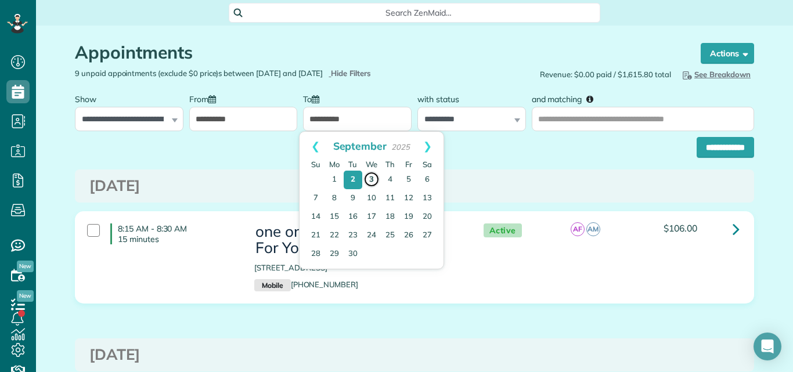
click at [370, 179] on link "3" at bounding box center [371, 179] width 16 height 16
type input "**********"
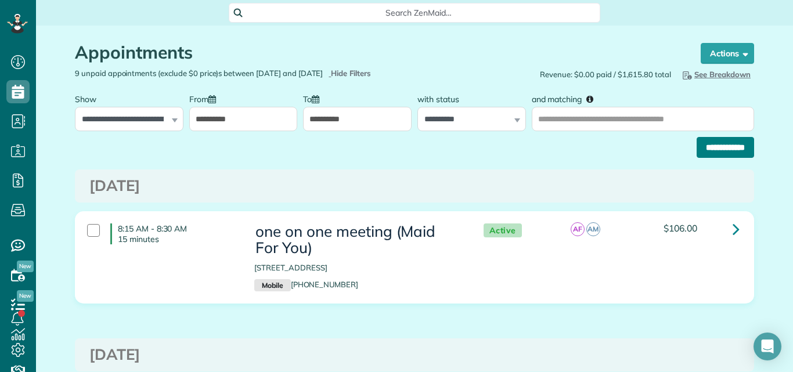
click at [728, 140] on input "**********" at bounding box center [725, 147] width 57 height 21
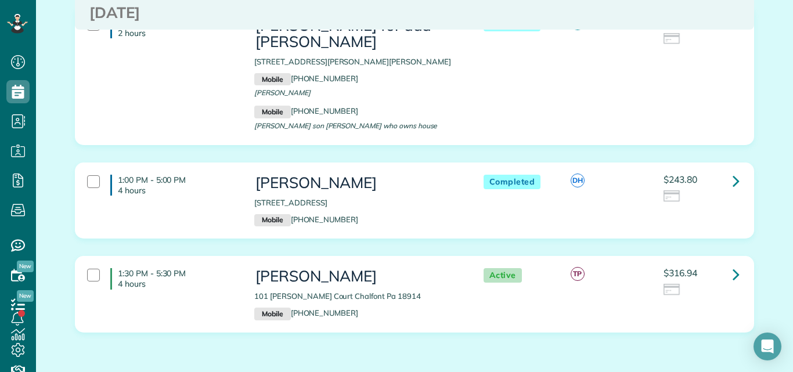
scroll to position [479, 0]
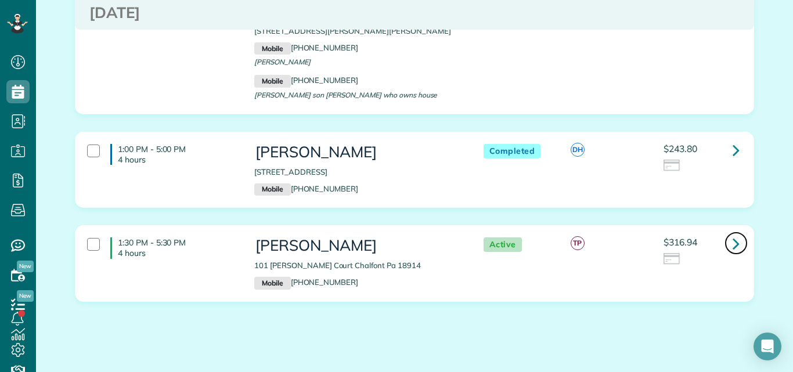
click at [726, 232] on link at bounding box center [735, 243] width 23 height 23
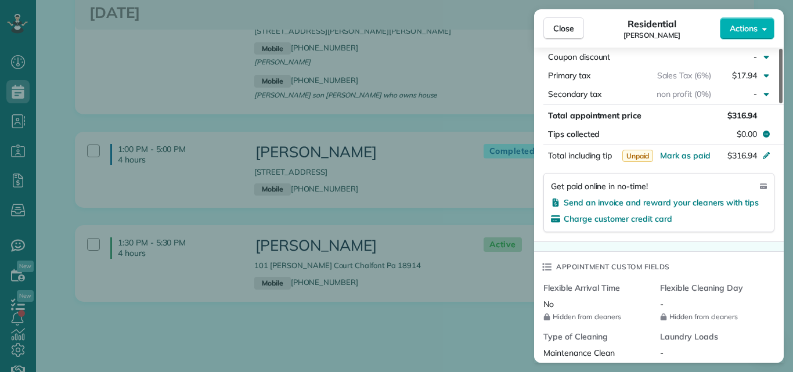
scroll to position [661, 0]
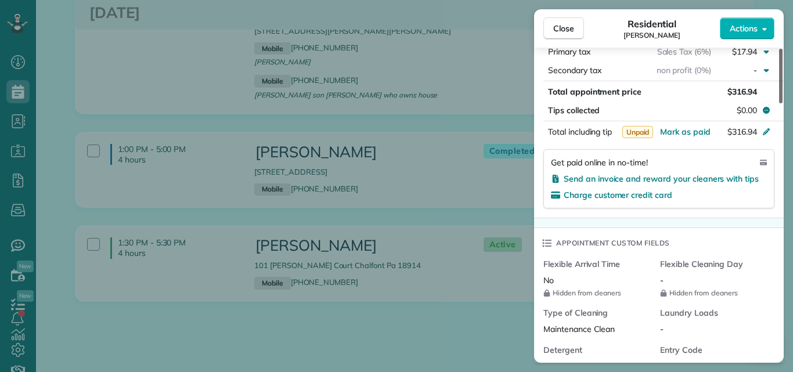
drag, startPoint x: 779, startPoint y: 86, endPoint x: 775, endPoint y: 200, distance: 113.8
click at [779, 103] on div at bounding box center [780, 76] width 3 height 55
click at [681, 129] on span "Mark as paid" at bounding box center [685, 132] width 50 height 10
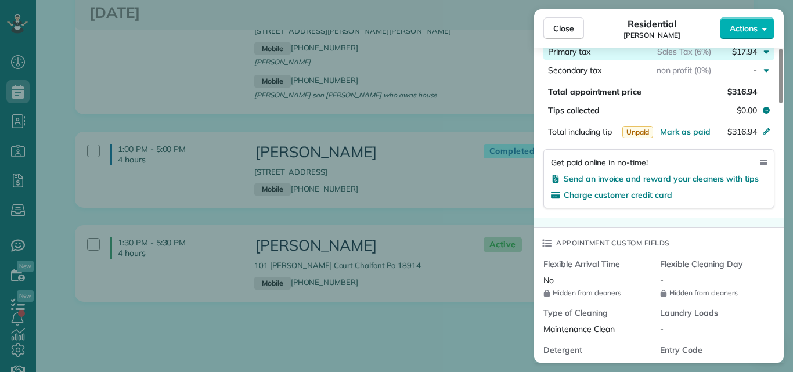
scroll to position [657, 0]
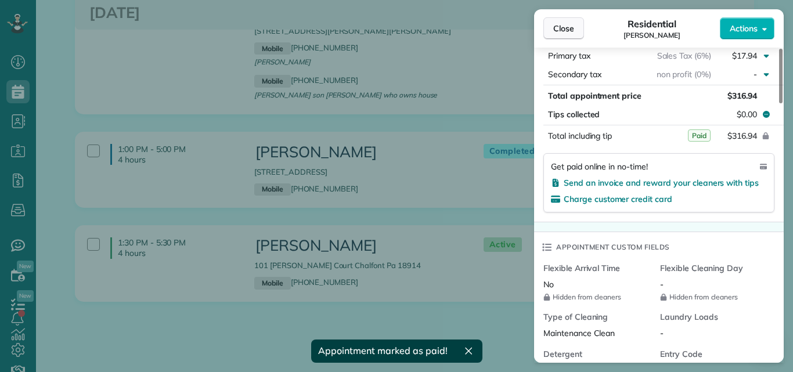
click at [569, 28] on span "Close" at bounding box center [563, 29] width 21 height 12
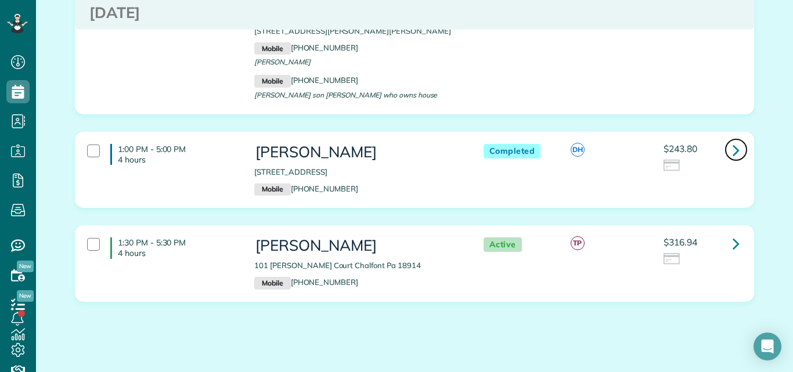
click at [732, 140] on icon at bounding box center [735, 150] width 7 height 20
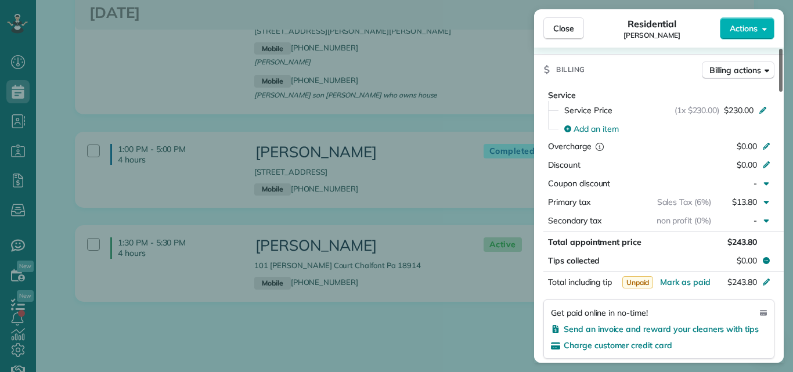
scroll to position [507, 0]
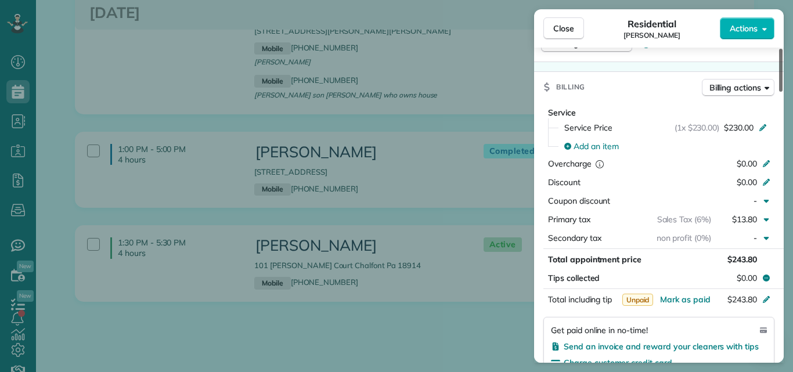
drag, startPoint x: 780, startPoint y: 81, endPoint x: 771, endPoint y: 150, distance: 69.6
click at [779, 92] on div at bounding box center [780, 70] width 3 height 43
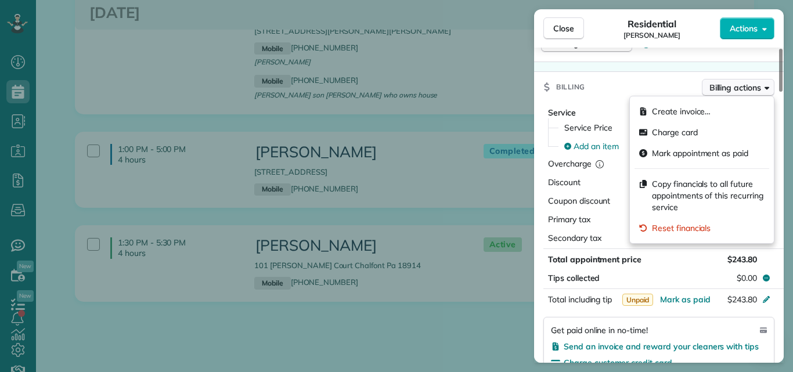
click at [723, 84] on span "Billing actions" at bounding box center [735, 88] width 52 height 12
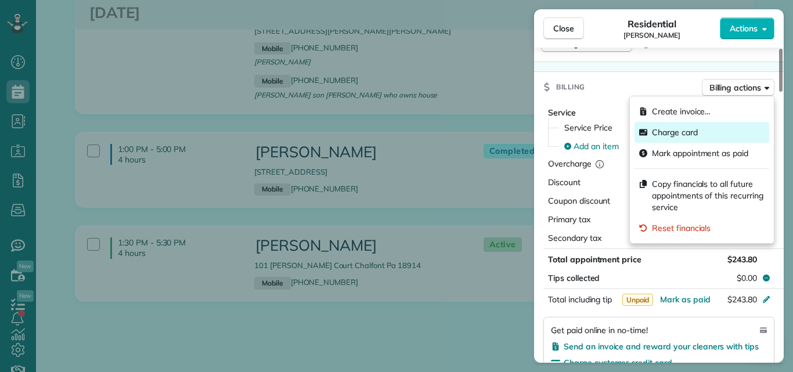
click at [675, 133] on span "Charge card" at bounding box center [675, 133] width 46 height 12
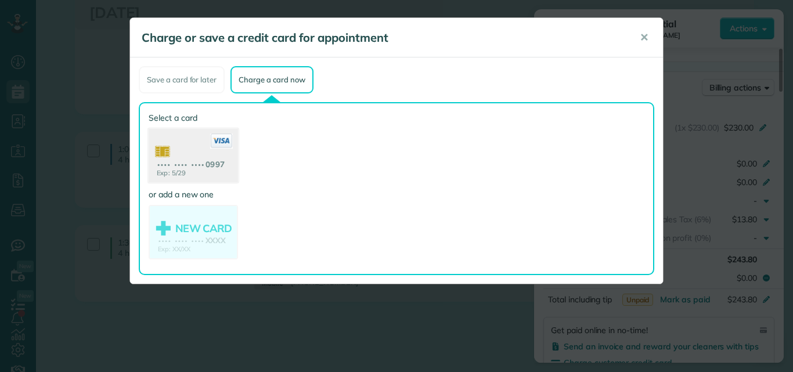
click at [179, 148] on use at bounding box center [193, 157] width 89 height 56
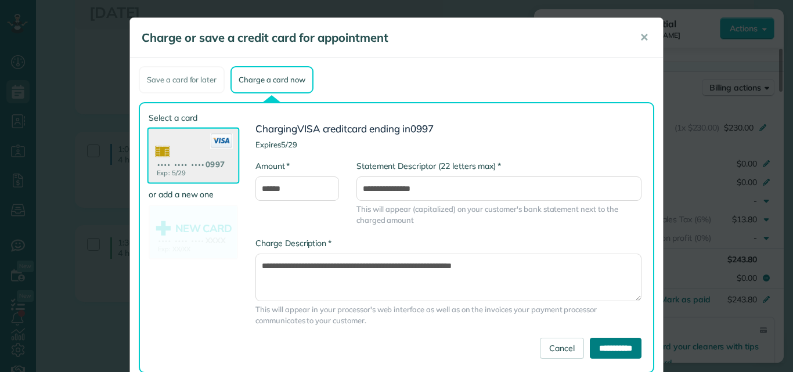
click at [590, 348] on input "**********" at bounding box center [616, 348] width 52 height 21
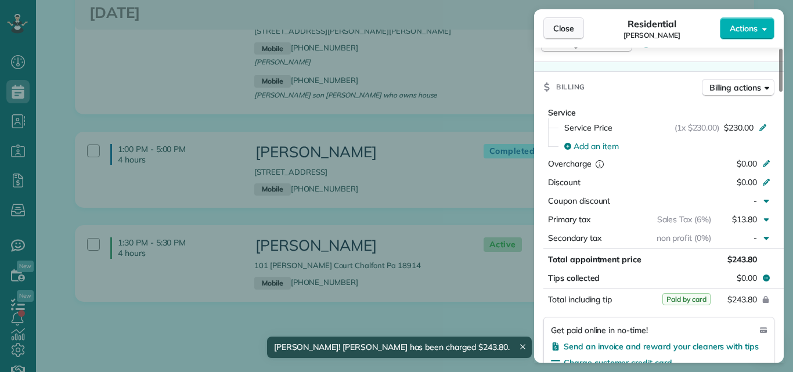
click at [568, 29] on span "Close" at bounding box center [563, 29] width 21 height 12
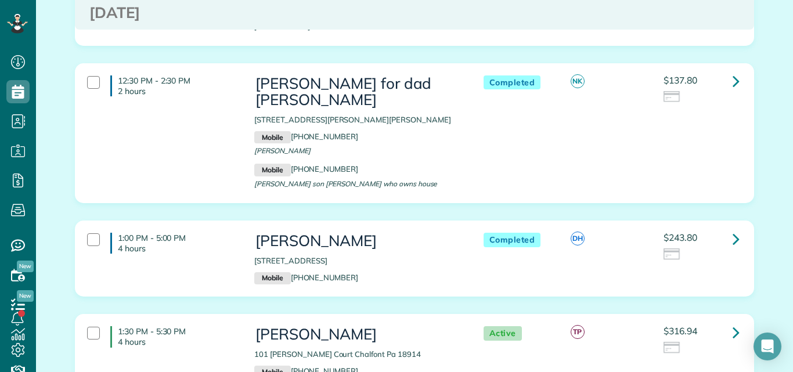
scroll to position [386, 0]
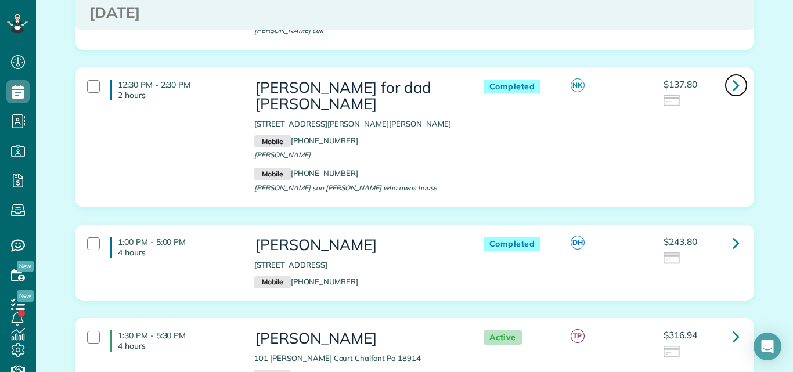
click at [732, 75] on icon at bounding box center [735, 85] width 7 height 20
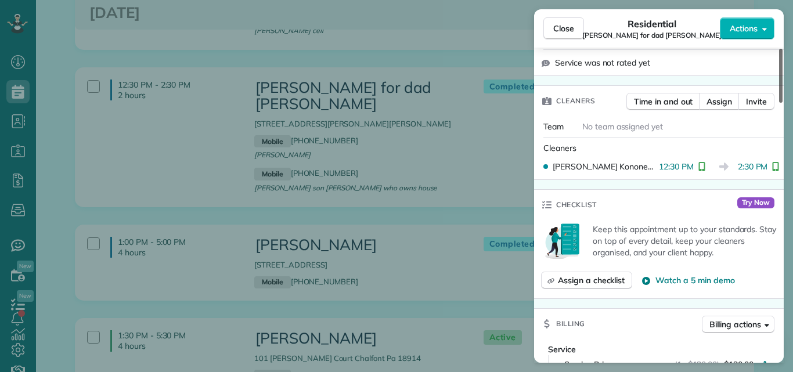
scroll to position [365, 0]
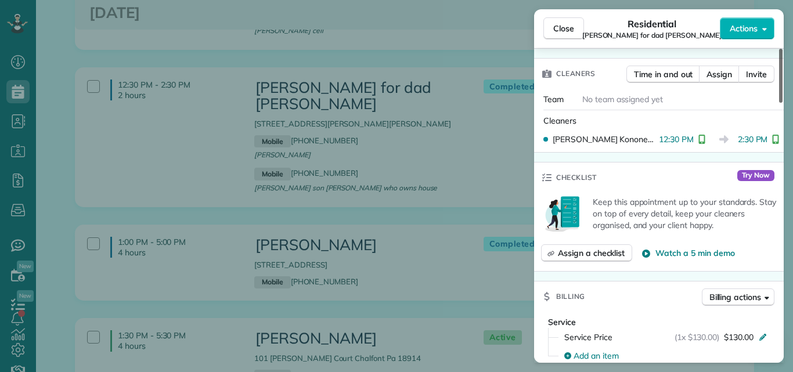
drag, startPoint x: 780, startPoint y: 92, endPoint x: 773, endPoint y: 155, distance: 63.1
click at [779, 103] on div at bounding box center [780, 76] width 3 height 54
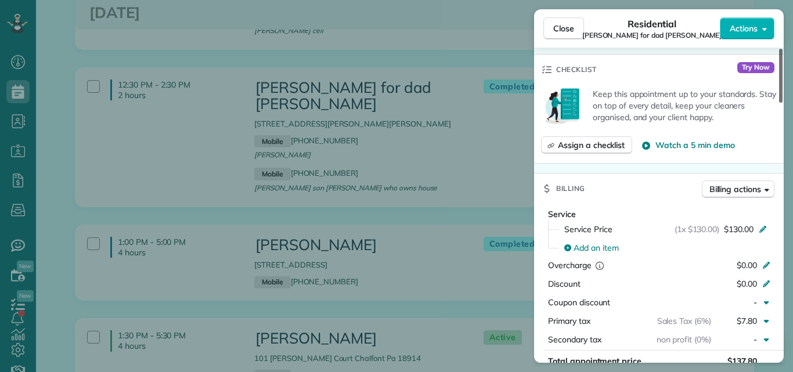
drag, startPoint x: 780, startPoint y: 144, endPoint x: 781, endPoint y: 164, distance: 19.8
click at [781, 103] on div at bounding box center [780, 76] width 3 height 54
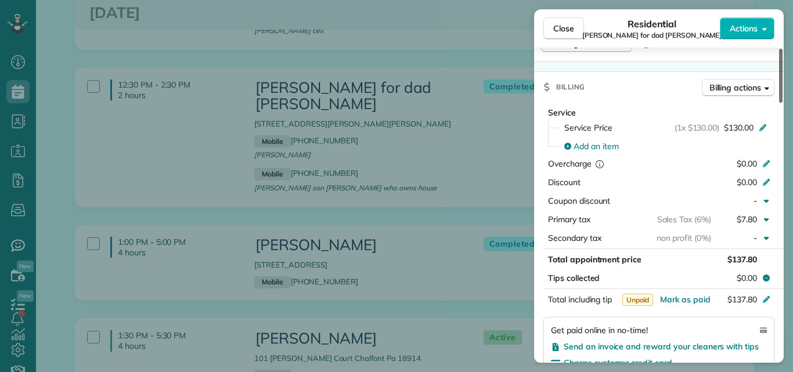
scroll to position [615, 0]
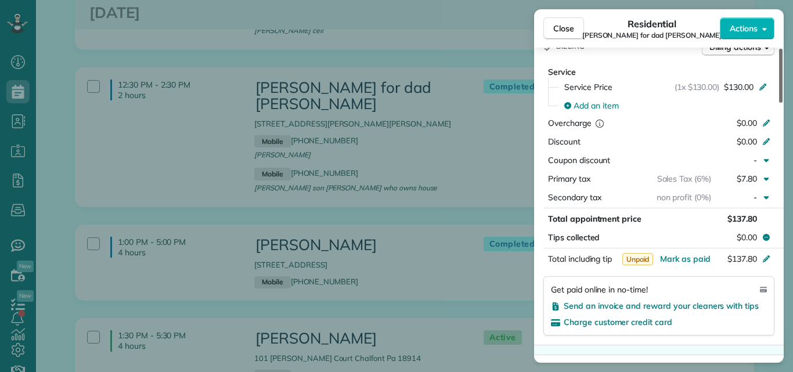
drag, startPoint x: 780, startPoint y: 149, endPoint x: 777, endPoint y: 172, distance: 23.4
click at [779, 103] on div at bounding box center [780, 76] width 3 height 54
click at [697, 254] on span "Mark as paid" at bounding box center [685, 259] width 50 height 10
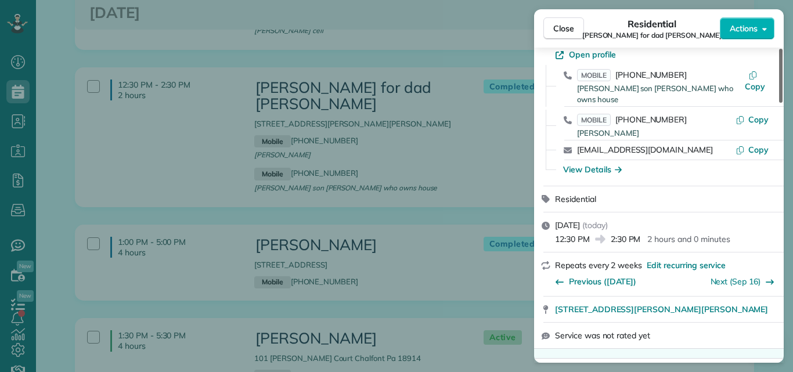
scroll to position [27, 0]
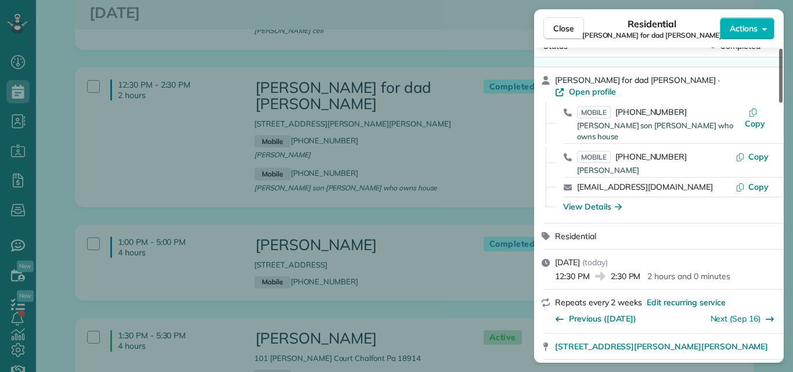
drag, startPoint x: 779, startPoint y: 161, endPoint x: 792, endPoint y: 60, distance: 101.9
click at [782, 60] on div at bounding box center [780, 76] width 3 height 54
click at [616, 86] on span "Open profile" at bounding box center [592, 92] width 47 height 12
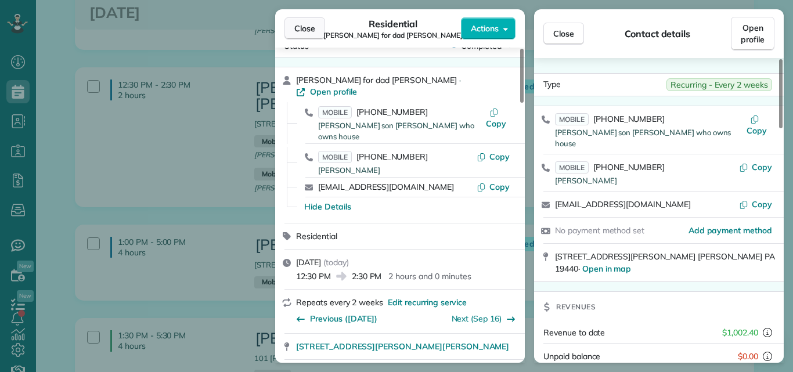
click at [307, 23] on span "Close" at bounding box center [304, 29] width 21 height 12
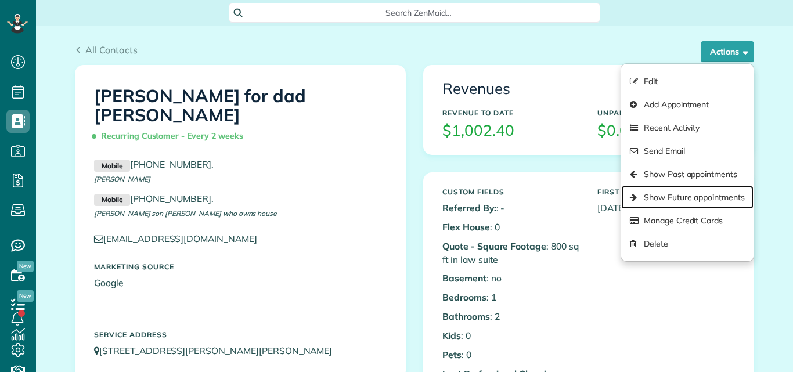
click at [676, 192] on link "Show Future appointments" at bounding box center [687, 197] width 132 height 23
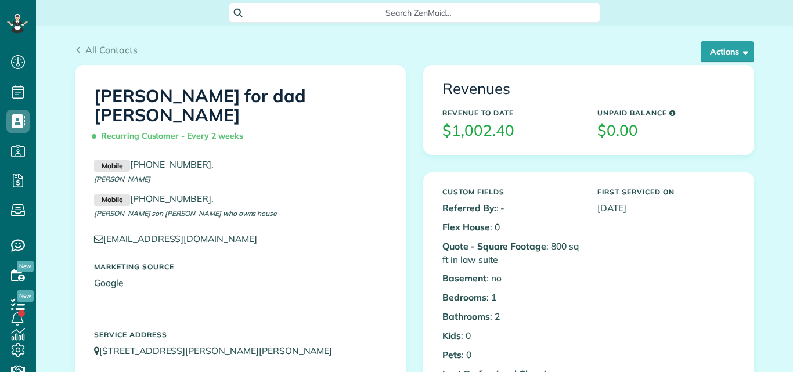
scroll to position [5, 5]
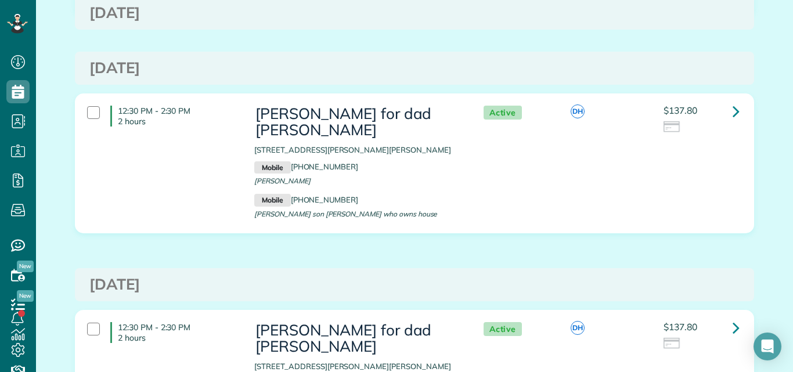
scroll to position [273, 0]
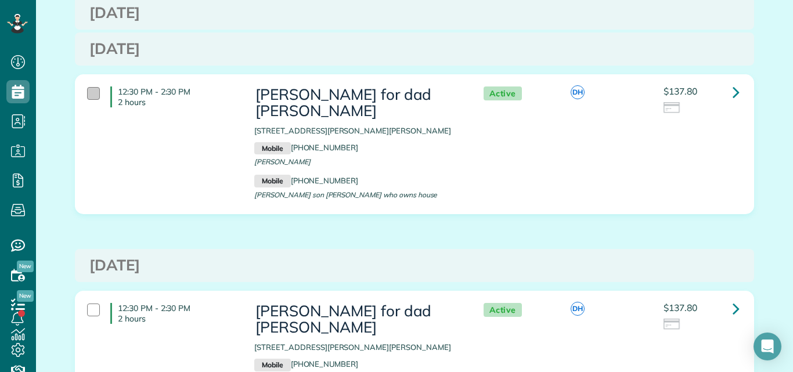
click at [87, 95] on div at bounding box center [93, 93] width 13 height 13
click at [87, 315] on div at bounding box center [93, 310] width 13 height 13
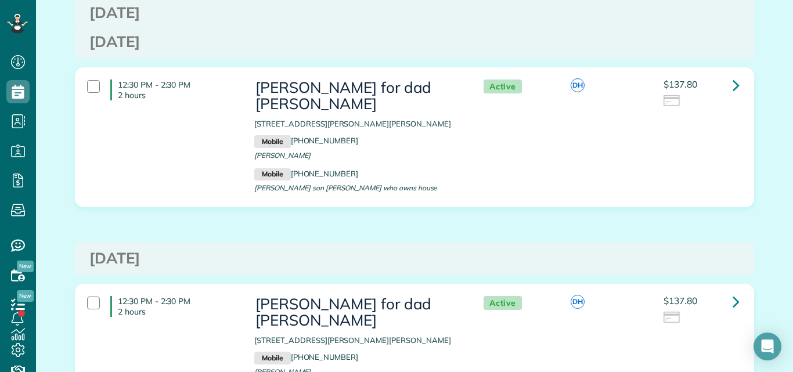
scroll to position [0, 0]
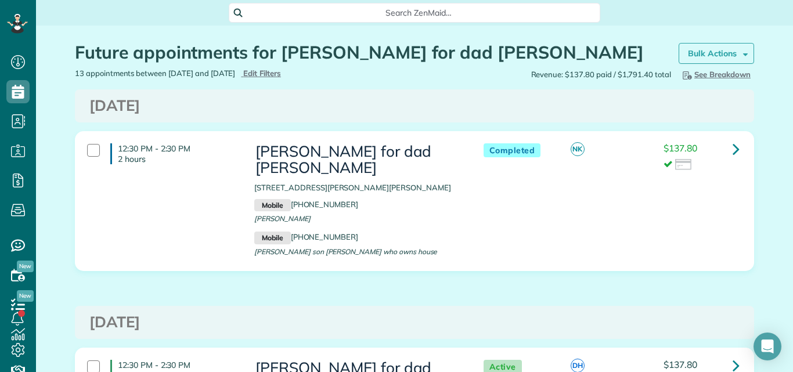
click at [716, 49] on strong "Bulk Actions" at bounding box center [712, 53] width 49 height 10
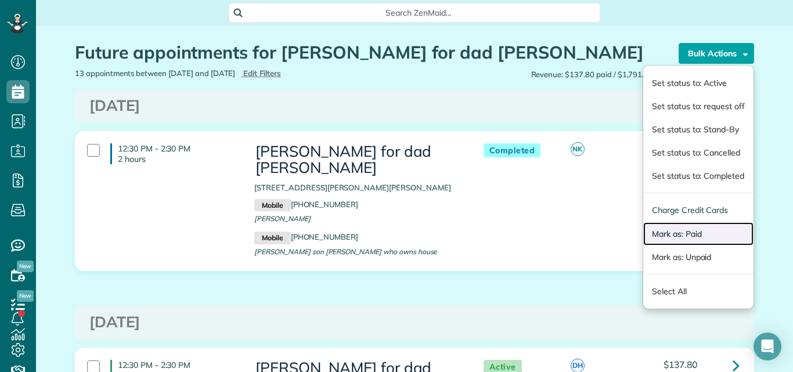
click at [675, 233] on link "Mark as: Paid" at bounding box center [698, 233] width 110 height 23
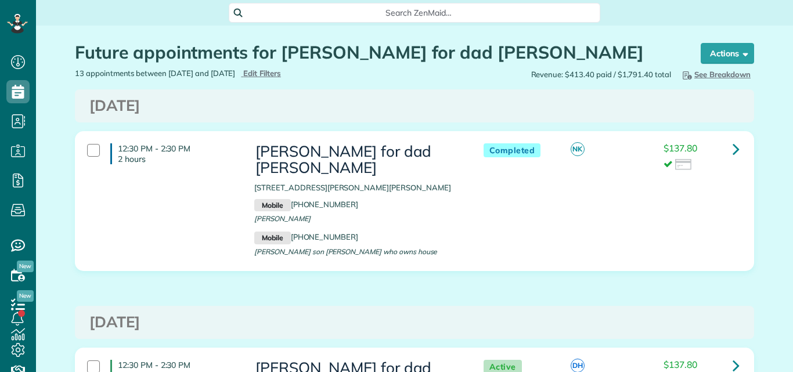
scroll to position [5, 5]
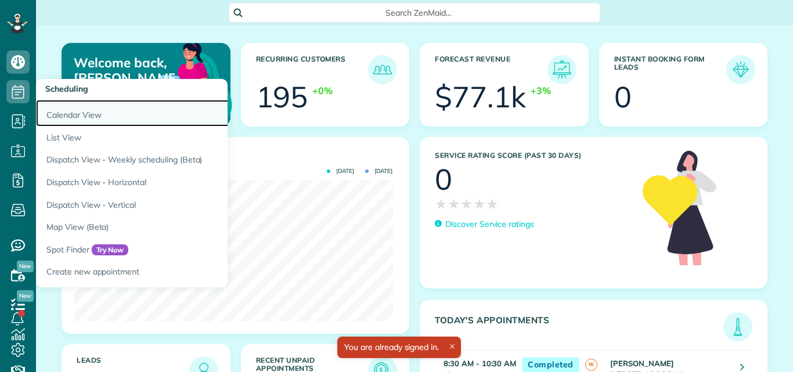
scroll to position [142, 319]
click at [59, 115] on link "Calendar View" at bounding box center [181, 113] width 290 height 27
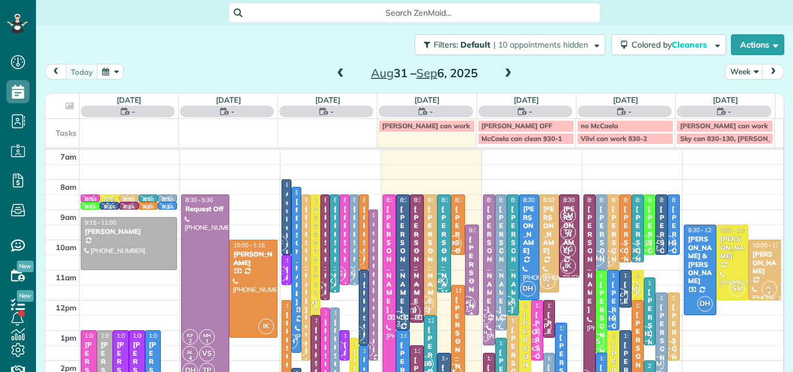
scroll to position [5, 5]
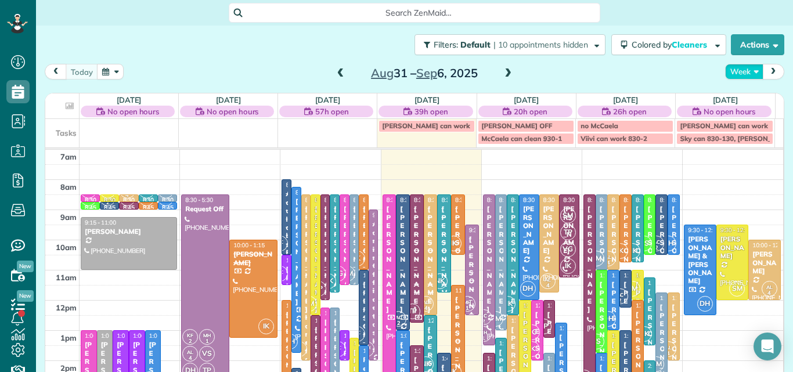
click at [733, 68] on button "Week" at bounding box center [744, 72] width 38 height 16
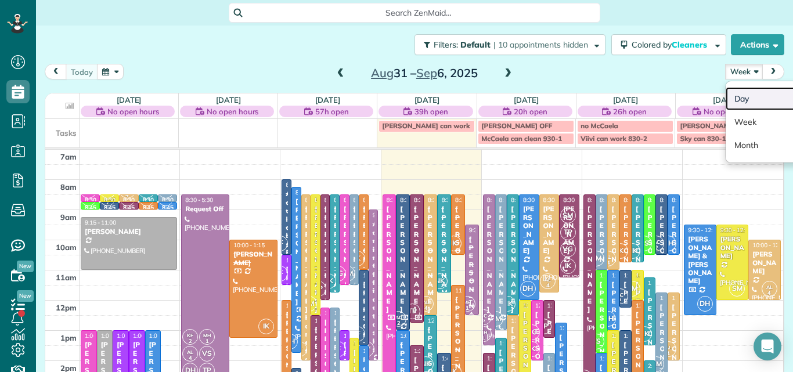
click at [734, 98] on link "Day" at bounding box center [772, 98] width 92 height 23
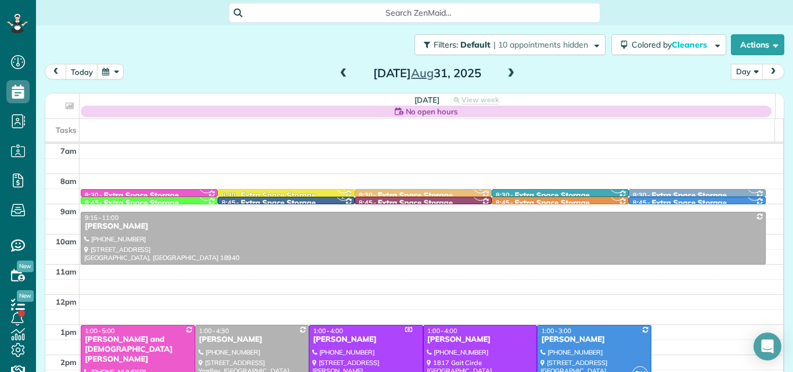
click at [507, 71] on span at bounding box center [510, 73] width 13 height 10
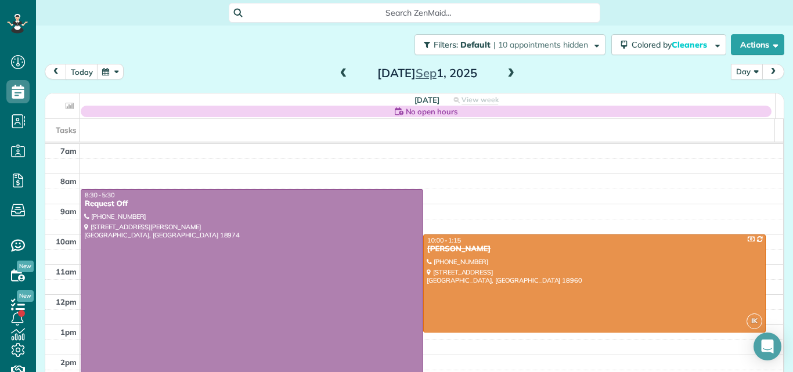
click at [507, 71] on span at bounding box center [510, 73] width 13 height 10
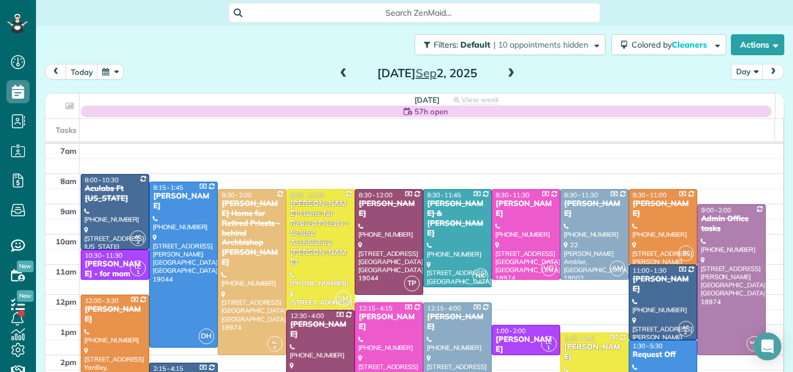
click at [507, 71] on span at bounding box center [510, 73] width 13 height 10
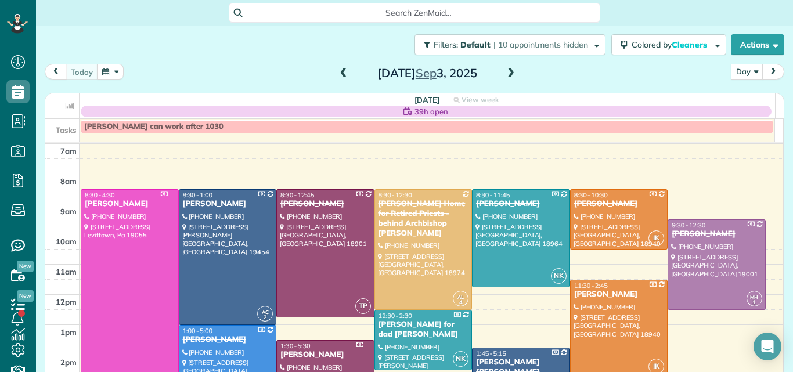
click at [507, 71] on span at bounding box center [510, 73] width 13 height 10
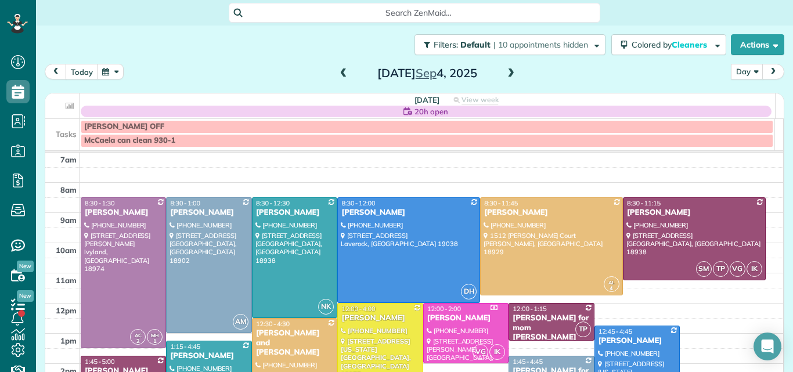
click at [507, 71] on span at bounding box center [510, 73] width 13 height 10
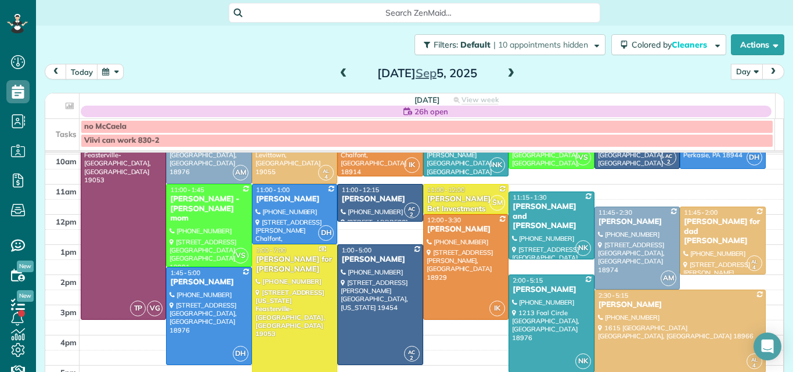
scroll to position [74, 0]
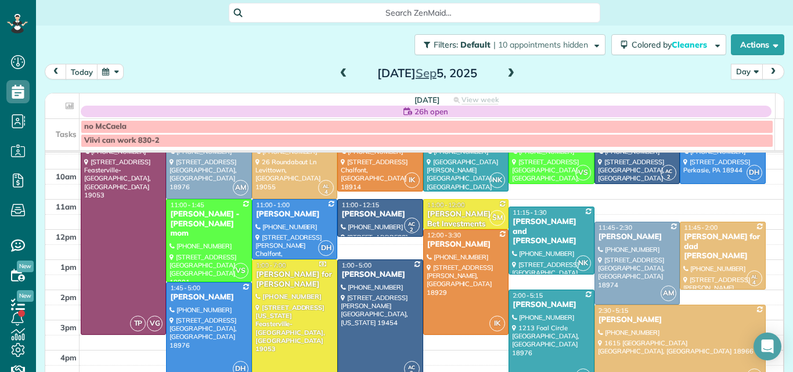
click at [506, 68] on span at bounding box center [510, 73] width 13 height 17
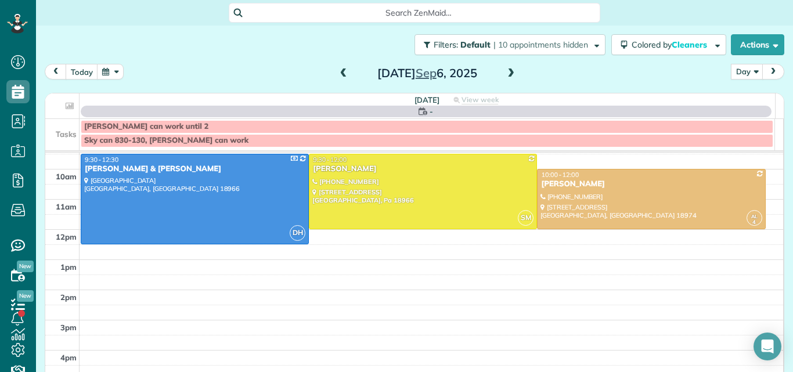
scroll to position [0, 0]
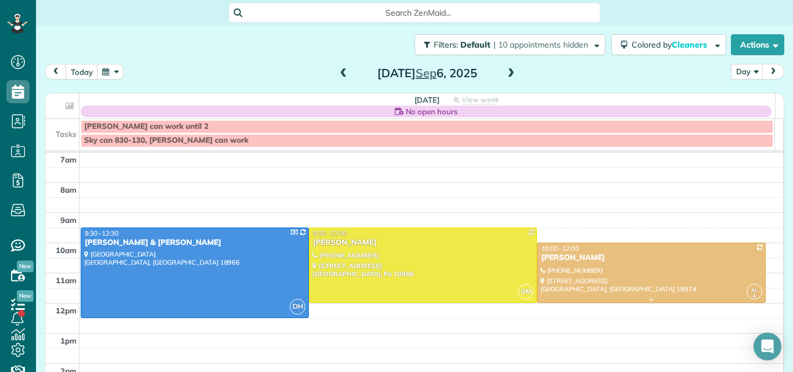
click at [604, 268] on div at bounding box center [650, 272] width 227 height 59
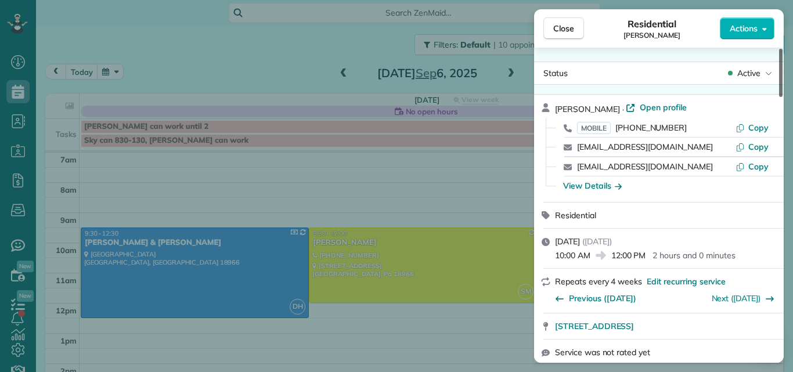
drag, startPoint x: 780, startPoint y: 82, endPoint x: 780, endPoint y: 73, distance: 9.3
click at [780, 73] on div at bounding box center [780, 73] width 3 height 48
click at [654, 107] on span "Open profile" at bounding box center [663, 108] width 47 height 12
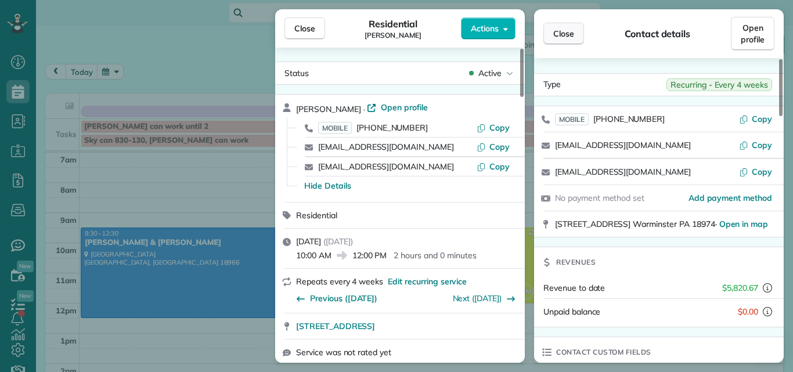
click at [560, 33] on span "Close" at bounding box center [563, 34] width 21 height 12
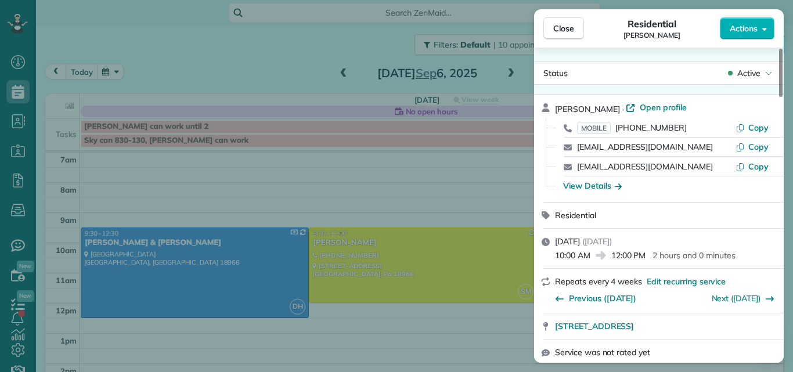
click at [560, 33] on span "Close" at bounding box center [563, 29] width 21 height 12
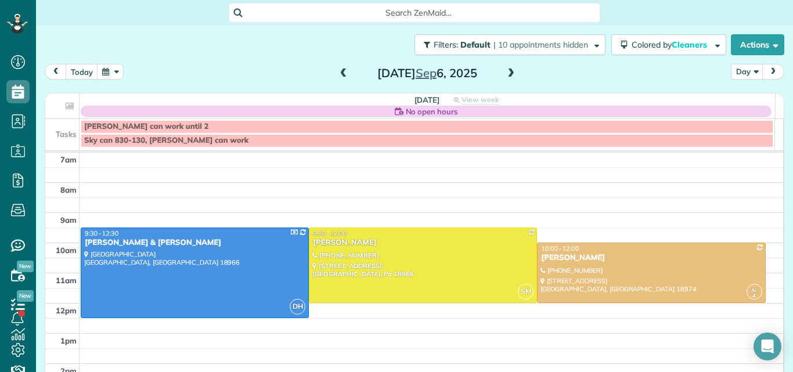
click at [505, 75] on span at bounding box center [510, 73] width 13 height 10
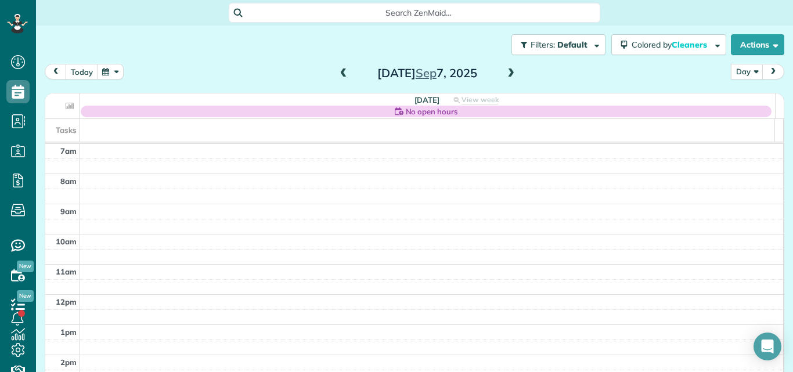
click at [505, 75] on span at bounding box center [510, 73] width 13 height 10
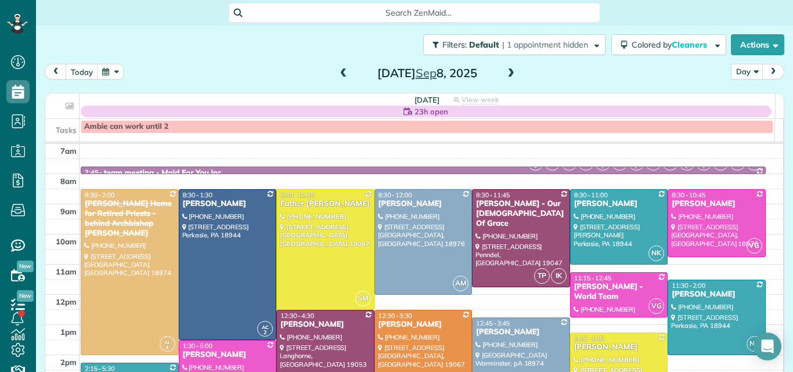
click at [506, 73] on span at bounding box center [510, 73] width 13 height 10
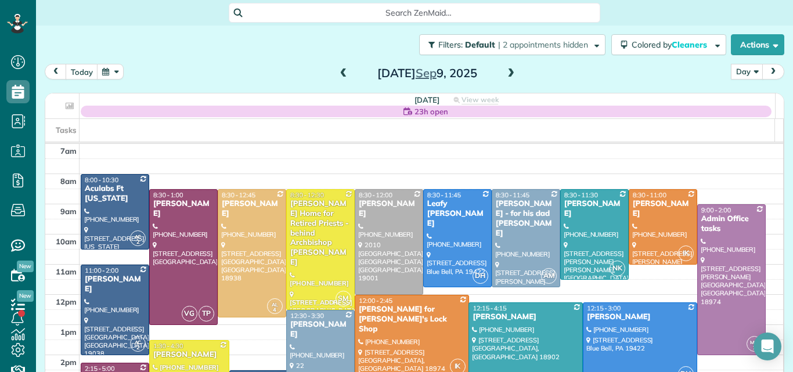
click at [337, 74] on span at bounding box center [343, 73] width 13 height 10
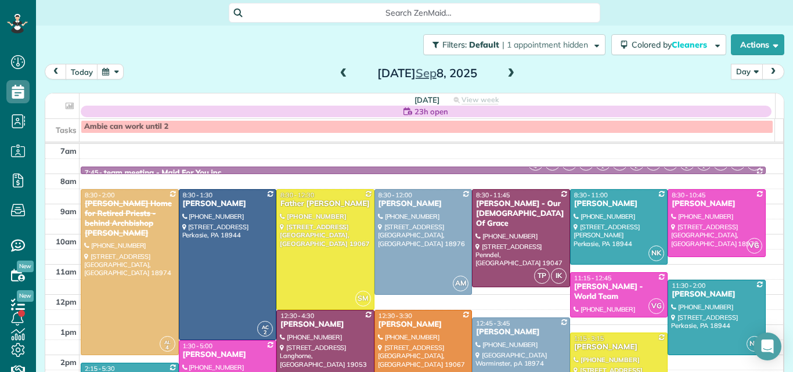
click at [338, 75] on span at bounding box center [343, 73] width 13 height 10
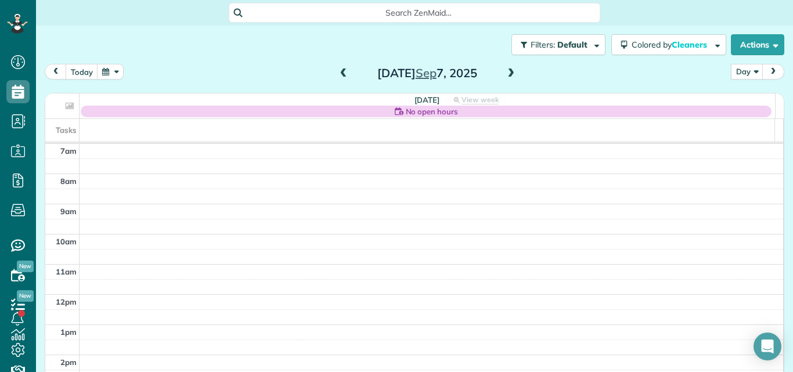
click at [337, 75] on span at bounding box center [343, 73] width 13 height 10
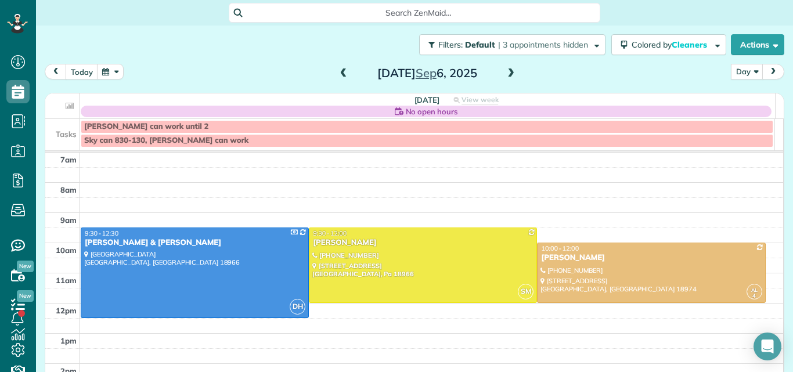
click at [338, 72] on span at bounding box center [343, 73] width 13 height 10
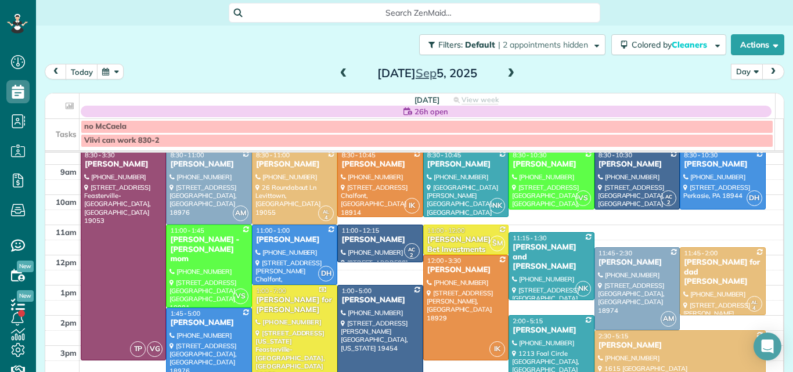
scroll to position [38, 0]
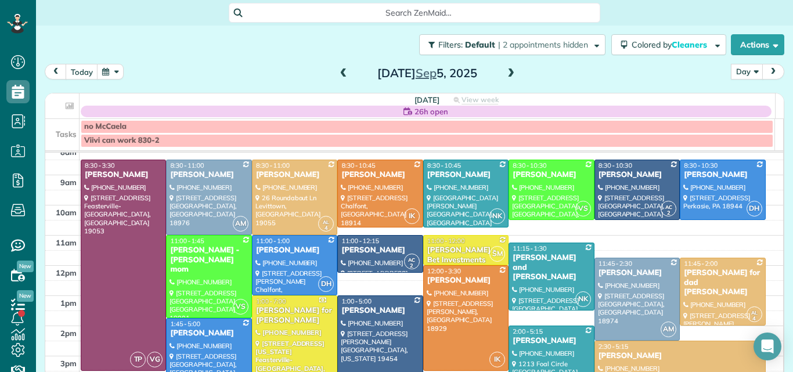
click at [340, 73] on span at bounding box center [343, 73] width 13 height 10
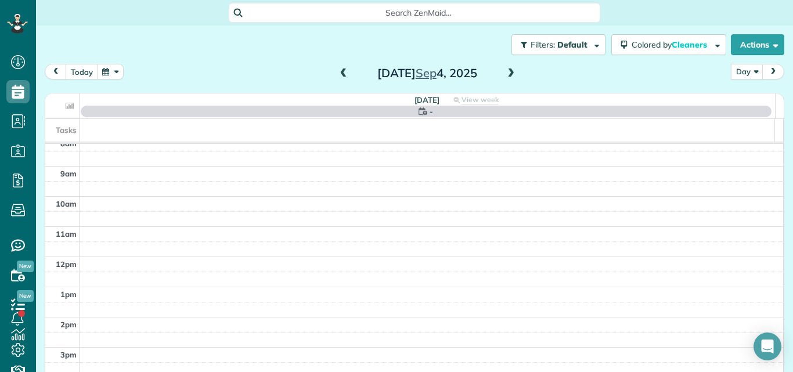
scroll to position [0, 0]
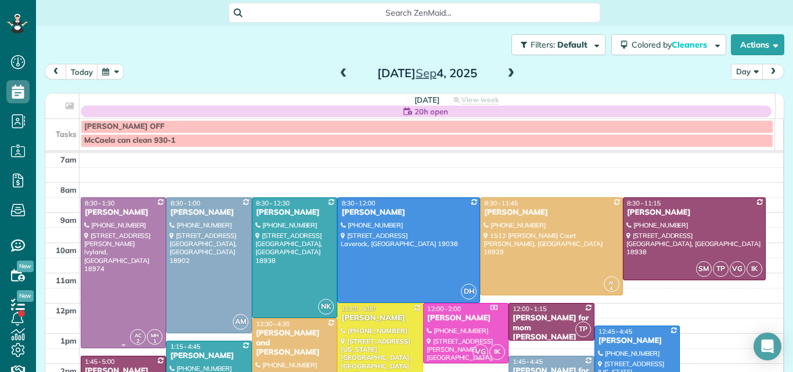
click at [117, 241] on div at bounding box center [123, 273] width 84 height 150
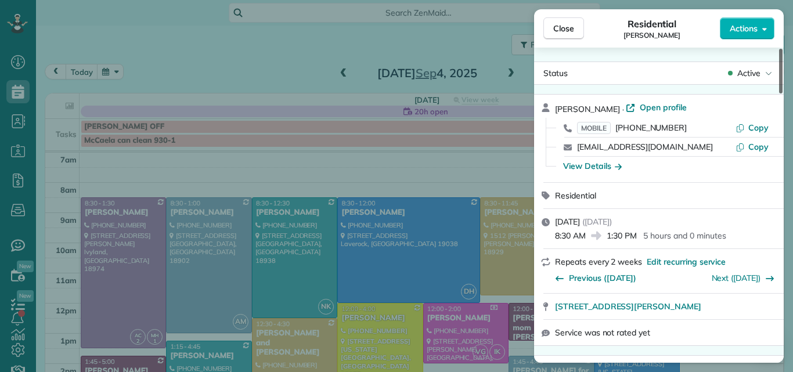
drag, startPoint x: 780, startPoint y: 70, endPoint x: 792, endPoint y: 69, distance: 12.8
click at [782, 69] on div at bounding box center [780, 71] width 3 height 45
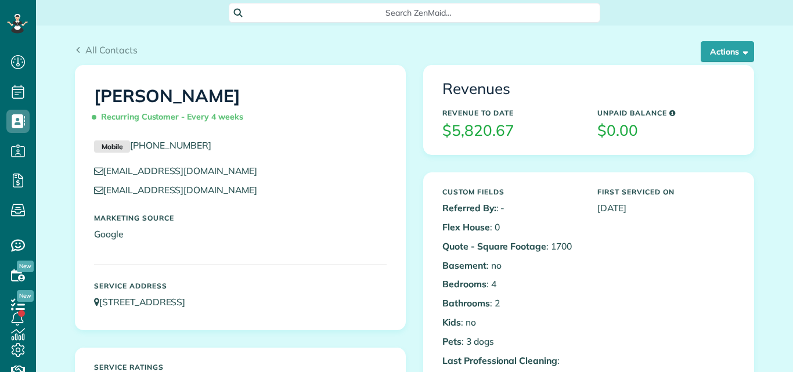
scroll to position [5, 5]
